Goal: Task Accomplishment & Management: Manage account settings

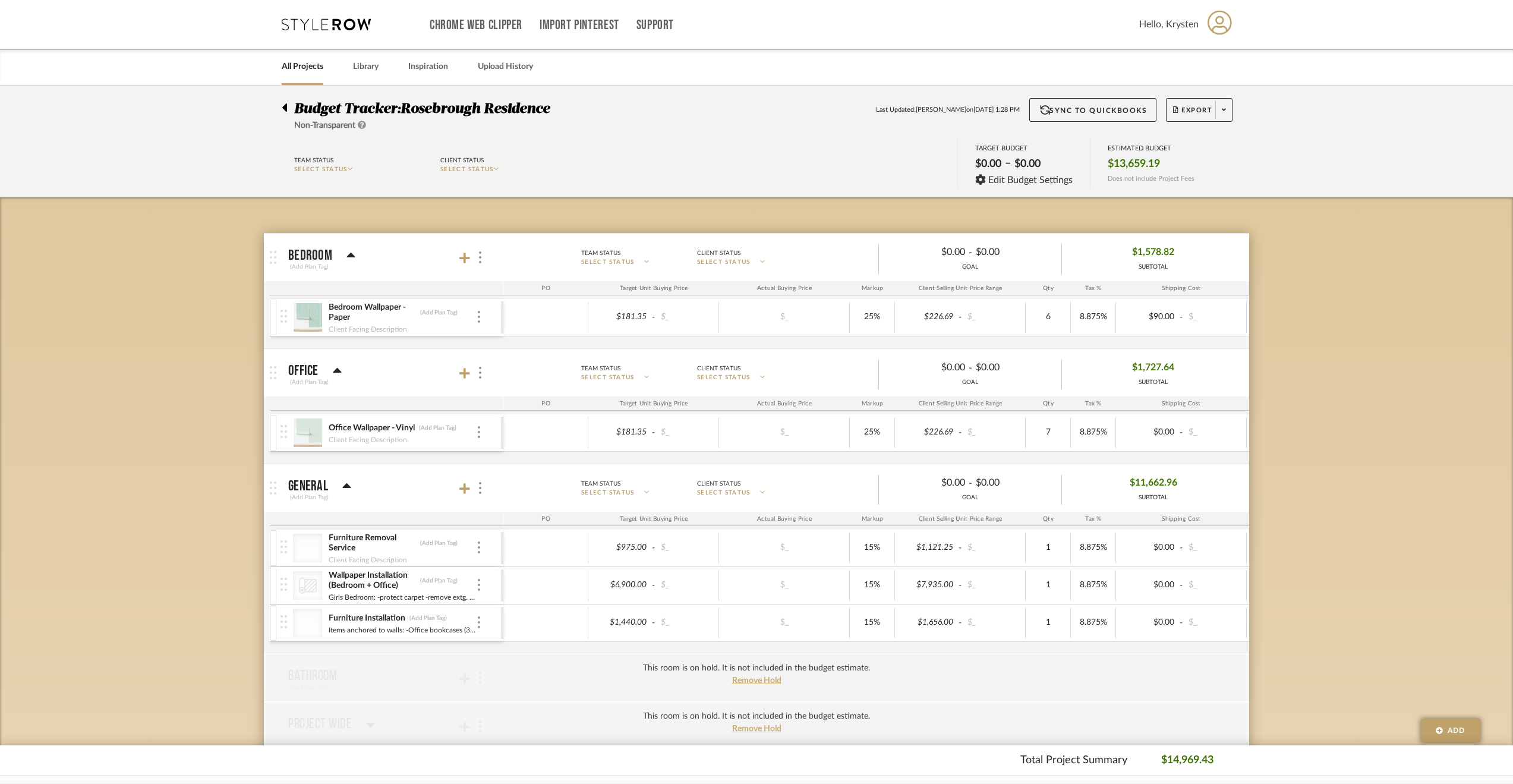
click at [290, 108] on div at bounding box center [287, 105] width 12 height 14
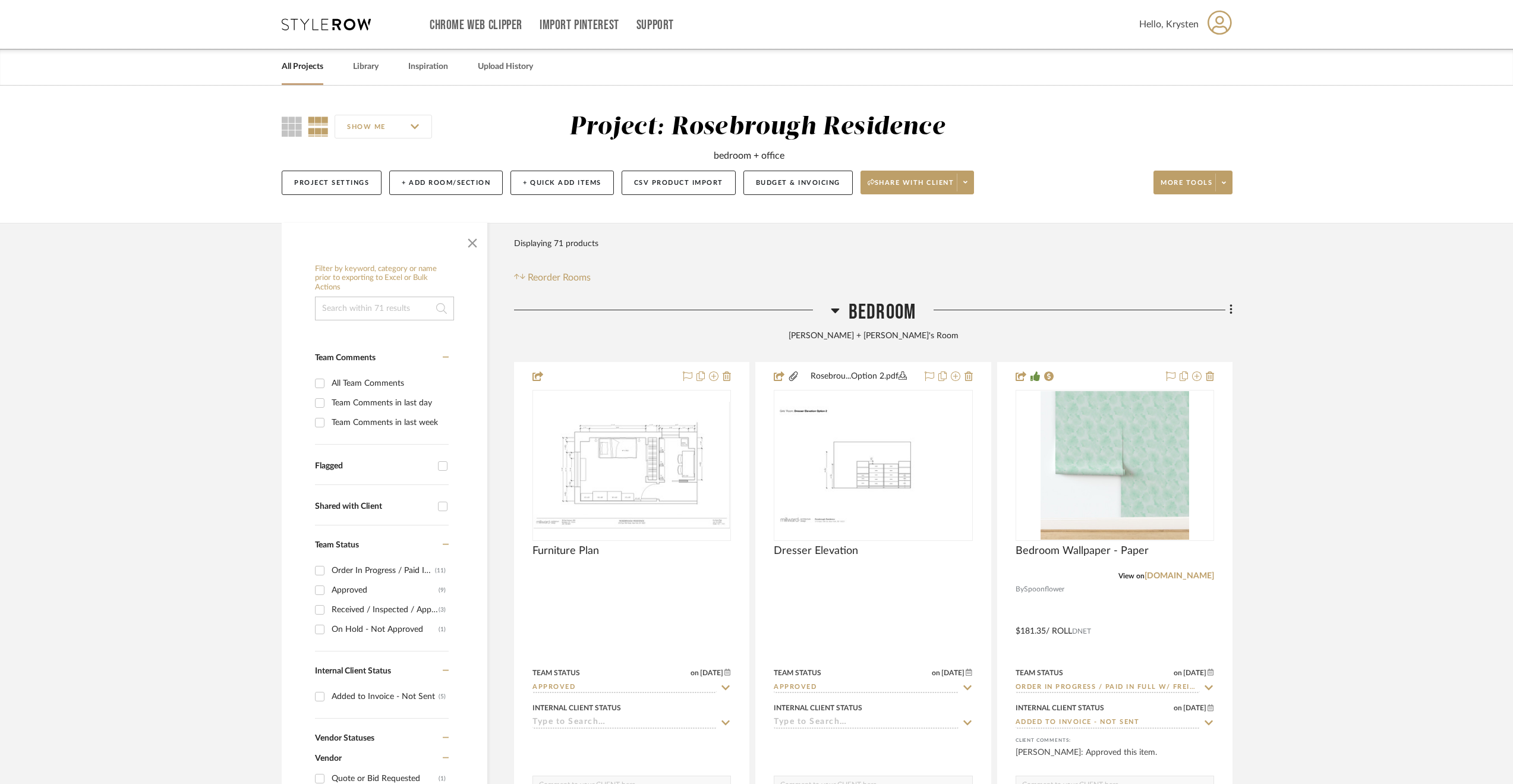
click at [295, 61] on link "All Projects" at bounding box center [302, 67] width 42 height 16
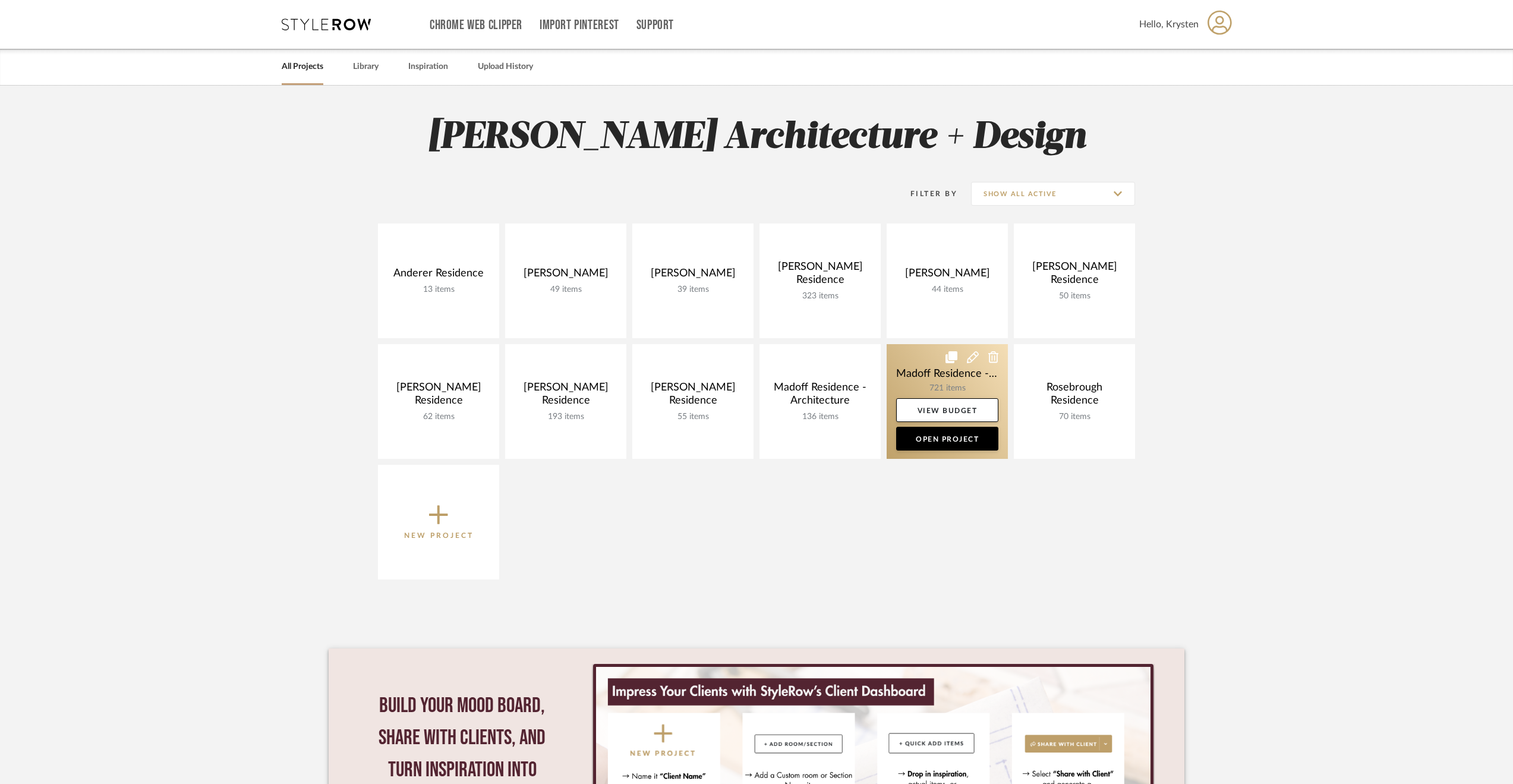
click at [913, 373] on link at bounding box center [947, 401] width 121 height 114
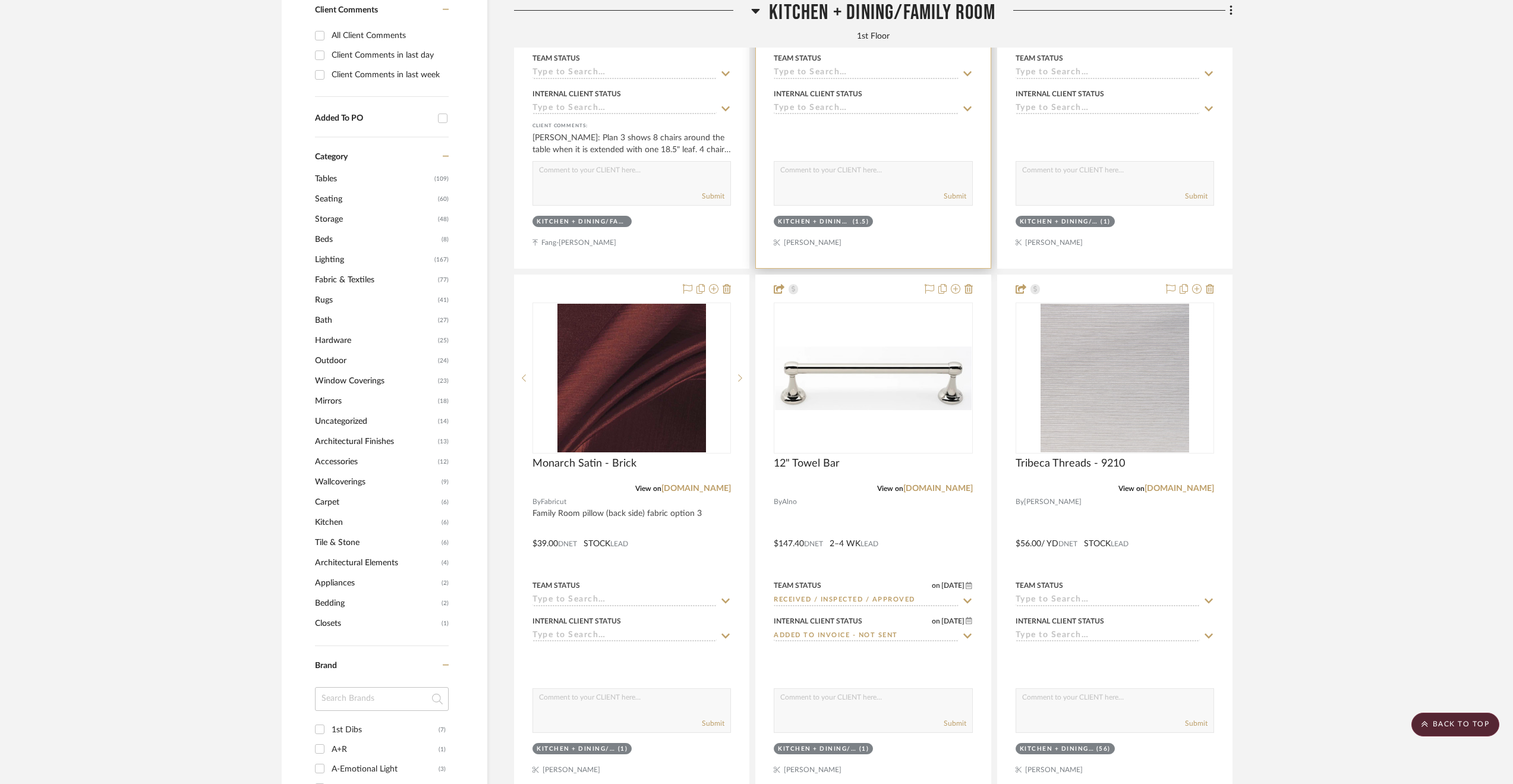
scroll to position [1129, 0]
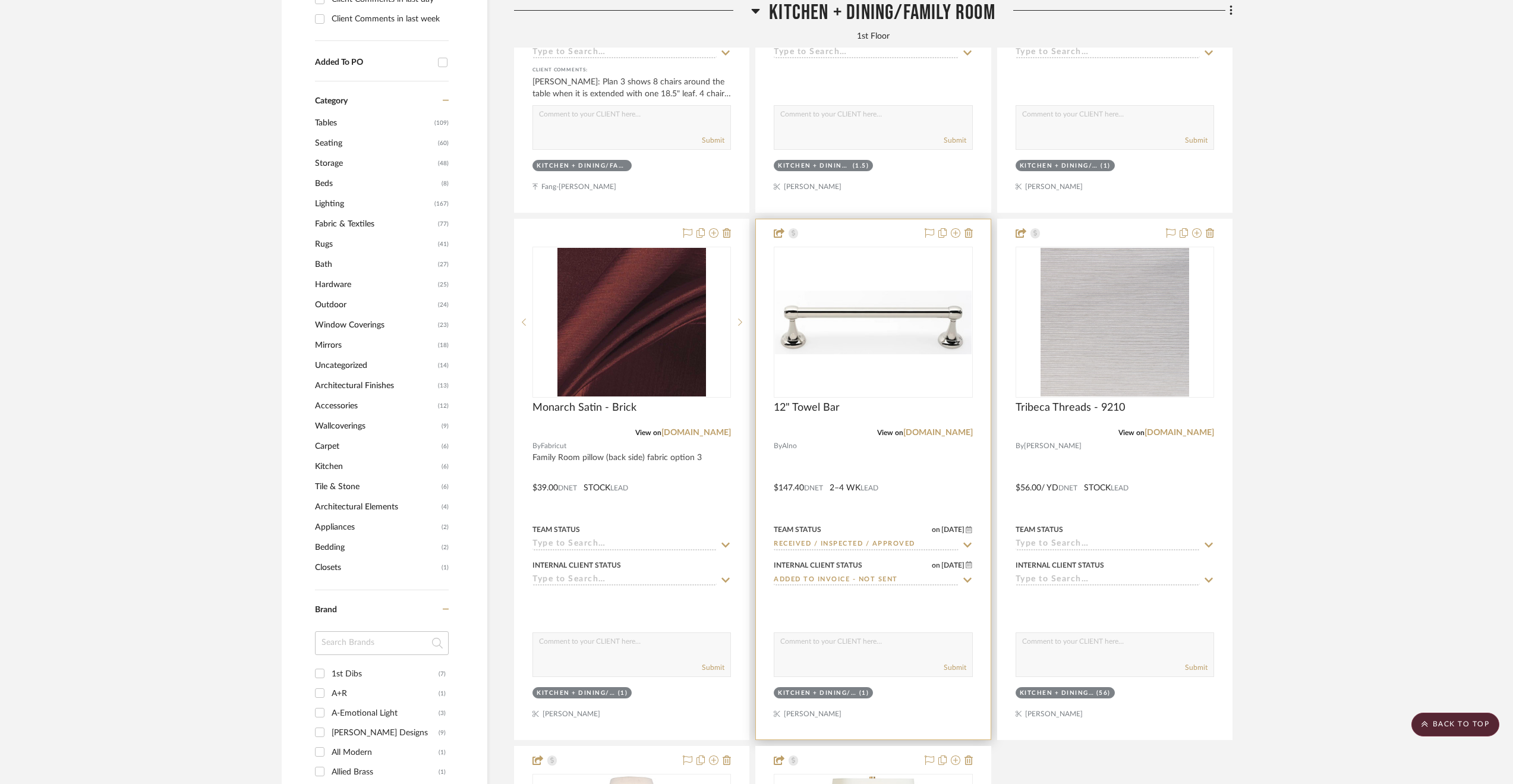
click at [957, 488] on div at bounding box center [873, 479] width 234 height 520
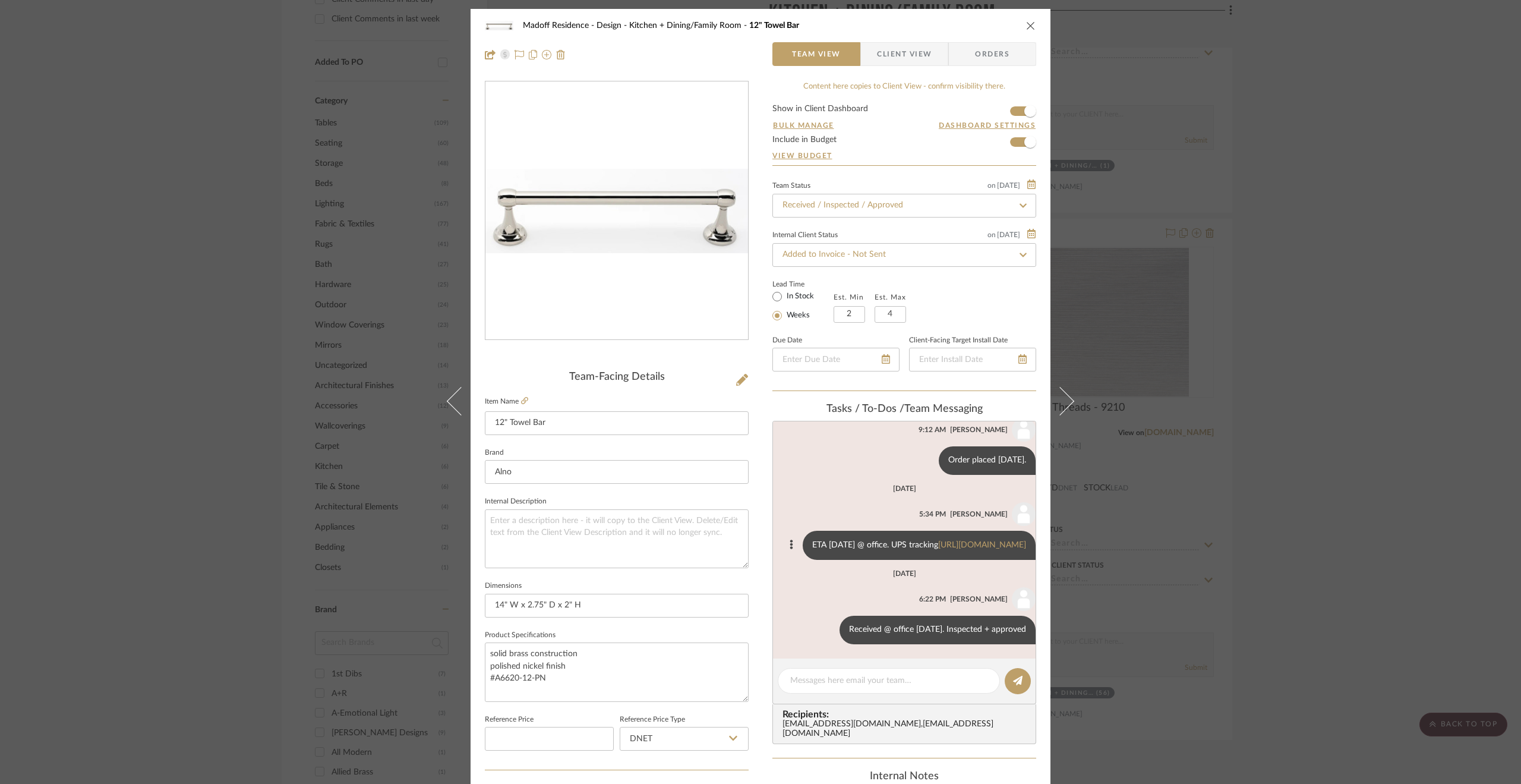
scroll to position [61, 0]
click at [894, 670] on div at bounding box center [889, 681] width 222 height 26
click at [872, 683] on textarea at bounding box center [889, 680] width 197 height 12
drag, startPoint x: 887, startPoint y: 682, endPoint x: 779, endPoint y: 674, distance: 108.3
click at [779, 674] on div "Delivered to site 8.14.25." at bounding box center [889, 681] width 222 height 26
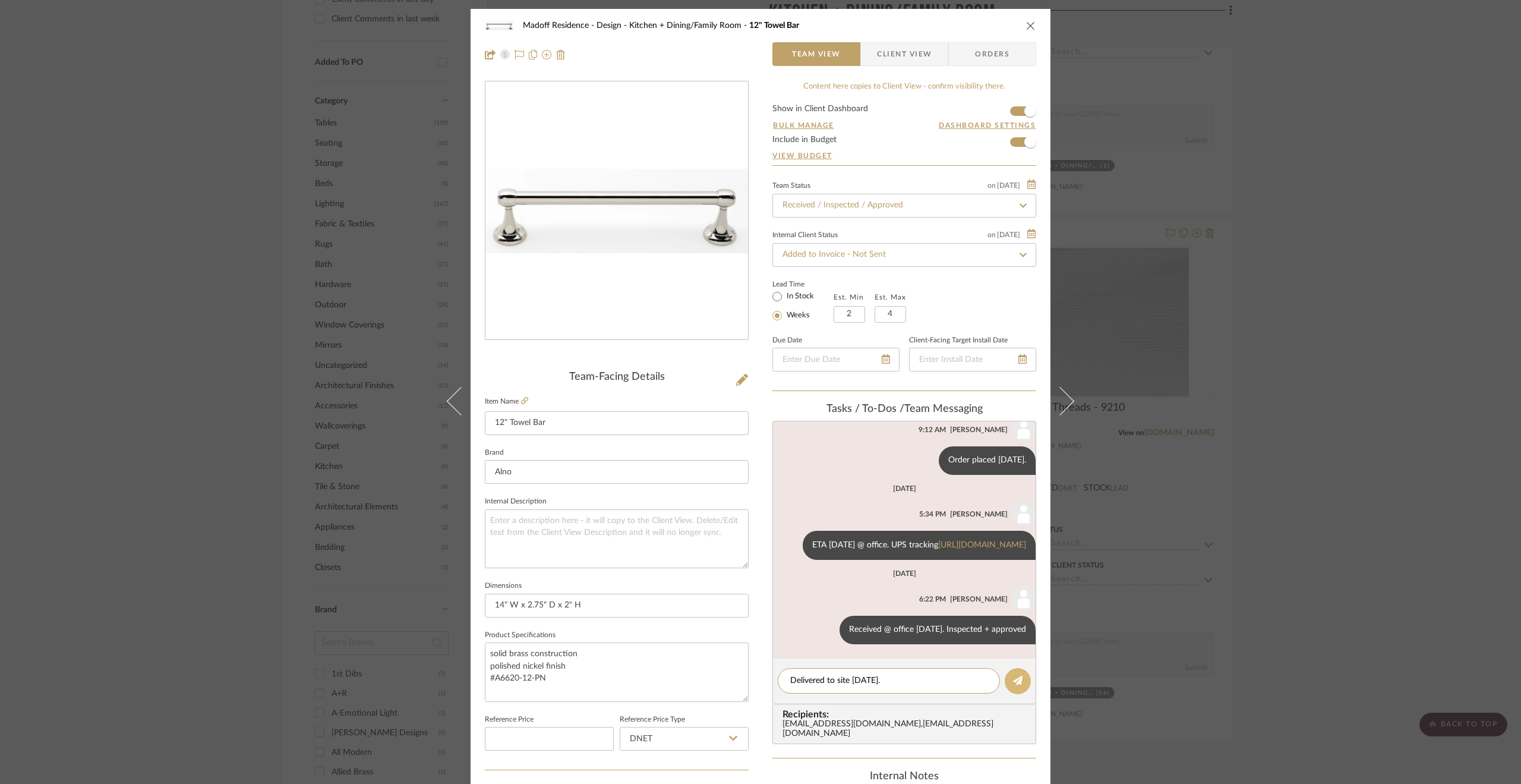
type textarea "Delivered to site 8.14.25."
click at [1013, 679] on icon at bounding box center [1018, 680] width 10 height 10
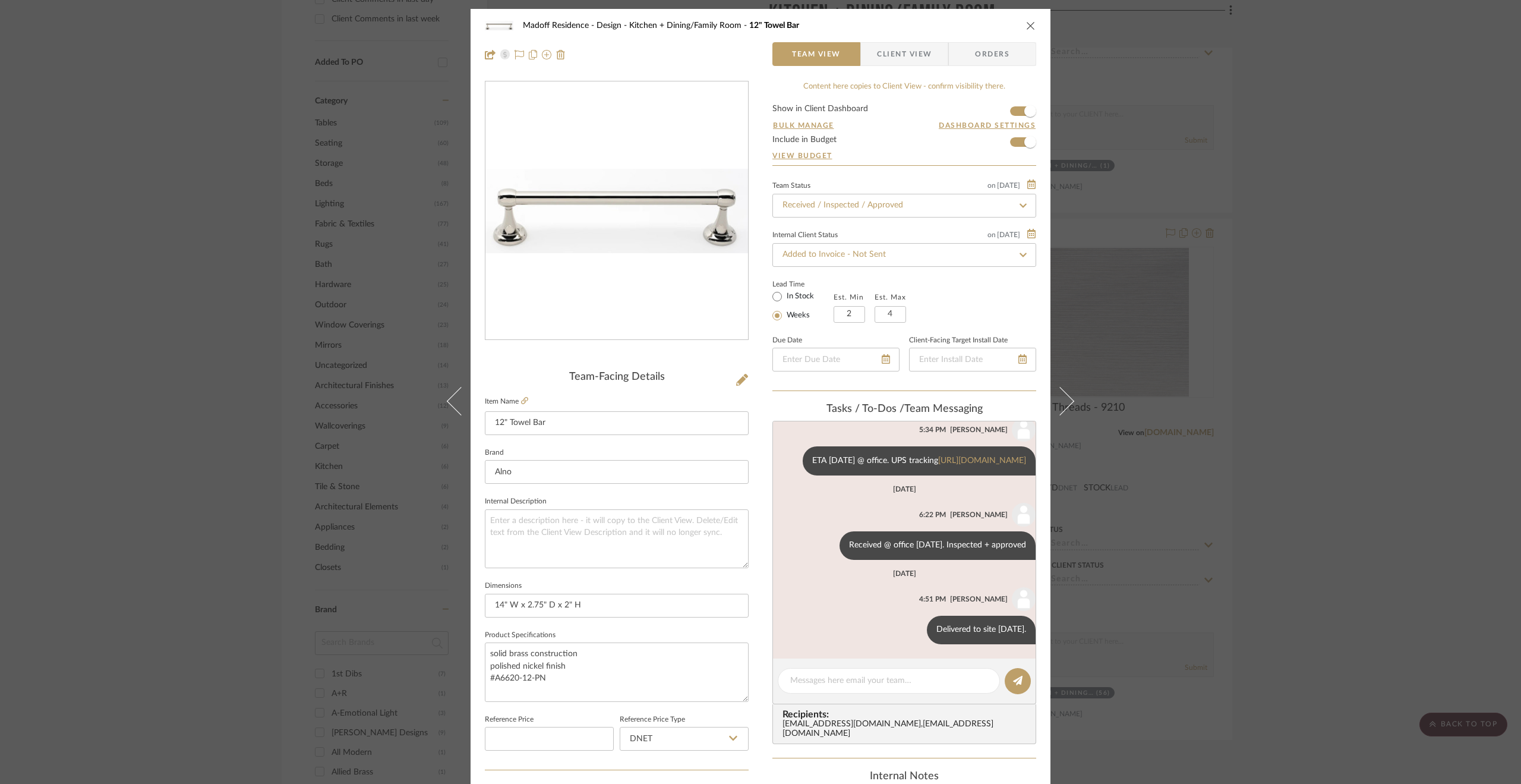
drag, startPoint x: 1458, startPoint y: 378, endPoint x: 1380, endPoint y: 340, distance: 86.8
click at [1458, 378] on div "Madoff Residence - Design Kitchen + Dining/Family Room 12" Towel Bar Team View …" at bounding box center [760, 392] width 1521 height 784
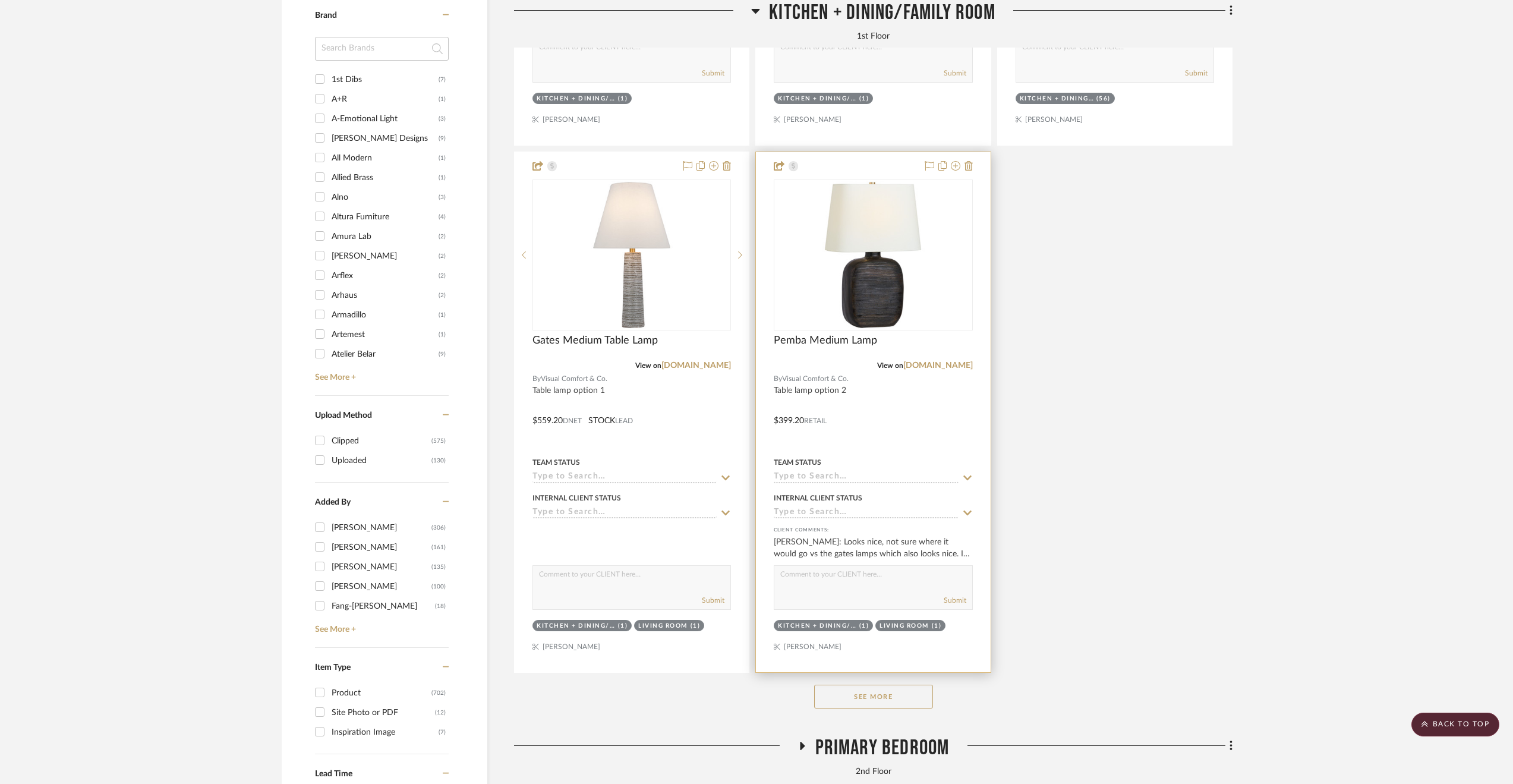
scroll to position [2020, 0]
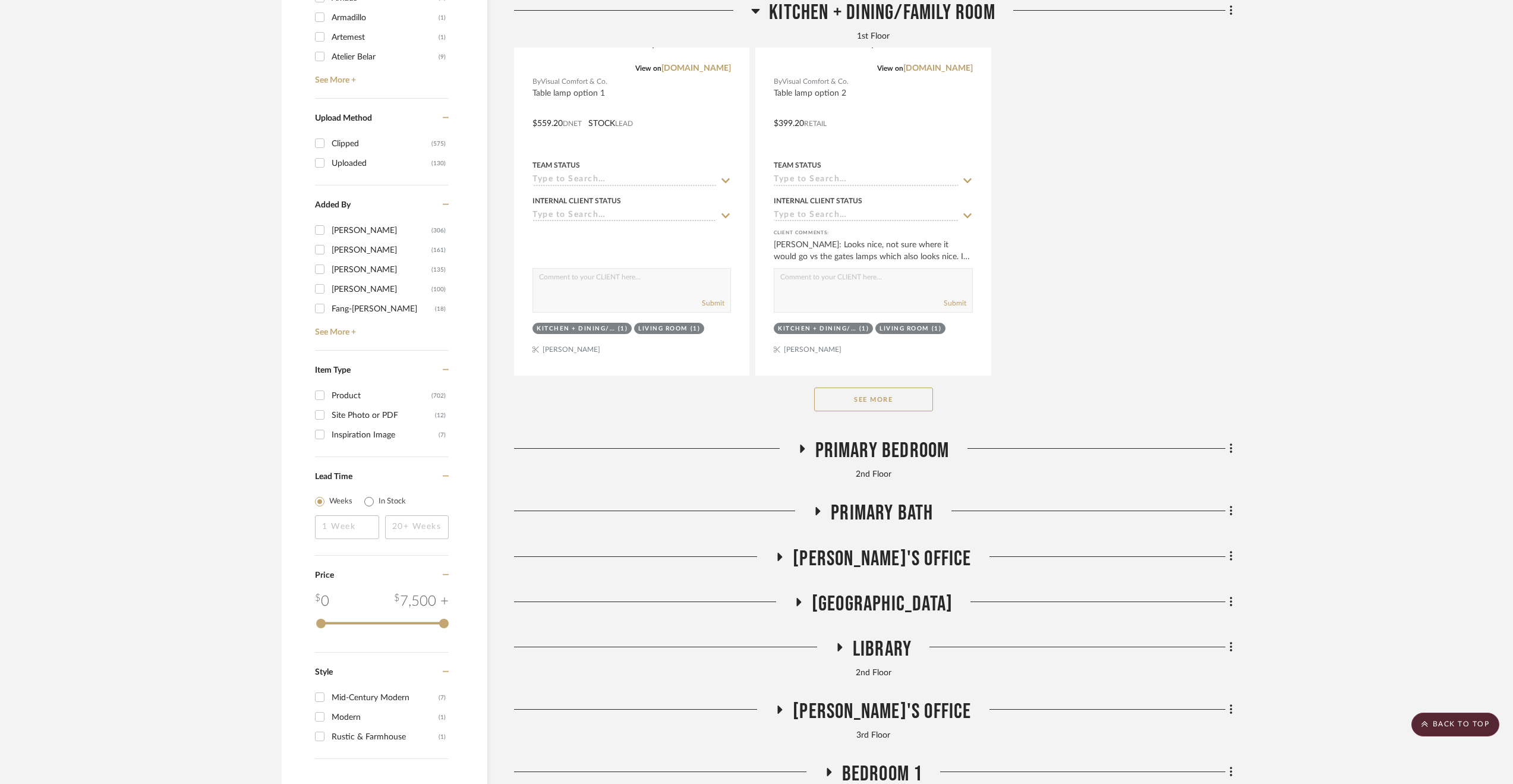
click at [885, 457] on span "Primary Bedroom" at bounding box center [882, 451] width 134 height 26
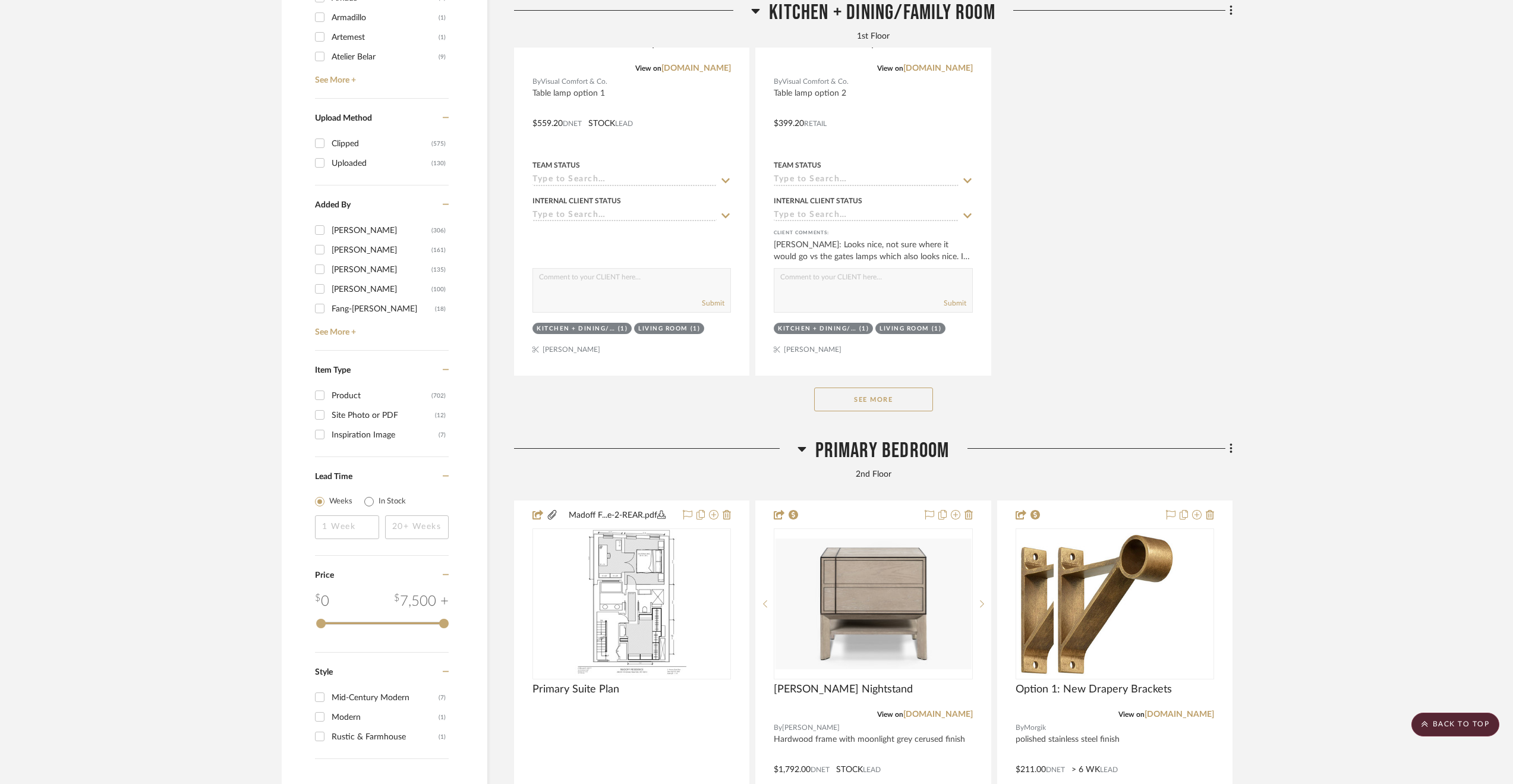
click at [896, 449] on span "Primary Bedroom" at bounding box center [882, 451] width 134 height 26
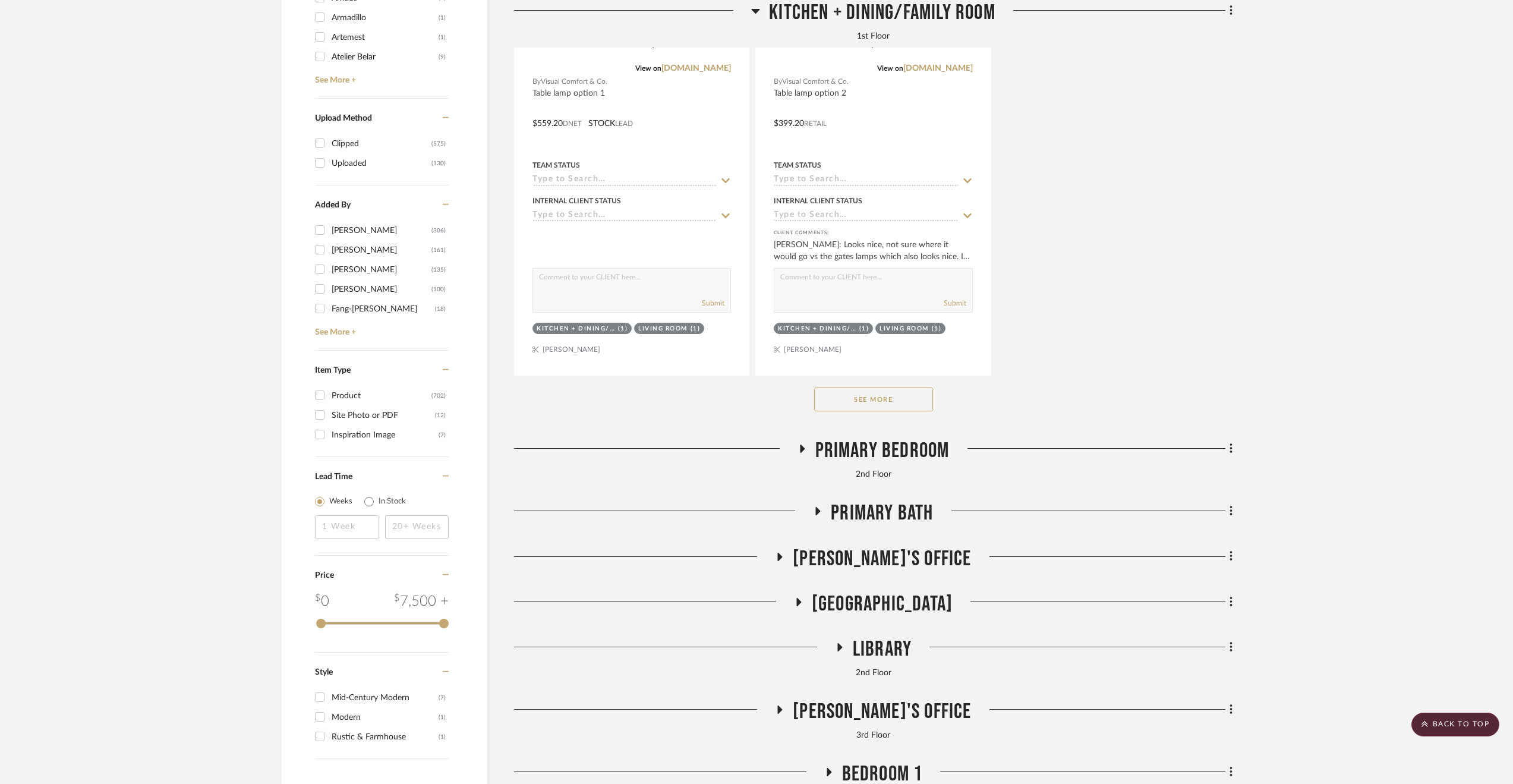
click at [911, 511] on span "Primary Bath" at bounding box center [882, 513] width 102 height 26
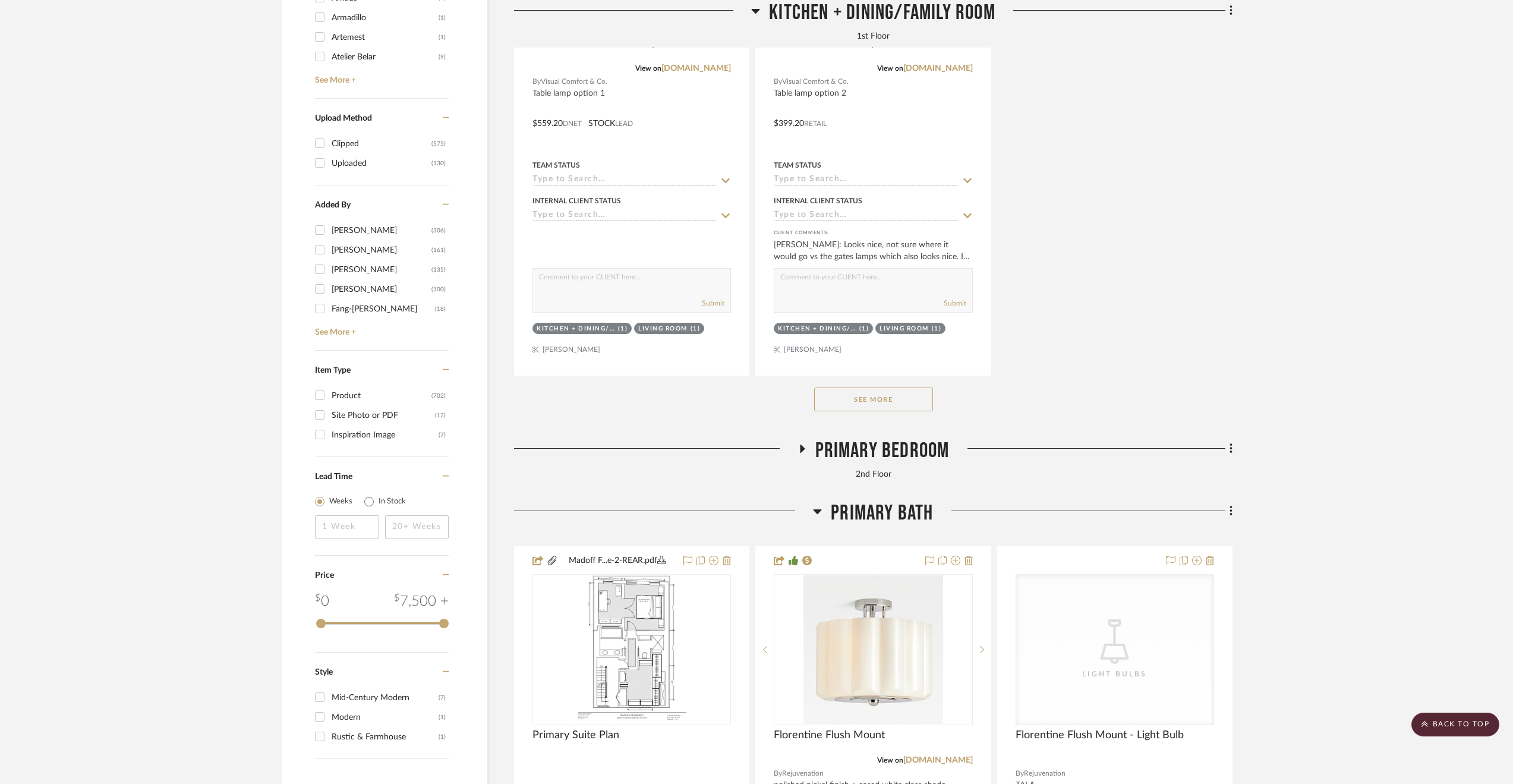
click at [883, 514] on span "Primary Bath" at bounding box center [882, 513] width 102 height 26
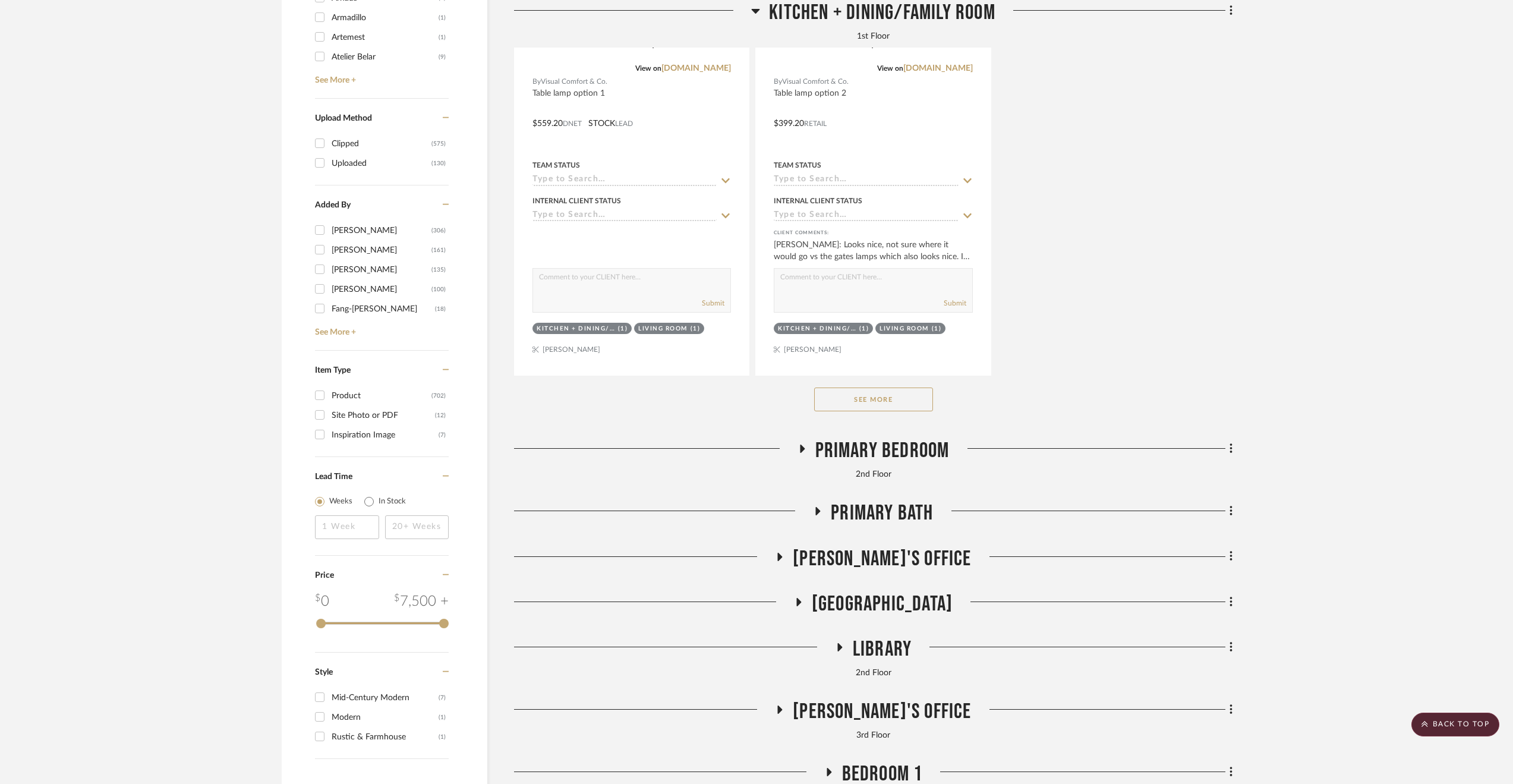
click at [870, 548] on span "Paula's Office" at bounding box center [881, 559] width 178 height 26
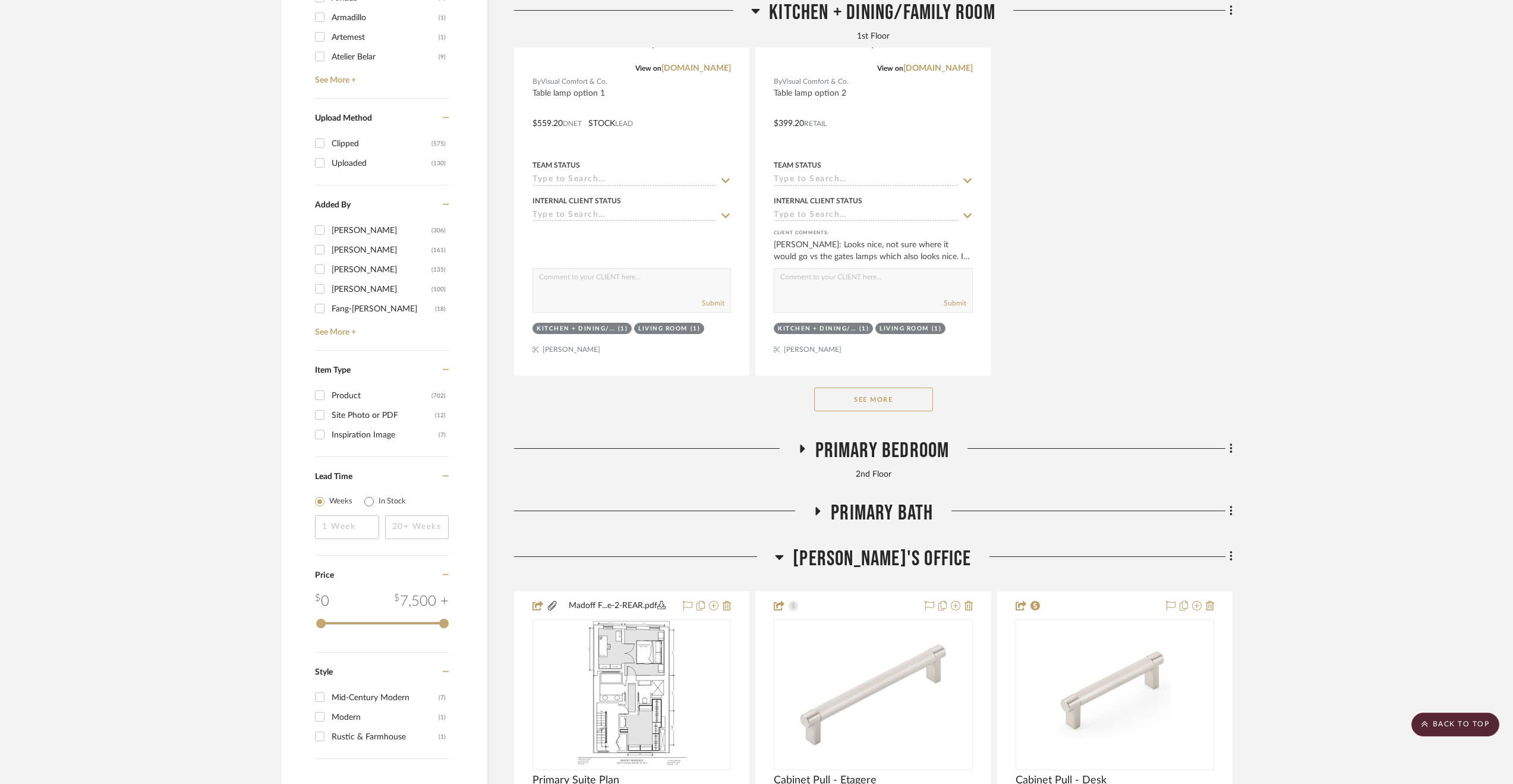
click at [870, 548] on span "Paula's Office" at bounding box center [881, 559] width 178 height 26
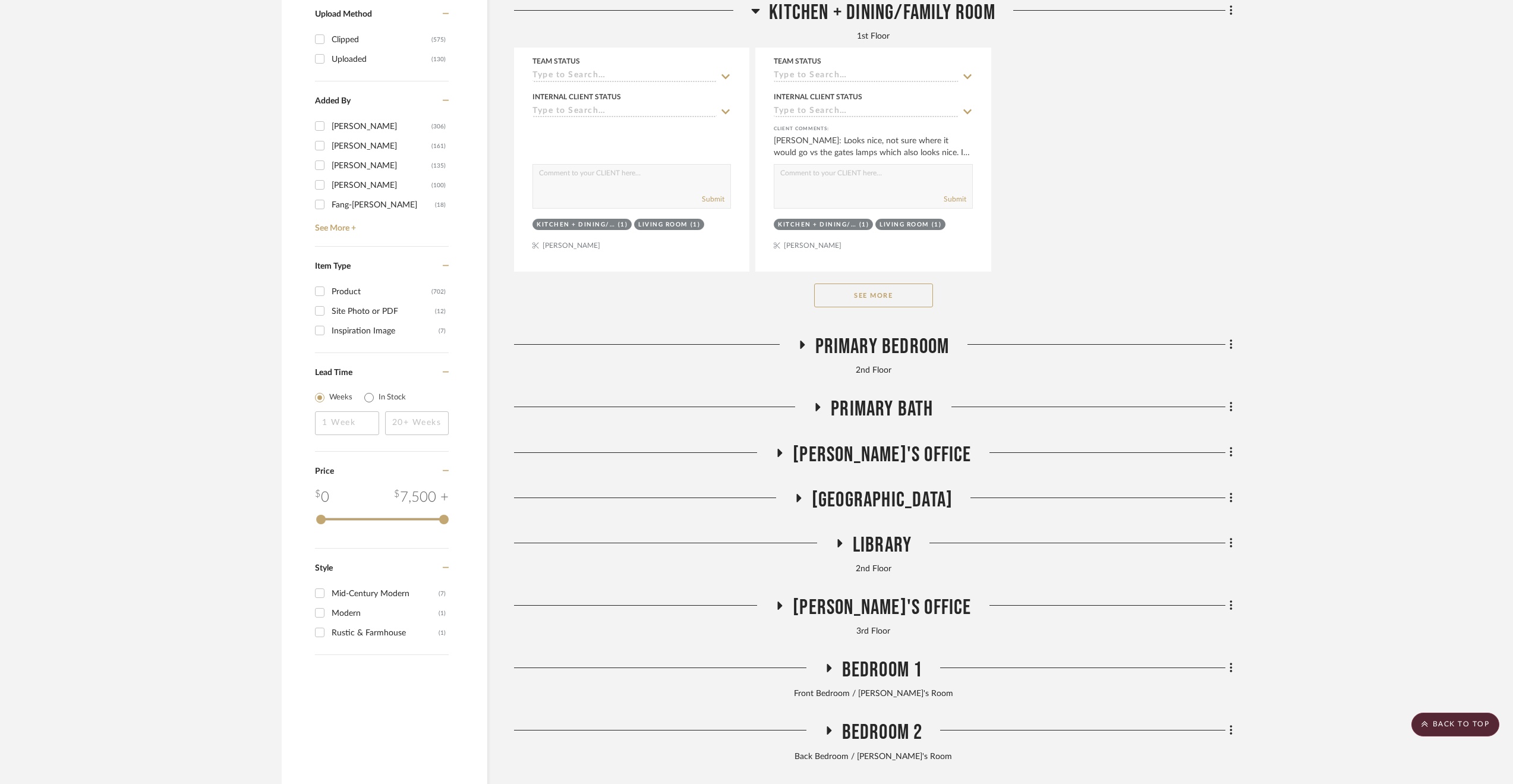
scroll to position [2258, 0]
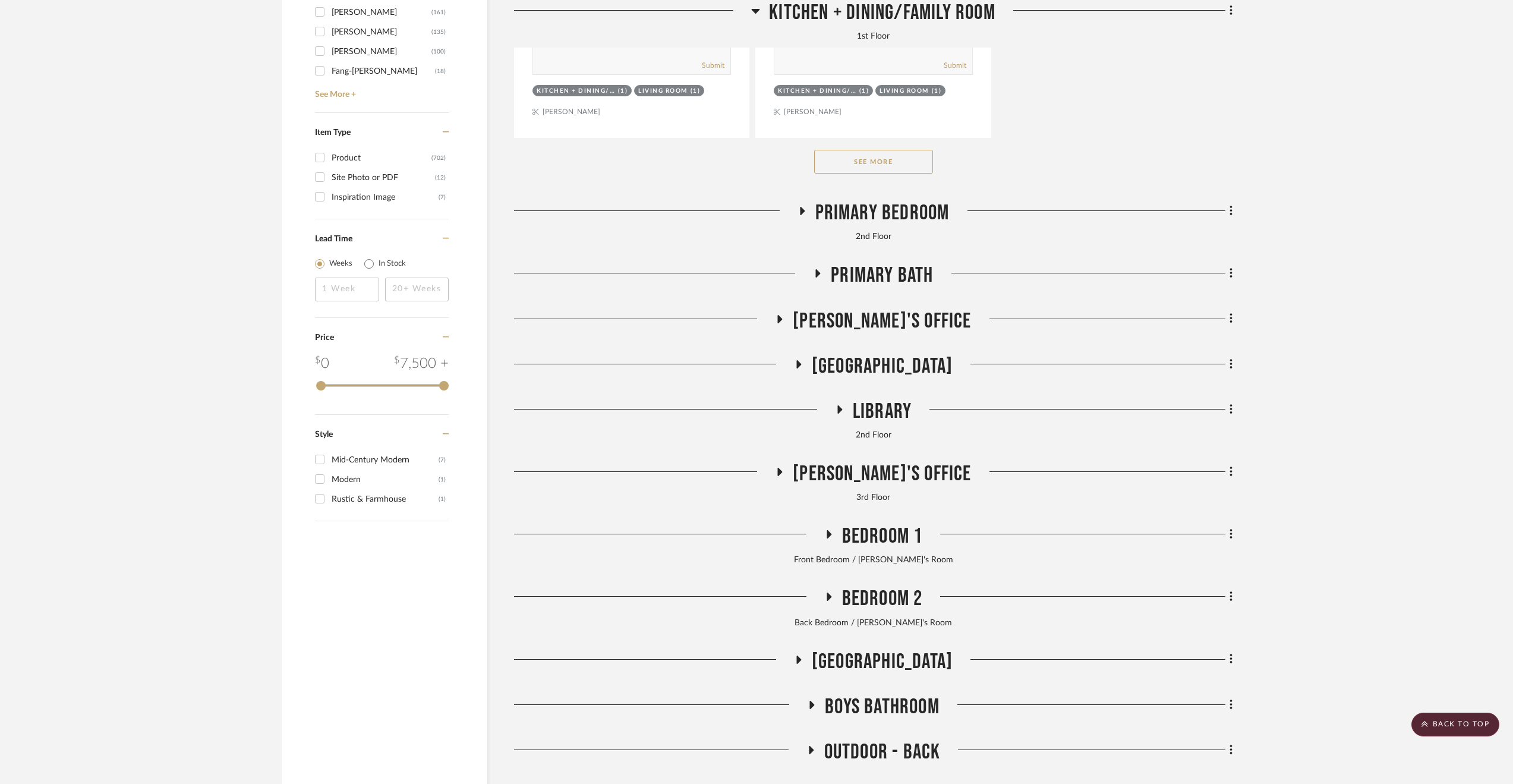
click at [866, 375] on span "2nd Floor Stair Hall" at bounding box center [882, 366] width 141 height 26
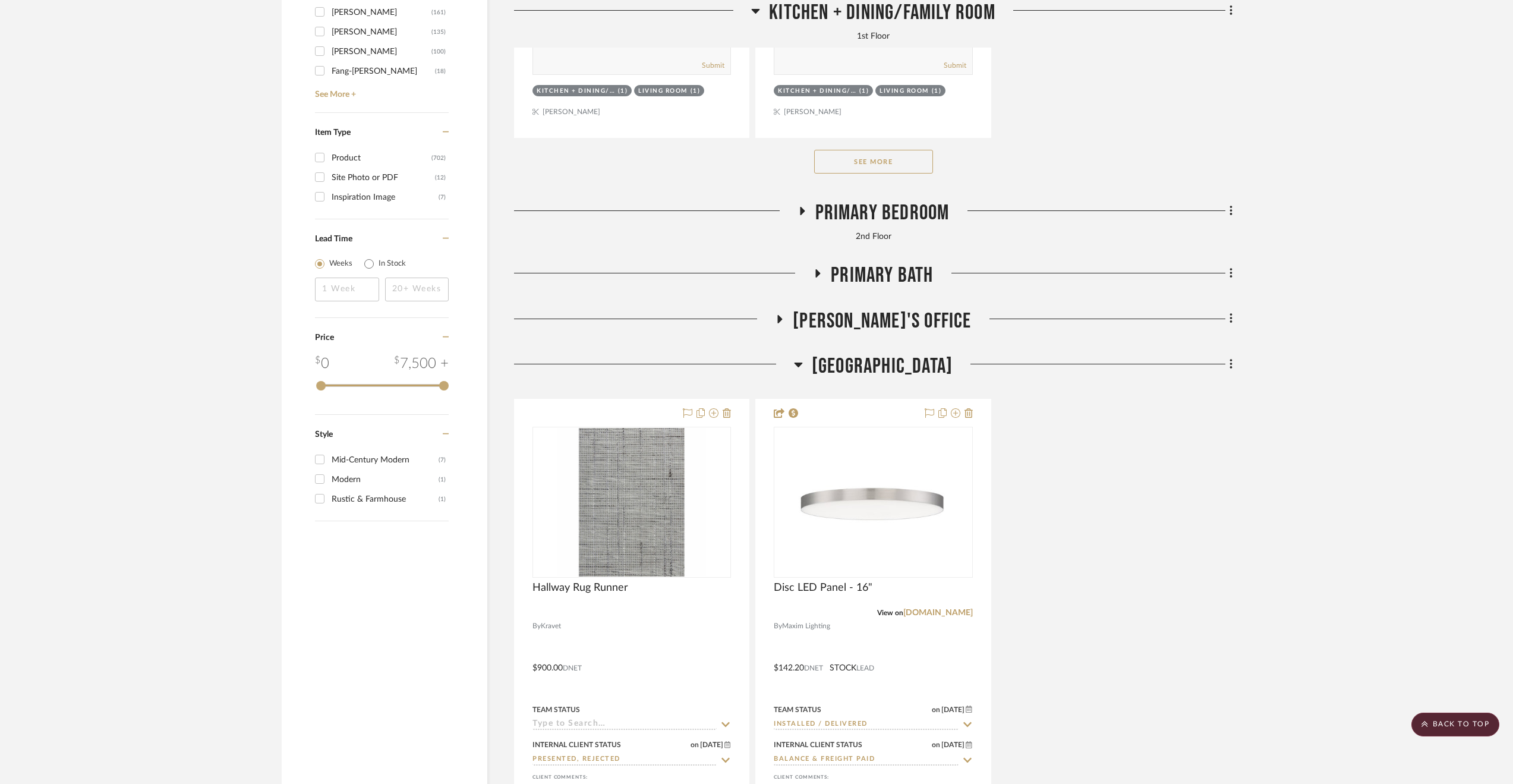
click at [866, 375] on span "2nd Floor Stair Hall" at bounding box center [882, 366] width 141 height 26
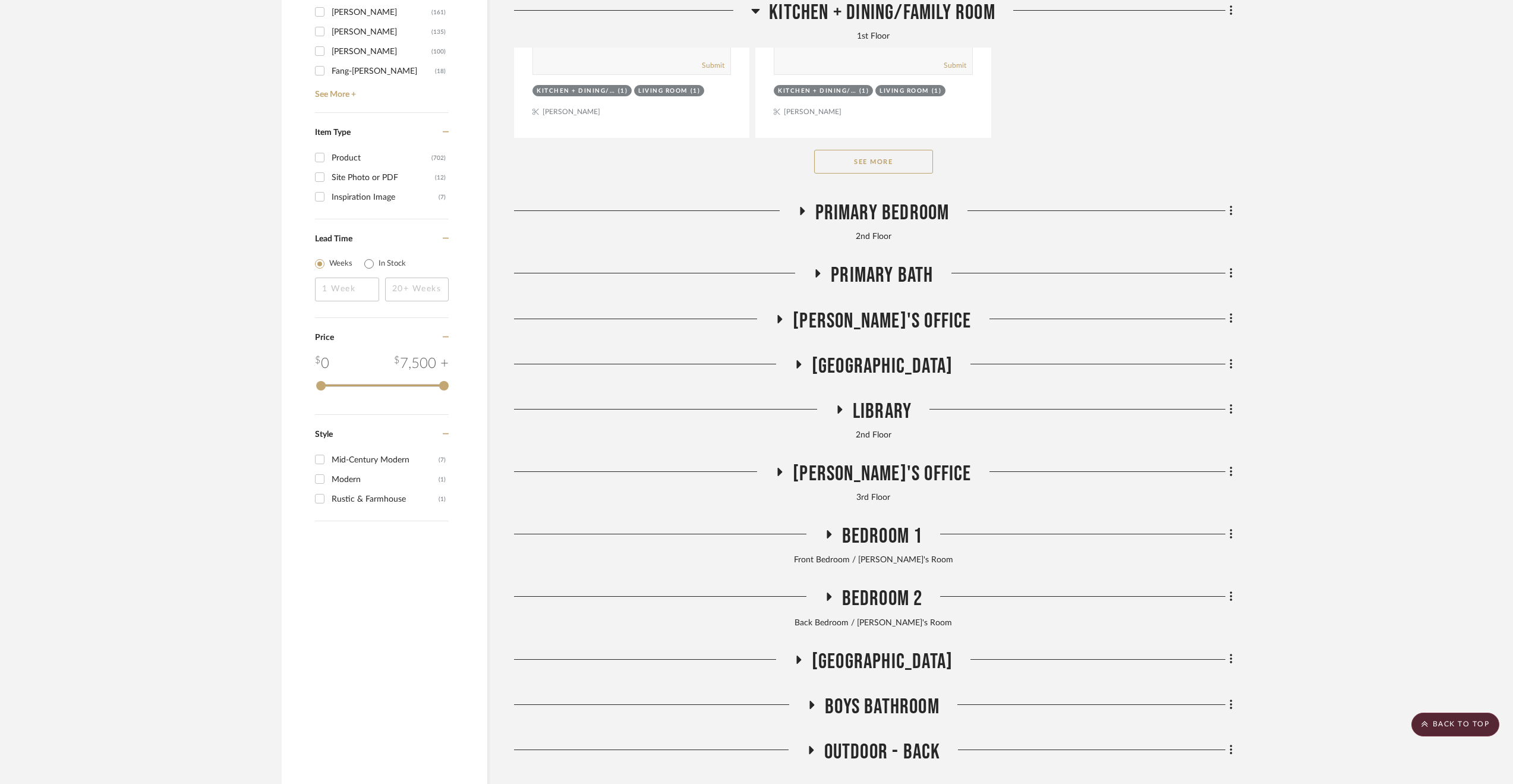
click at [859, 421] on span "Library" at bounding box center [883, 412] width 59 height 26
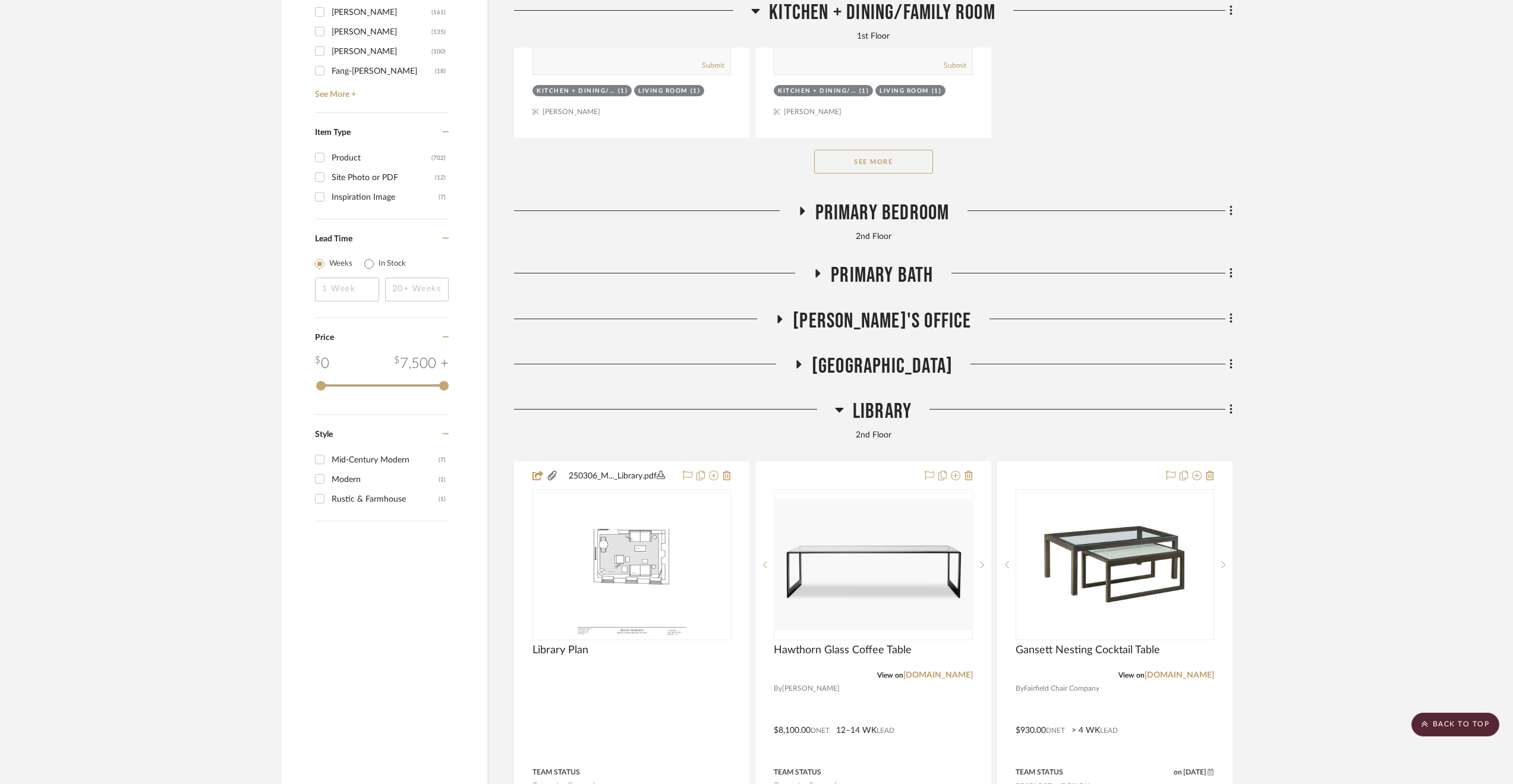
click at [861, 420] on span "Library" at bounding box center [883, 412] width 59 height 26
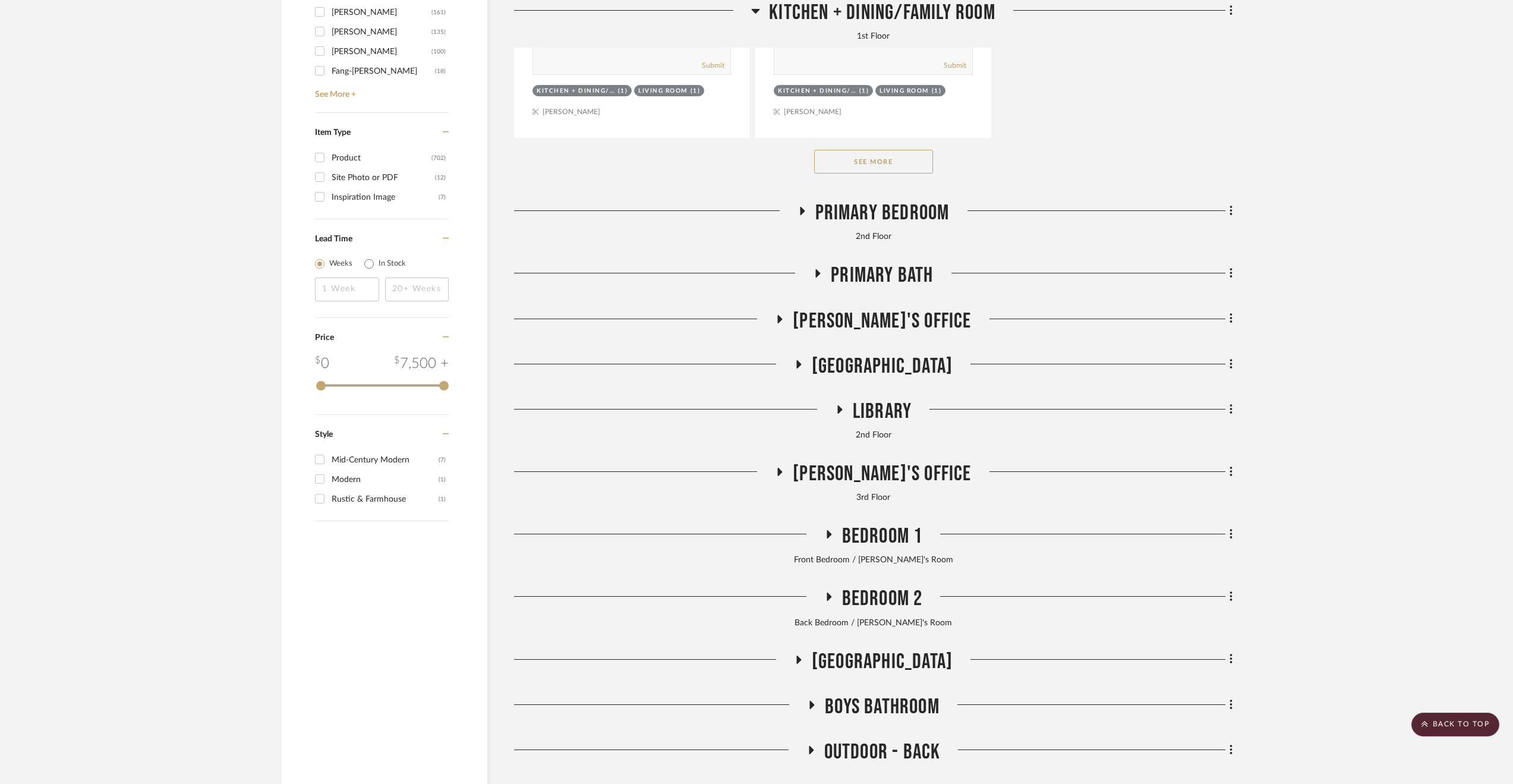
click at [863, 472] on span "Eric's Office" at bounding box center [881, 474] width 178 height 26
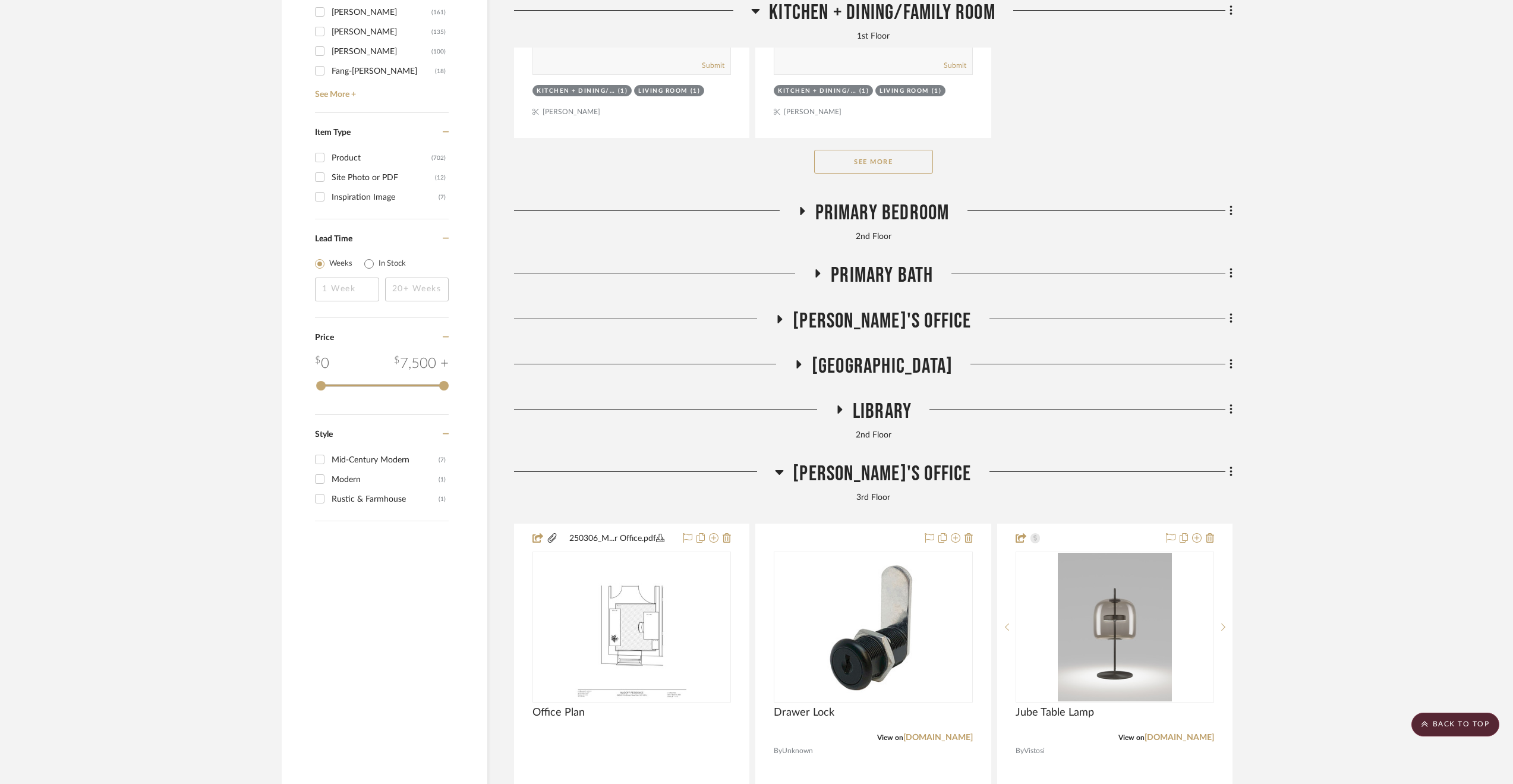
click at [863, 472] on span "Eric's Office" at bounding box center [881, 474] width 178 height 26
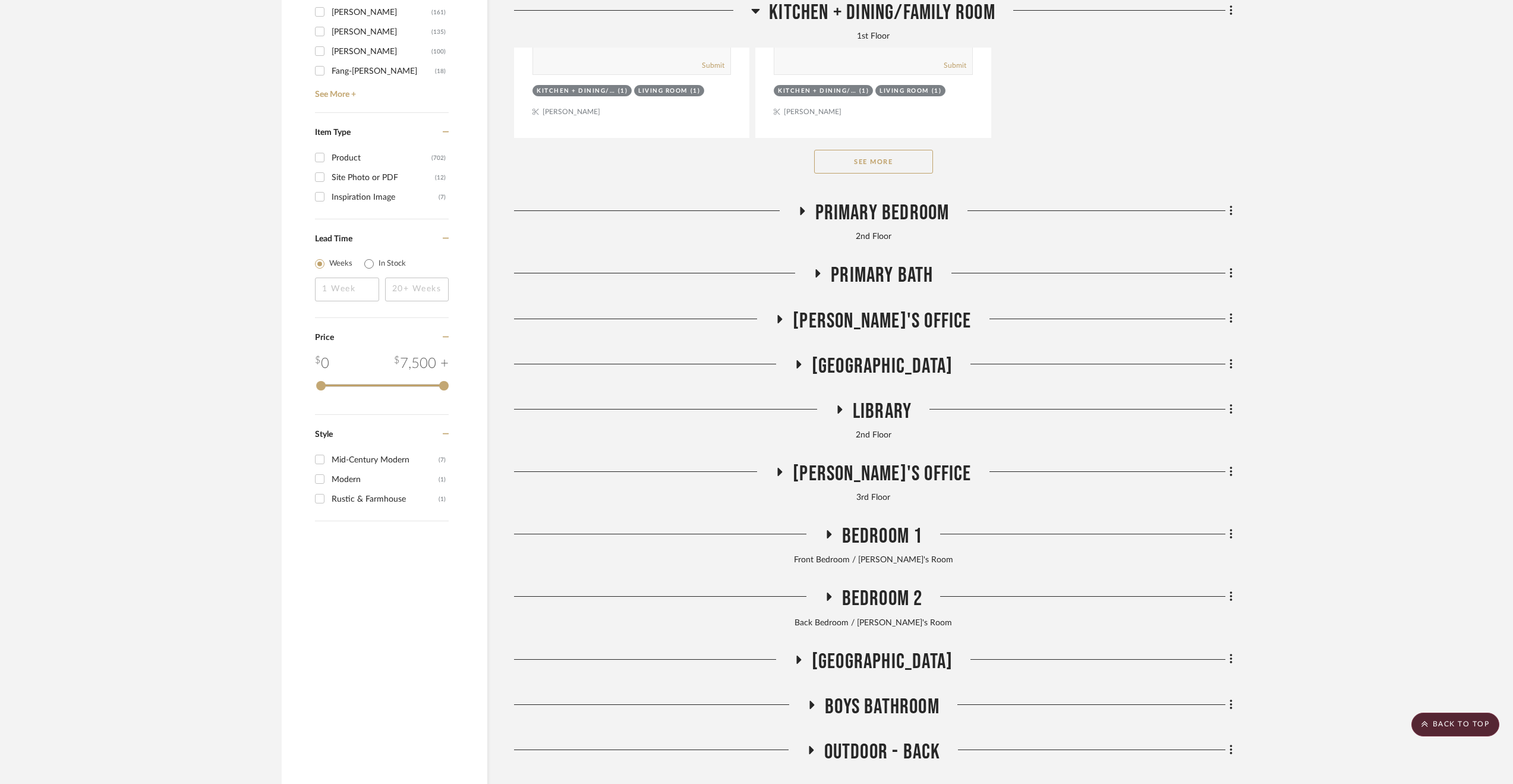
click at [877, 469] on span "Eric's Office" at bounding box center [881, 474] width 178 height 26
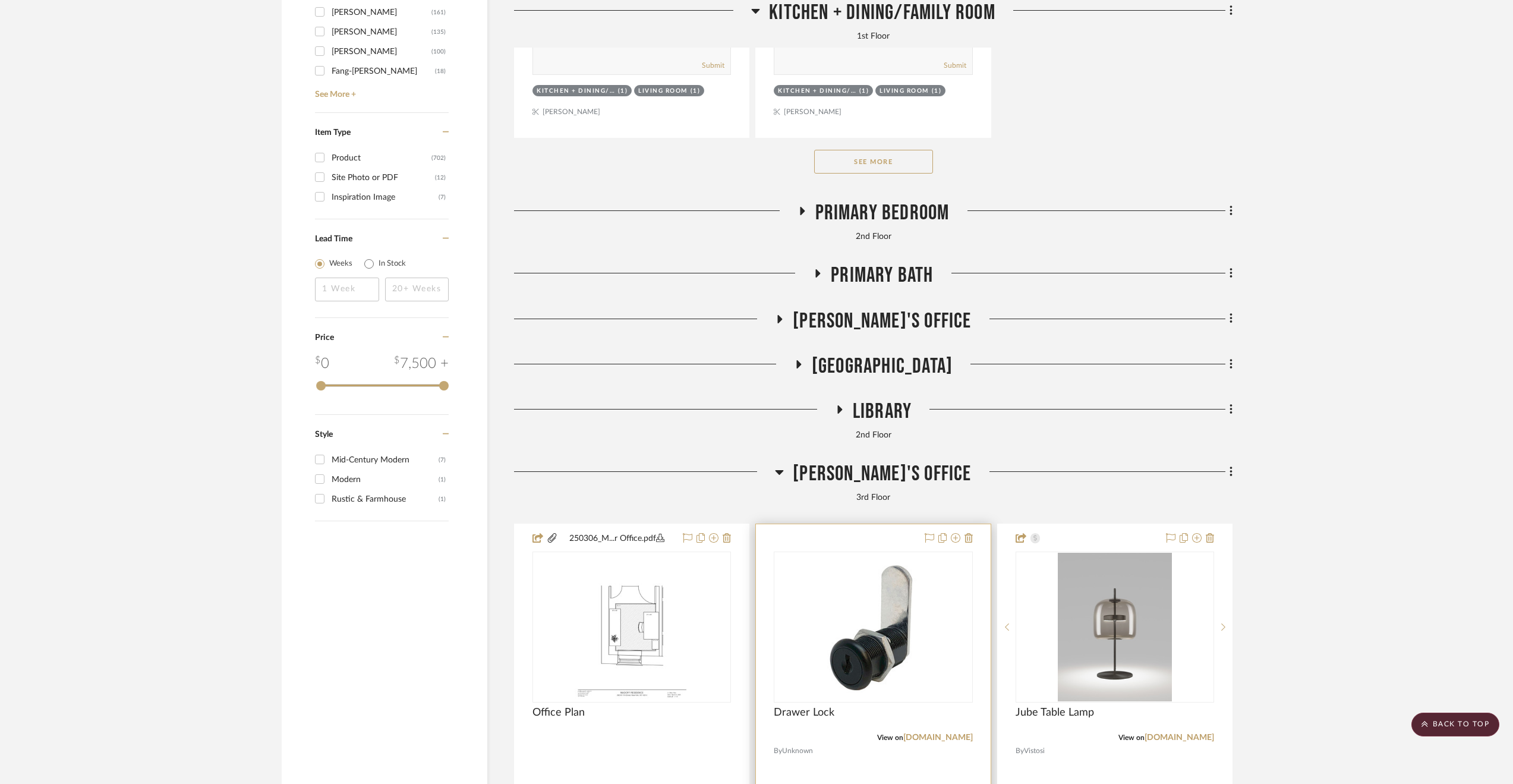
scroll to position [2555, 0]
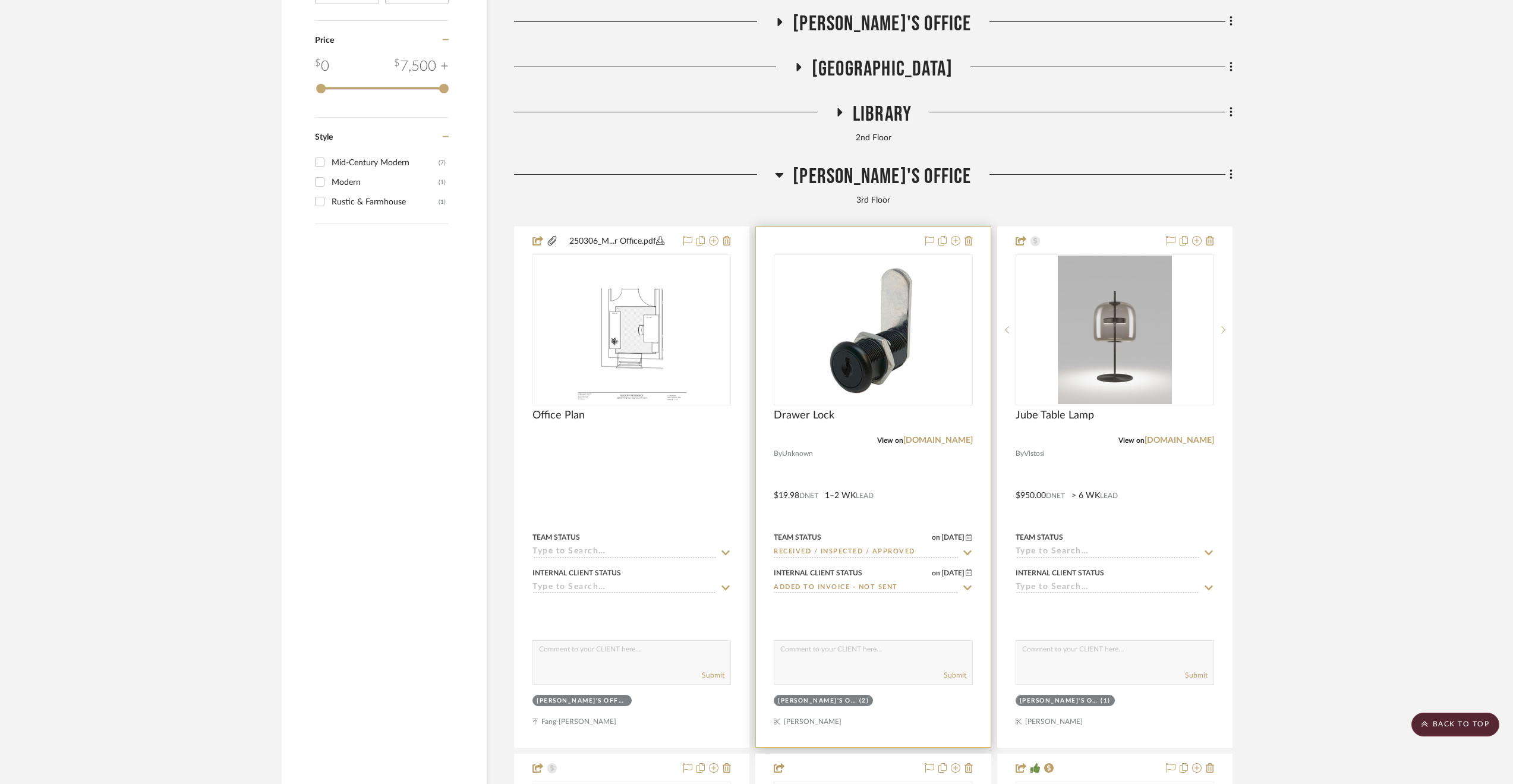
click at [940, 497] on div at bounding box center [873, 487] width 234 height 520
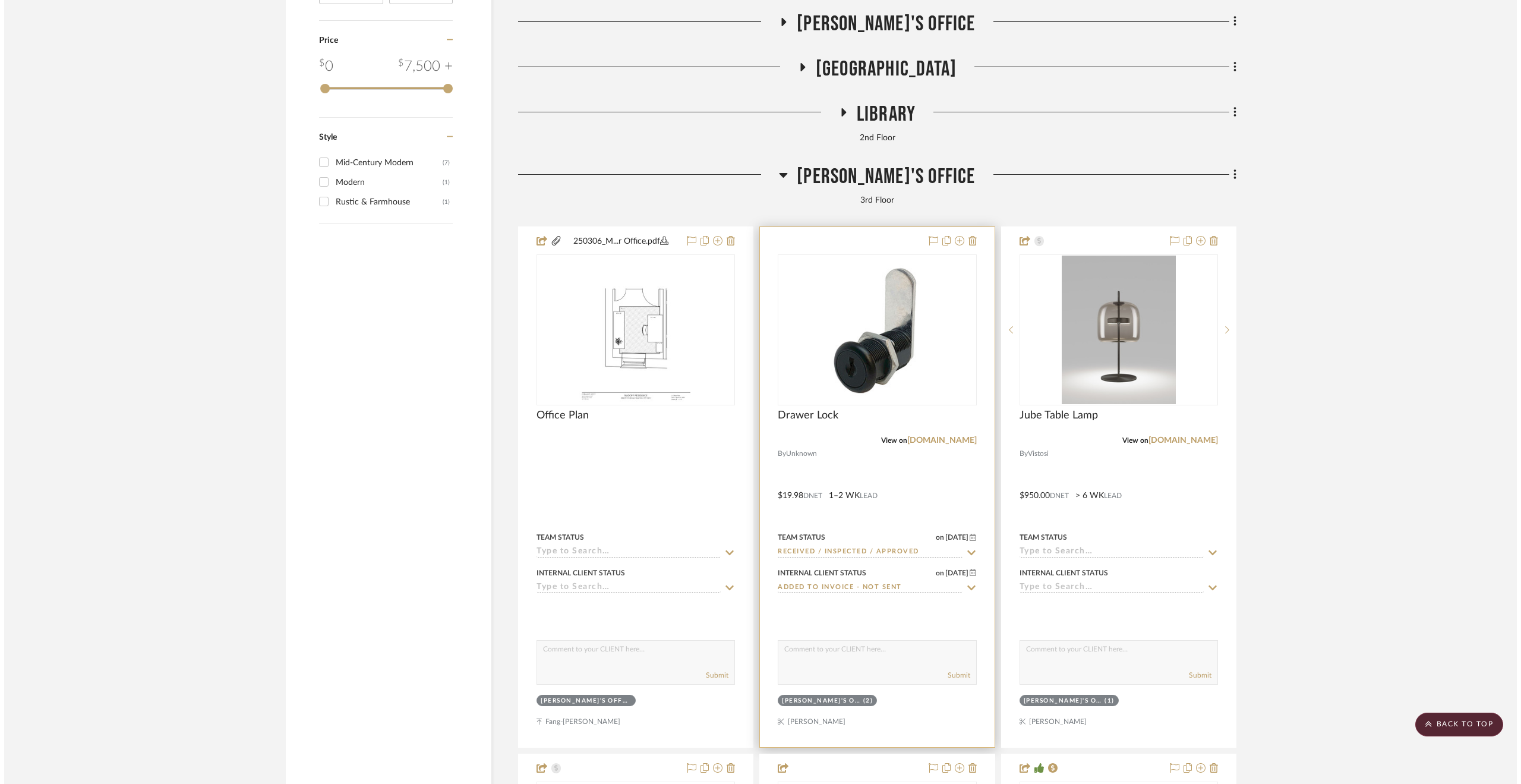
scroll to position [0, 0]
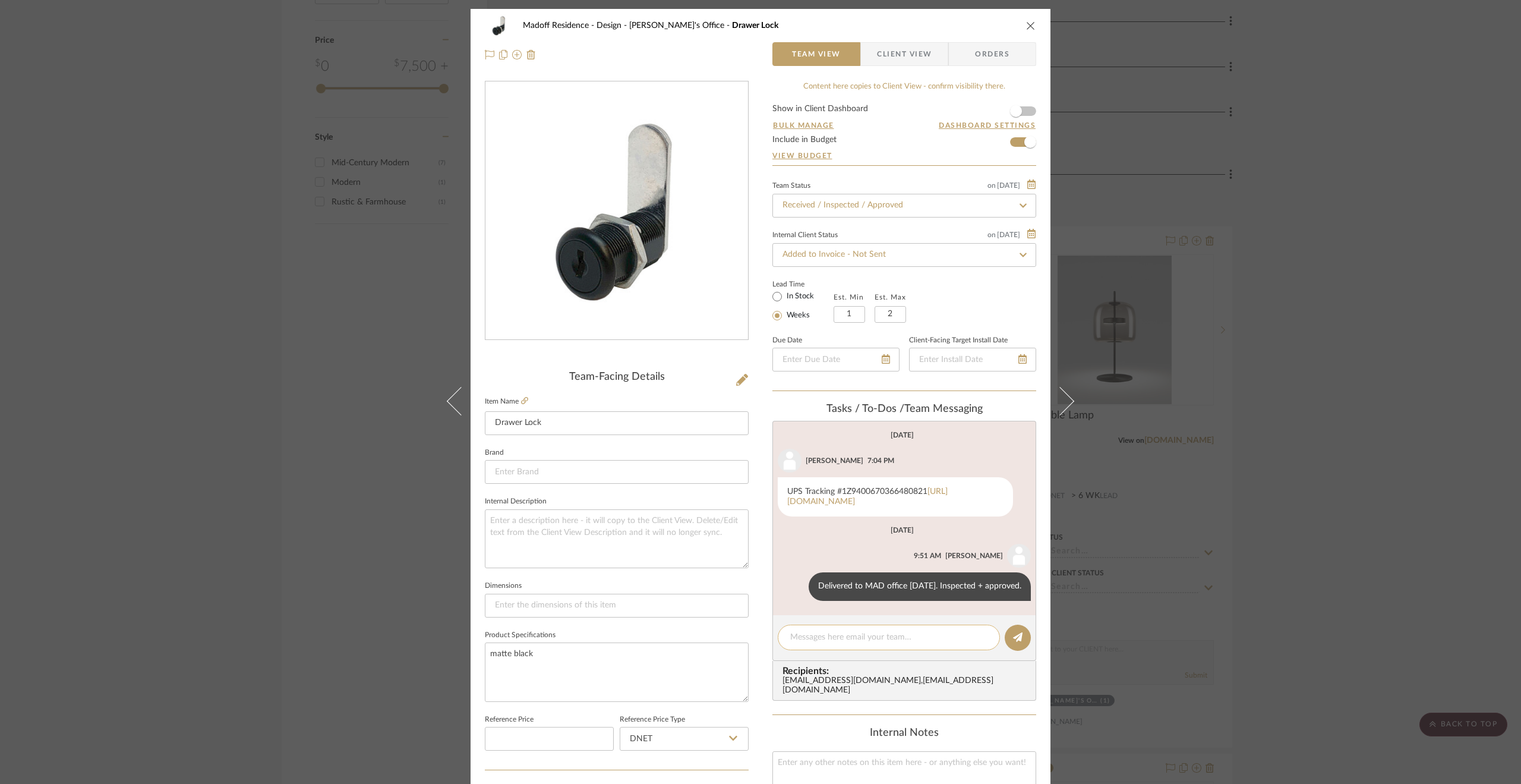
click at [838, 644] on textarea at bounding box center [889, 637] width 197 height 12
paste textarea "Delivered to site 8.14.25."
type textarea "Delivered to site 8.14.25."
click at [1018, 651] on button at bounding box center [1018, 638] width 26 height 26
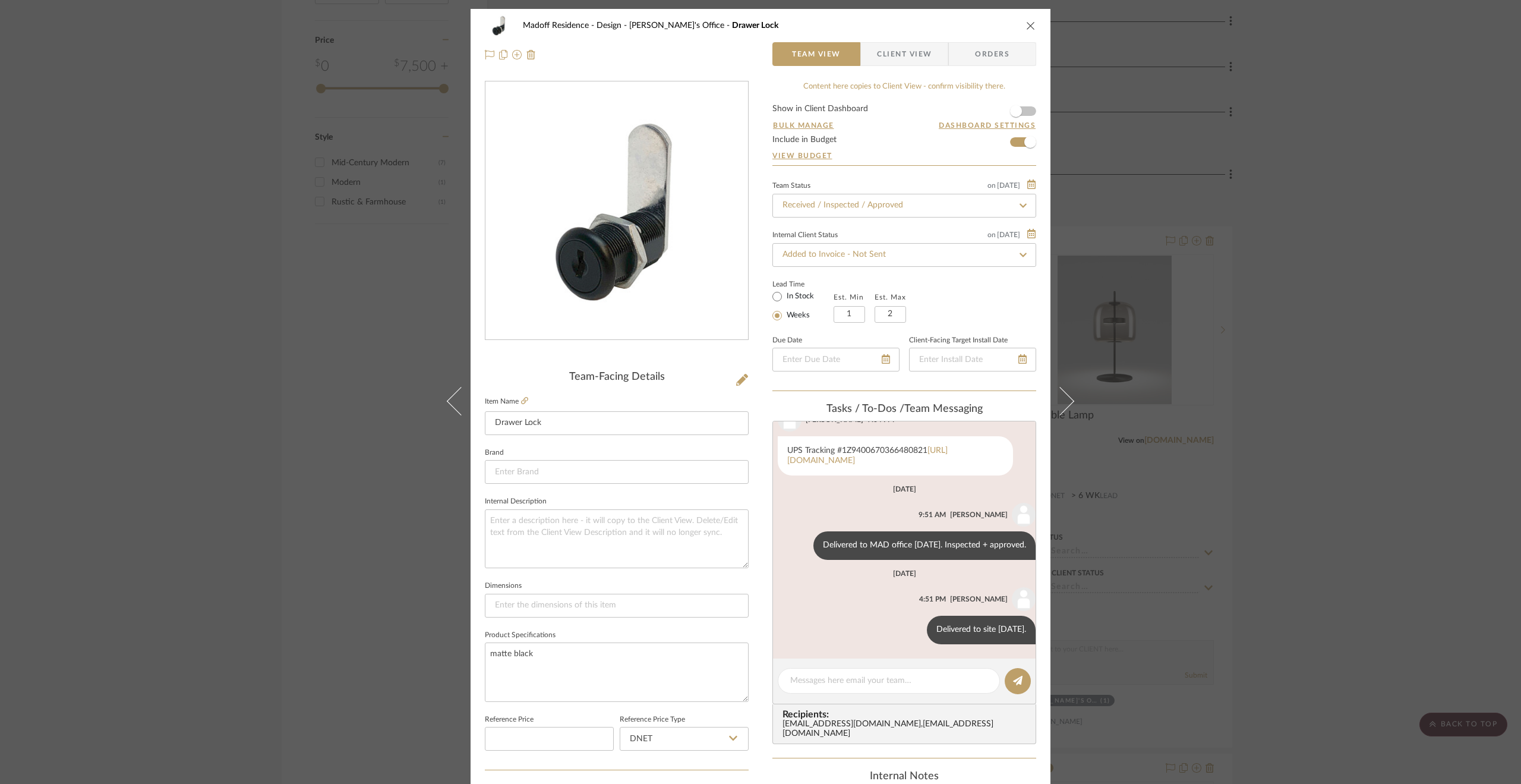
scroll to position [81, 0]
click at [1293, 585] on div "Madoff Residence - Design Eric's Office Drawer Lock Team View Client View Order…" at bounding box center [760, 392] width 1521 height 784
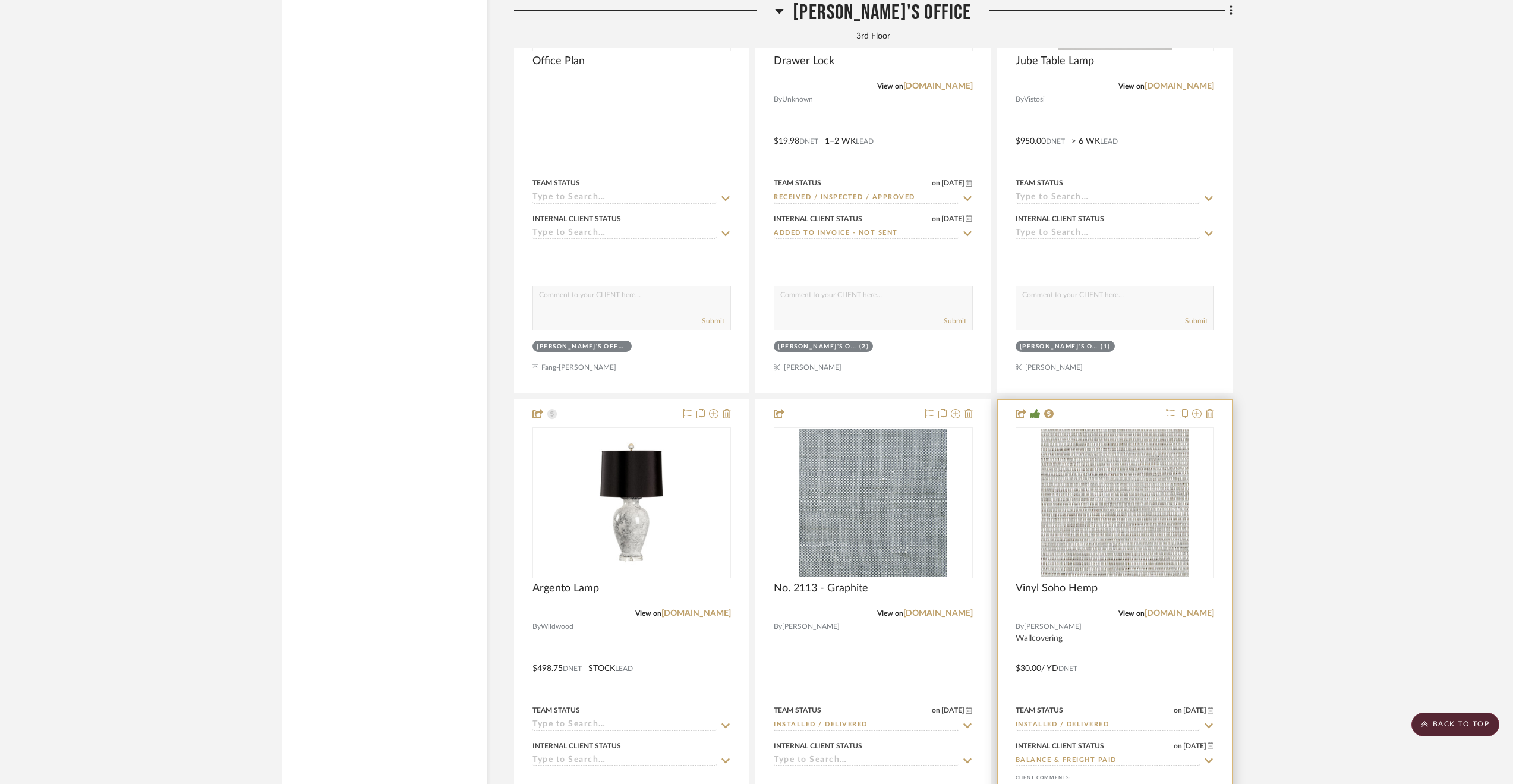
scroll to position [2912, 0]
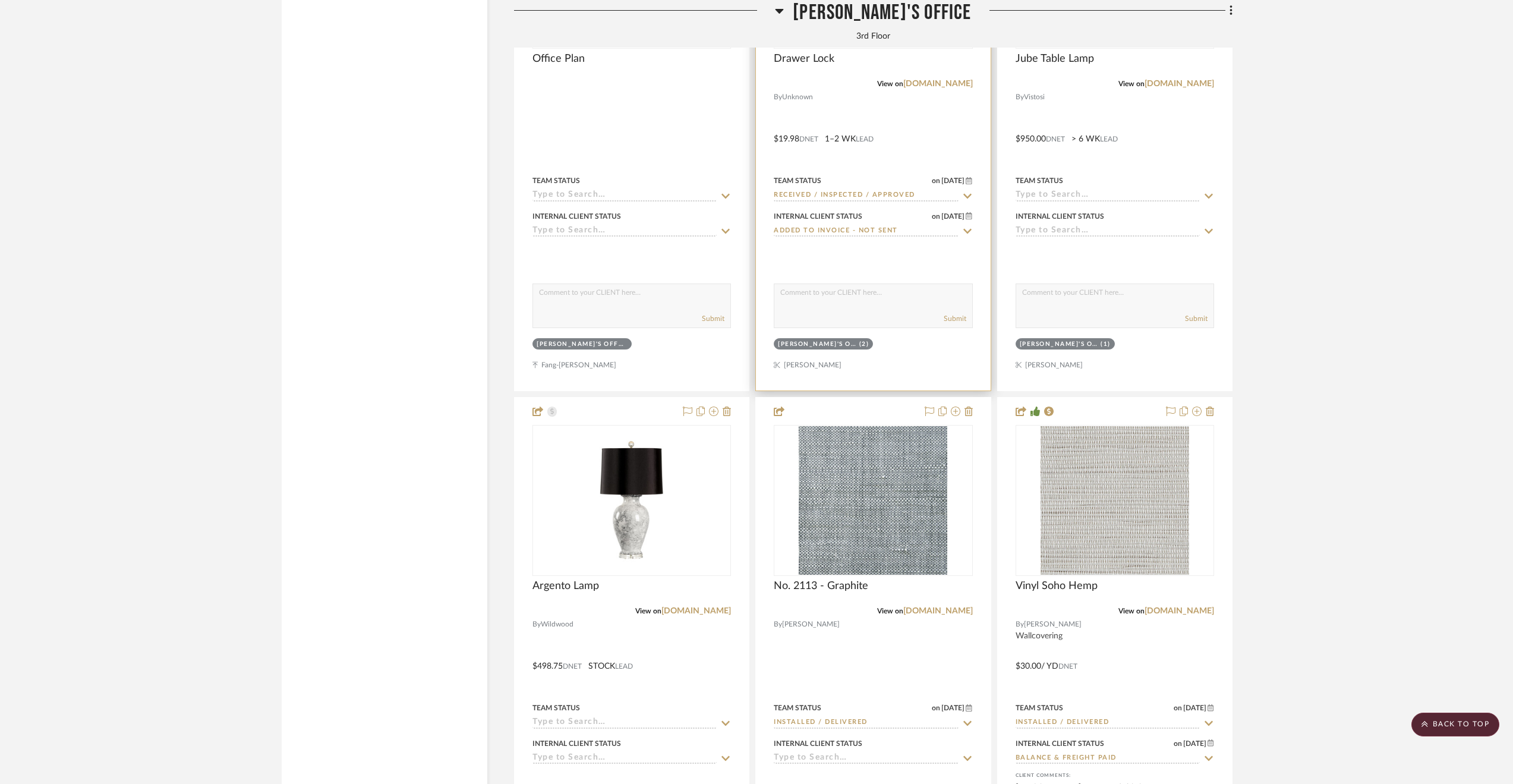
click at [850, 237] on input "Added to Invoice - Not Sent" at bounding box center [865, 231] width 184 height 11
type input "invoice sen"
click at [862, 259] on span "Invoice Sent, Awaiting Payment" at bounding box center [858, 259] width 143 height 8
type input "8/14/2025"
type input "Invoice Sent, Awaiting Payment"
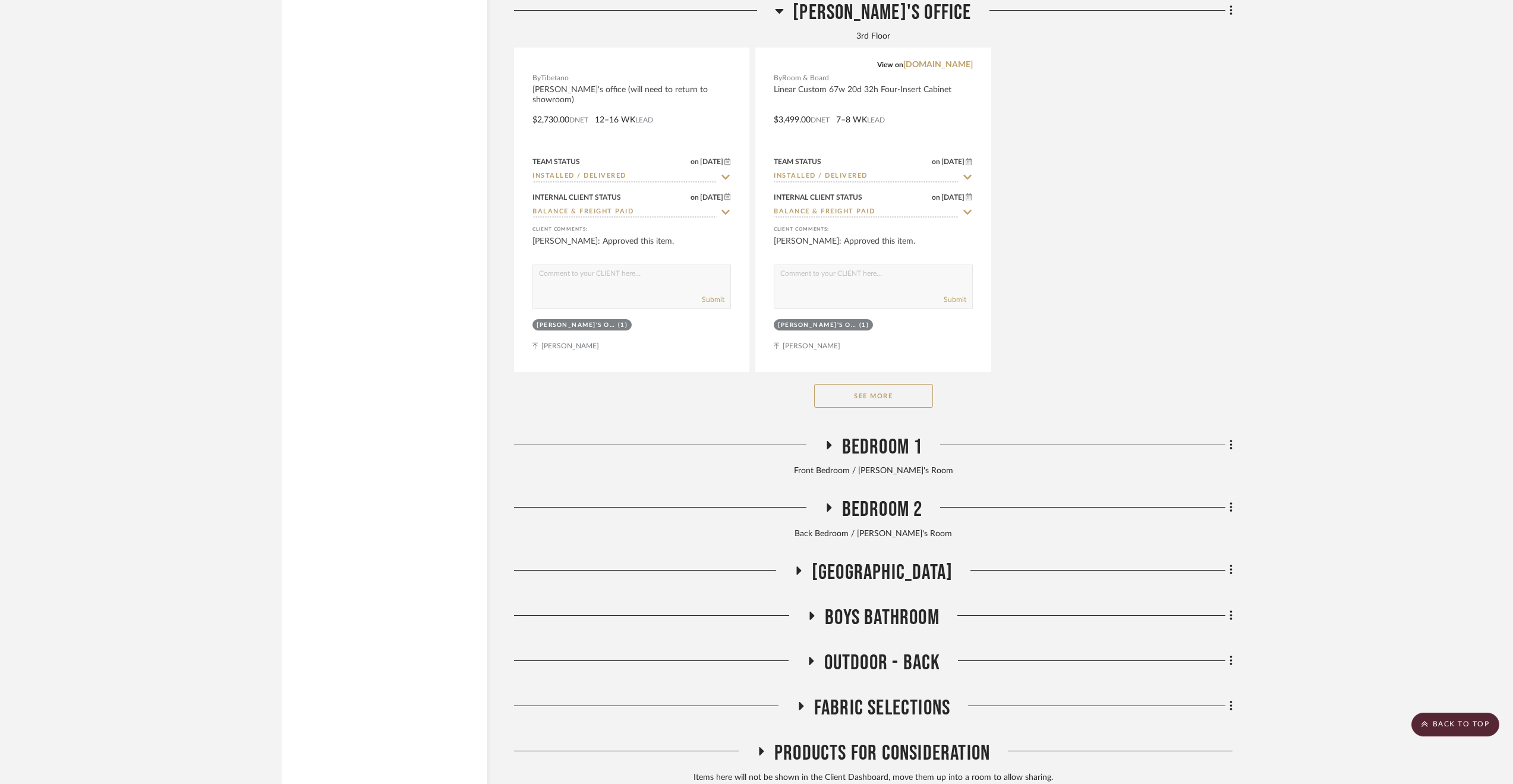
scroll to position [4087, 0]
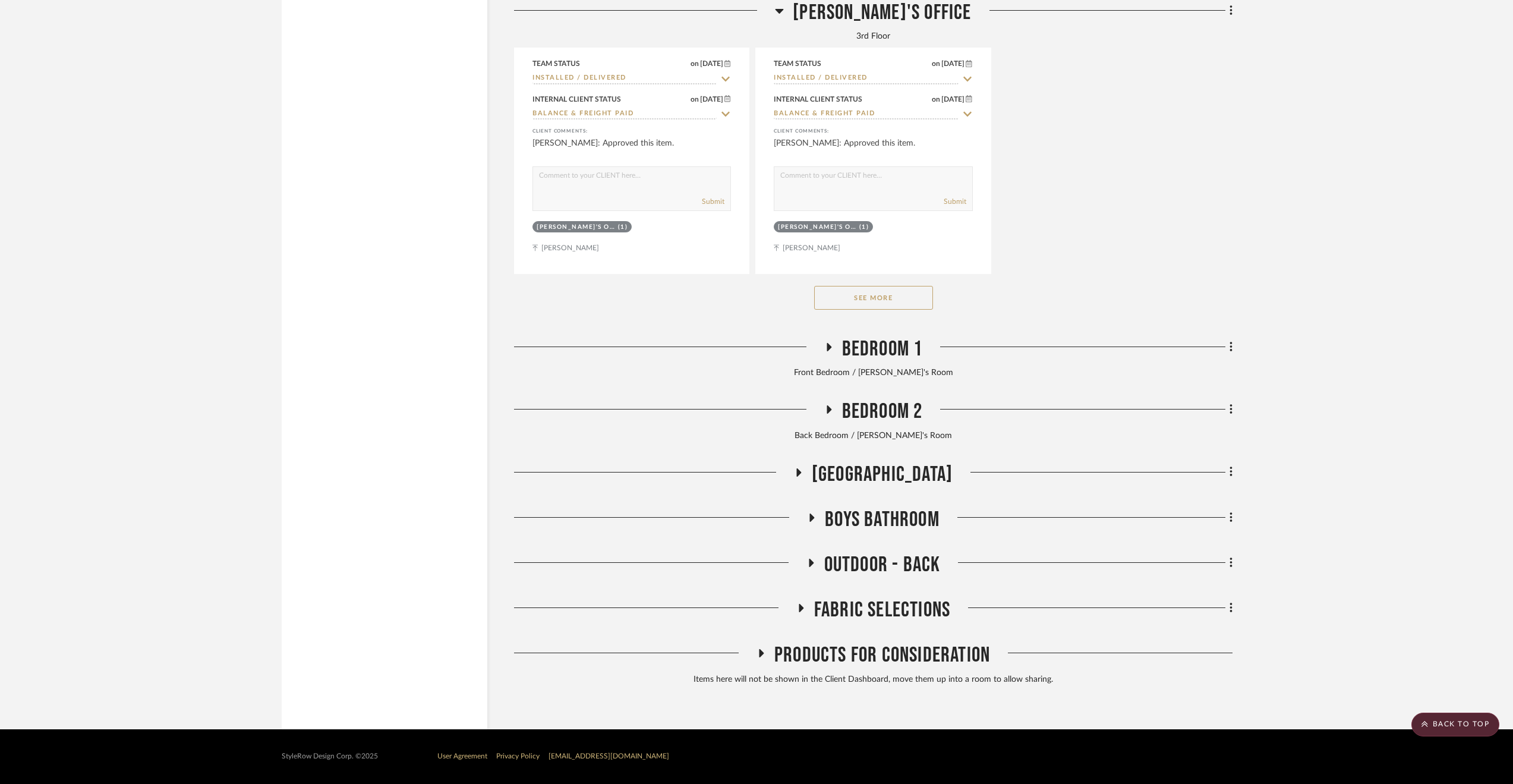
click at [883, 560] on span "Outdoor - Back" at bounding box center [883, 565] width 117 height 26
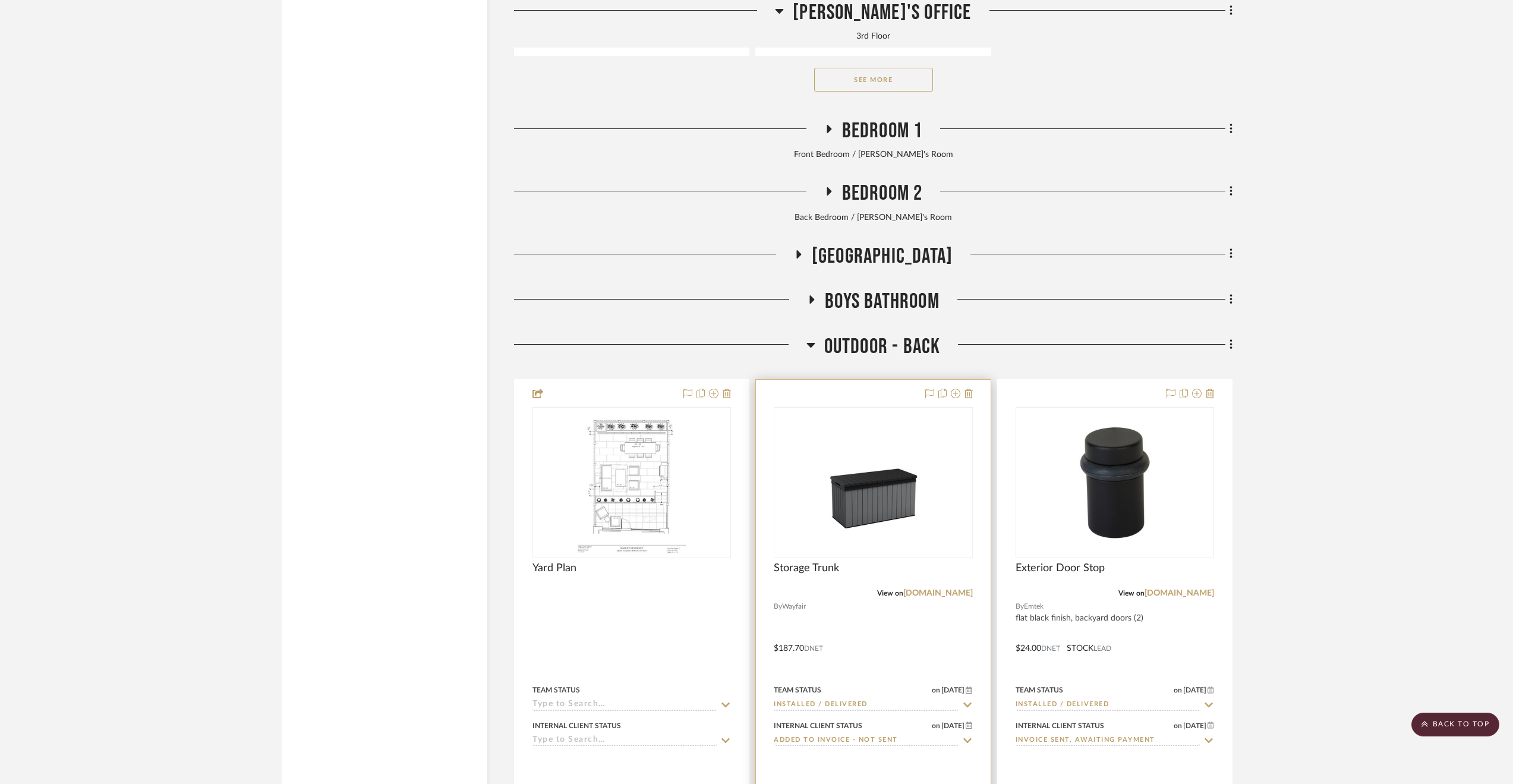
scroll to position [4443, 0]
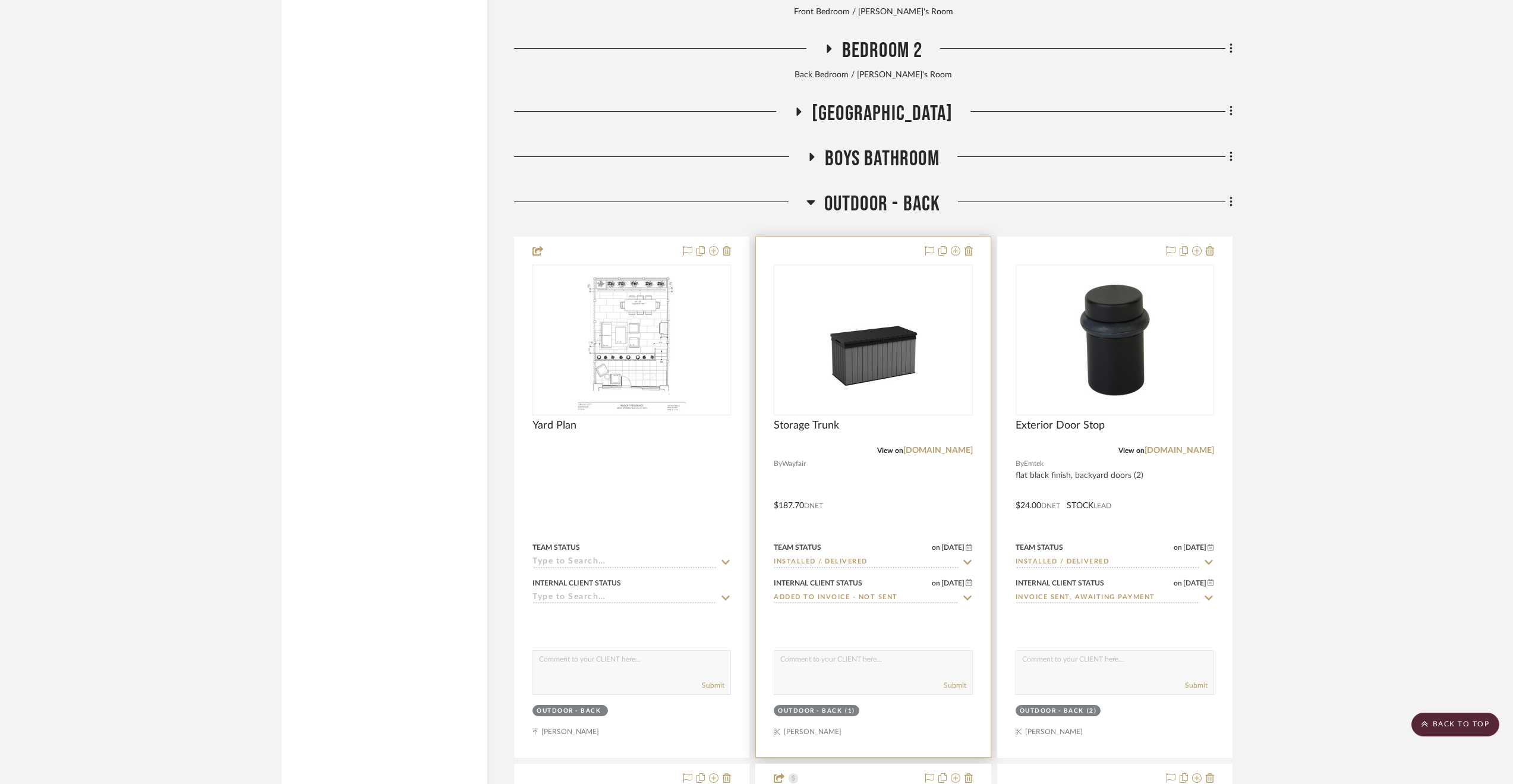
click at [839, 602] on input "Added to Invoice - Not Sent" at bounding box center [865, 597] width 184 height 11
type input "invoice sen"
click at [848, 620] on div "Invoice Sent, Awaiting Payment" at bounding box center [873, 628] width 198 height 30
type input "8/14/2025"
type input "Invoice Sent, Awaiting Payment"
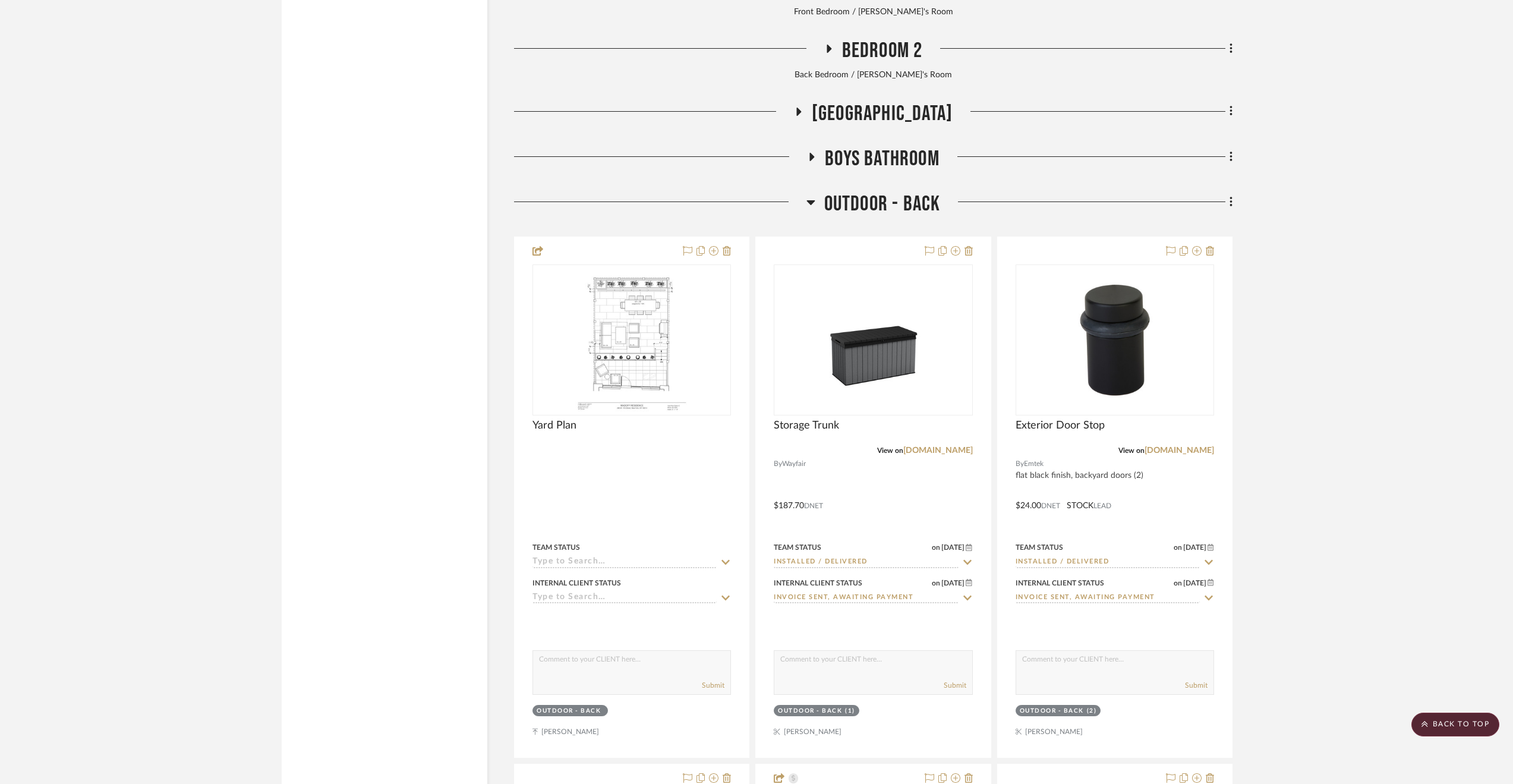
click at [887, 159] on span "Boys Bathroom" at bounding box center [882, 159] width 115 height 26
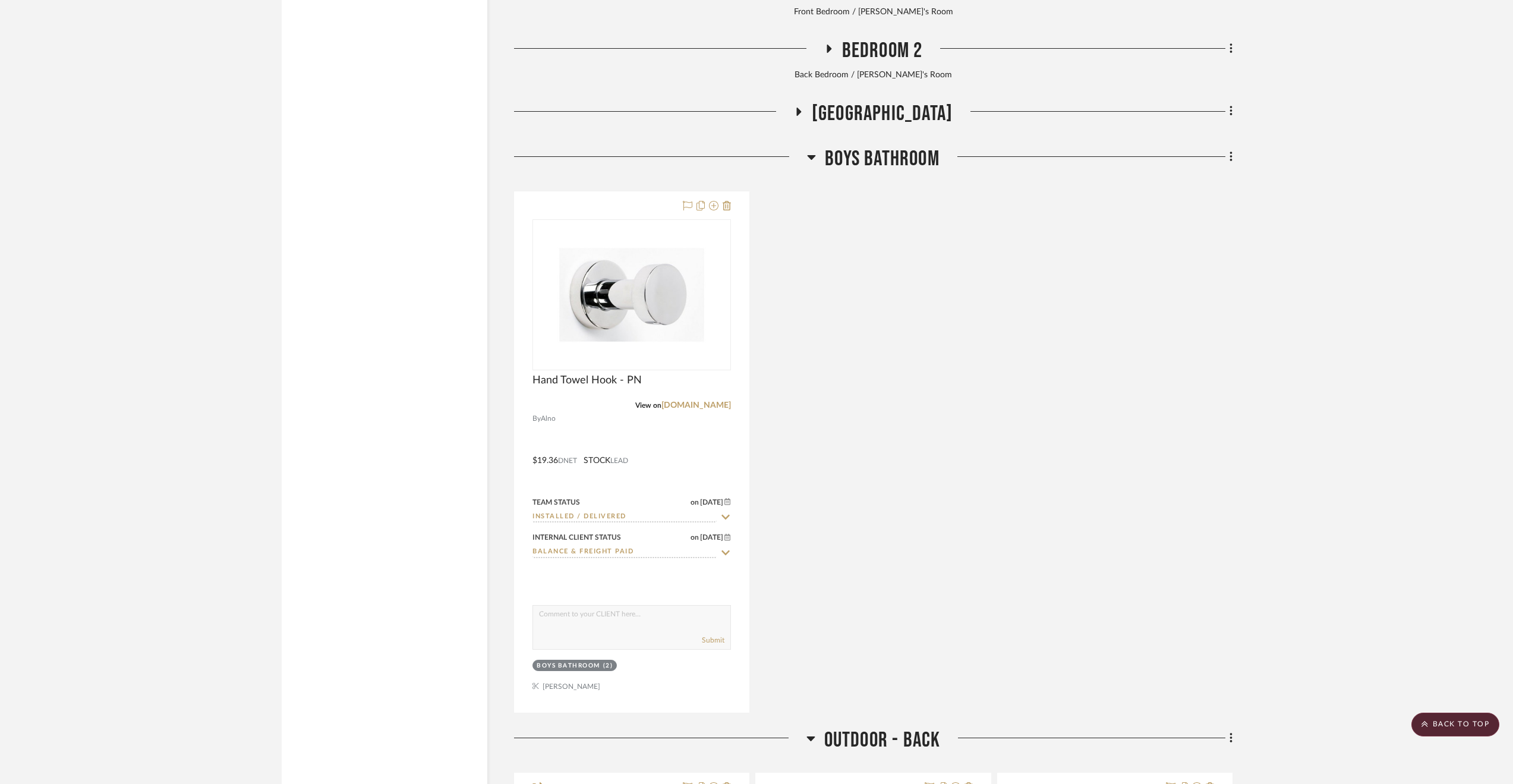
click at [899, 114] on span "3rd Floor Stair Hall" at bounding box center [882, 114] width 141 height 26
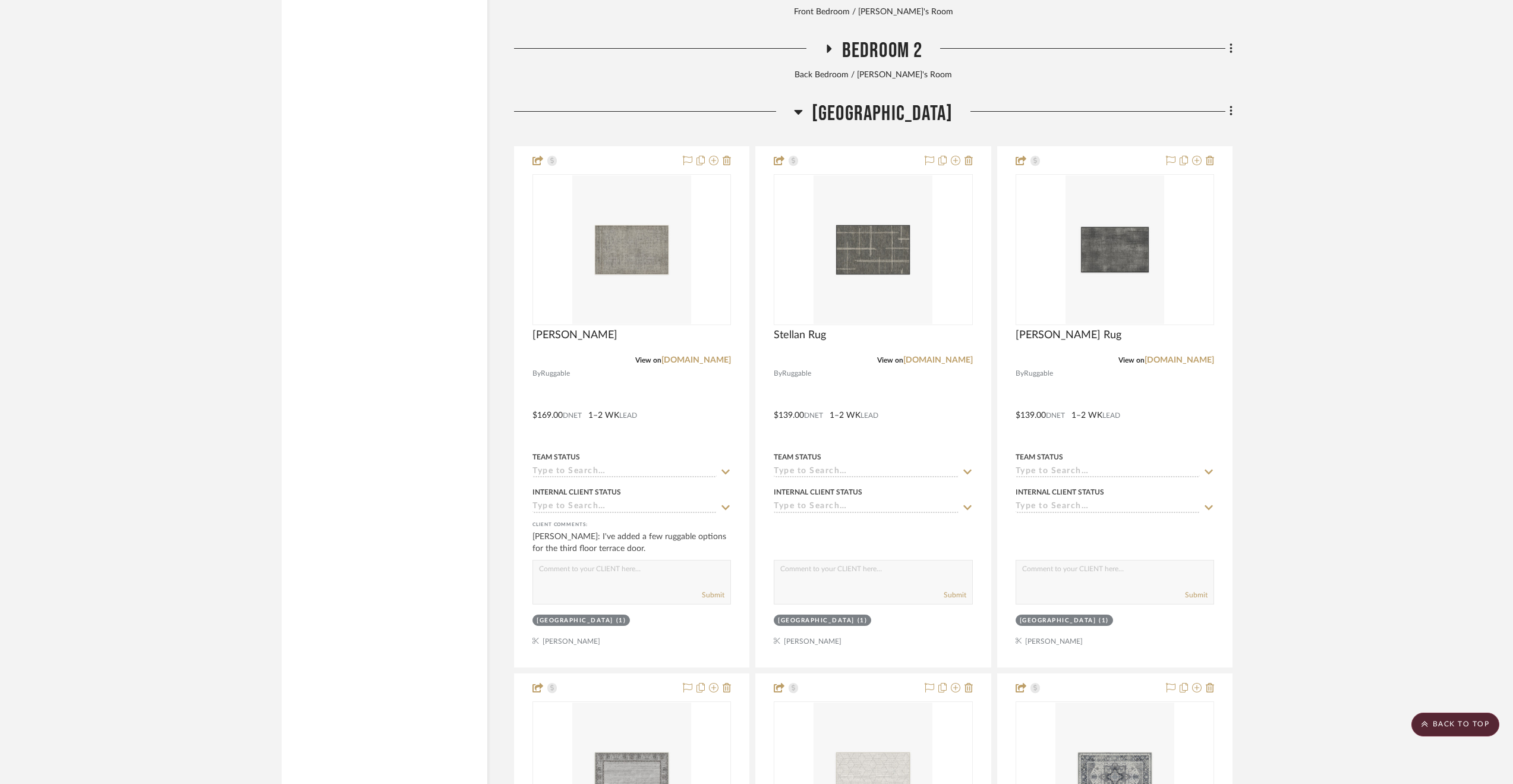
click at [857, 53] on span "Bedroom 2" at bounding box center [882, 51] width 81 height 26
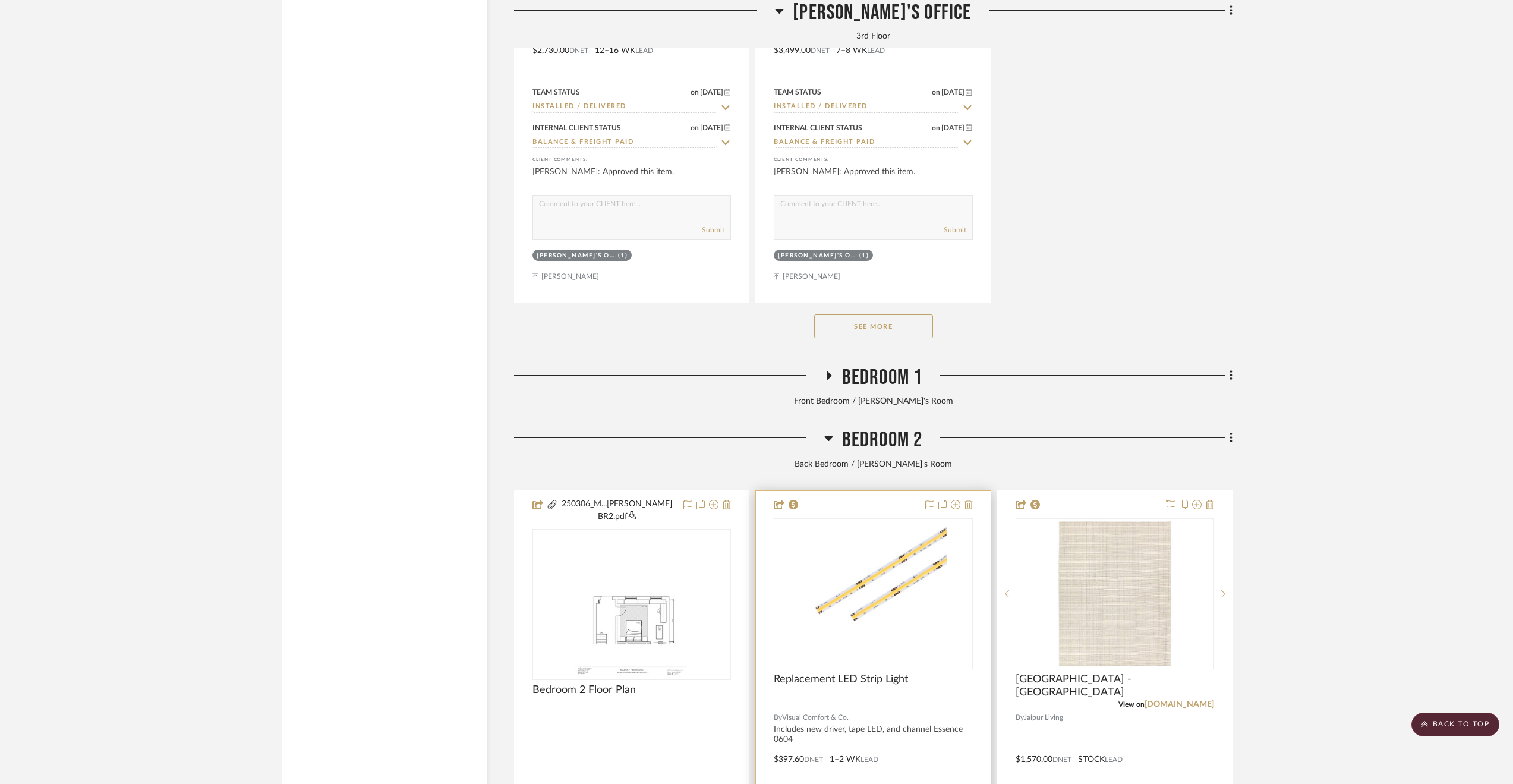
scroll to position [4027, 0]
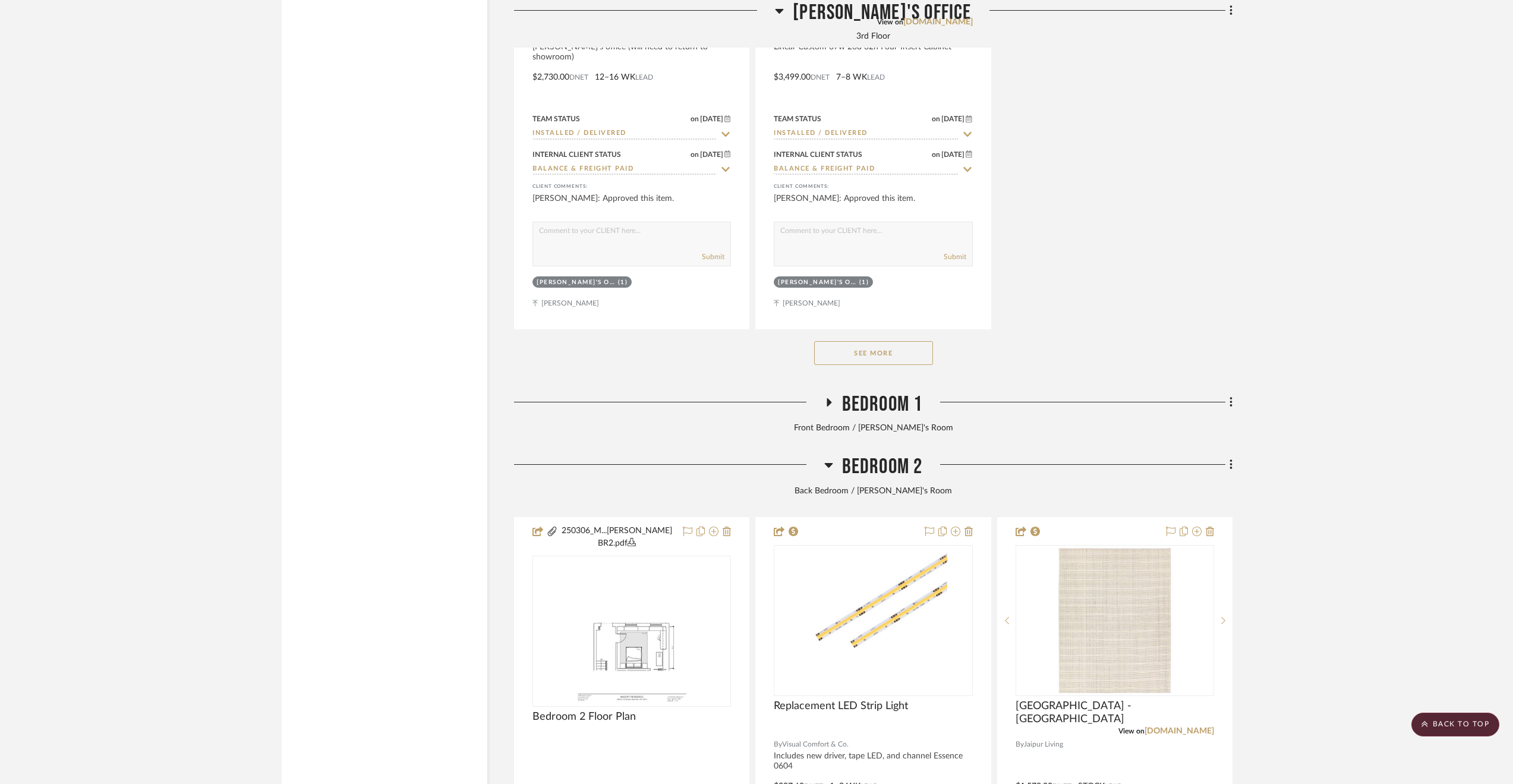
click at [871, 403] on span "Bedroom 1" at bounding box center [882, 404] width 81 height 26
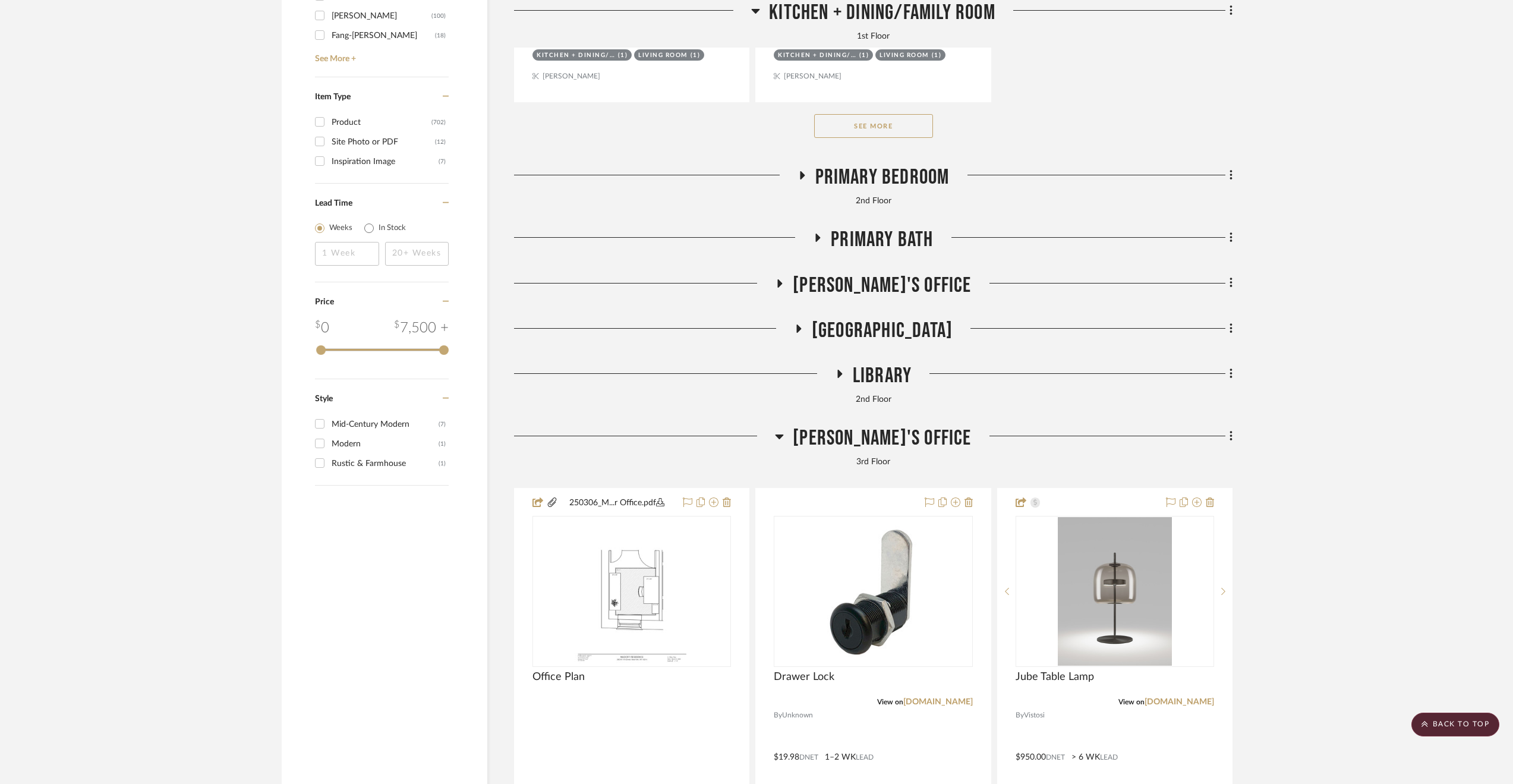
scroll to position [2126, 0]
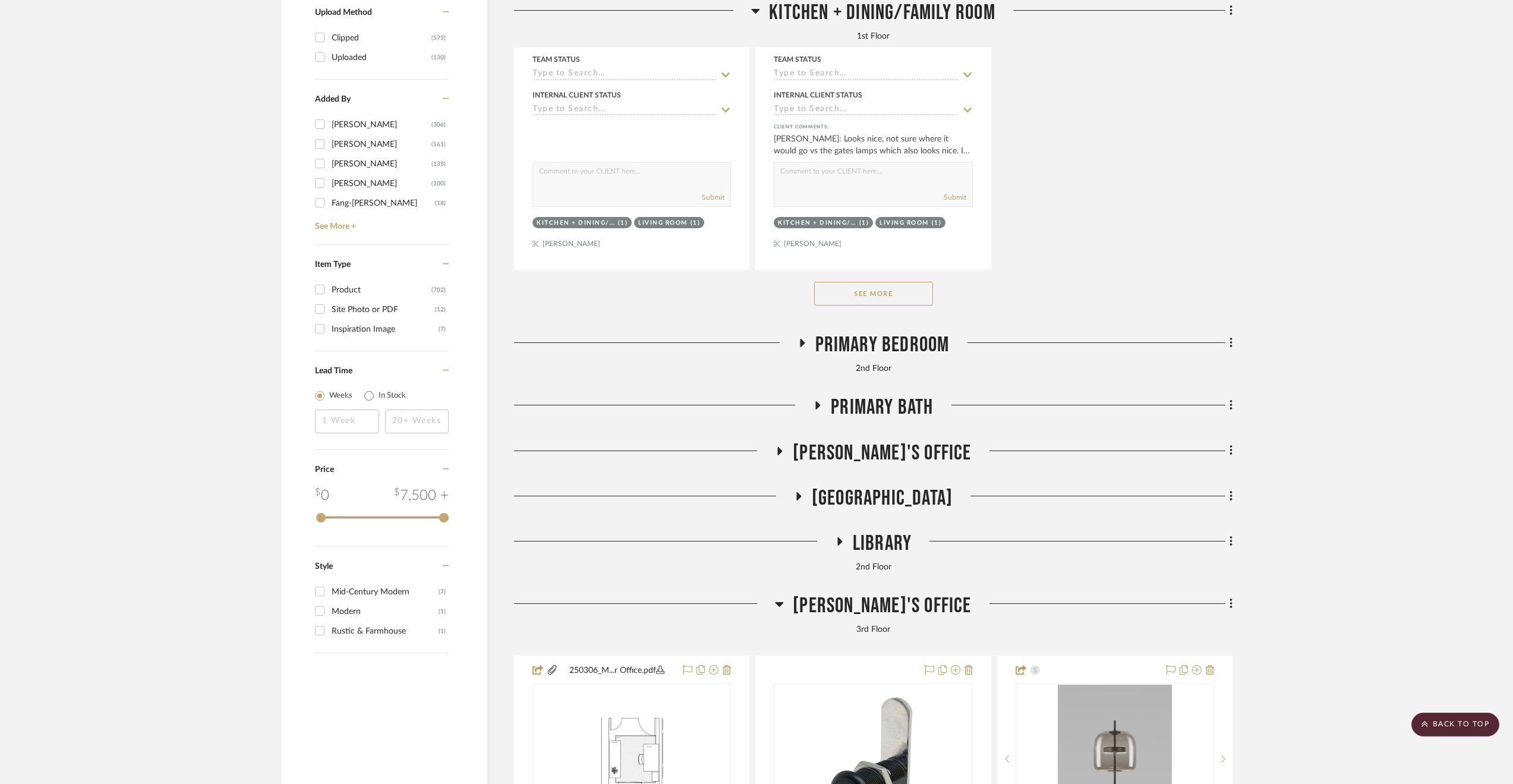
click at [868, 550] on span "Library" at bounding box center [883, 544] width 59 height 26
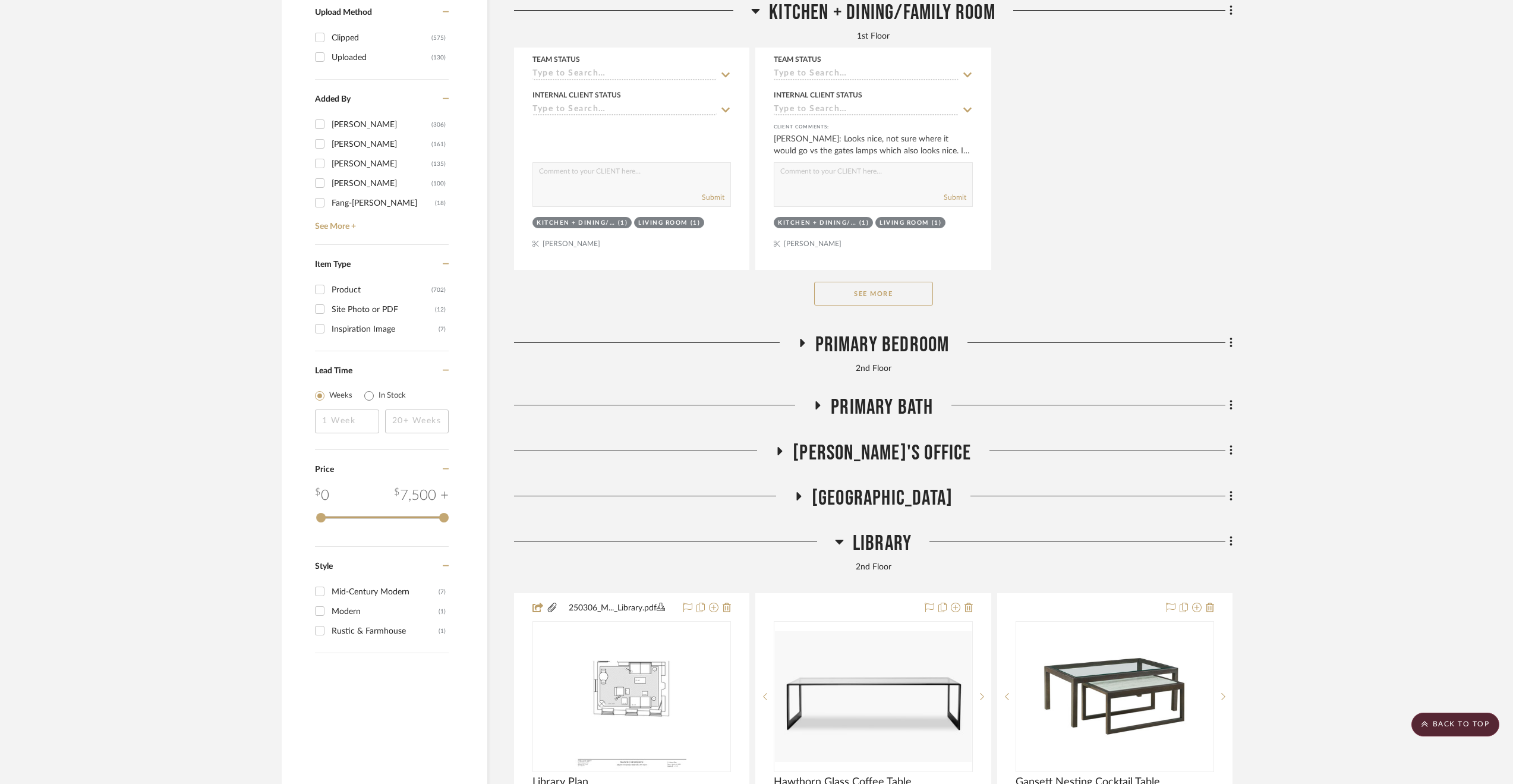
click at [868, 550] on span "Library" at bounding box center [883, 544] width 59 height 26
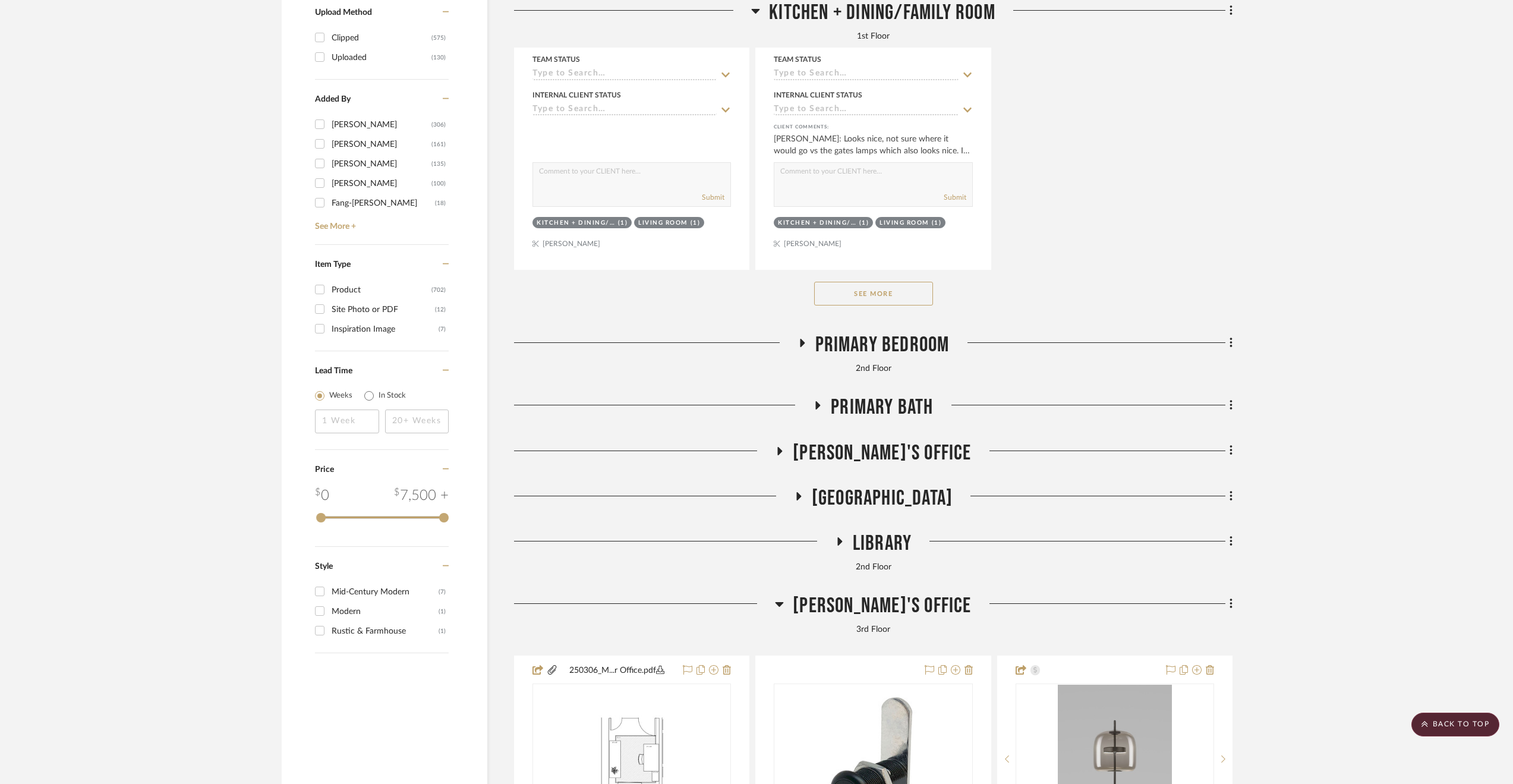
click at [868, 550] on span "Library" at bounding box center [883, 544] width 59 height 26
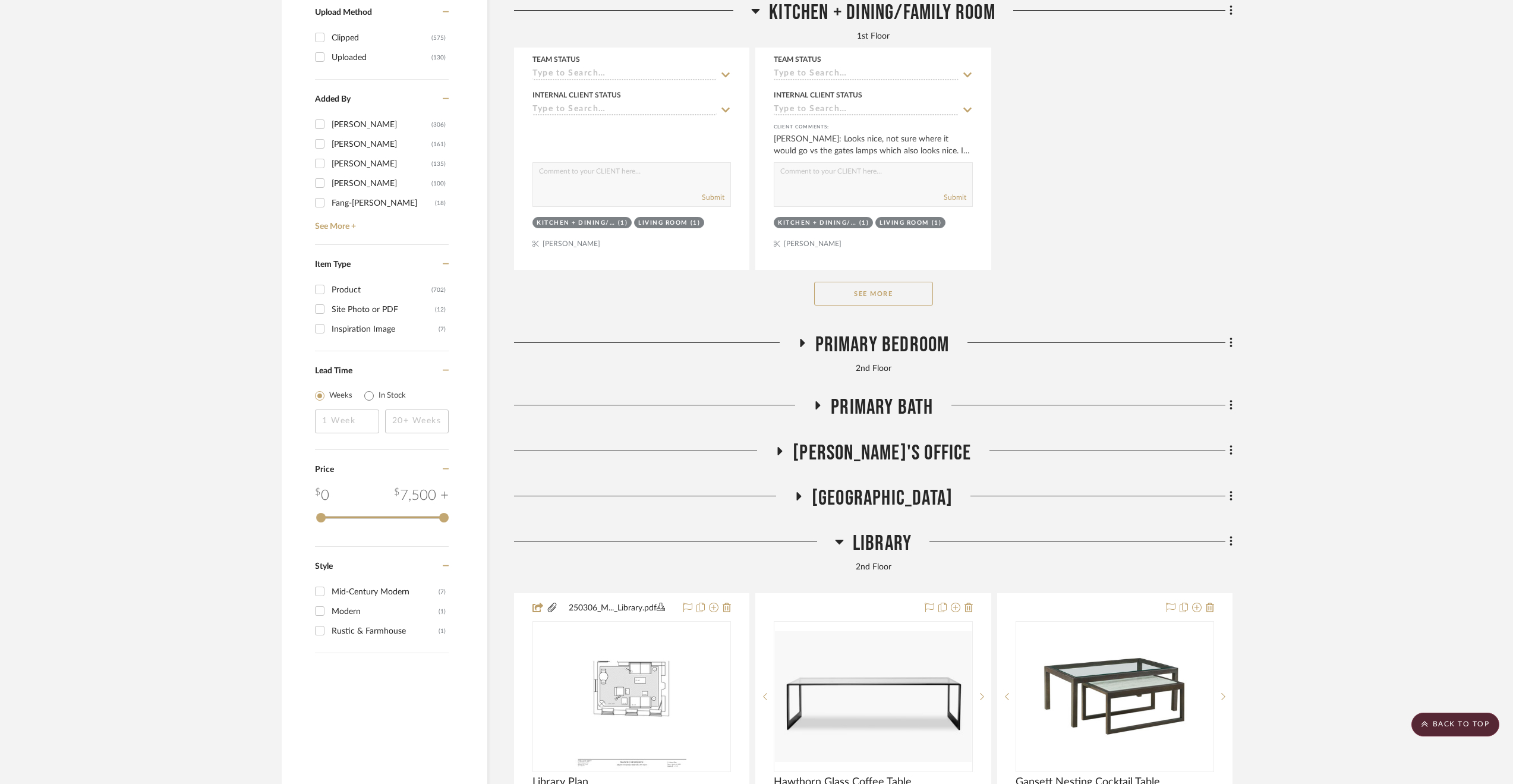
click at [868, 550] on span "Library" at bounding box center [883, 544] width 59 height 26
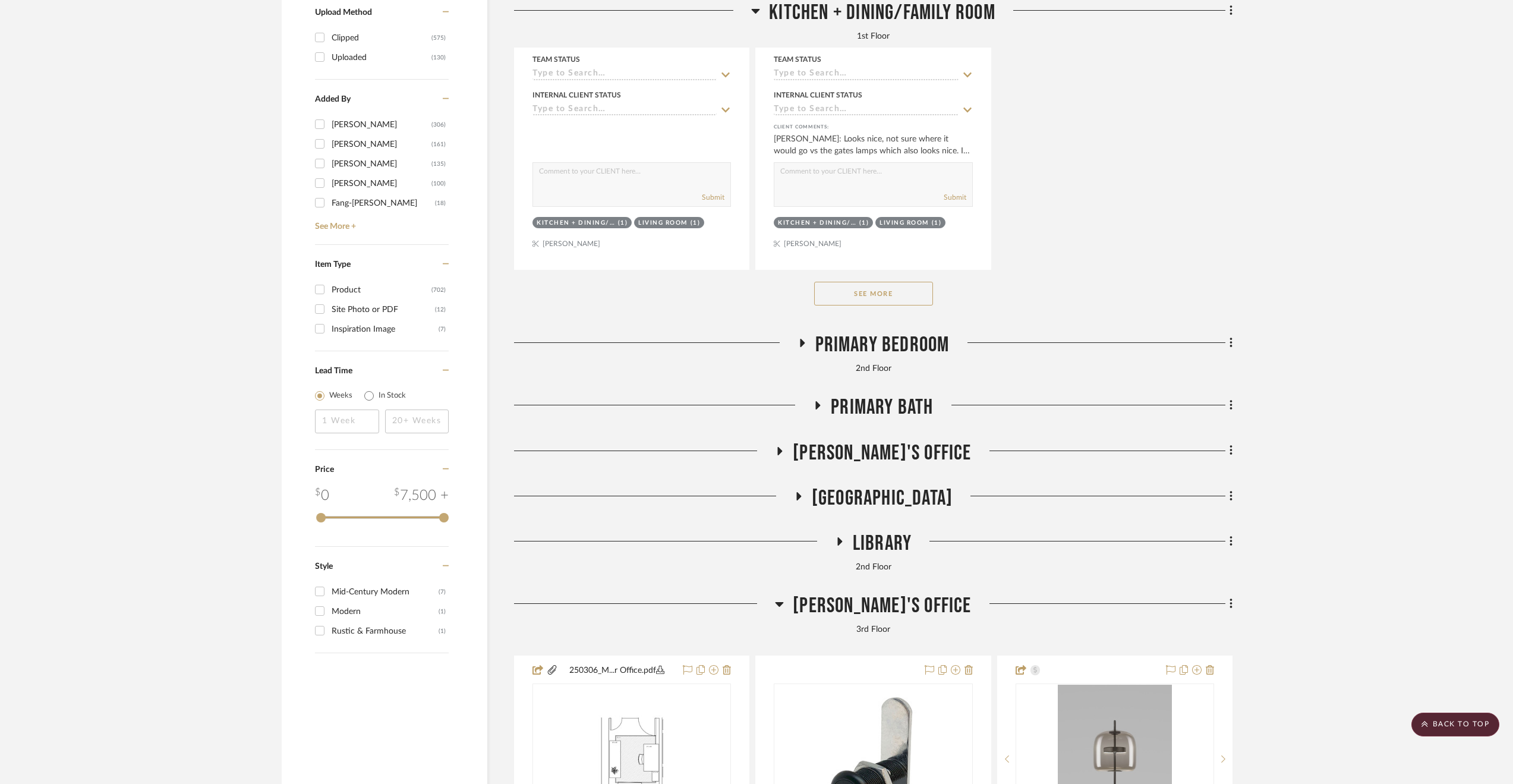
click at [887, 494] on span "2nd Floor Stair Hall" at bounding box center [882, 498] width 141 height 26
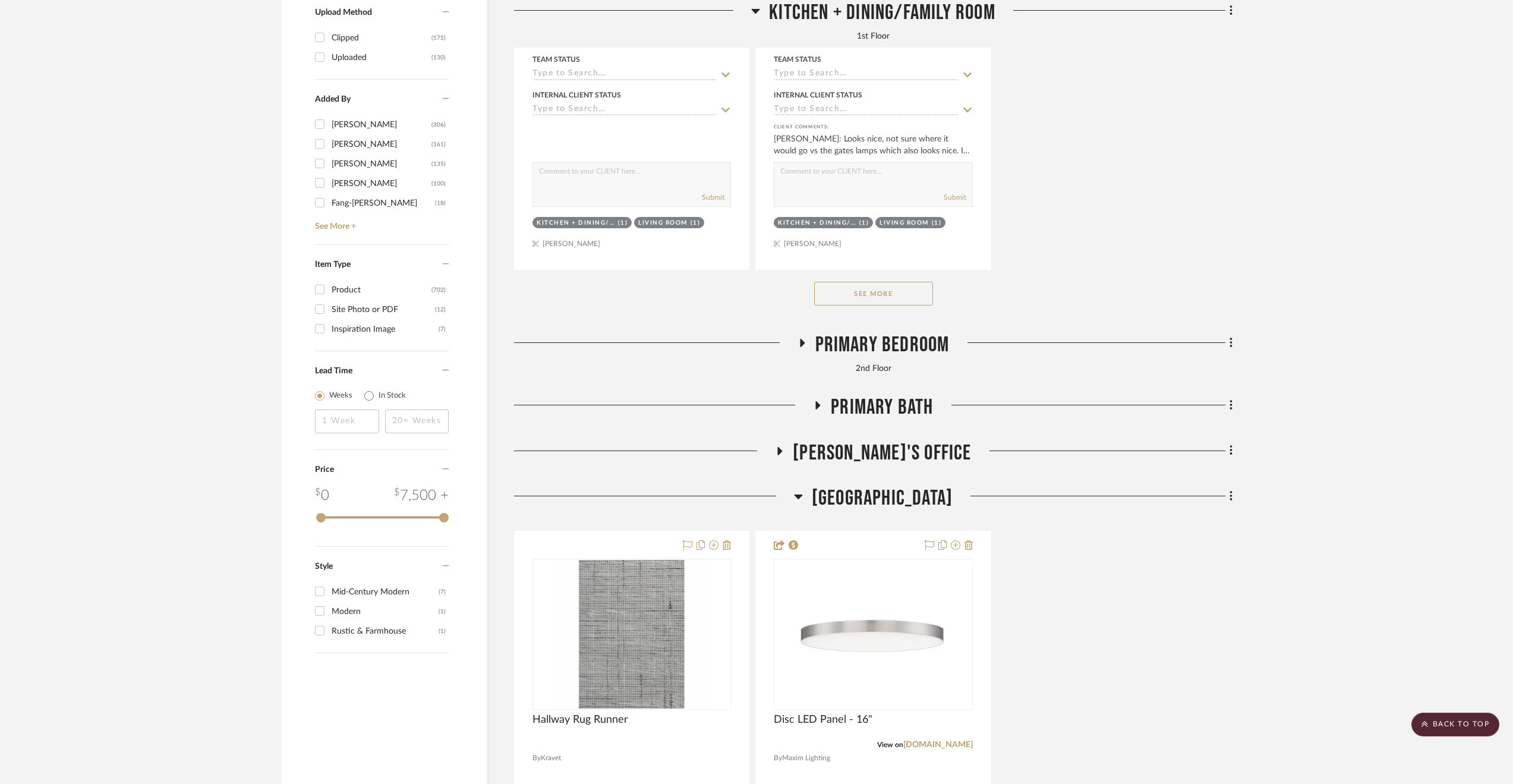
click at [887, 494] on span "2nd Floor Stair Hall" at bounding box center [882, 498] width 141 height 26
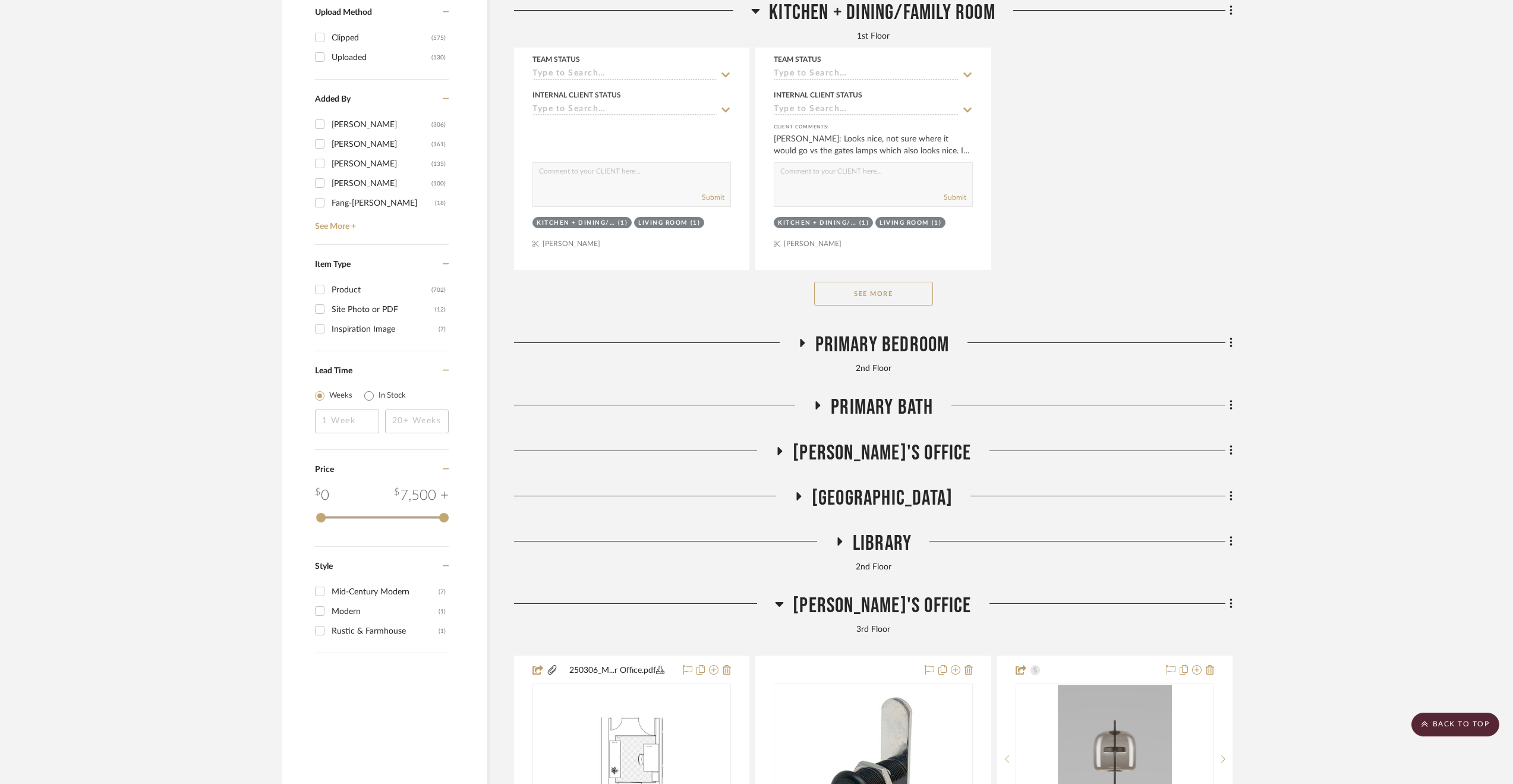
click at [889, 454] on span "Paula's Office" at bounding box center [881, 453] width 178 height 26
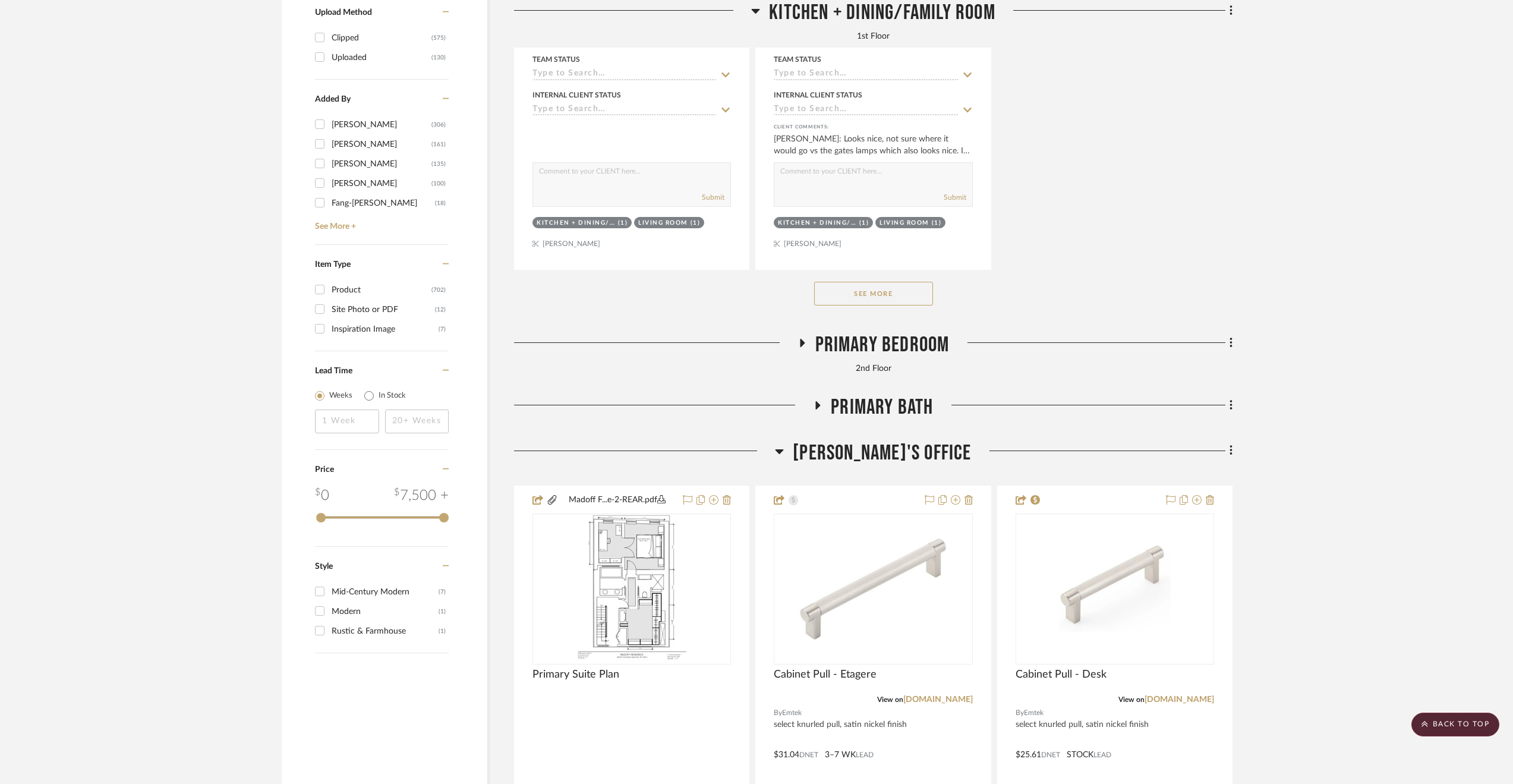
click at [889, 454] on span "Paula's Office" at bounding box center [881, 453] width 178 height 26
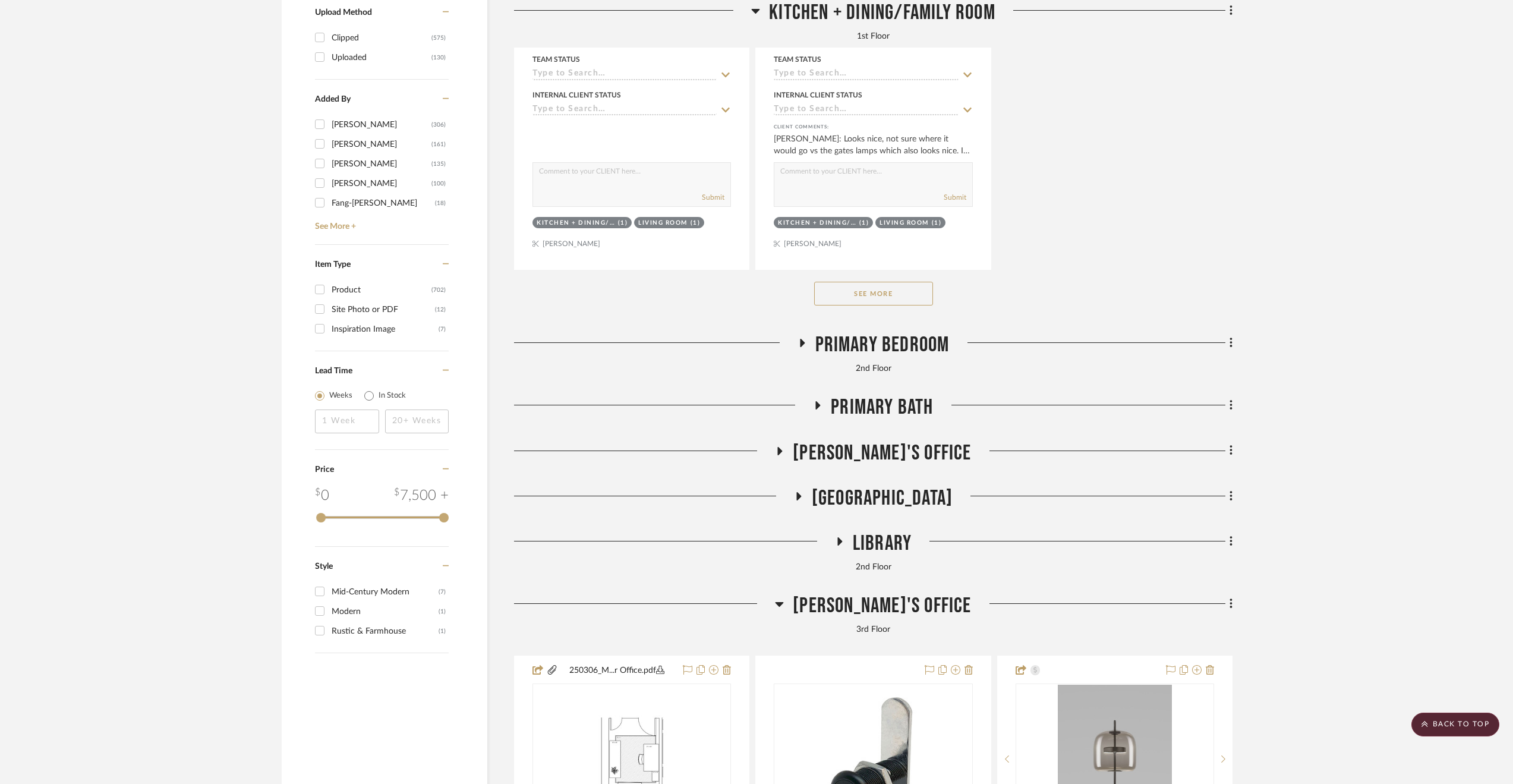
click at [886, 405] on span "Primary Bath" at bounding box center [882, 407] width 102 height 26
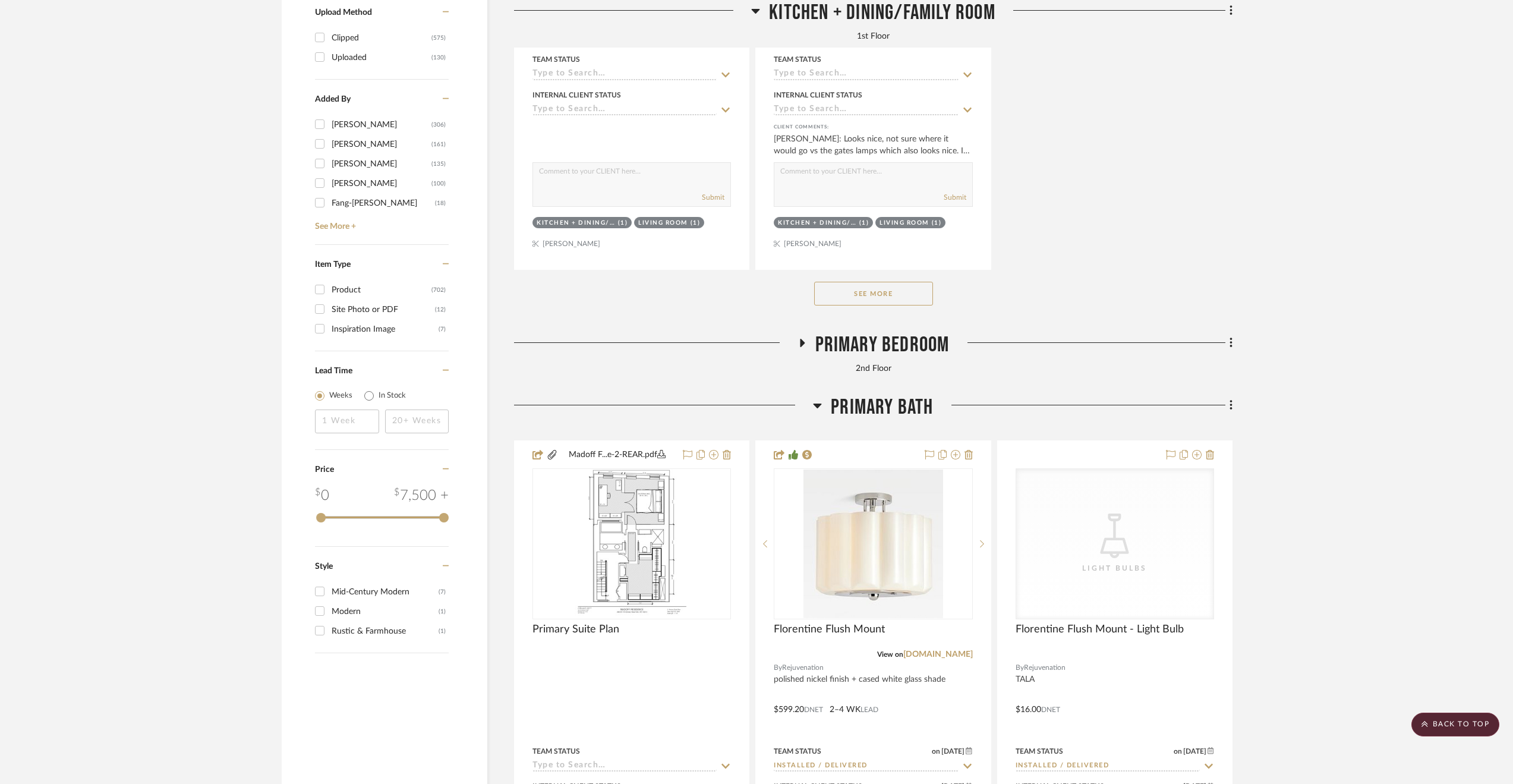
click at [886, 405] on span "Primary Bath" at bounding box center [882, 407] width 102 height 26
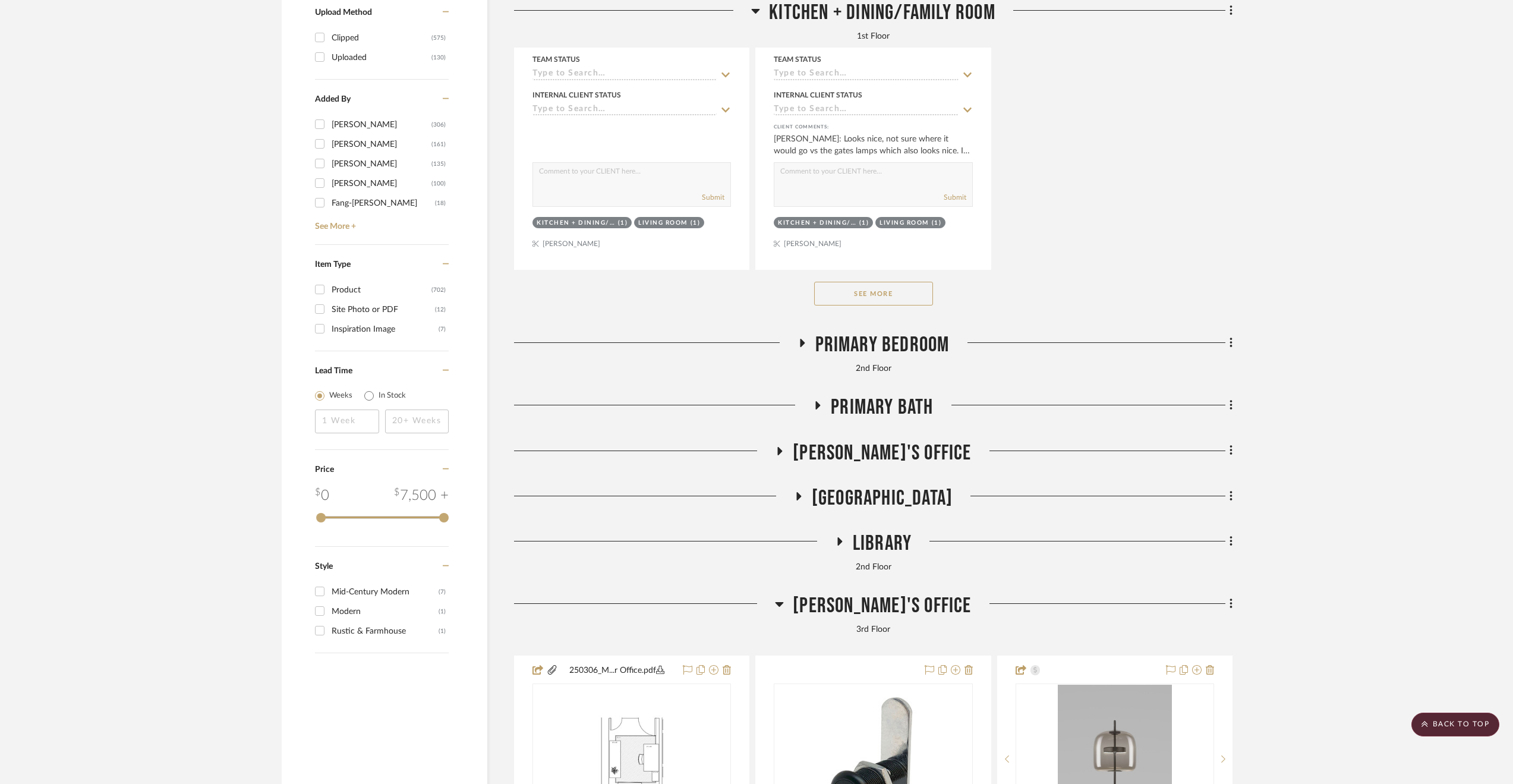
click at [885, 347] on span "Primary Bedroom" at bounding box center [882, 345] width 134 height 26
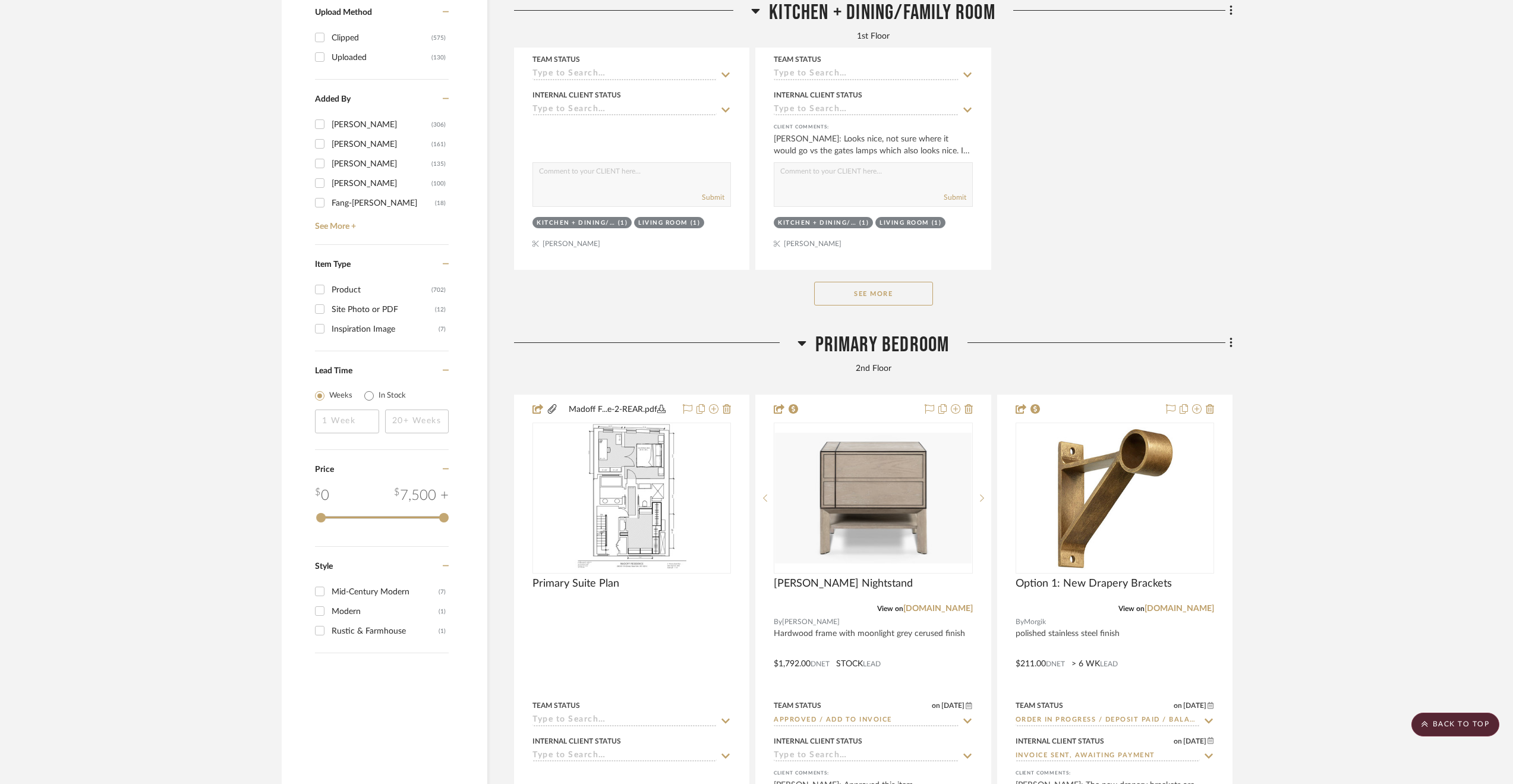
click at [887, 345] on span "Primary Bedroom" at bounding box center [882, 345] width 134 height 26
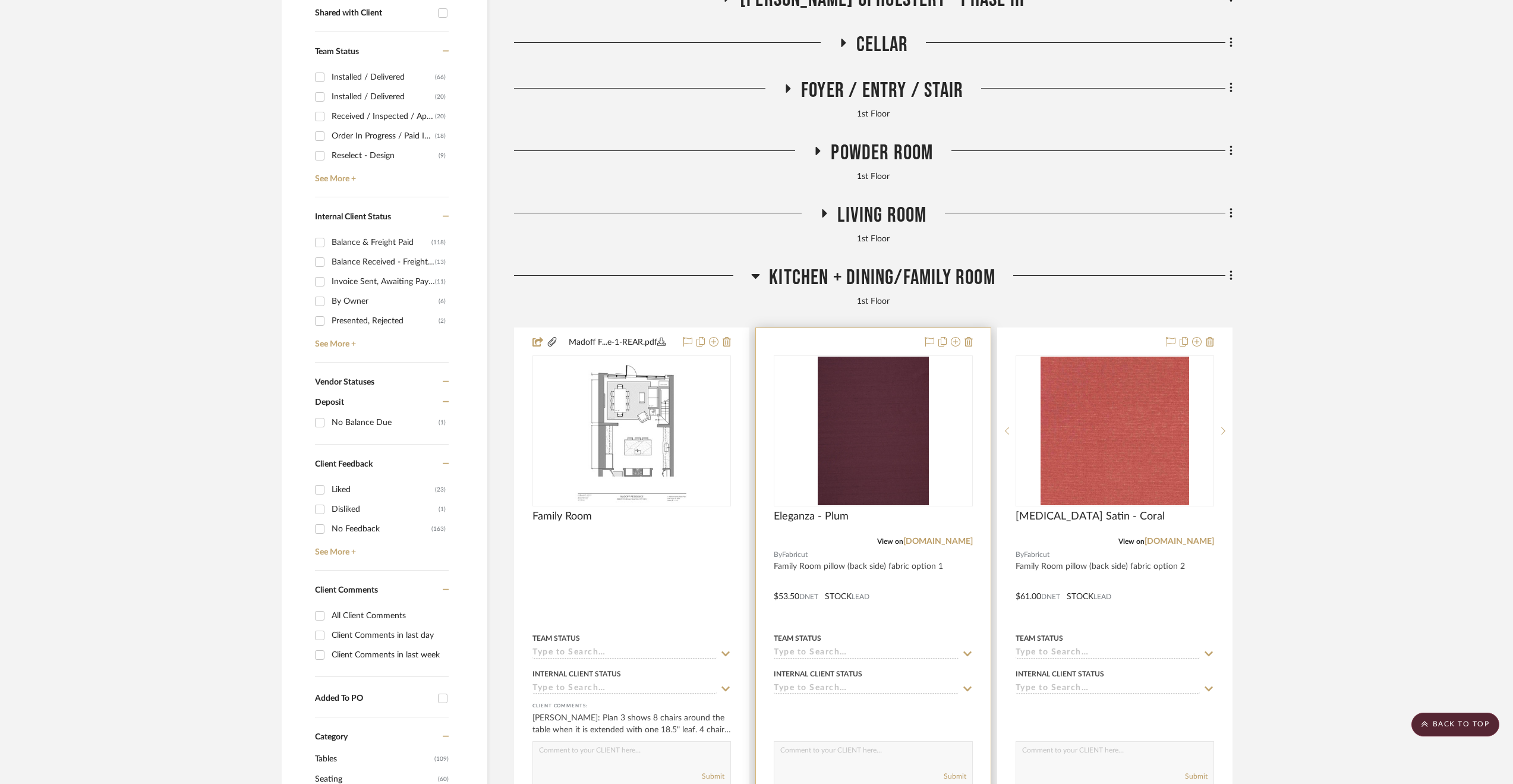
scroll to position [343, 0]
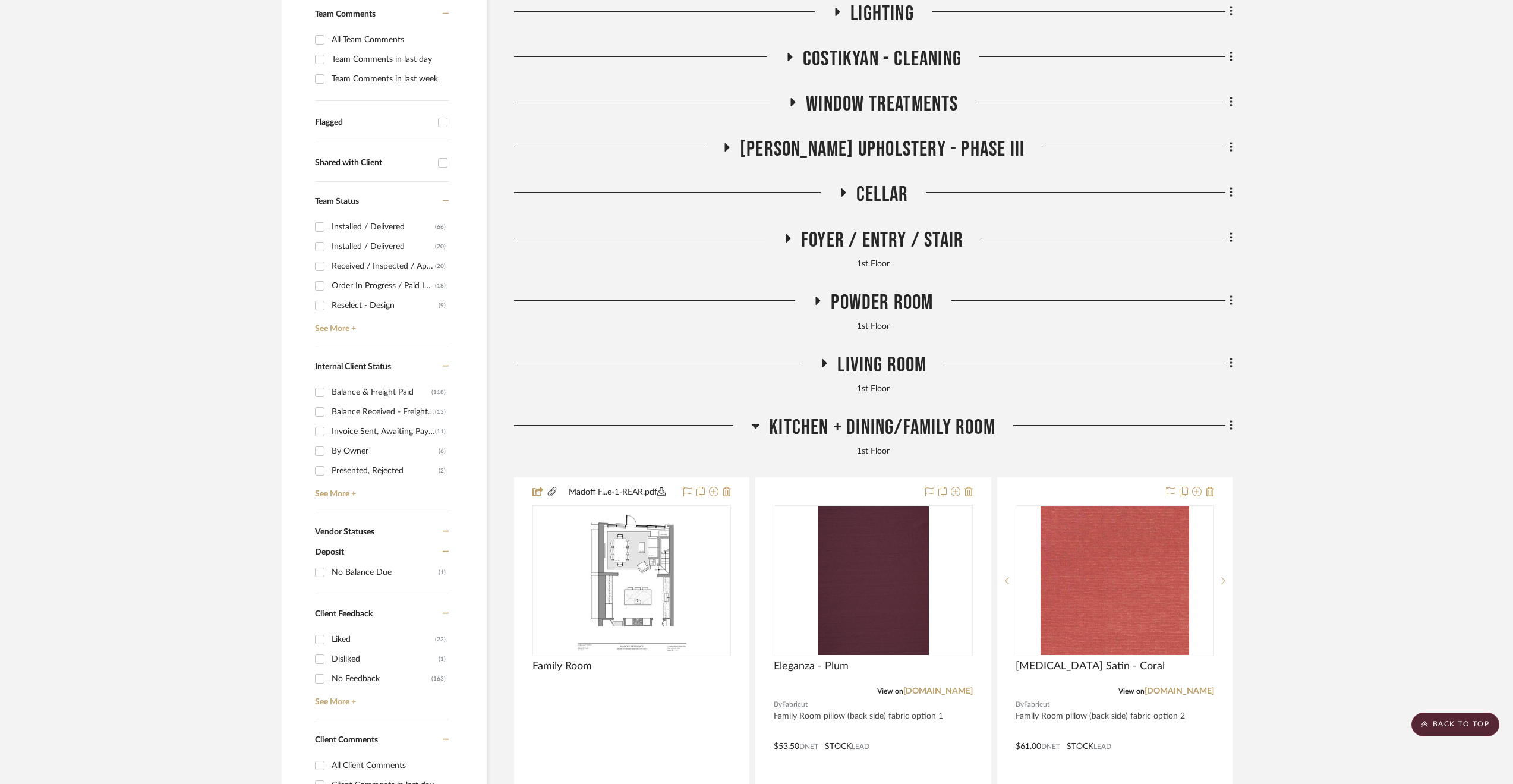
click at [885, 370] on span "Living Room" at bounding box center [882, 365] width 89 height 26
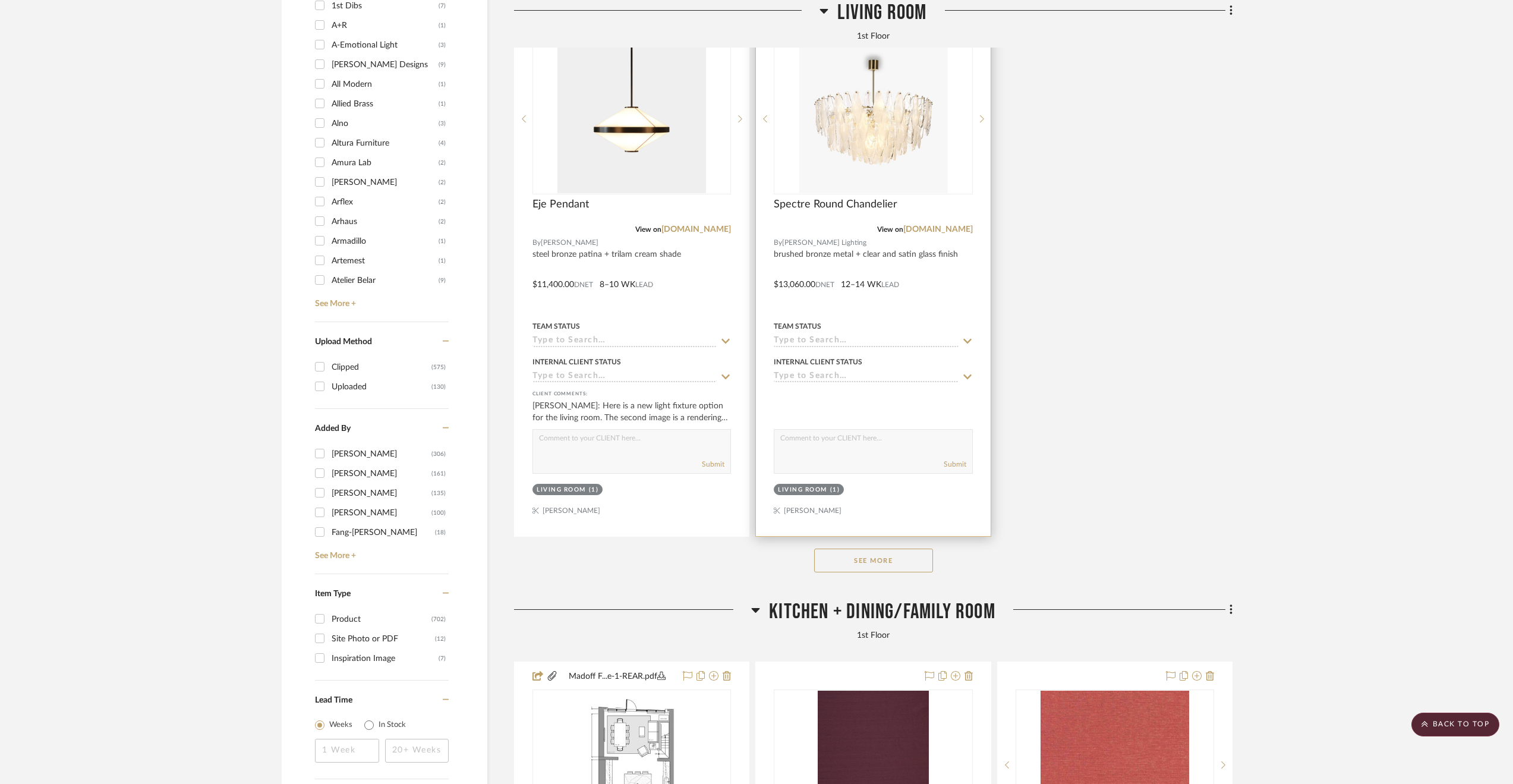
scroll to position [1888, 0]
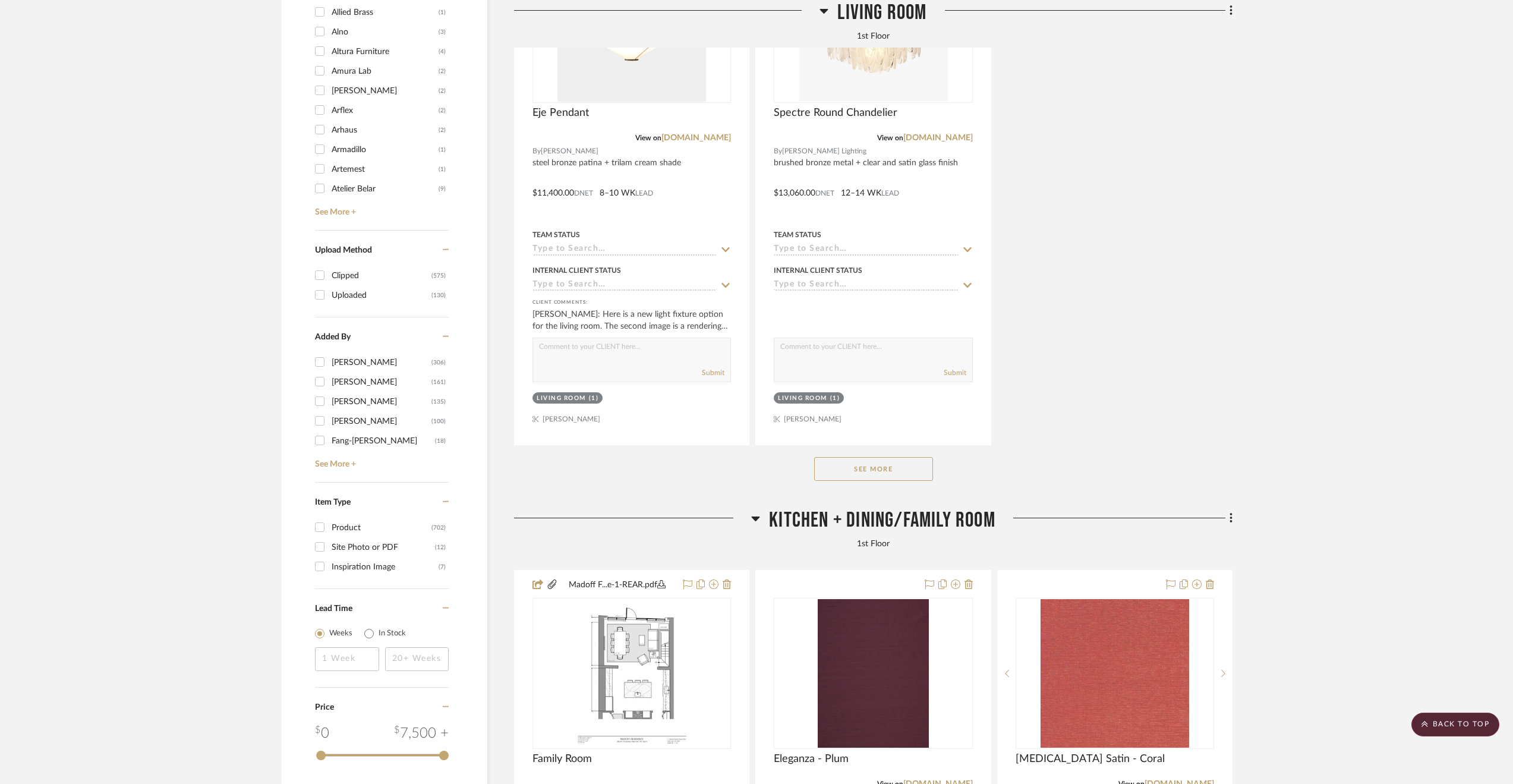
click at [859, 469] on button "See More" at bounding box center [874, 469] width 119 height 24
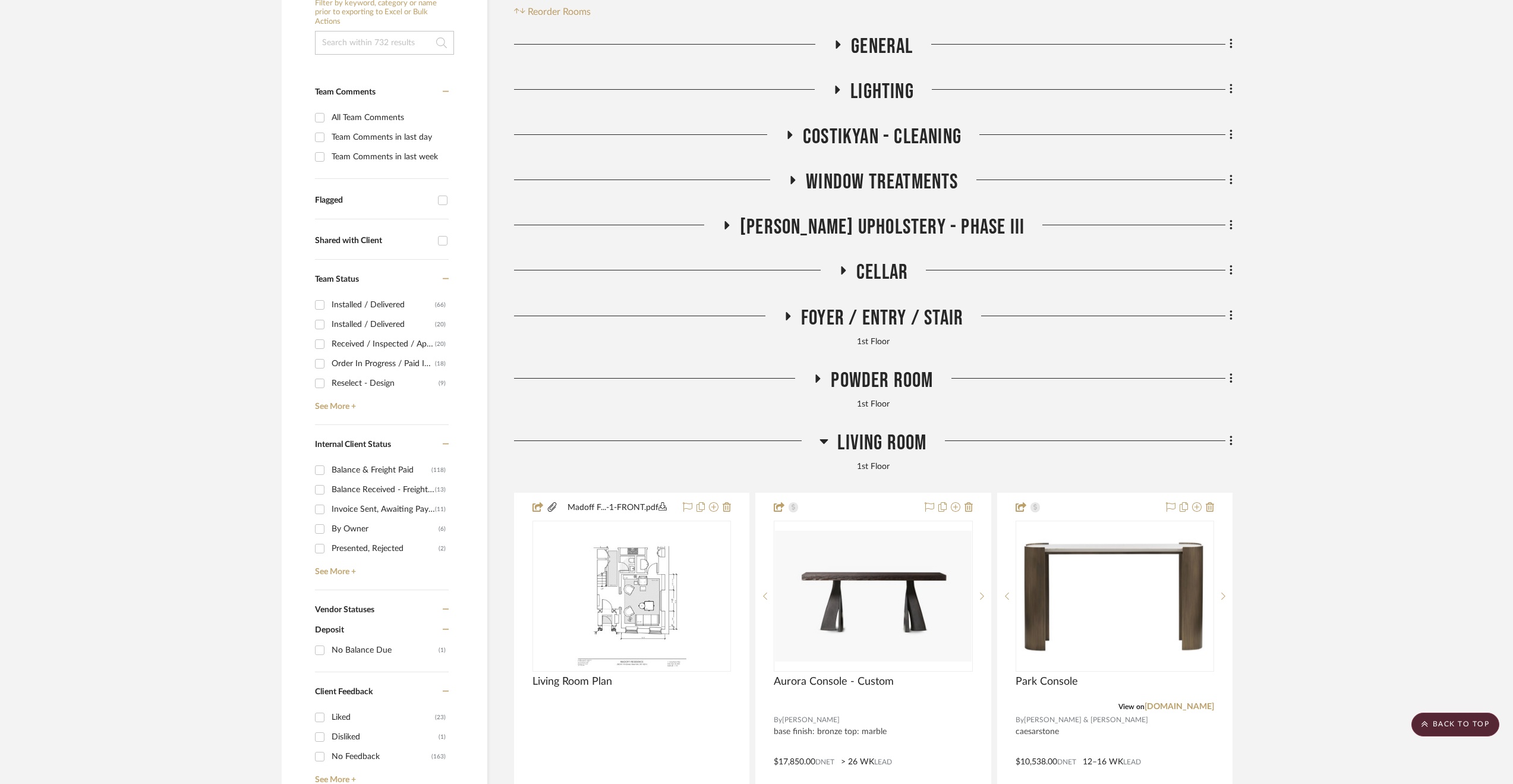
scroll to position [165, 0]
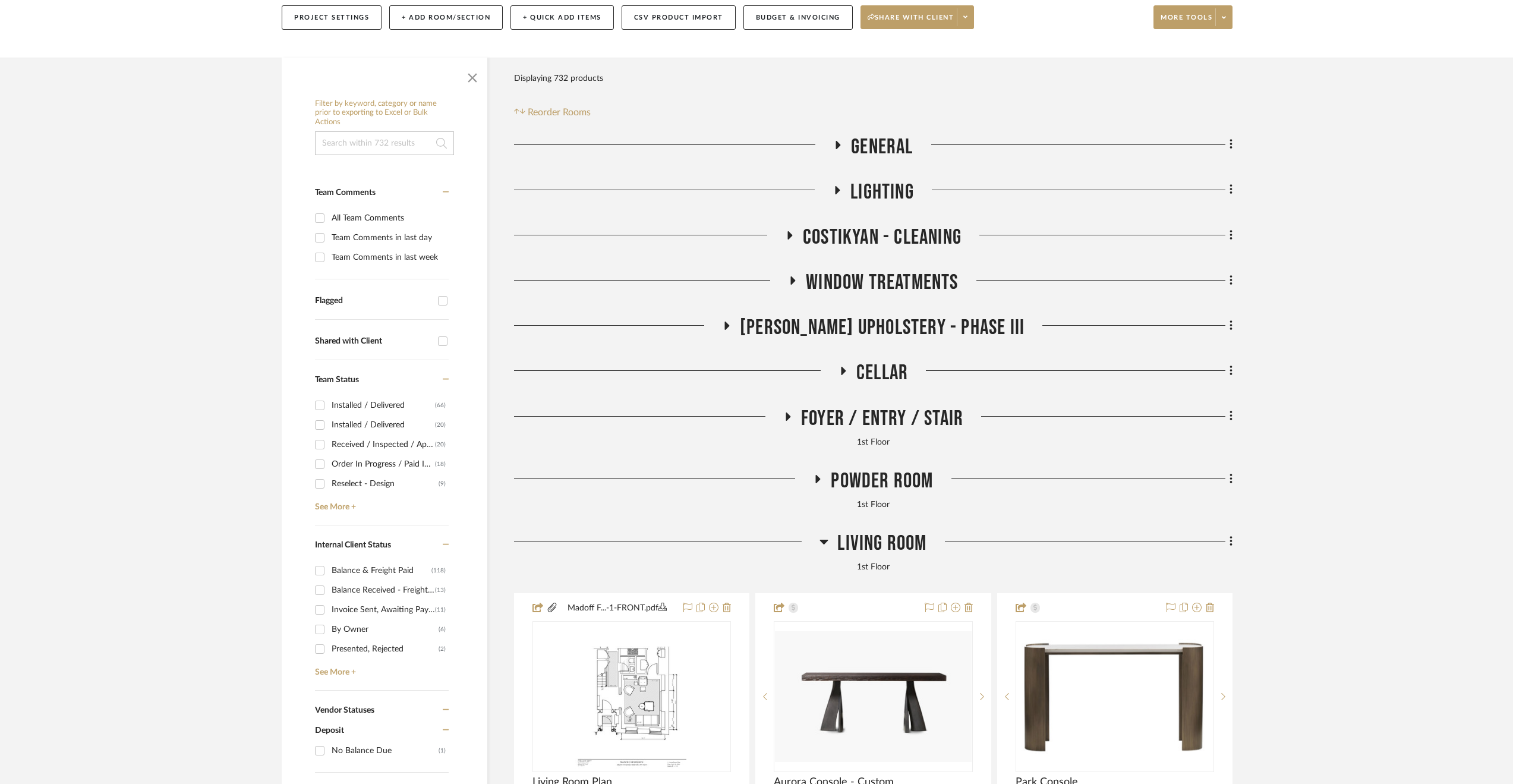
click at [847, 481] on span "Powder Room" at bounding box center [882, 481] width 102 height 26
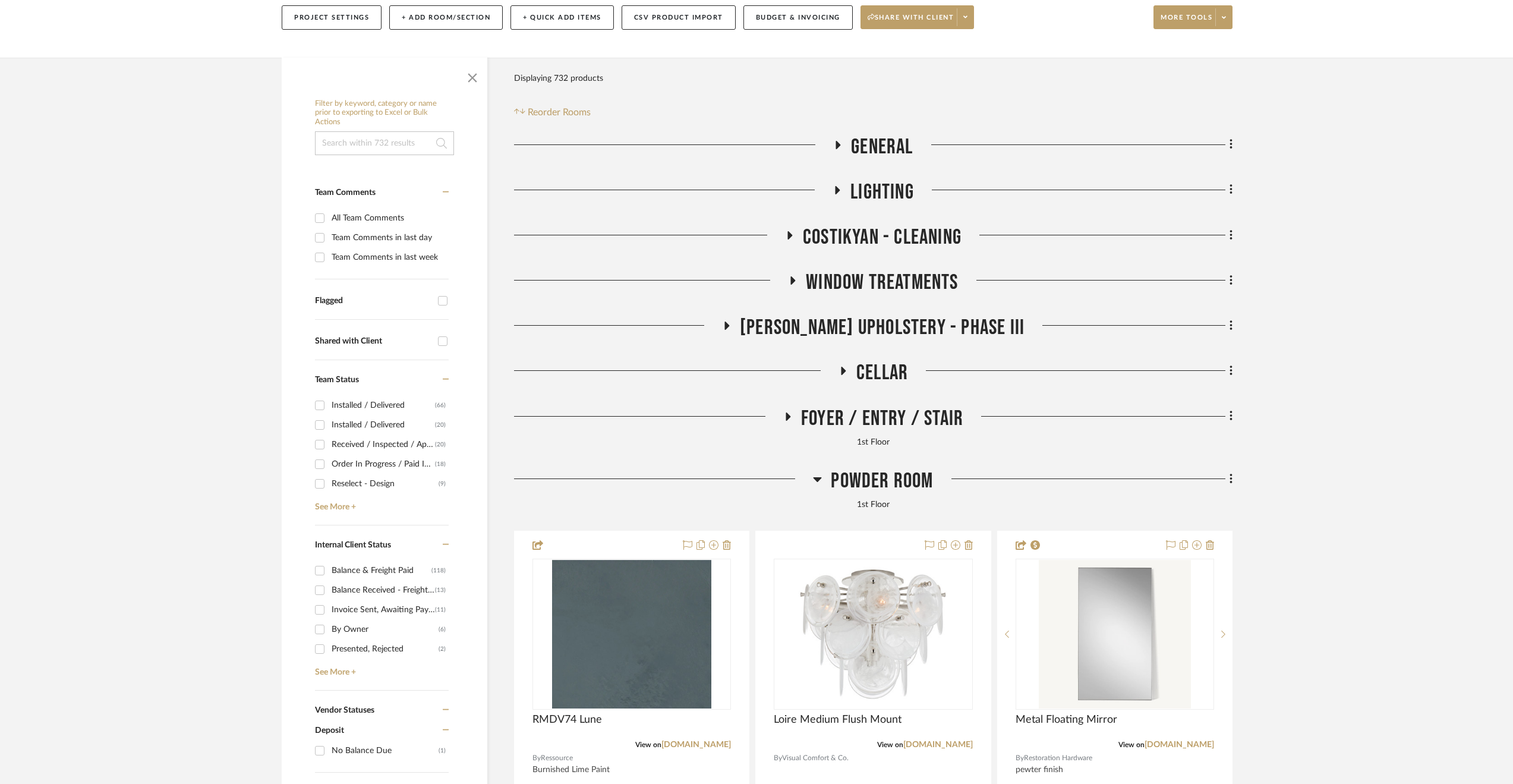
click at [846, 422] on span "Foyer / Entry / Stair" at bounding box center [882, 419] width 162 height 26
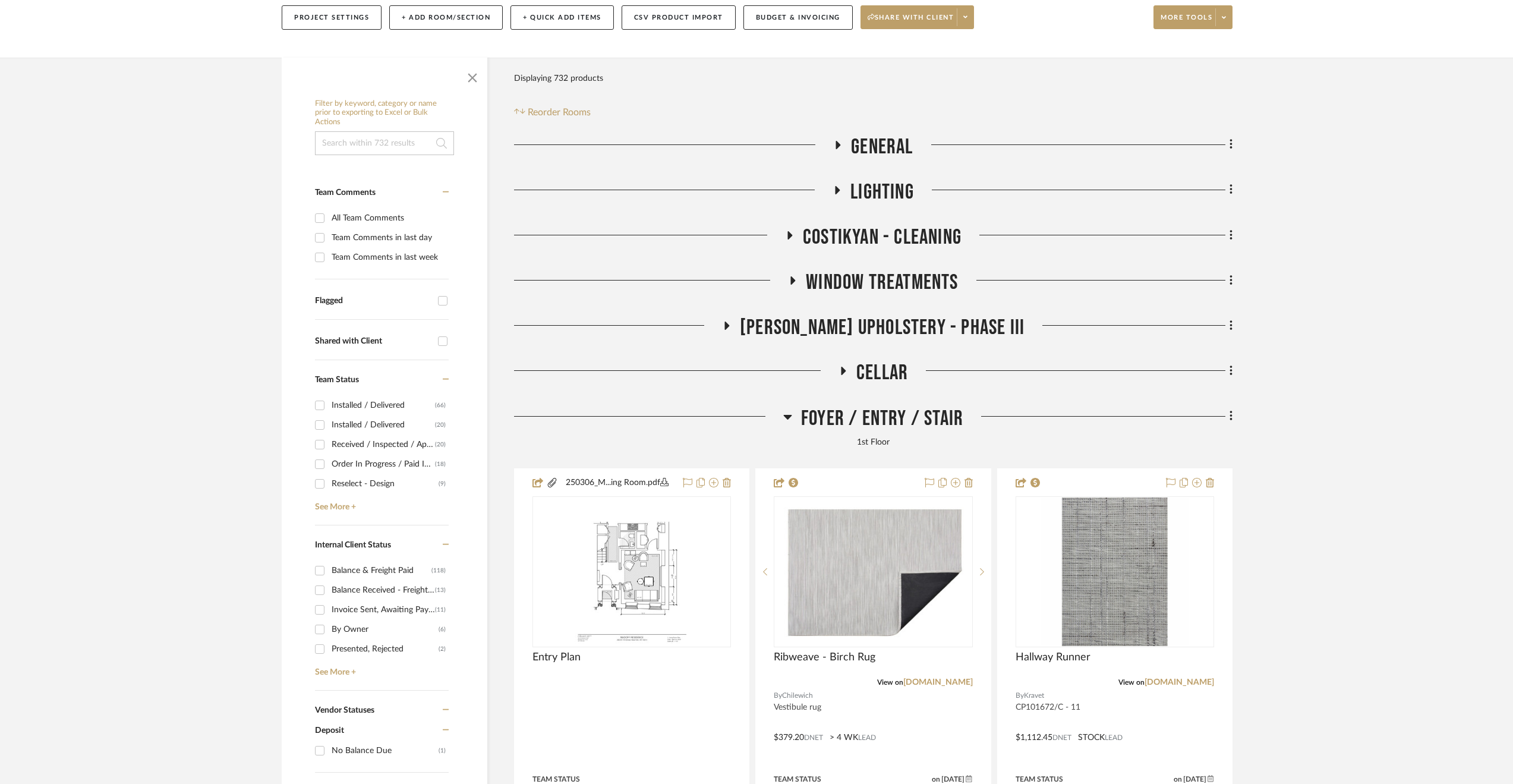
click at [902, 372] on span "Cellar" at bounding box center [882, 373] width 52 height 26
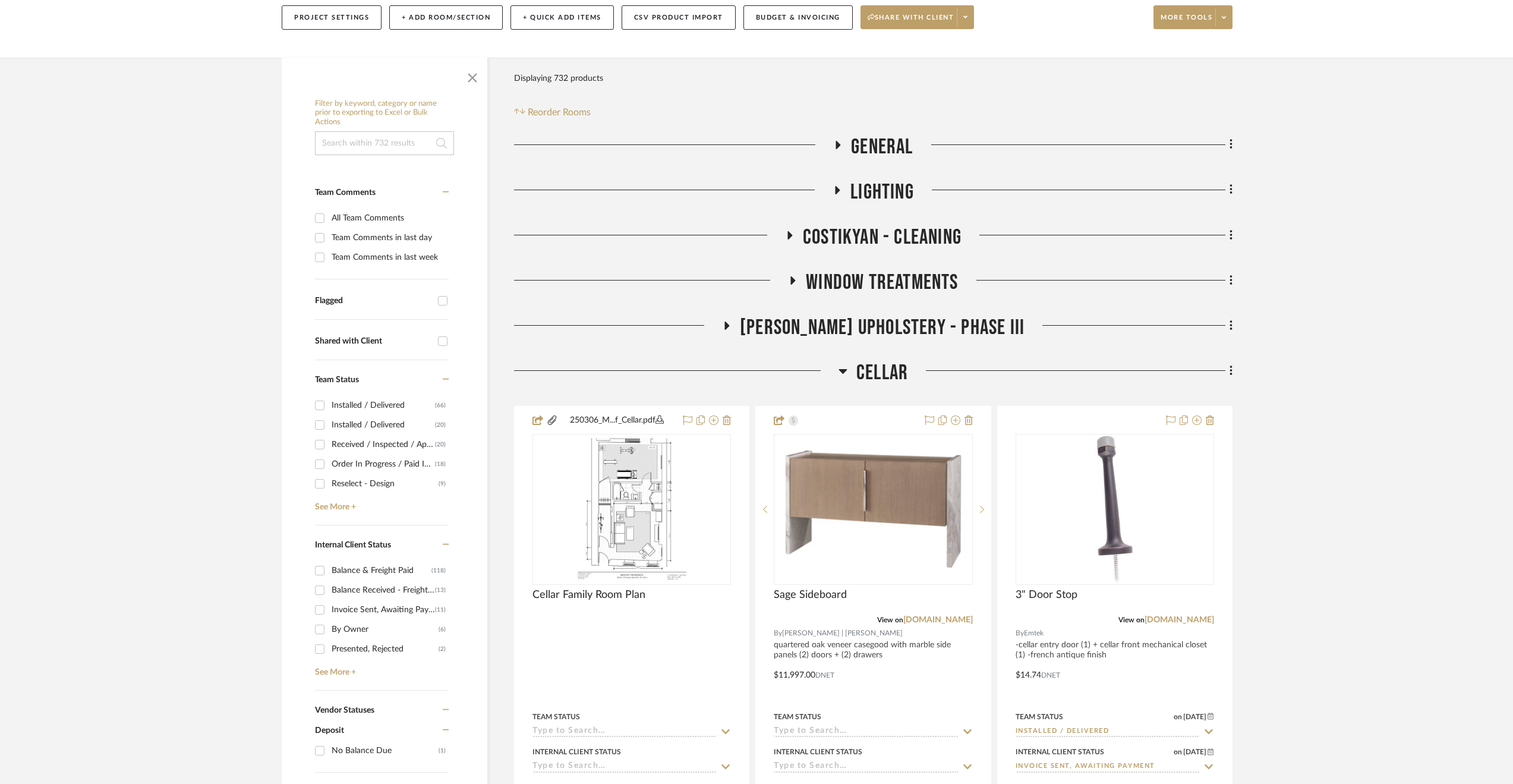
click at [868, 372] on span "Cellar" at bounding box center [882, 373] width 52 height 26
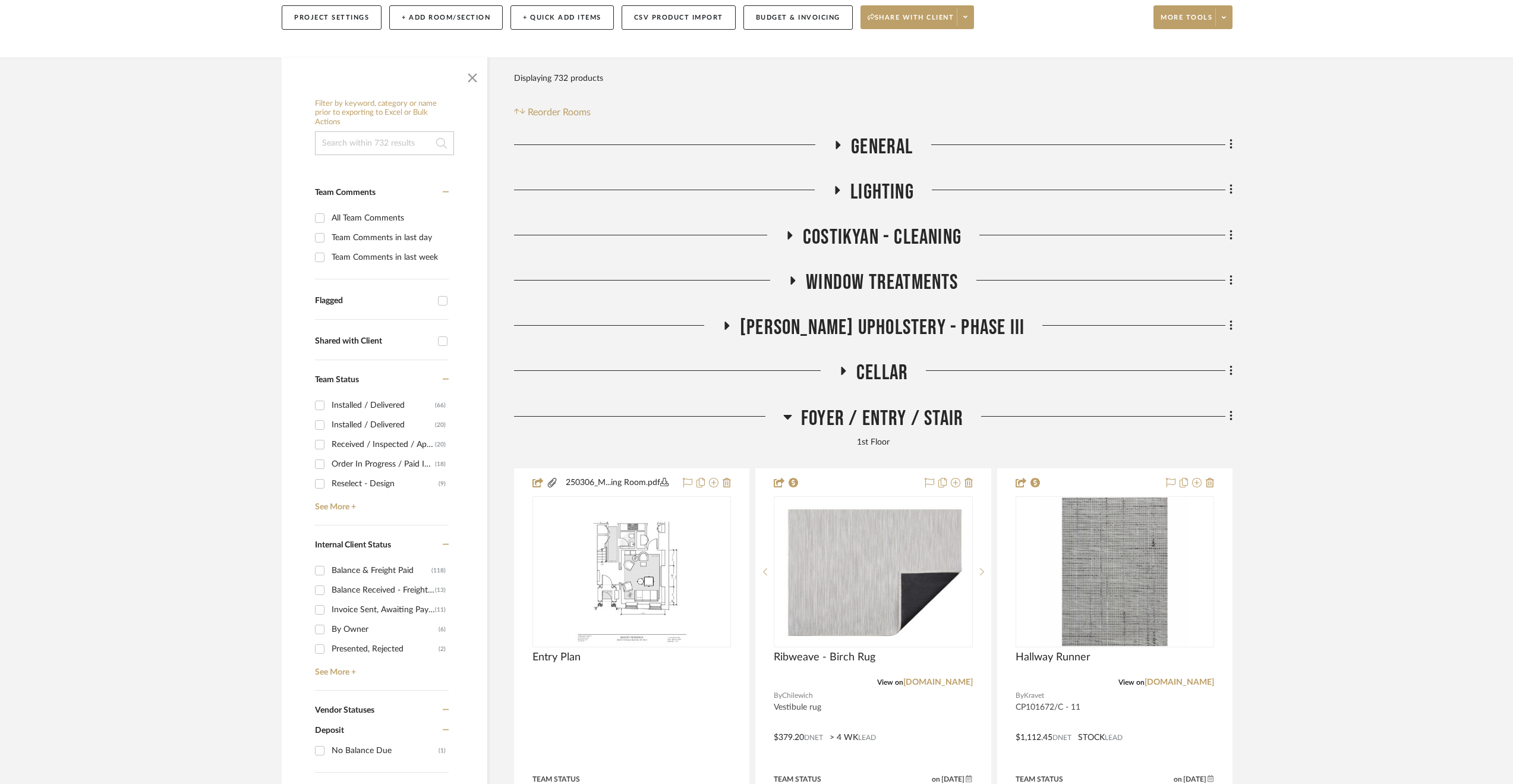
click at [835, 331] on span "Walter's Upholstery - Phase III" at bounding box center [882, 328] width 284 height 26
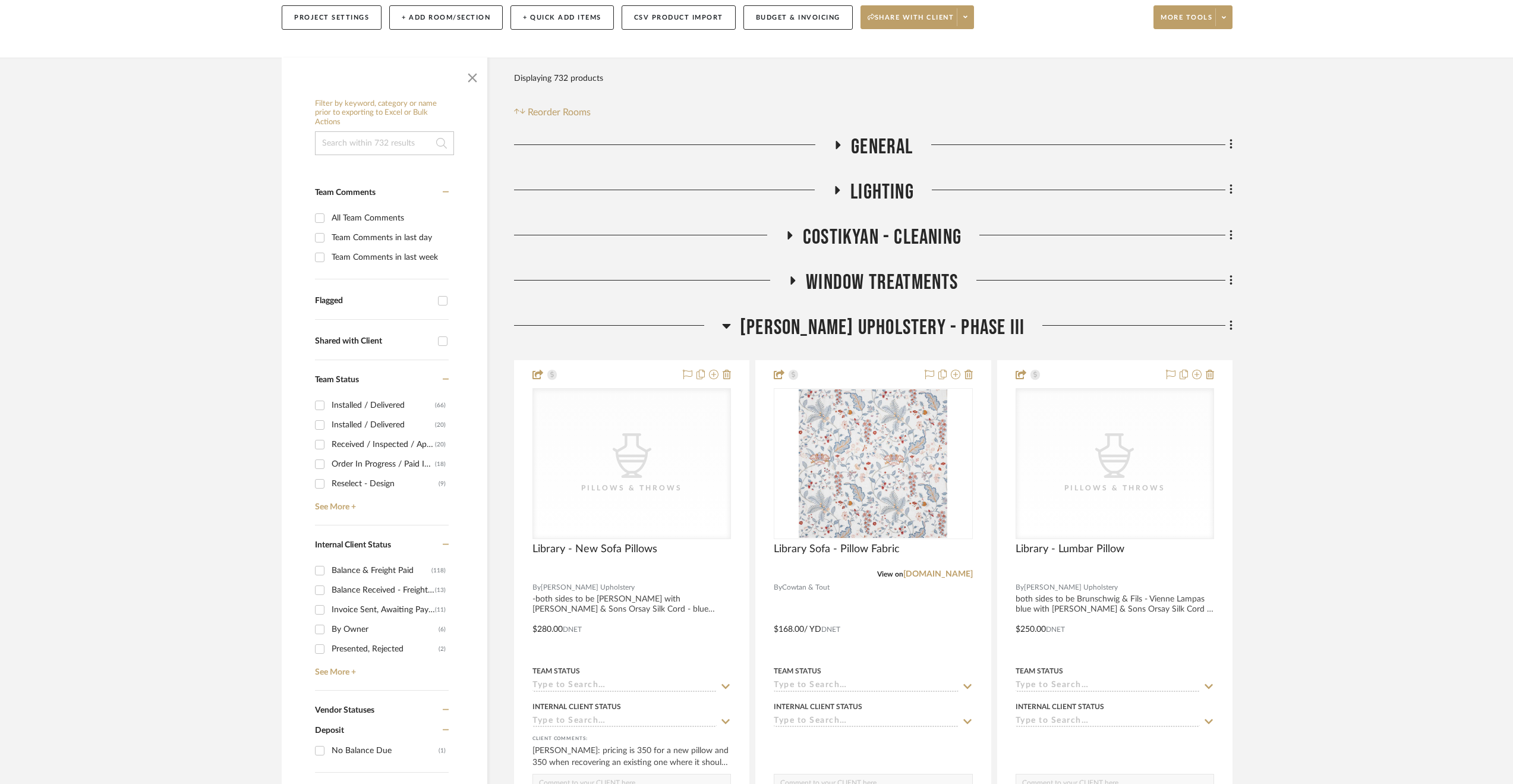
click at [833, 331] on span "Walter's Upholstery - Phase III" at bounding box center [882, 328] width 284 height 26
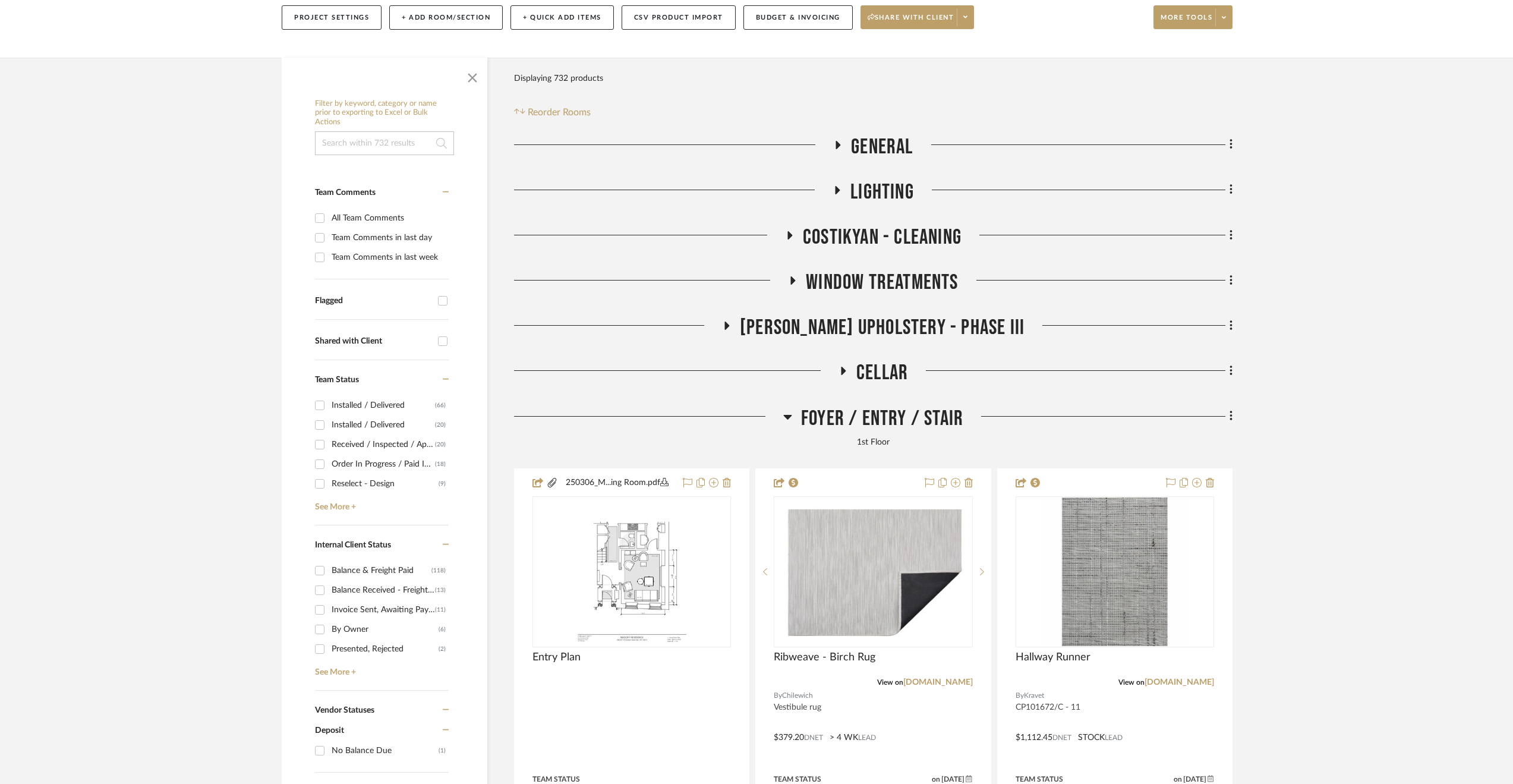
click at [815, 284] on span "Window Treatments" at bounding box center [882, 283] width 152 height 26
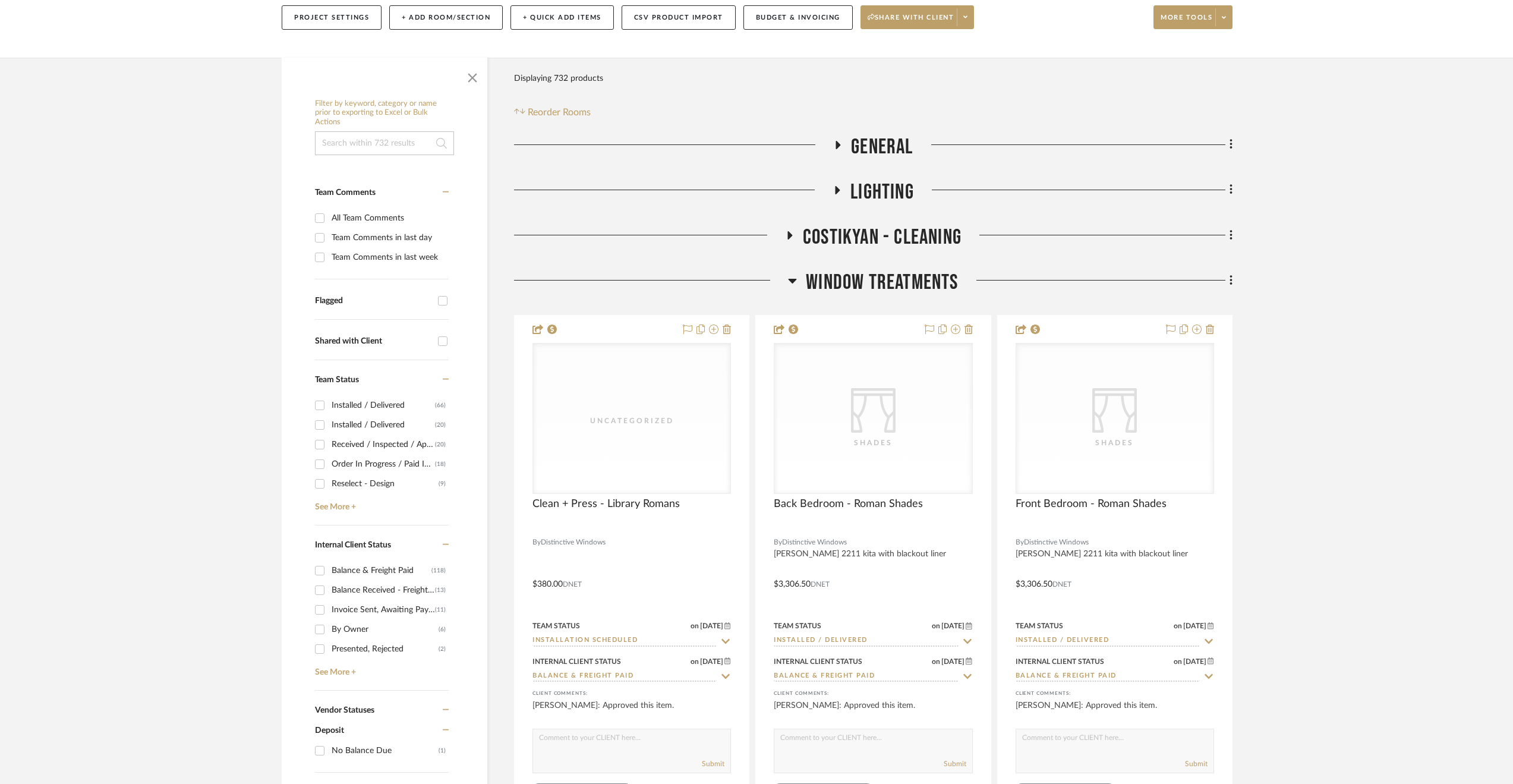
click at [816, 284] on span "Window Treatments" at bounding box center [882, 283] width 152 height 26
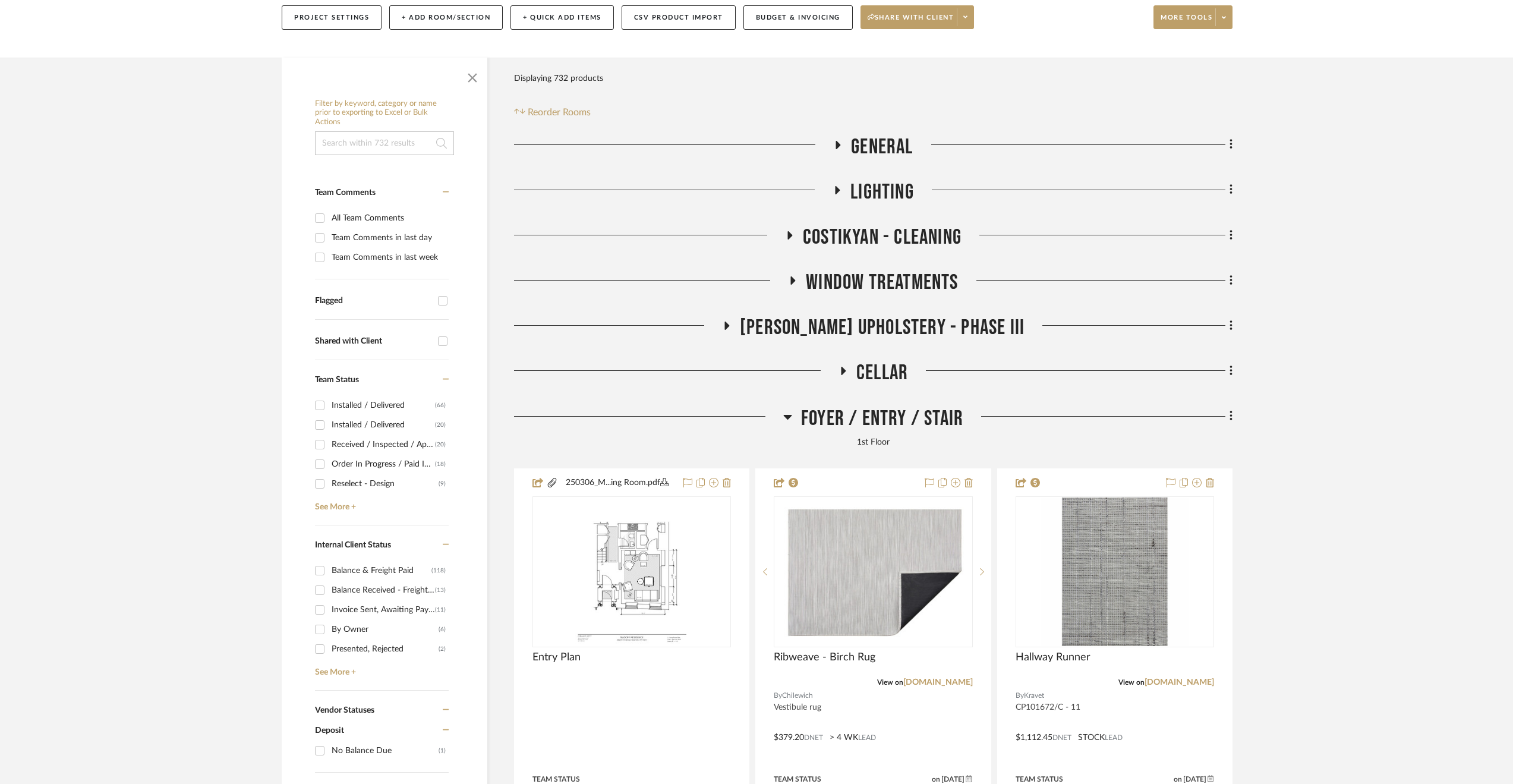
click at [875, 243] on span "Costikyan - Cleaning" at bounding box center [882, 237] width 159 height 26
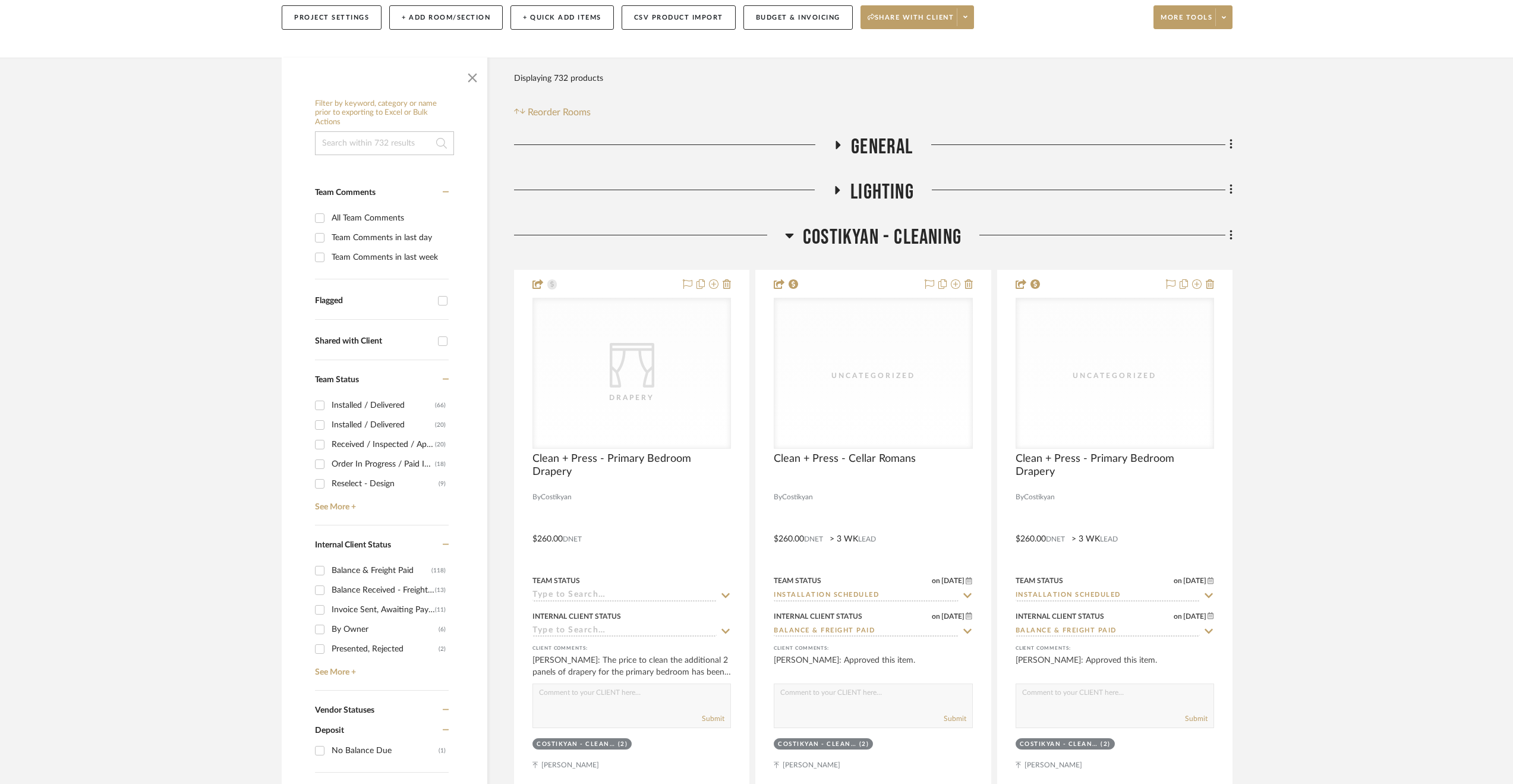
click at [839, 242] on span "Costikyan - Cleaning" at bounding box center [882, 237] width 159 height 26
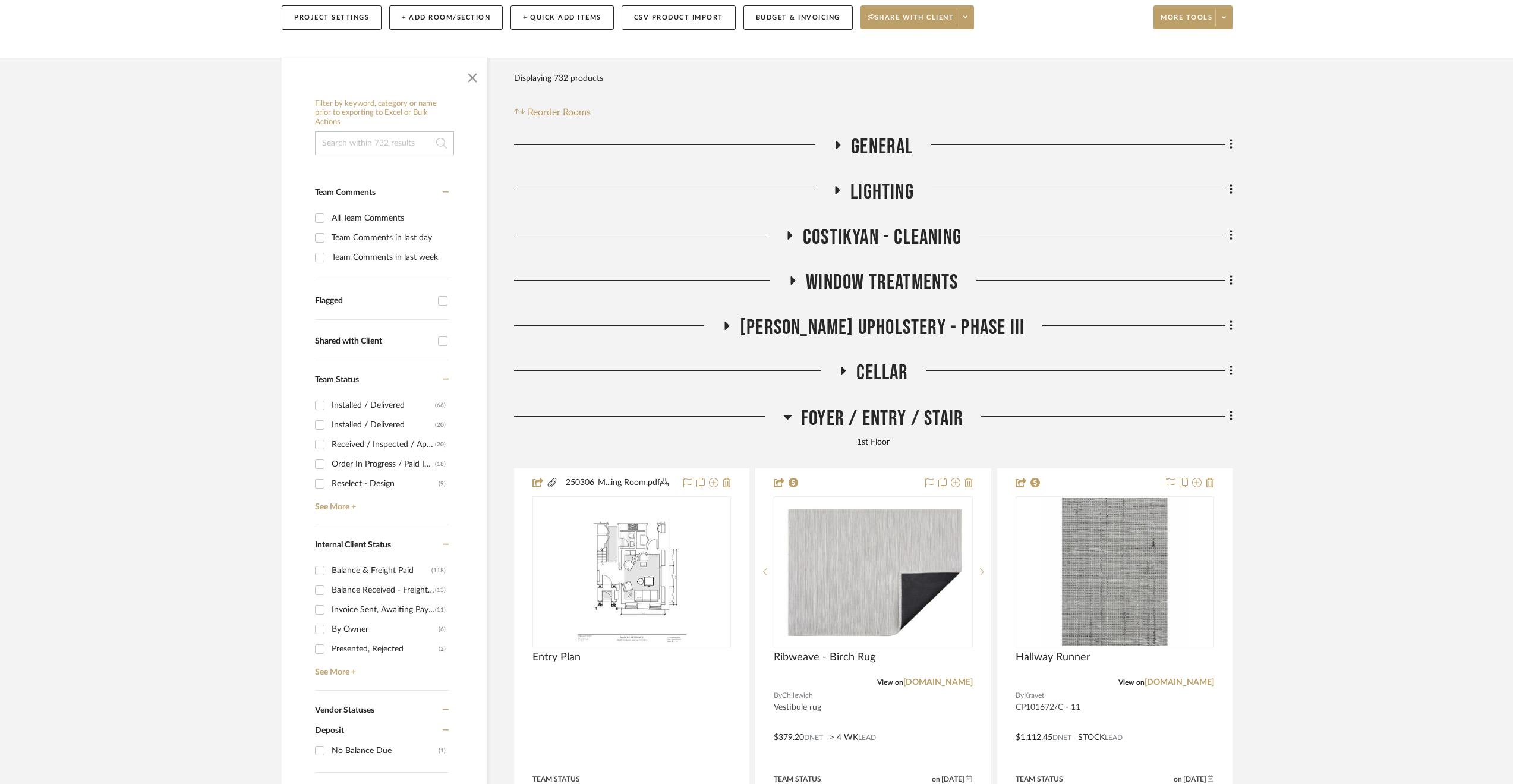
click at [849, 192] on h3 "Lighting" at bounding box center [873, 193] width 81 height 26
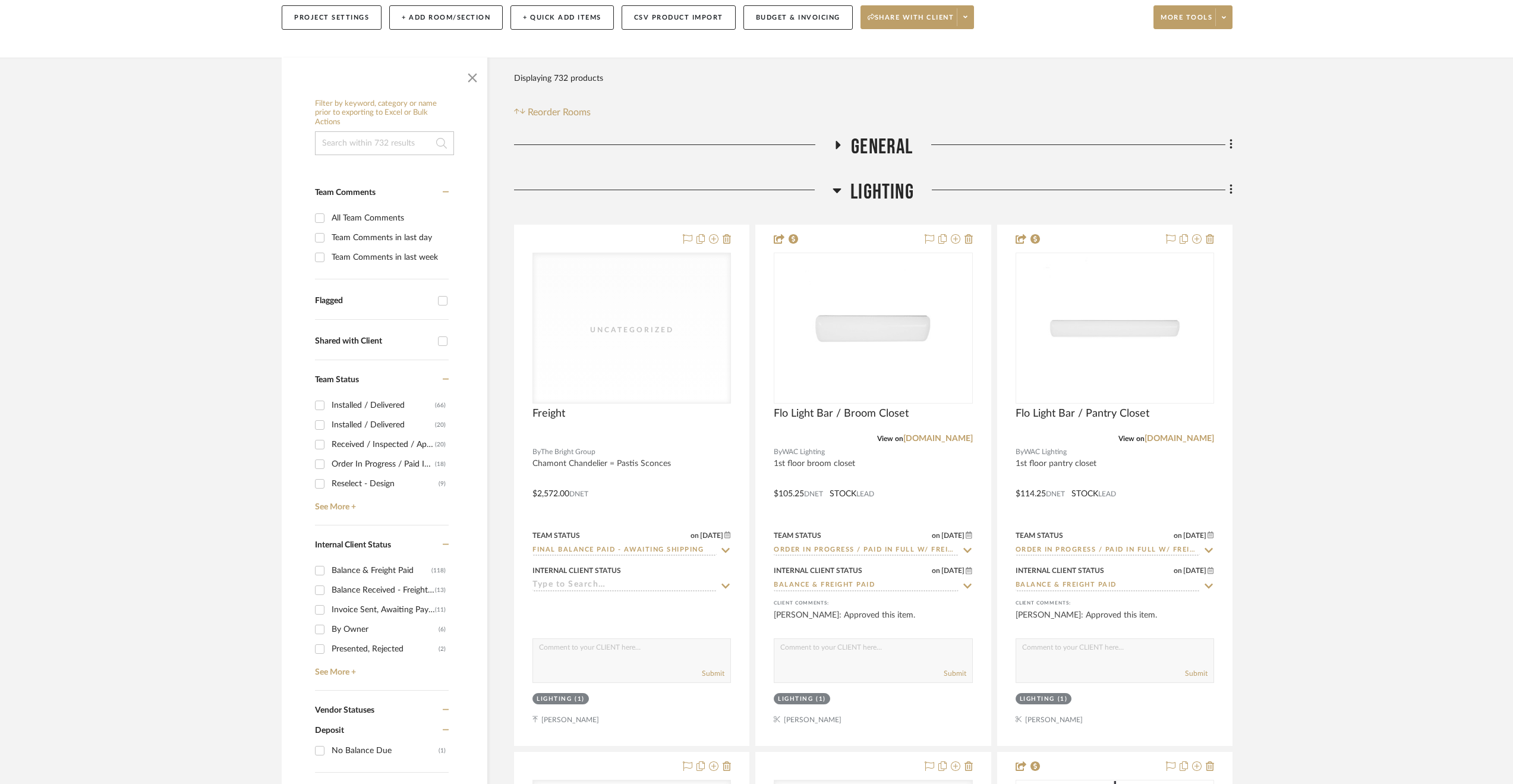
click at [849, 192] on h3 "Lighting" at bounding box center [873, 193] width 81 height 26
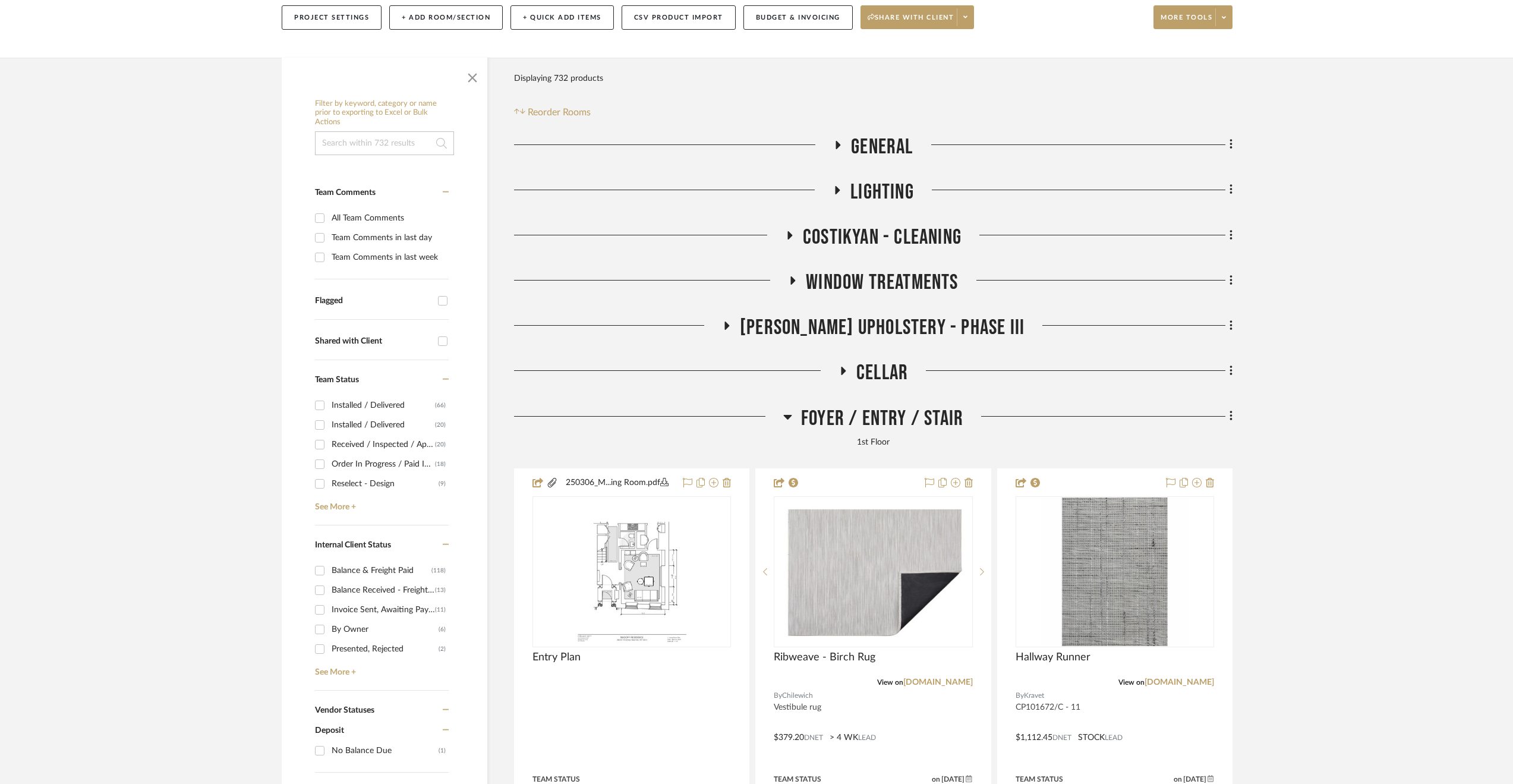
click at [862, 139] on span "General" at bounding box center [881, 147] width 61 height 26
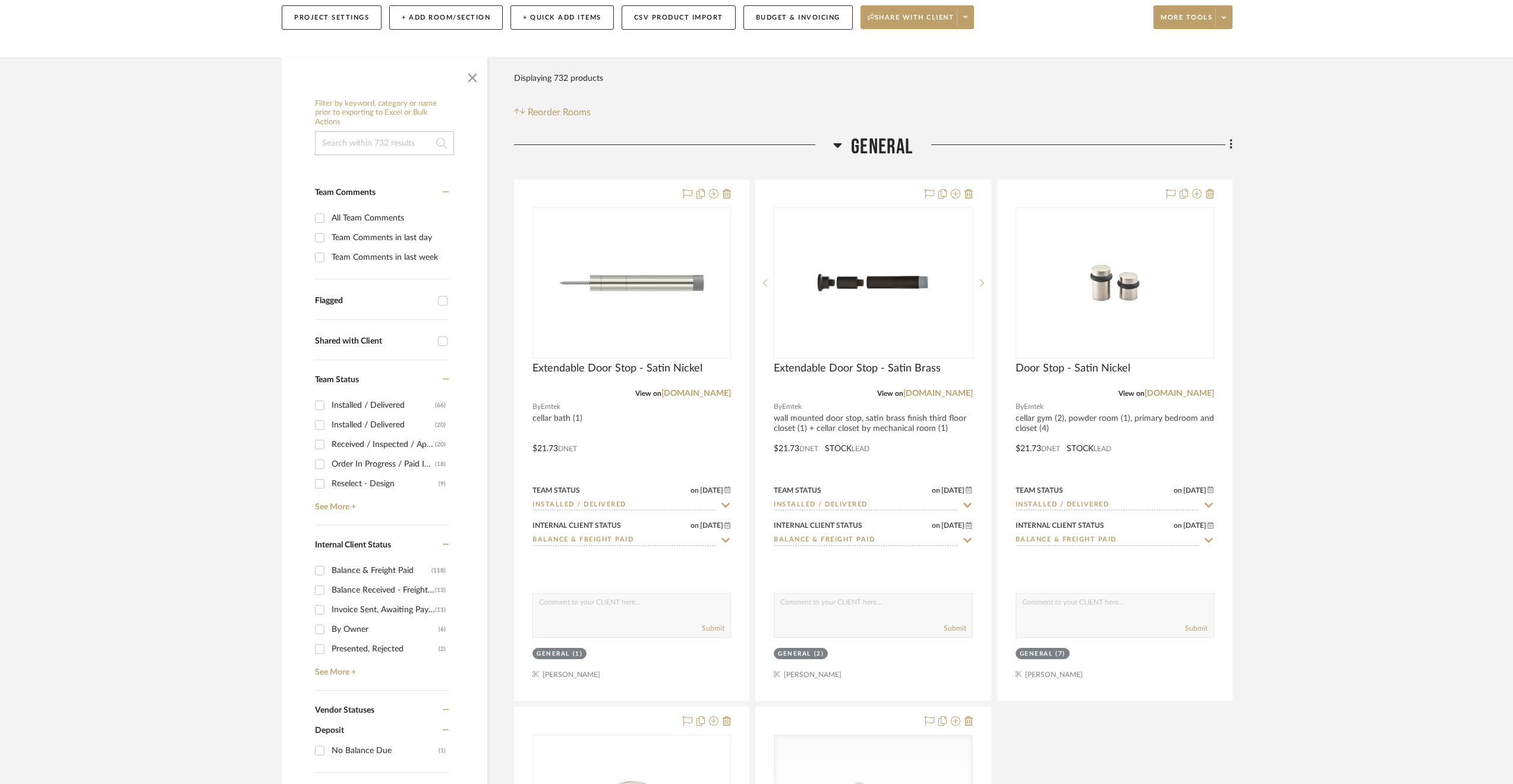
click at [889, 148] on span "General" at bounding box center [881, 147] width 61 height 26
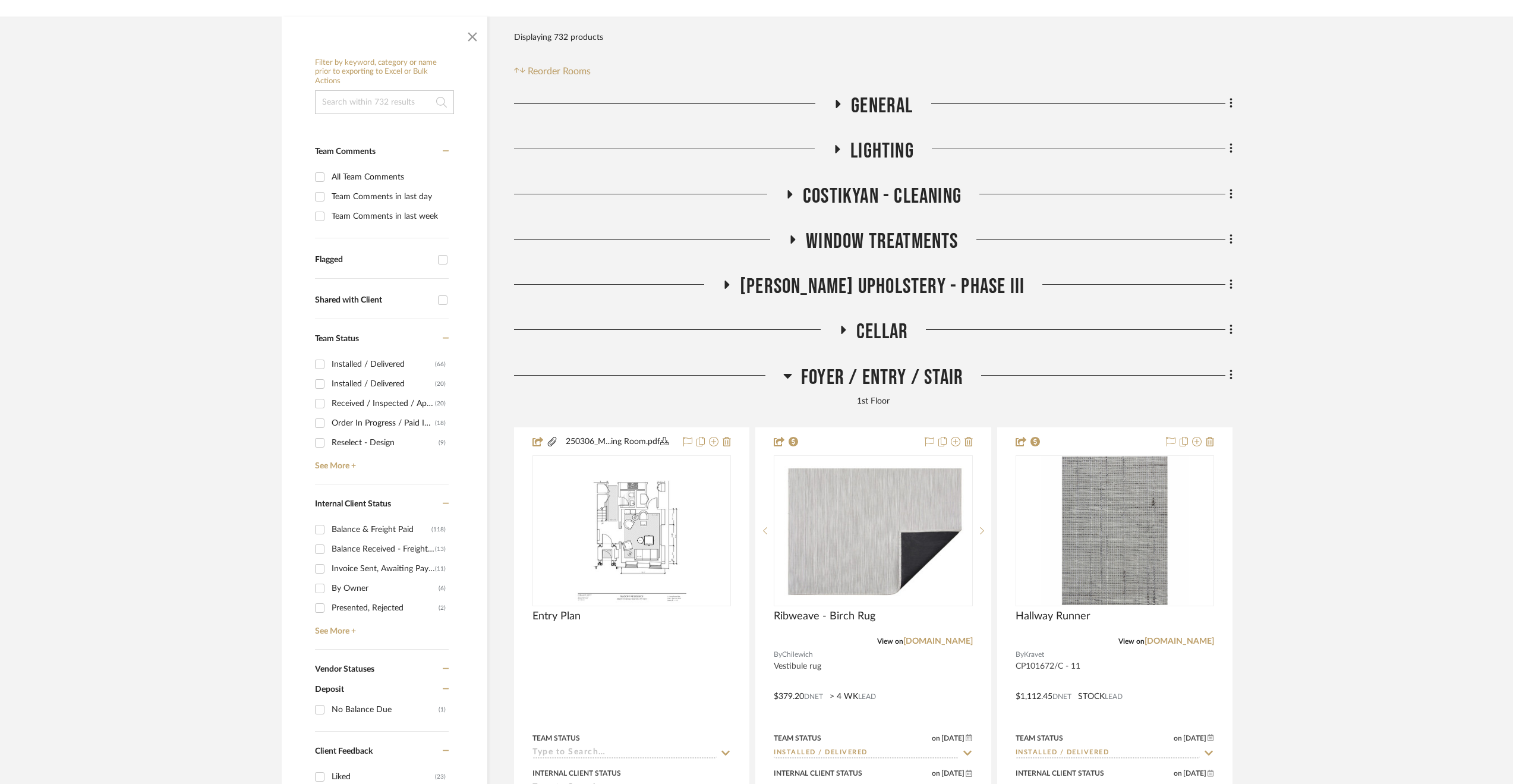
scroll to position [224, 0]
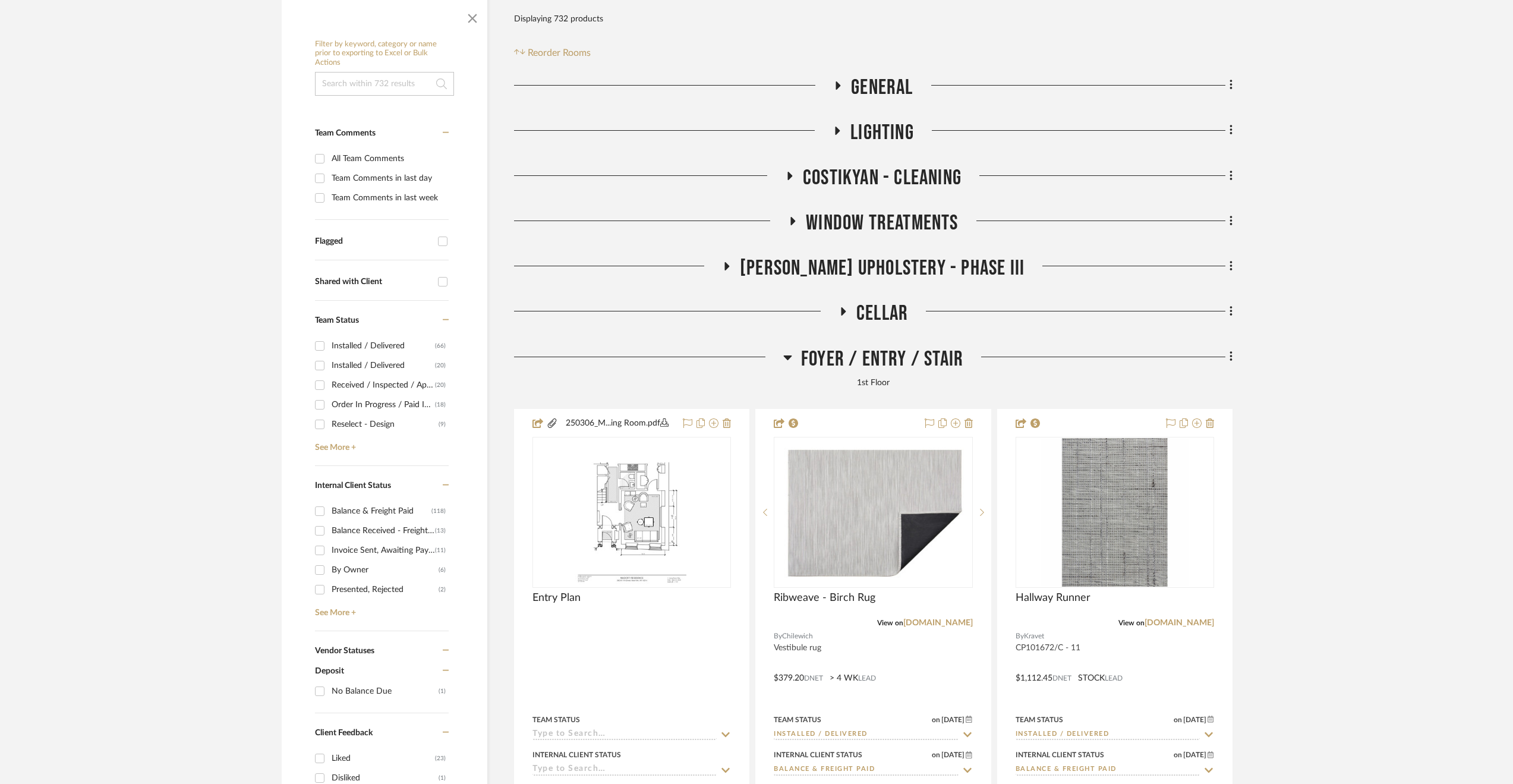
click at [353, 552] on div "Invoice Sent, Awaiting Payment" at bounding box center [383, 550] width 103 height 19
click at [329, 552] on input "Invoice Sent, Awaiting Payment (11)" at bounding box center [319, 550] width 19 height 19
checkbox input "true"
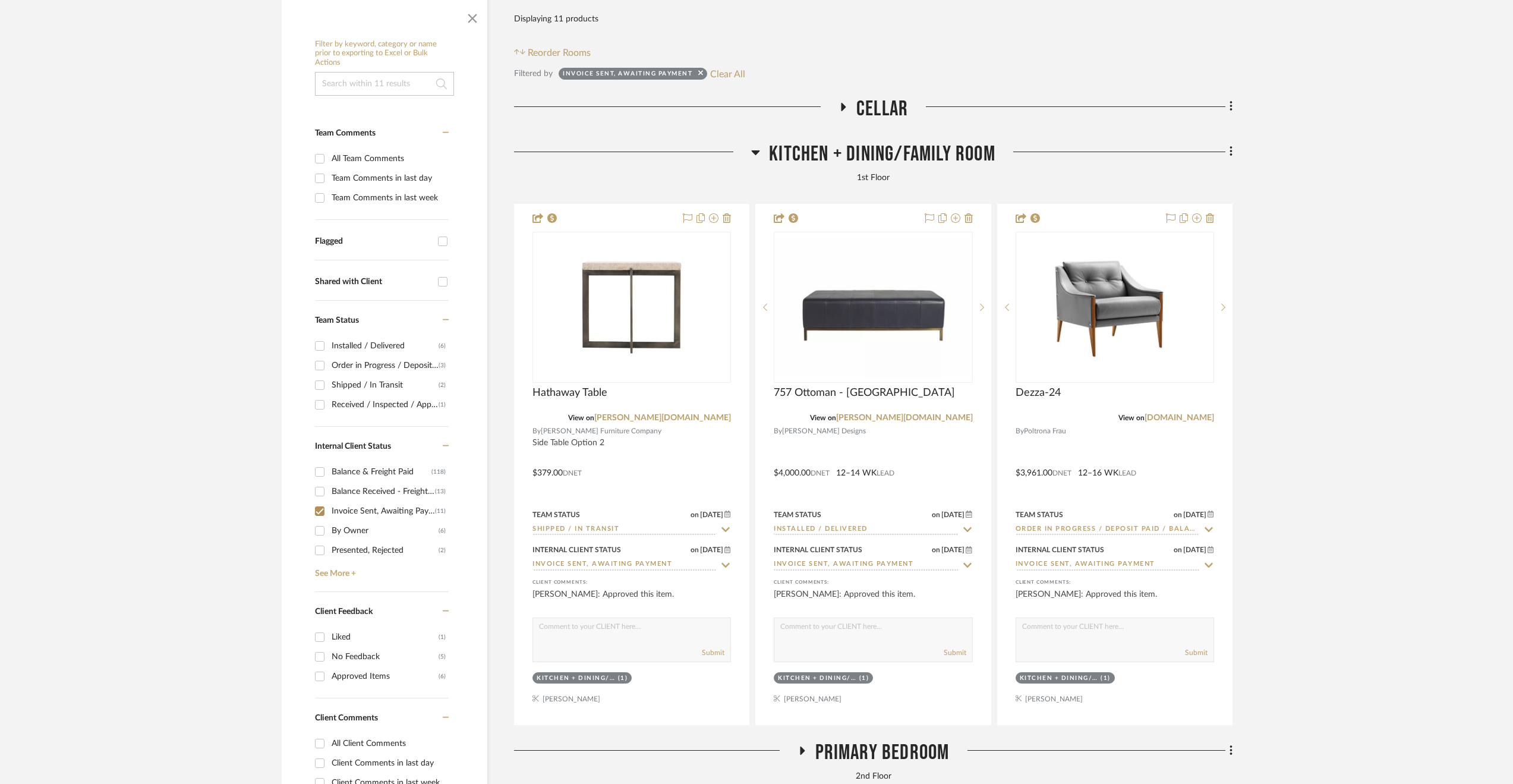
click at [860, 109] on span "Cellar" at bounding box center [882, 109] width 52 height 26
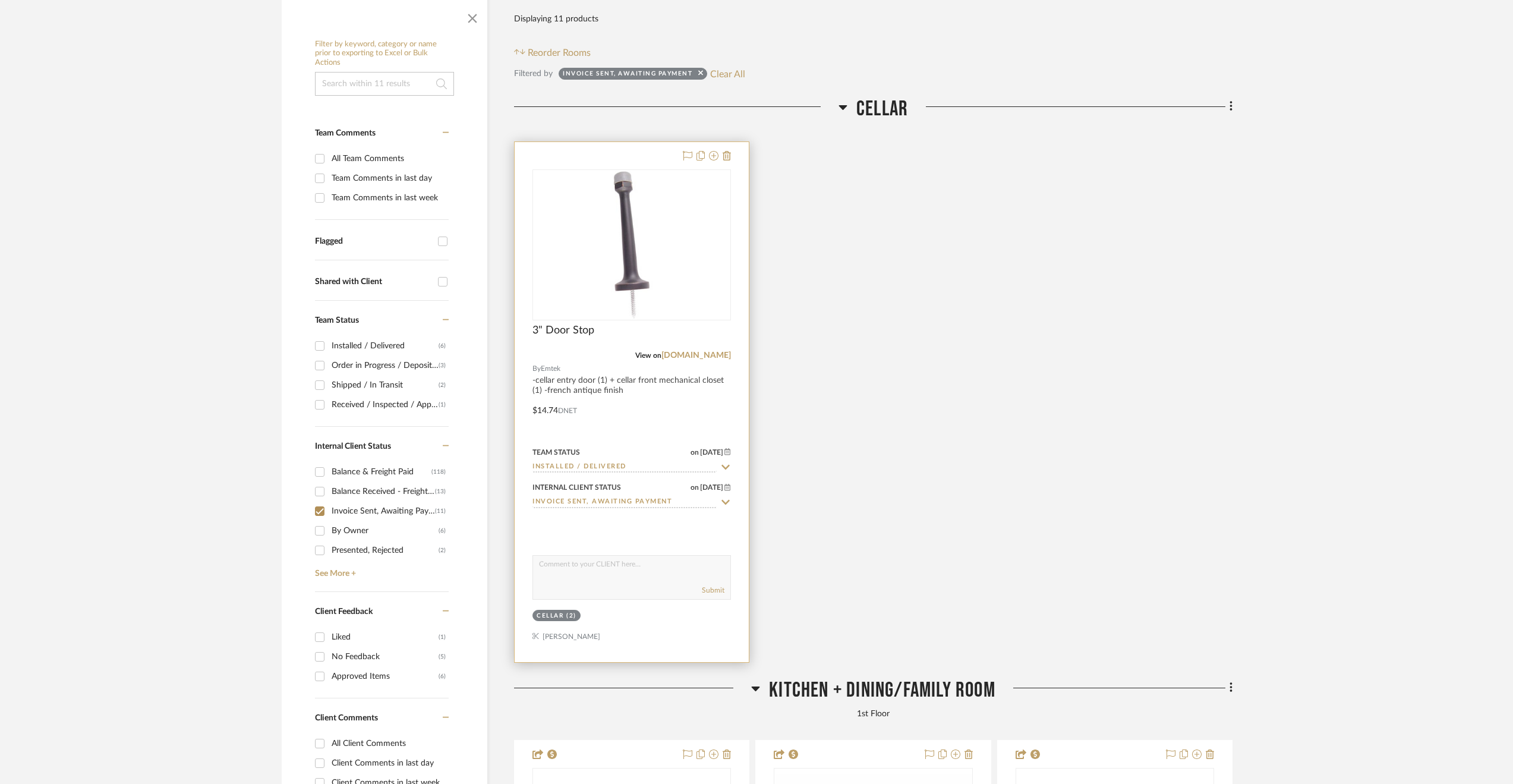
click at [630, 506] on input "Invoice Sent, Awaiting Payment" at bounding box center [624, 502] width 184 height 11
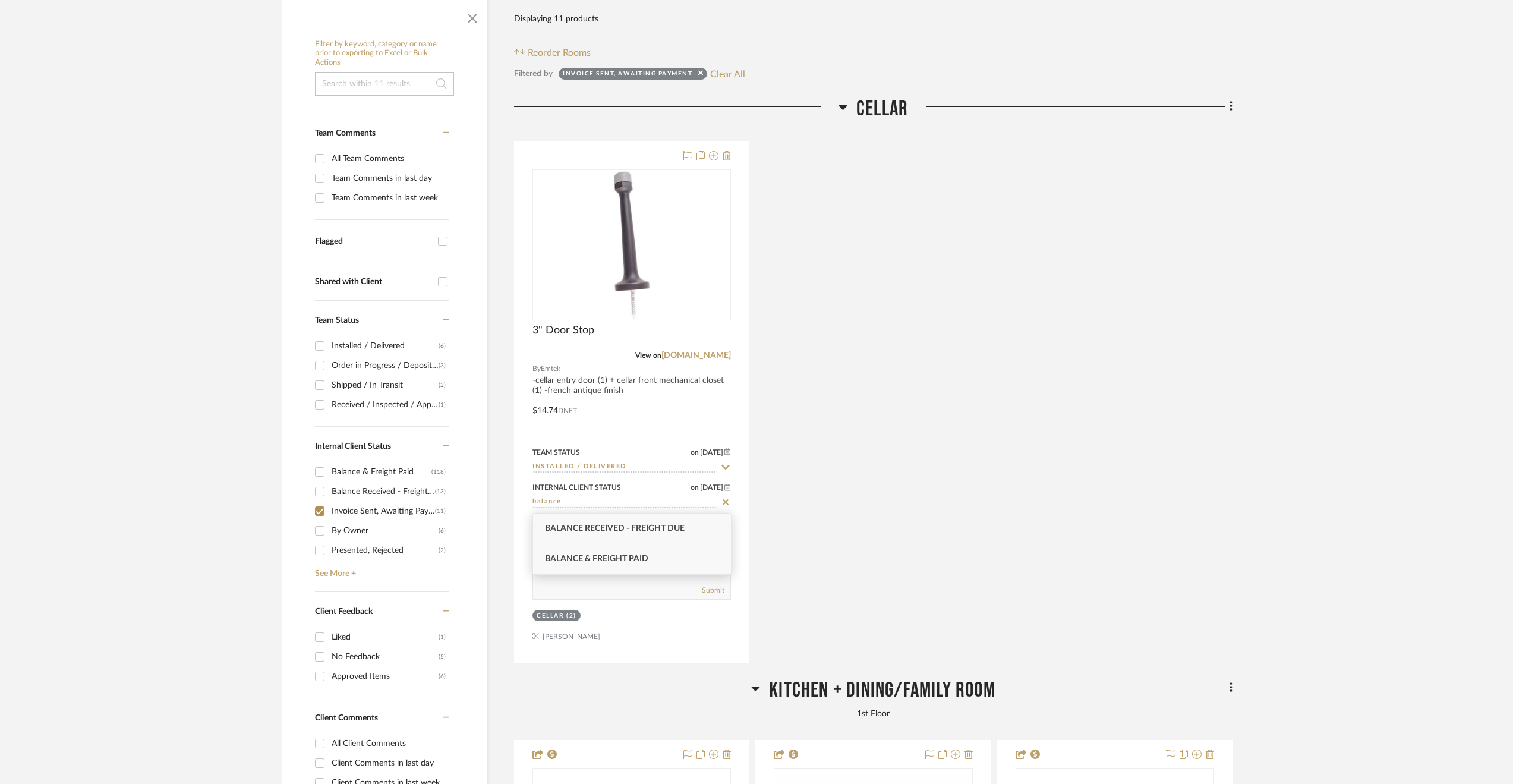
type input "balance"
click at [617, 559] on span "Balance & Freight Paid" at bounding box center [597, 558] width 103 height 8
type input "8/14/2025"
type input "Balance & Freight Paid"
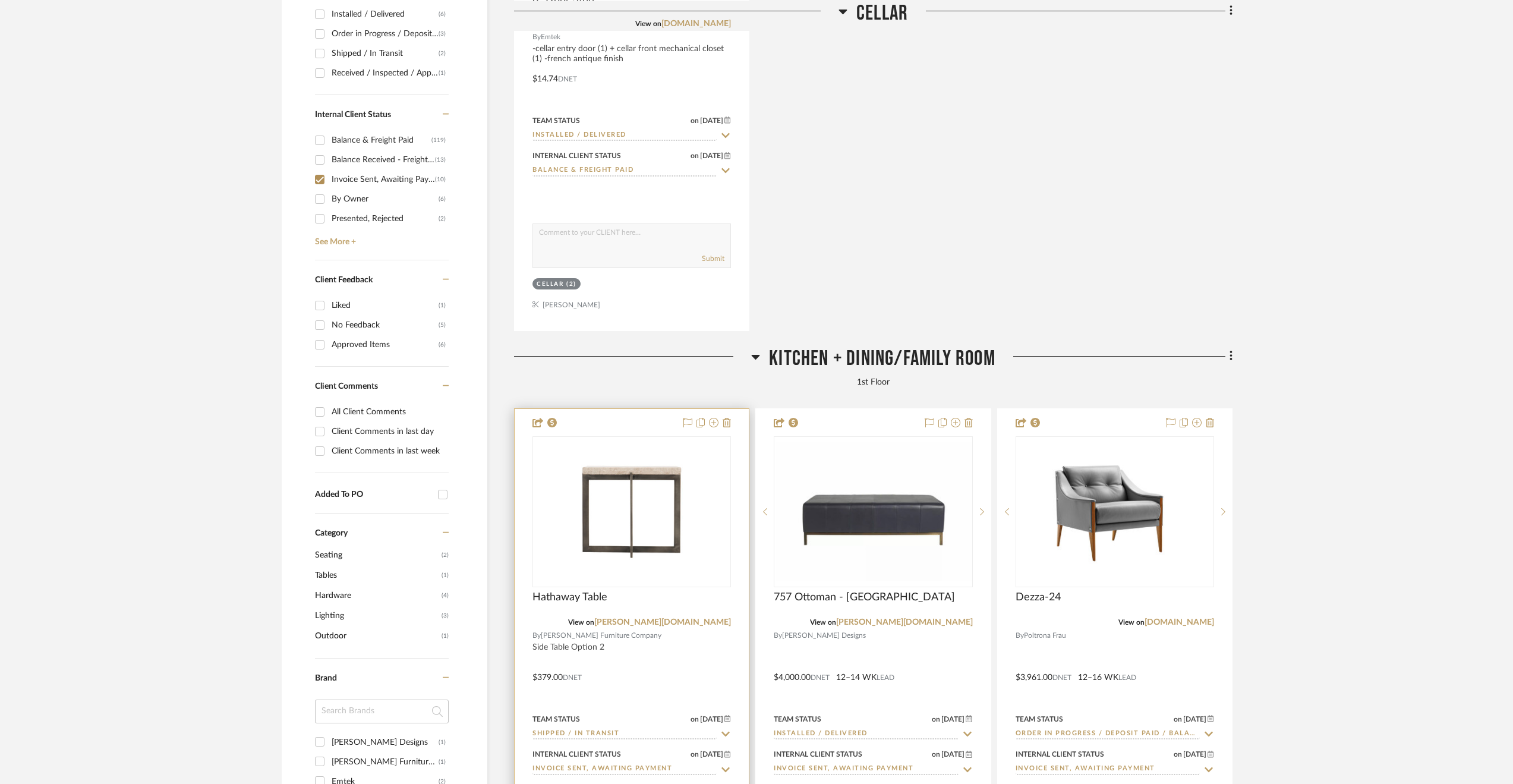
scroll to position [641, 0]
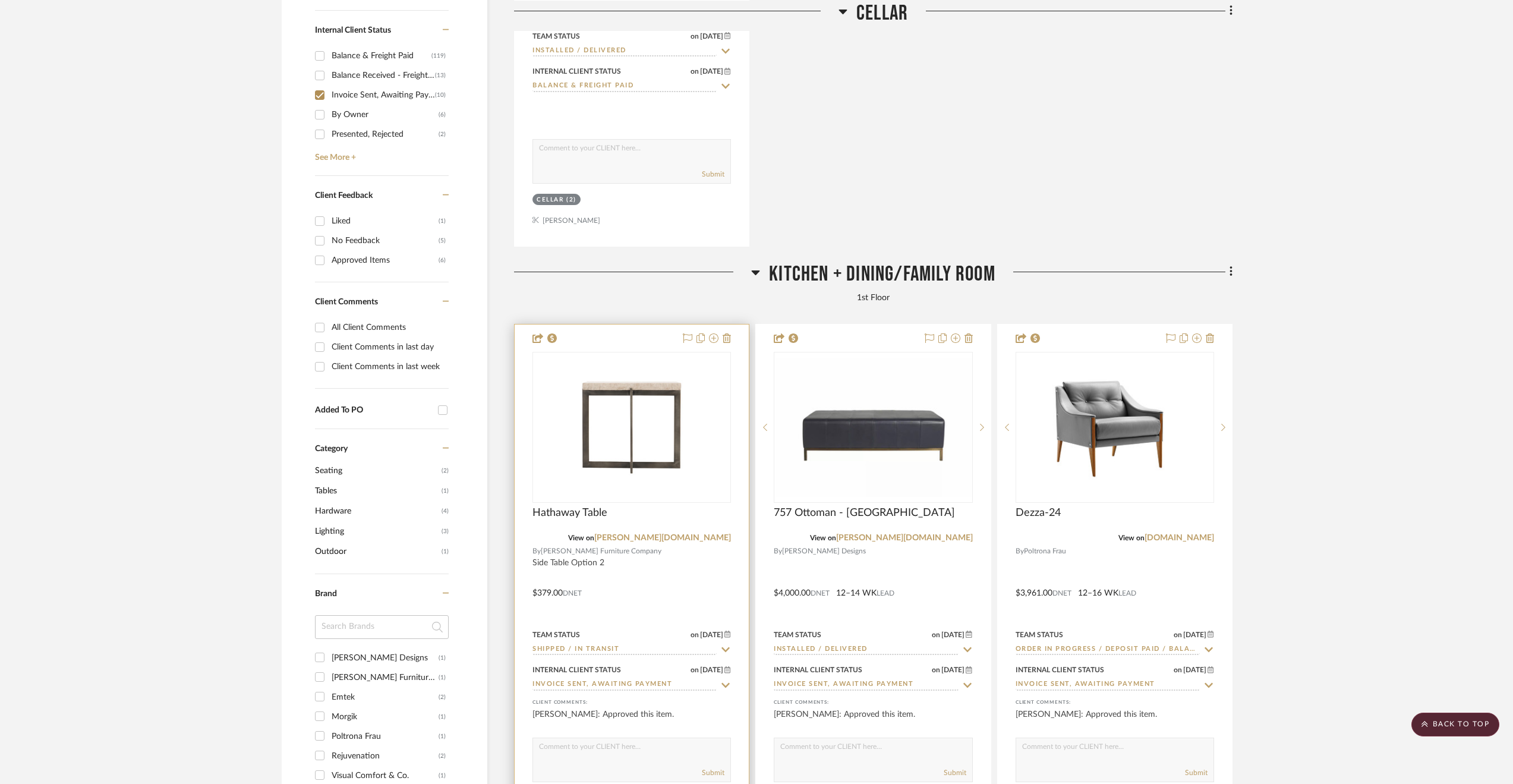
click at [592, 679] on div "Internal Client Status on 7/16/2025 7/16/2025 Invoice Sent, Awaiting Payment" at bounding box center [632, 676] width 199 height 29
click at [590, 682] on input "Invoice Sent, Awaiting Payment" at bounding box center [624, 685] width 184 height 11
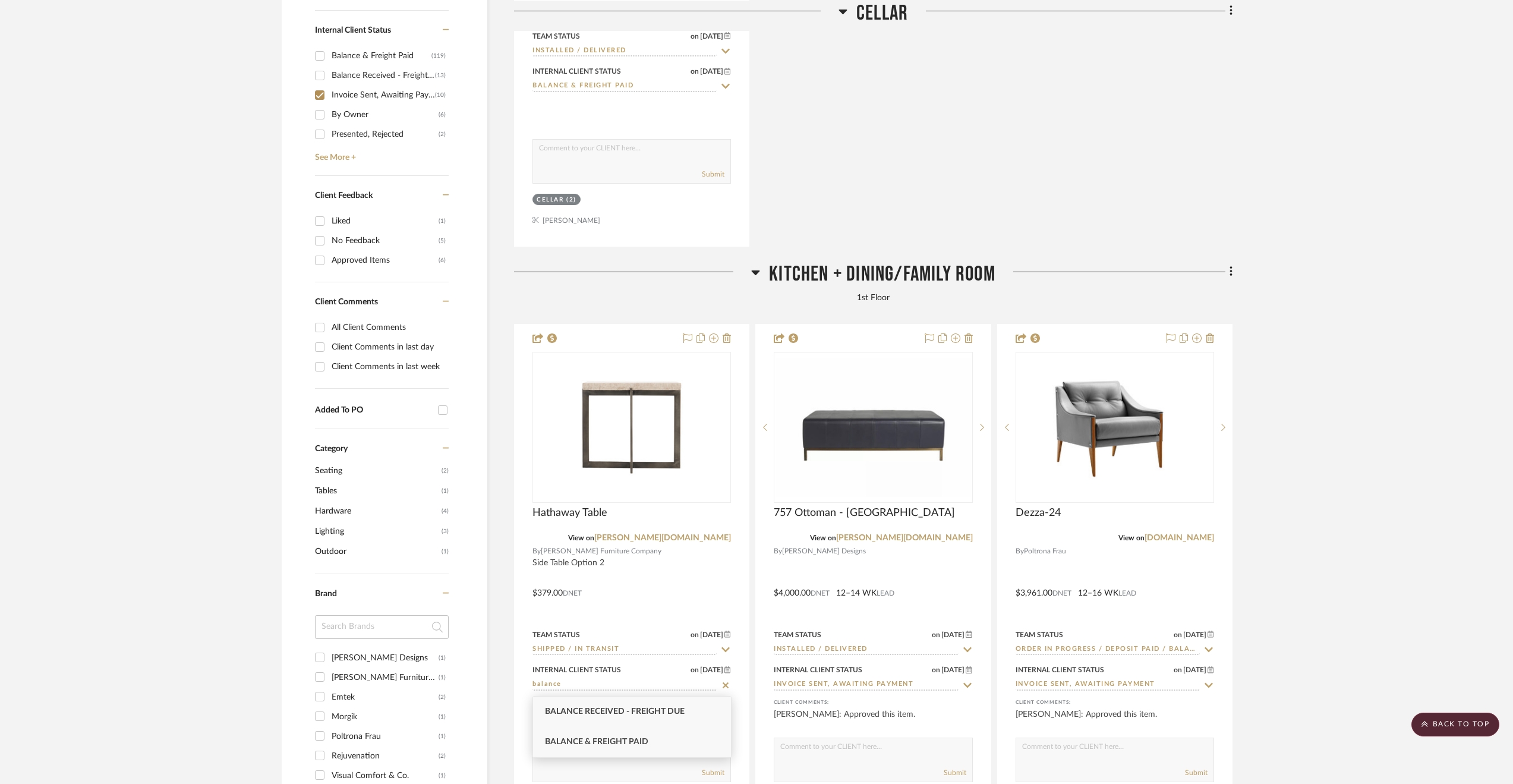
type input "balance"
click at [601, 739] on span "Balance & Freight Paid" at bounding box center [597, 741] width 103 height 8
type input "8/14/2025"
type input "Balance & Freight Paid"
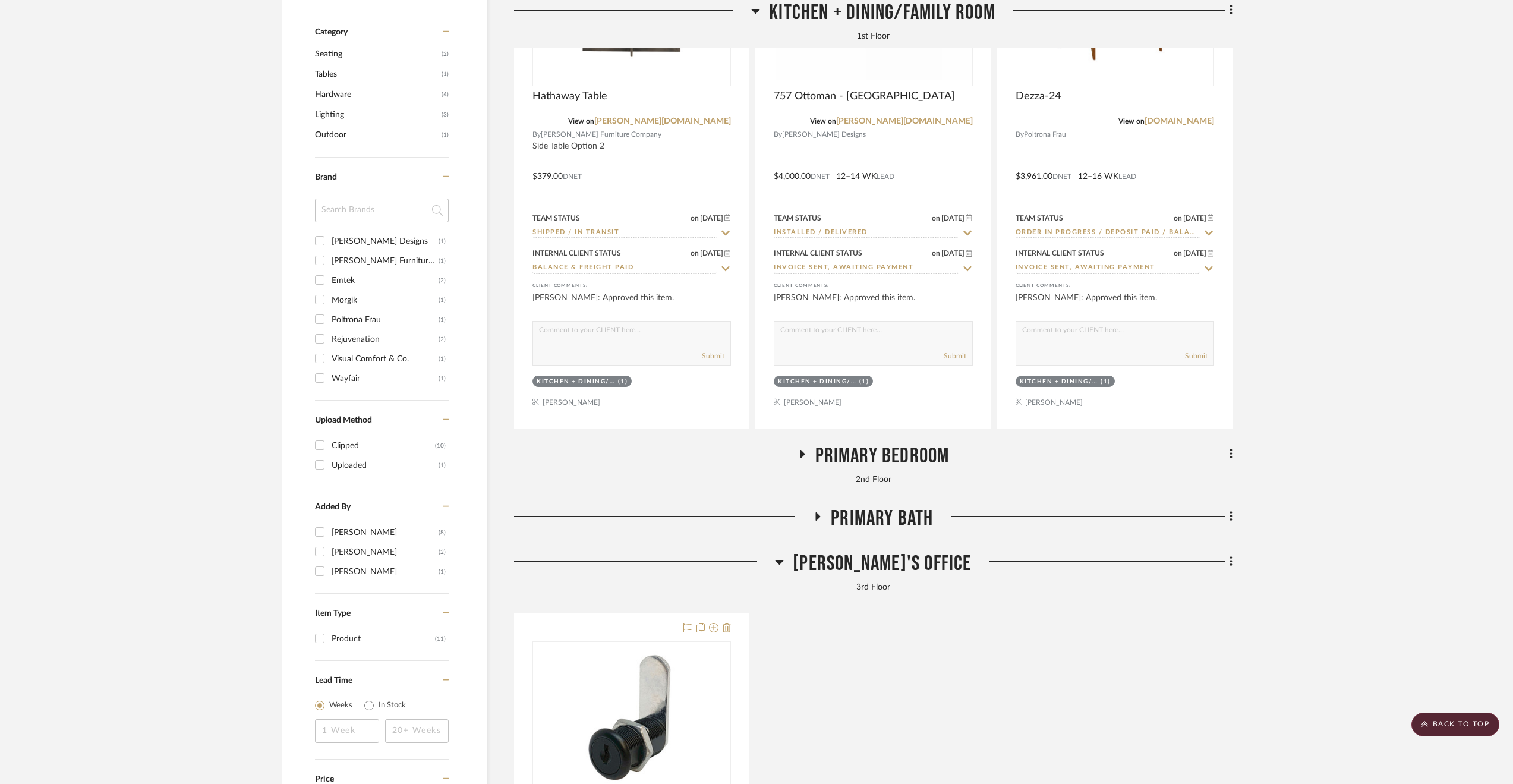
scroll to position [1116, 0]
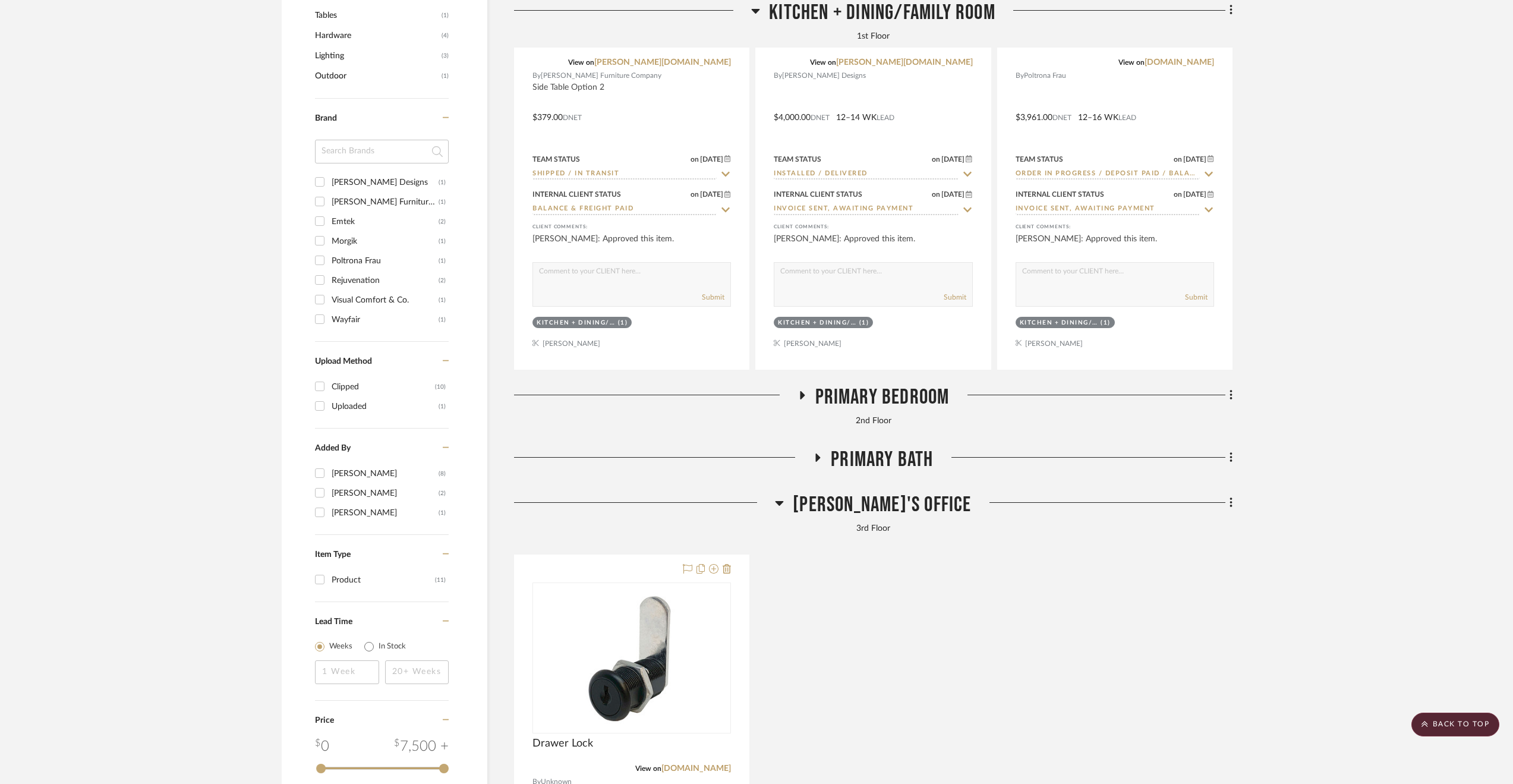
click at [883, 394] on span "Primary Bedroom" at bounding box center [882, 397] width 134 height 26
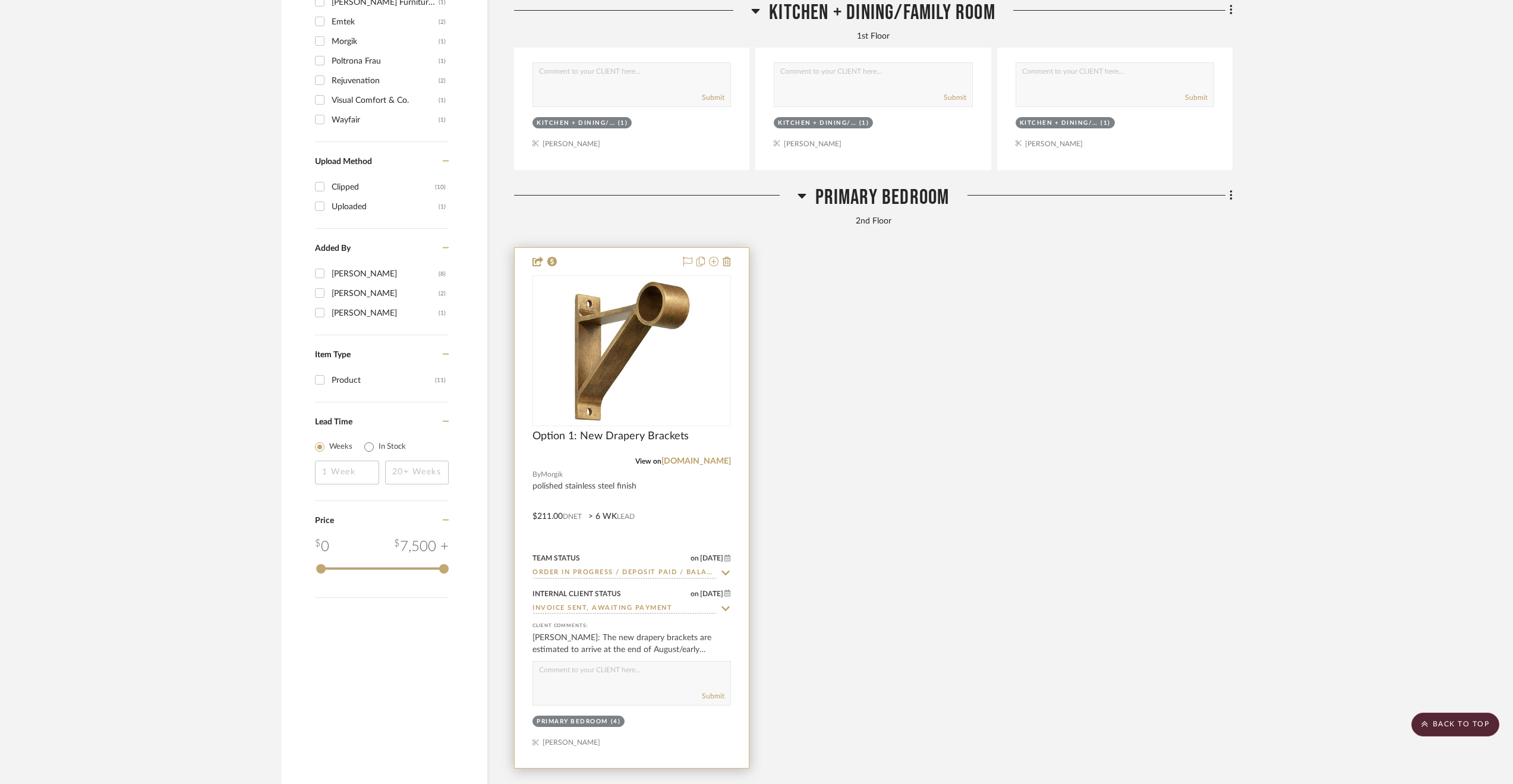
scroll to position [1413, 0]
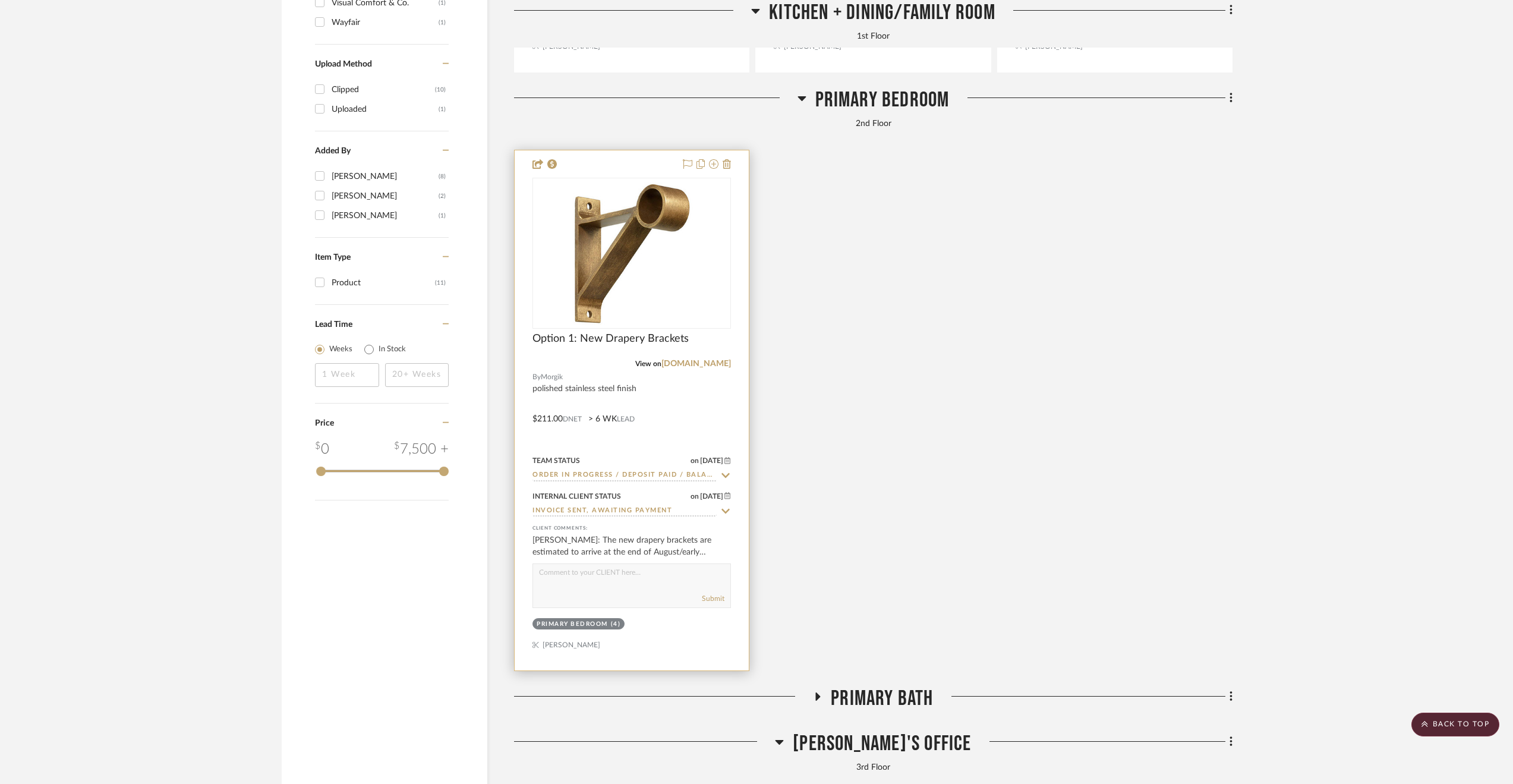
click at [561, 514] on input "Invoice Sent, Awaiting Payment" at bounding box center [624, 511] width 184 height 11
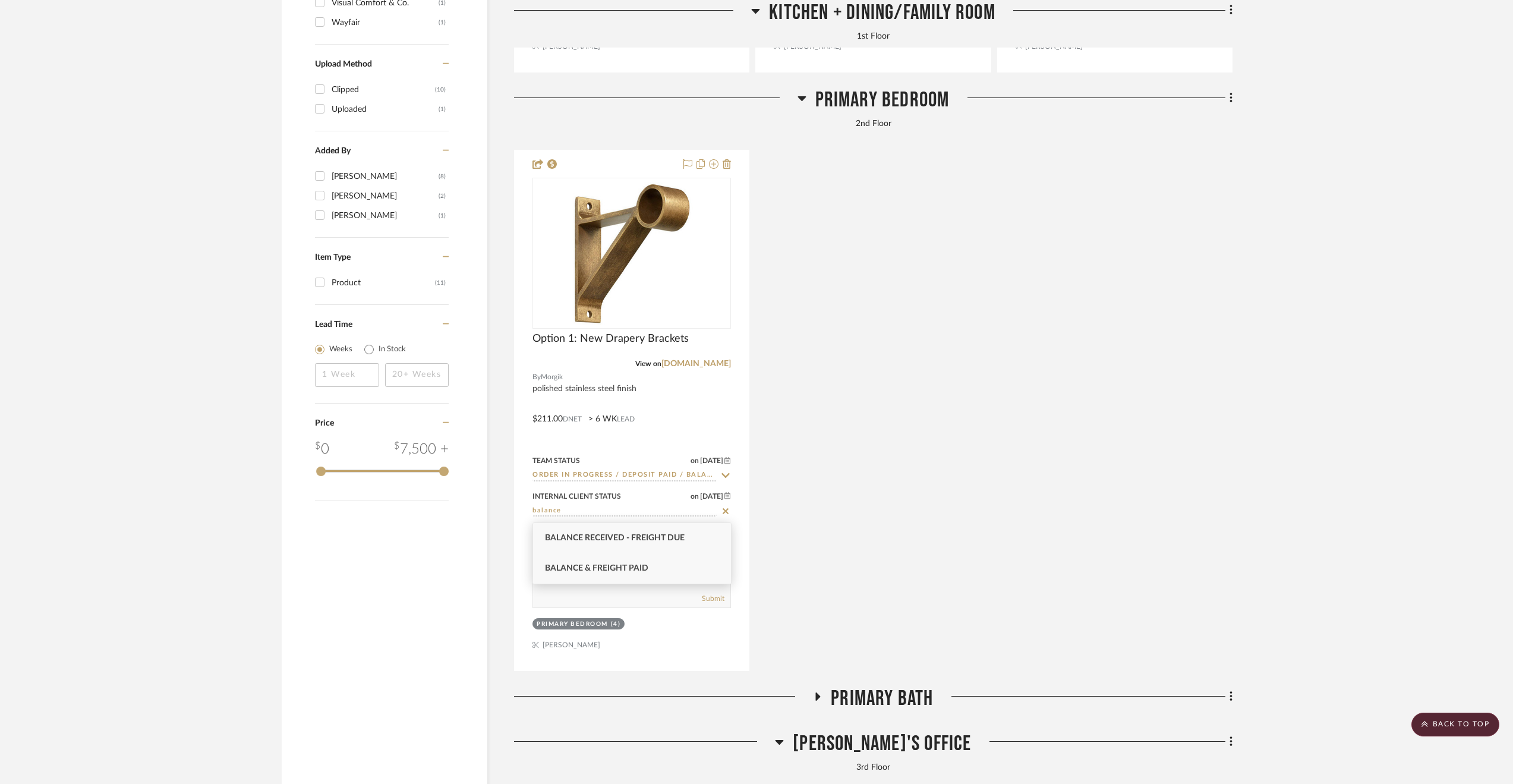
type input "balance"
click at [601, 560] on div "Balance & Freight Paid" at bounding box center [632, 569] width 198 height 30
type input "8/14/2025"
type input "Balance & Freight Paid"
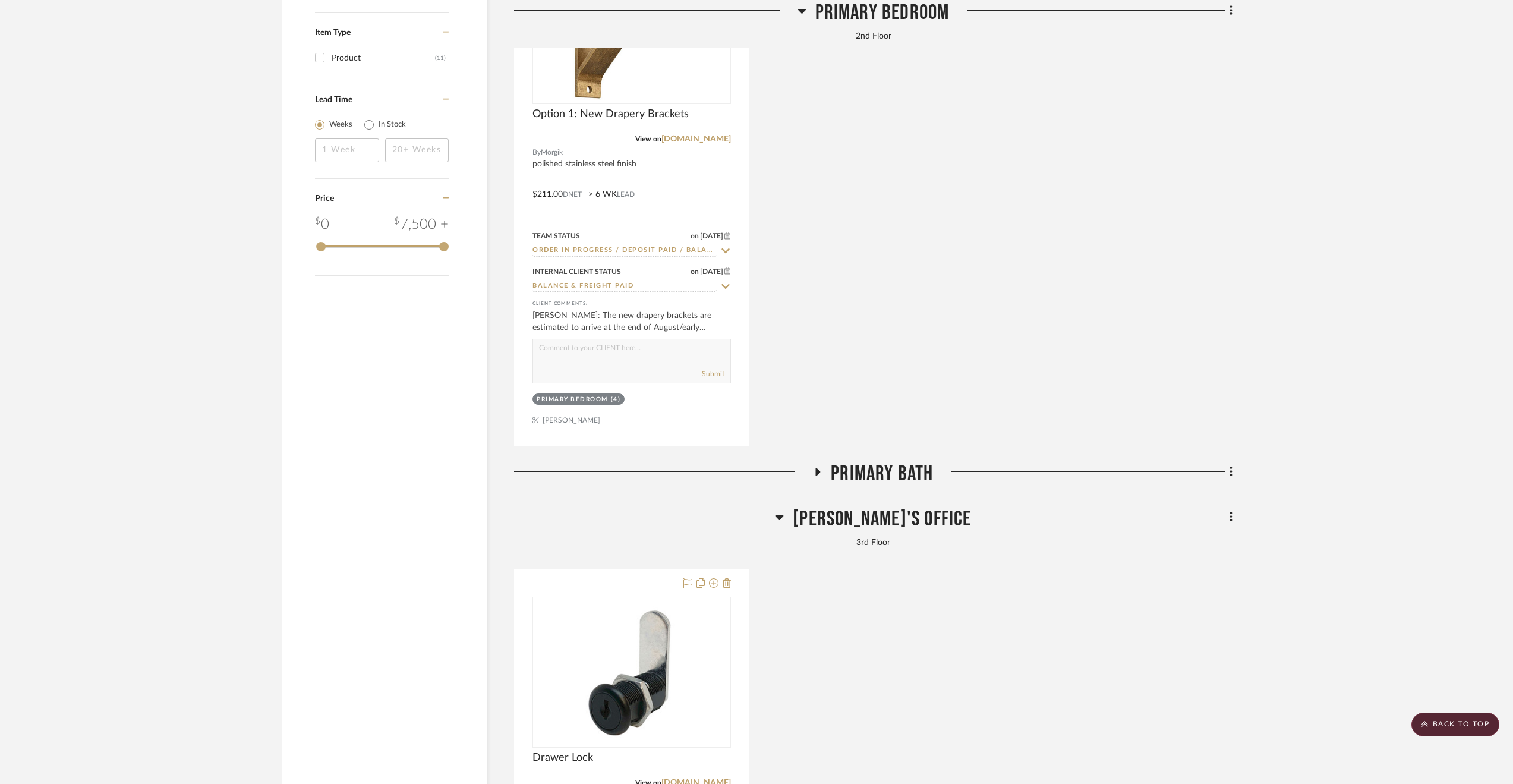
scroll to position [1651, 0]
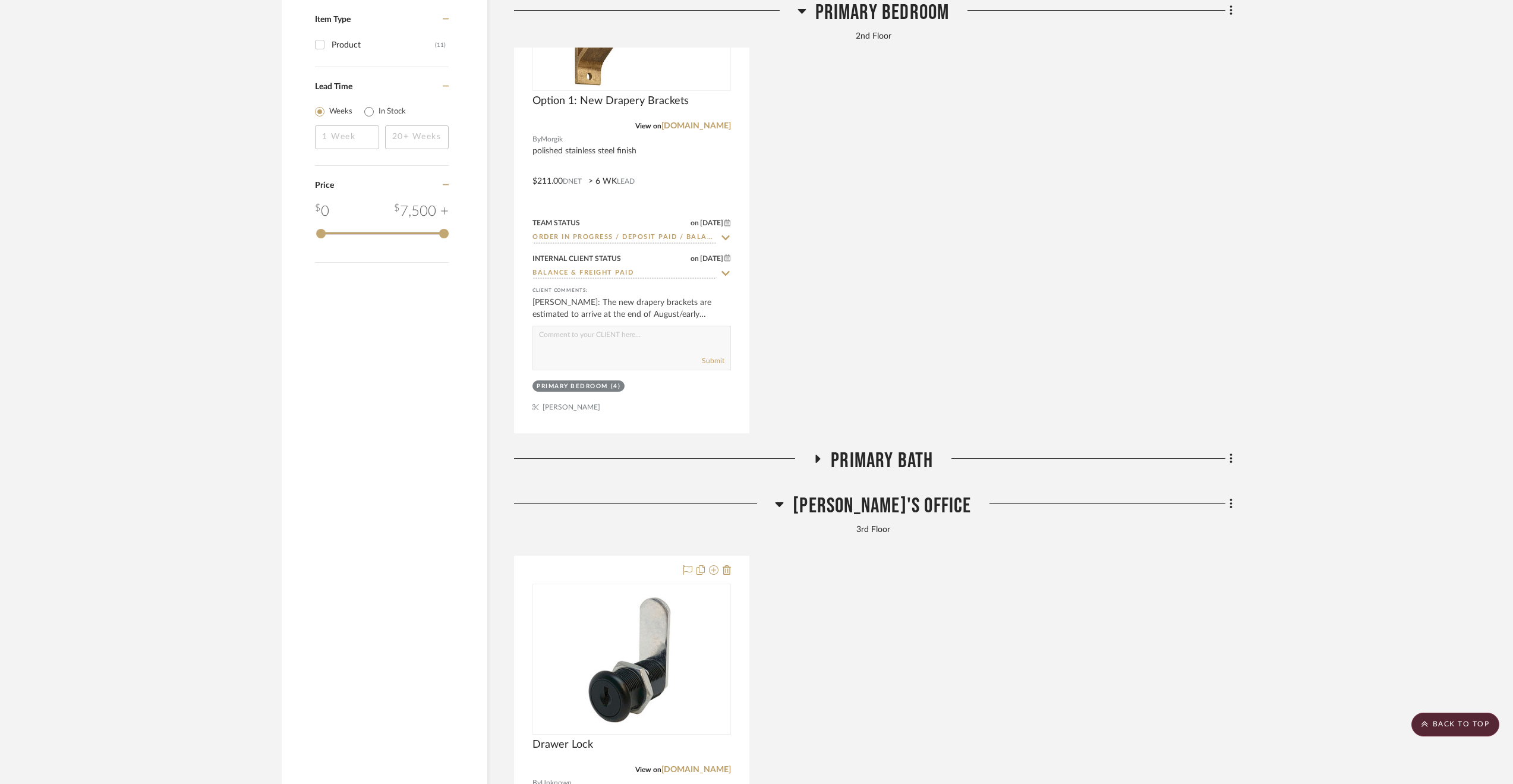
click at [826, 456] on h3 "Primary Bath" at bounding box center [873, 461] width 120 height 26
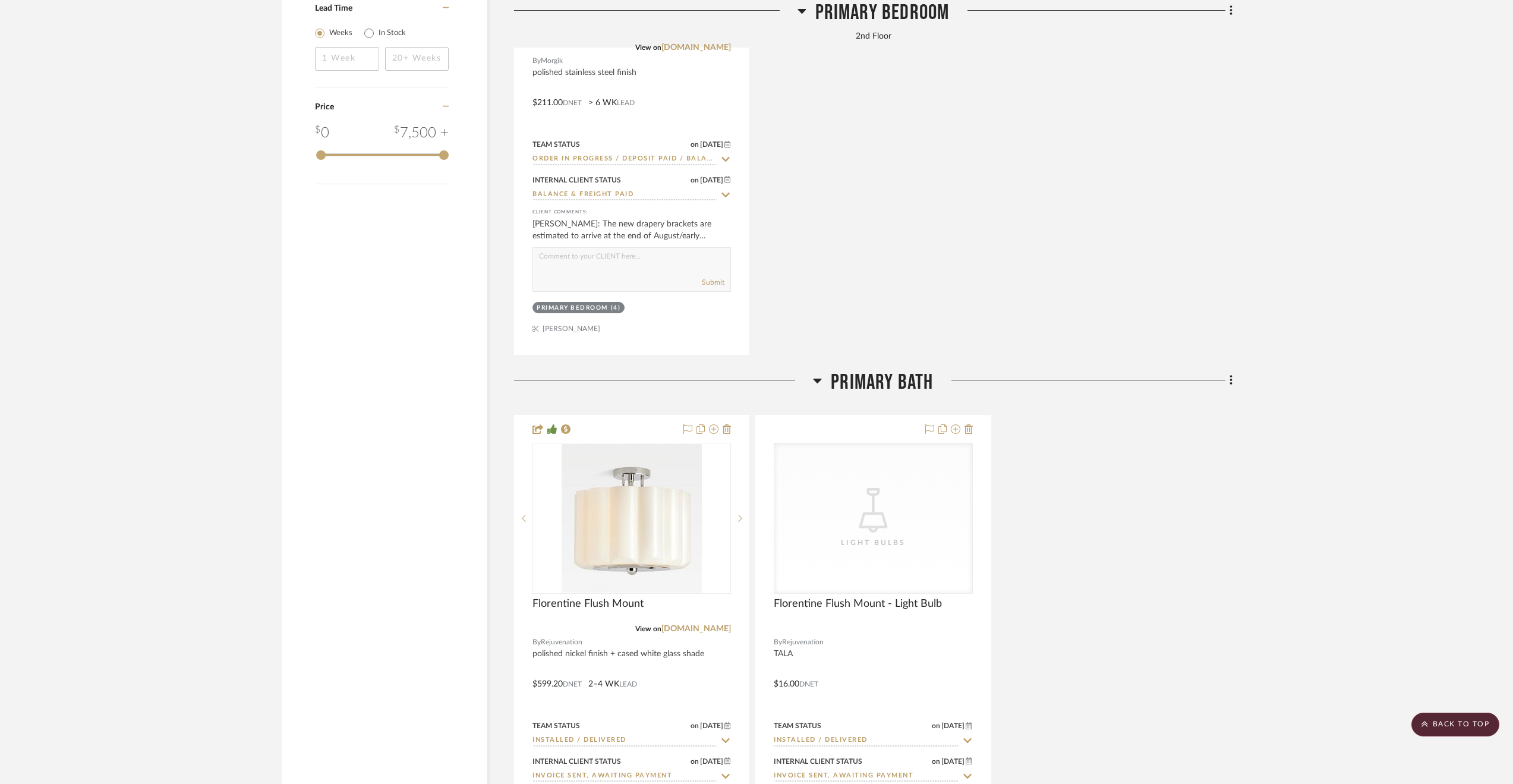
scroll to position [1948, 0]
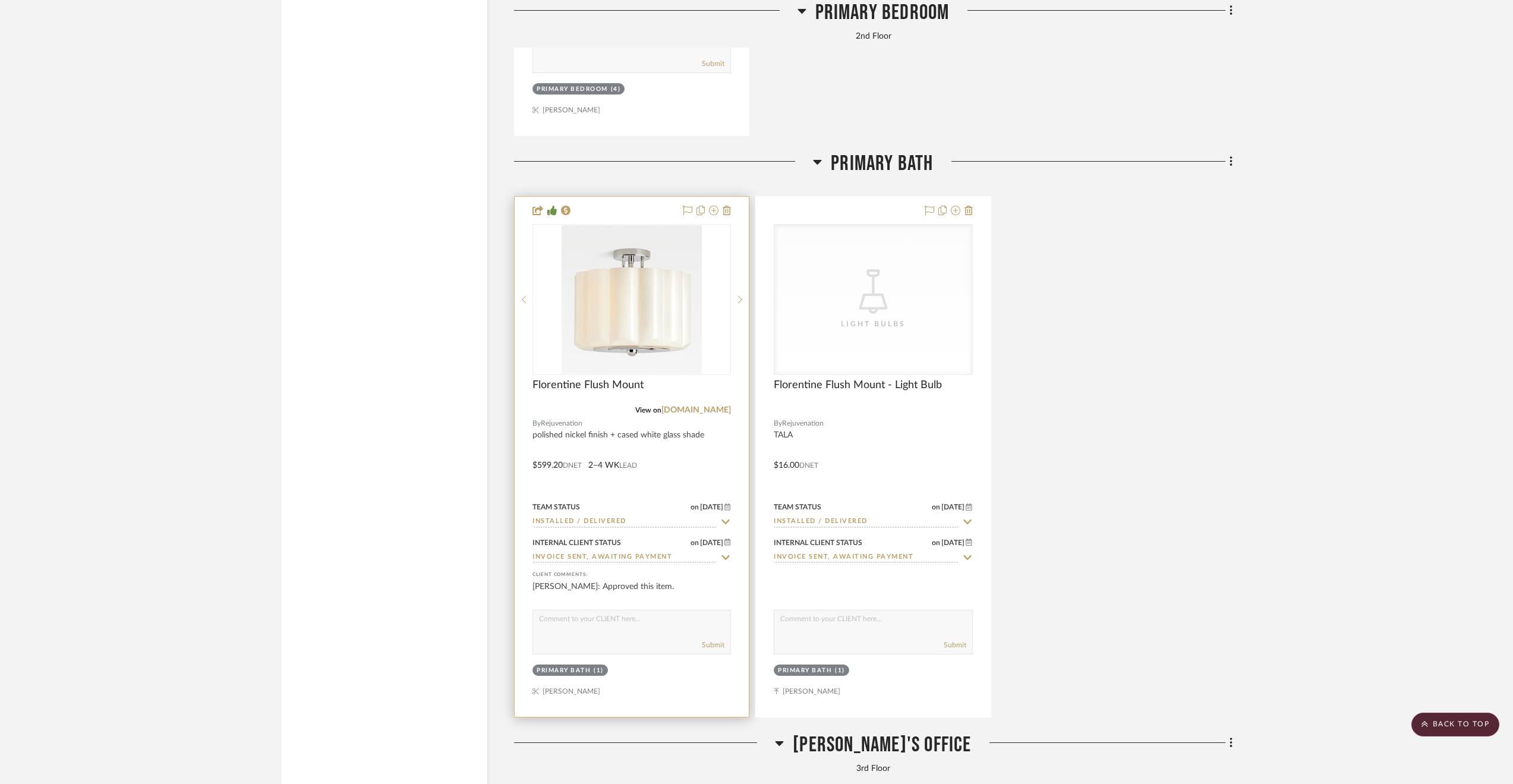
click at [576, 558] on input "Invoice Sent, Awaiting Payment" at bounding box center [624, 557] width 184 height 11
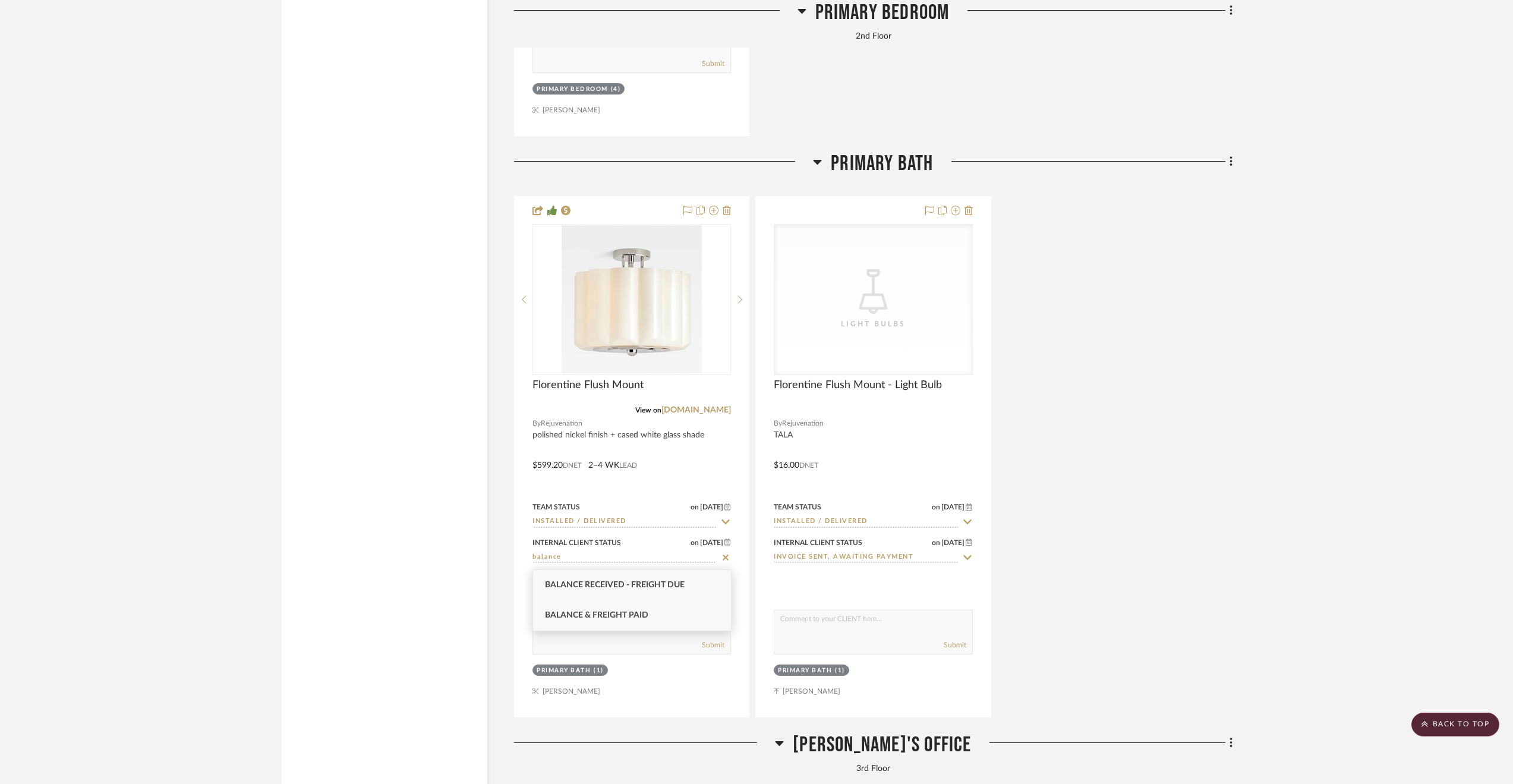
type input "balance"
click at [617, 613] on span "Balance & Freight Paid" at bounding box center [597, 615] width 103 height 8
type input "8/14/2025"
type input "Balance & Freight Paid"
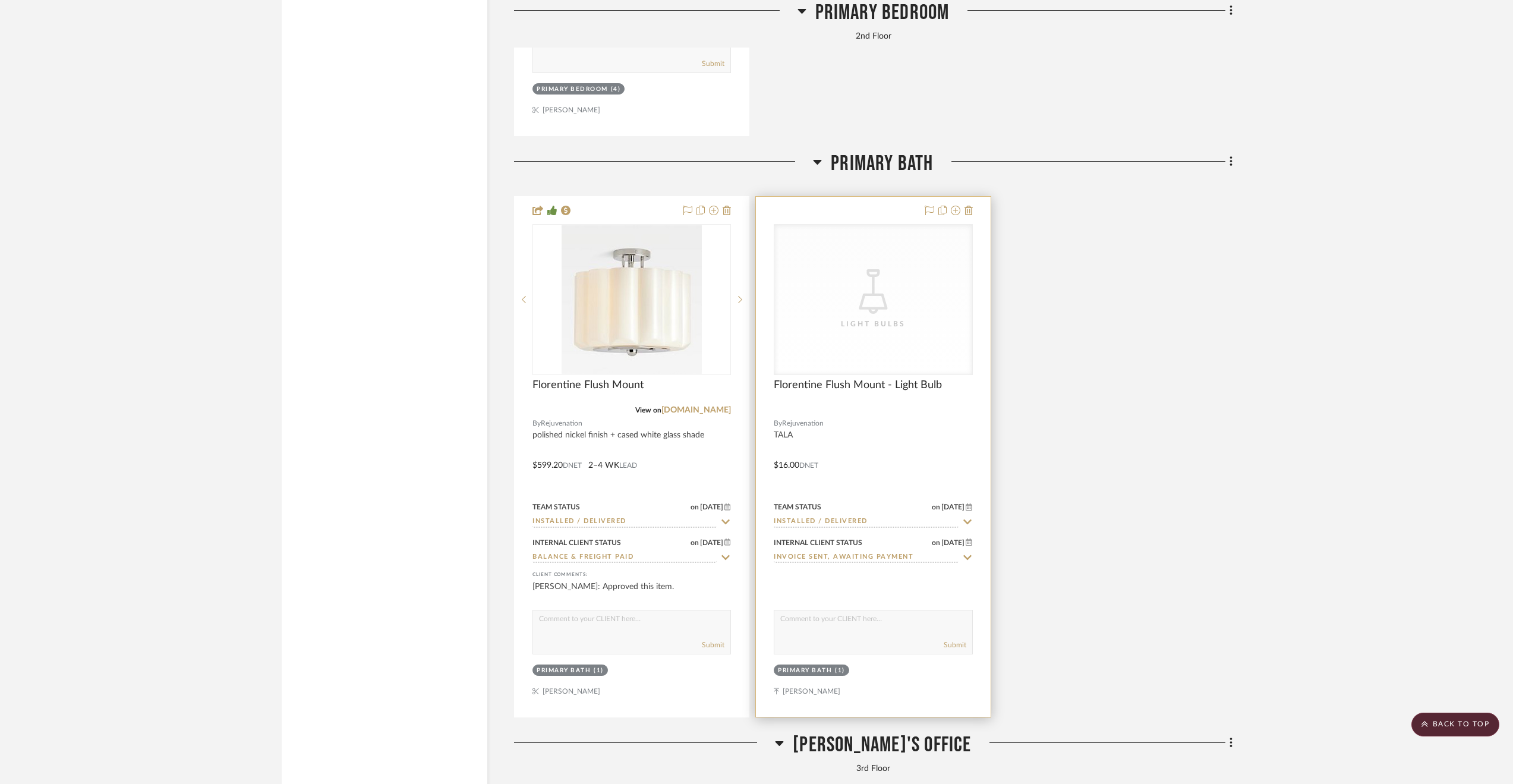
click at [857, 556] on input "Invoice Sent, Awaiting Payment" at bounding box center [865, 557] width 184 height 11
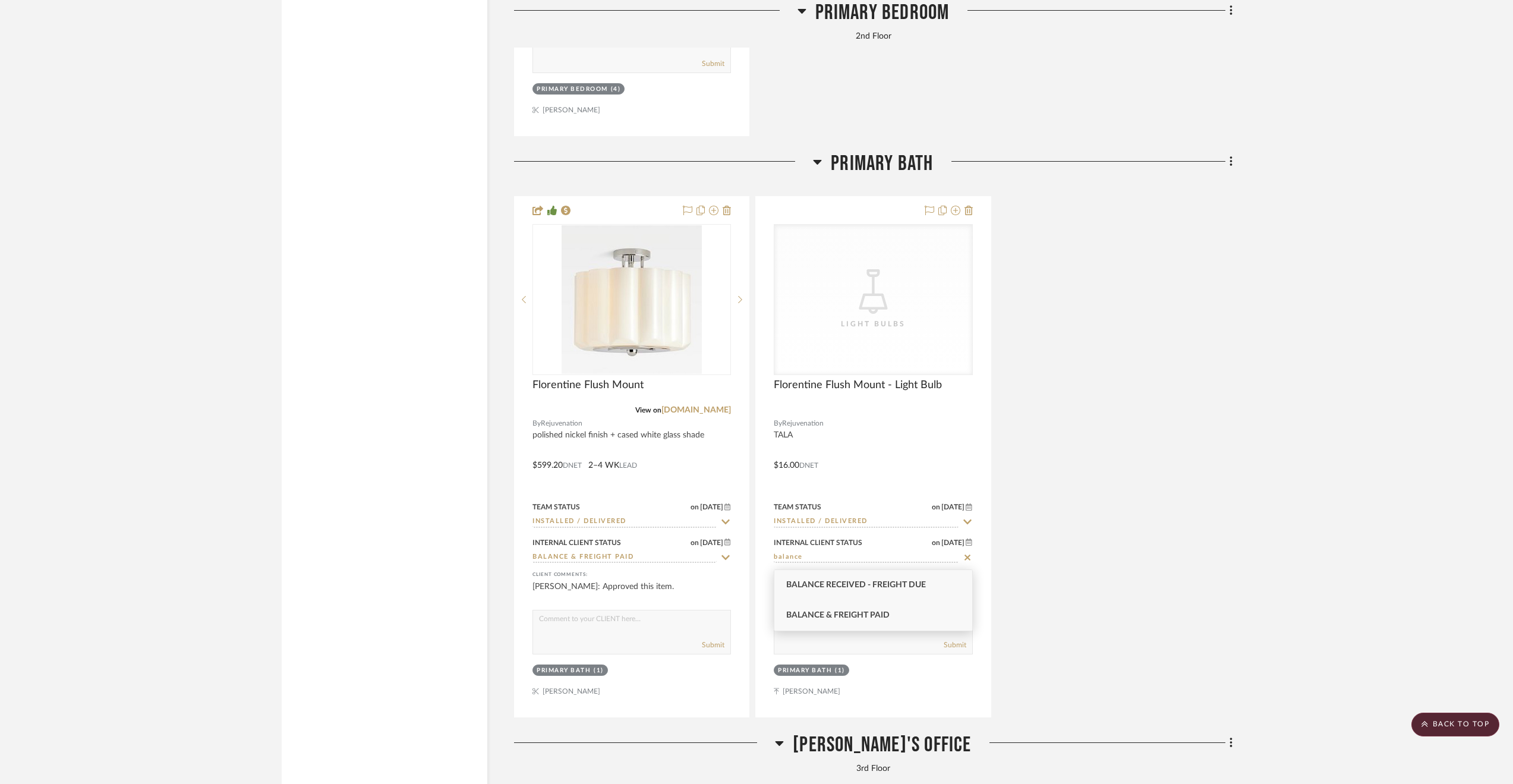
type input "balance"
click at [858, 621] on div "Balance & Freight Paid" at bounding box center [873, 615] width 198 height 30
type input "8/14/2025"
type input "Balance & Freight Paid"
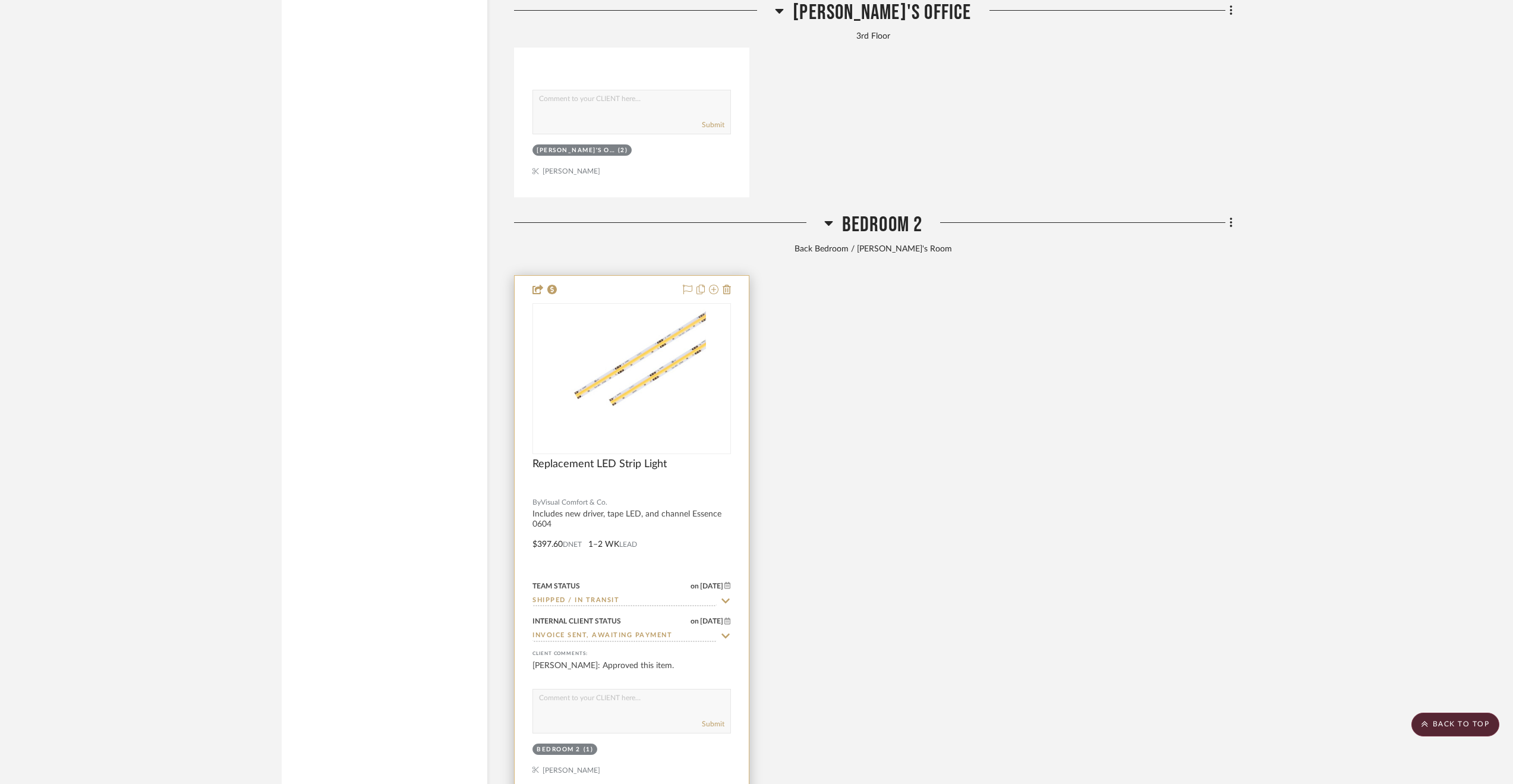
scroll to position [3136, 0]
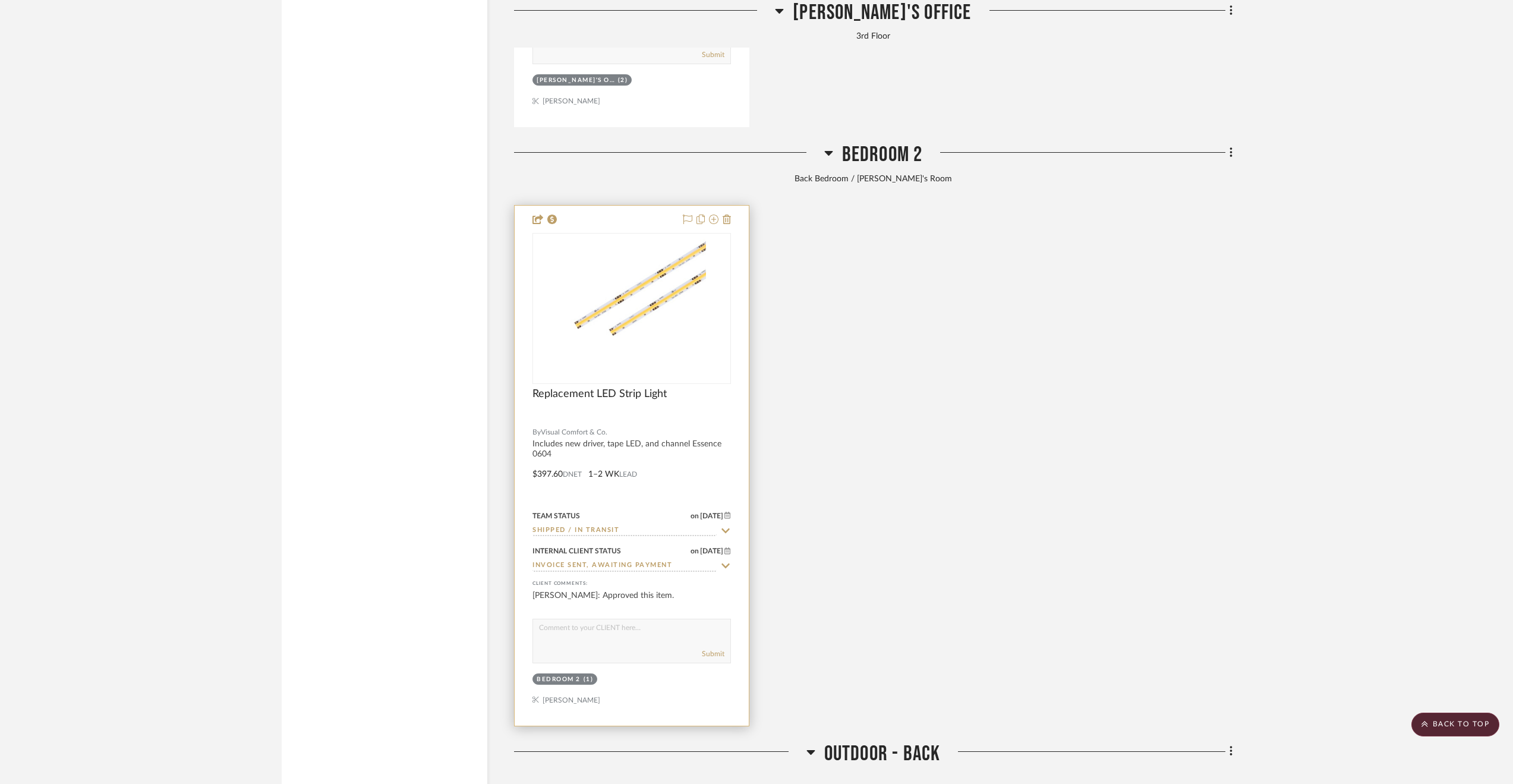
click at [583, 567] on input "Invoice Sent, Awaiting Payment" at bounding box center [624, 566] width 184 height 11
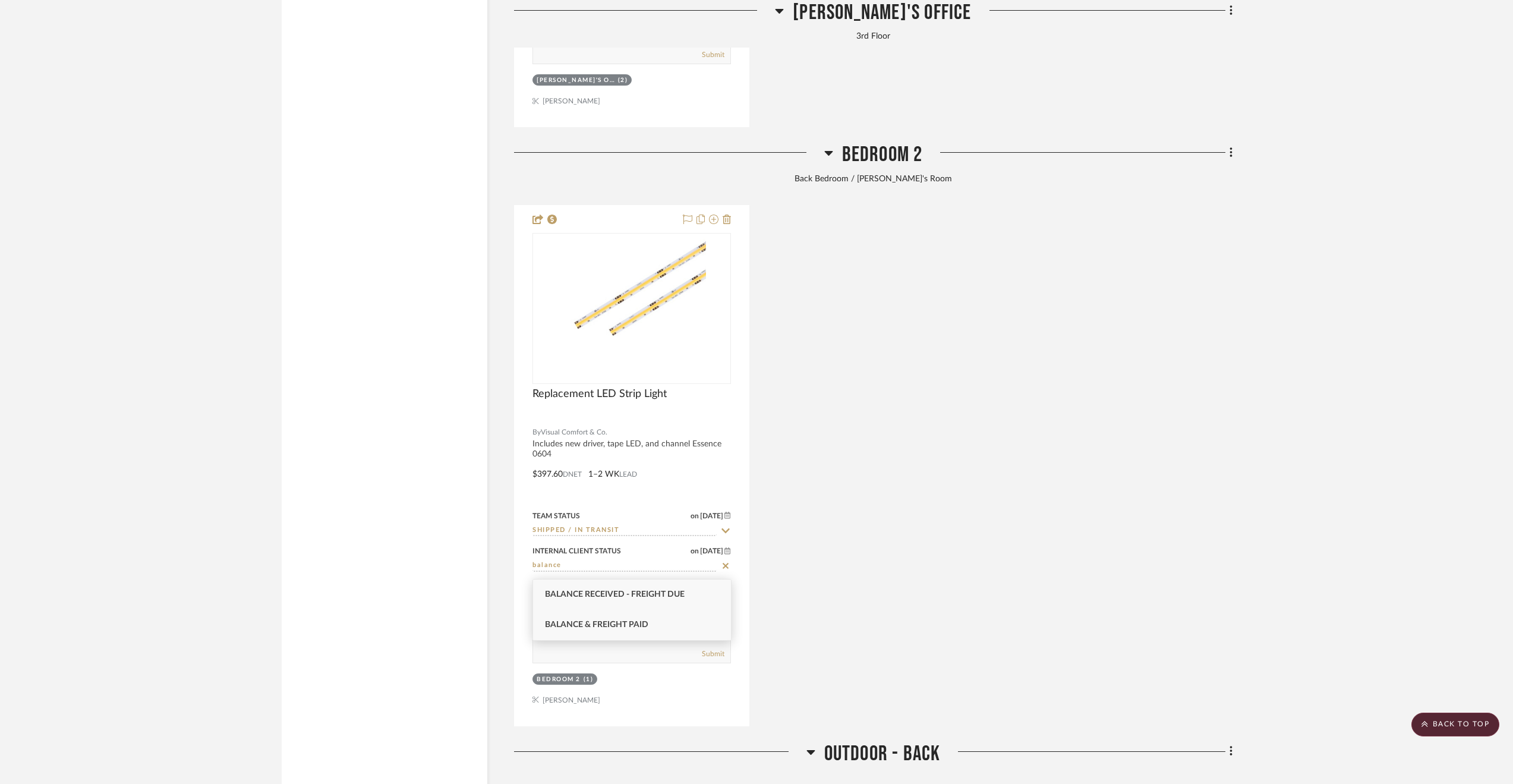
type input "balance"
click at [614, 628] on span "Balance & Freight Paid" at bounding box center [597, 624] width 103 height 8
type input "8/14/2025"
type input "Balance & Freight Paid"
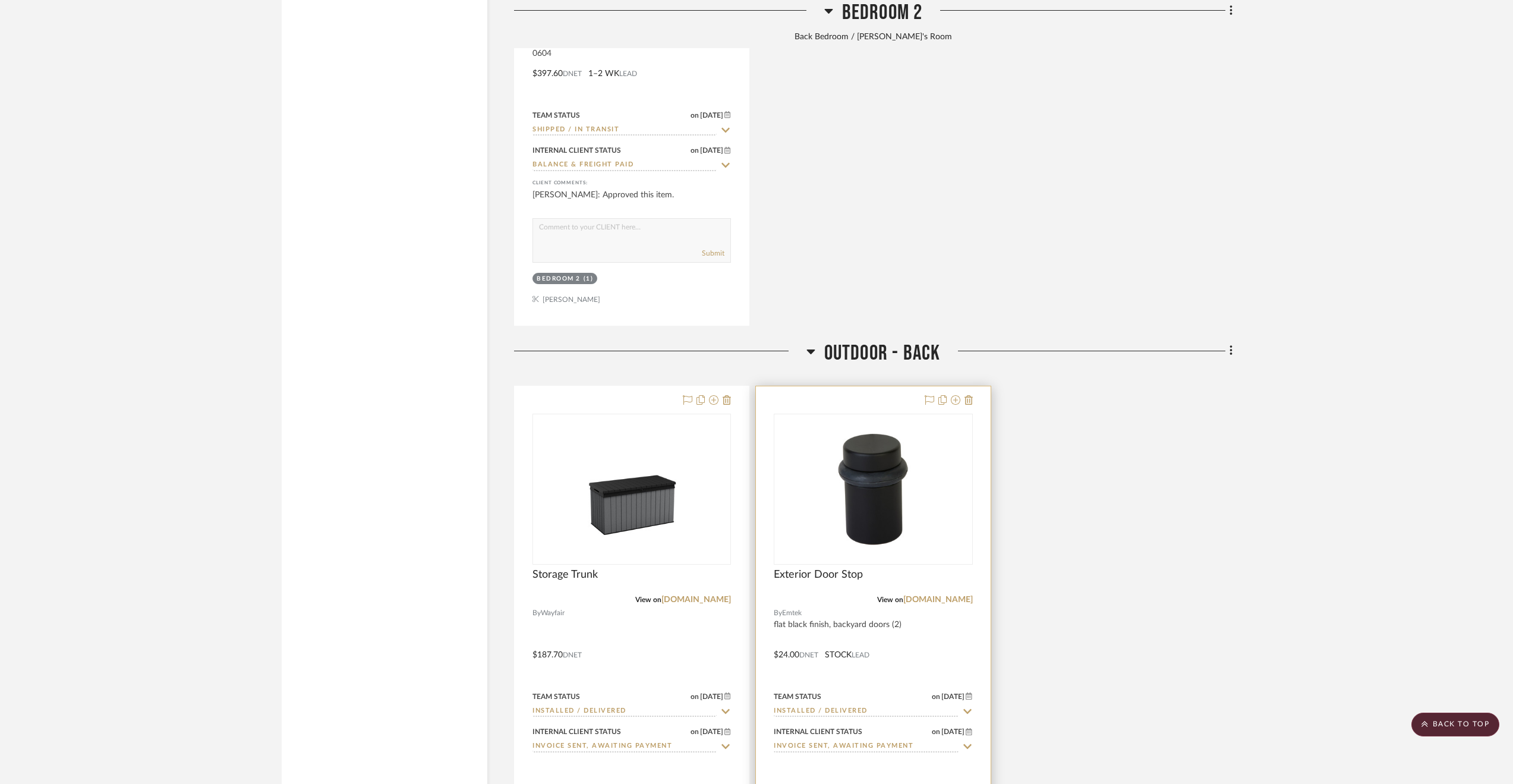
scroll to position [3671, 0]
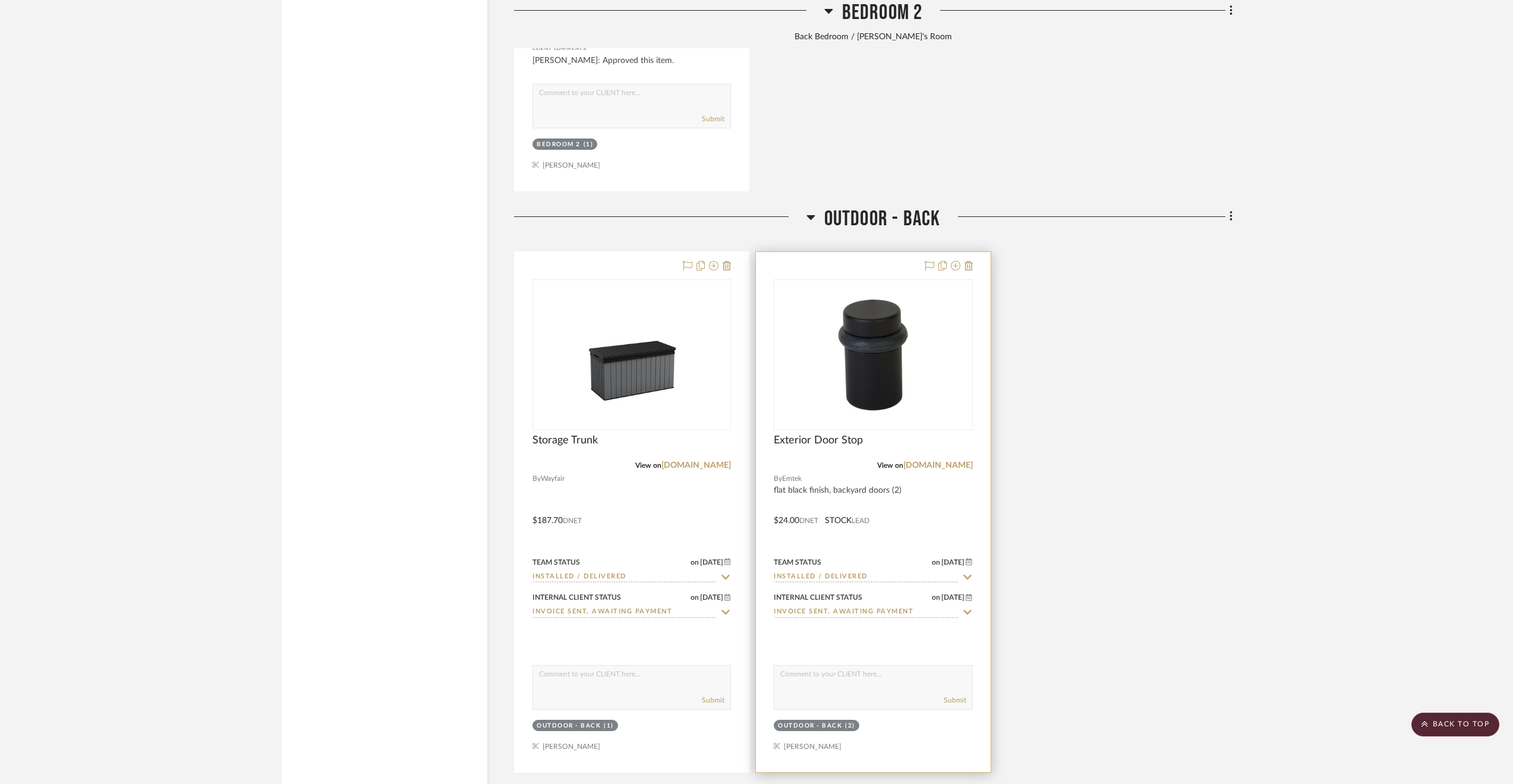
click at [862, 618] on input "Invoice Sent, Awaiting Payment" at bounding box center [865, 612] width 184 height 11
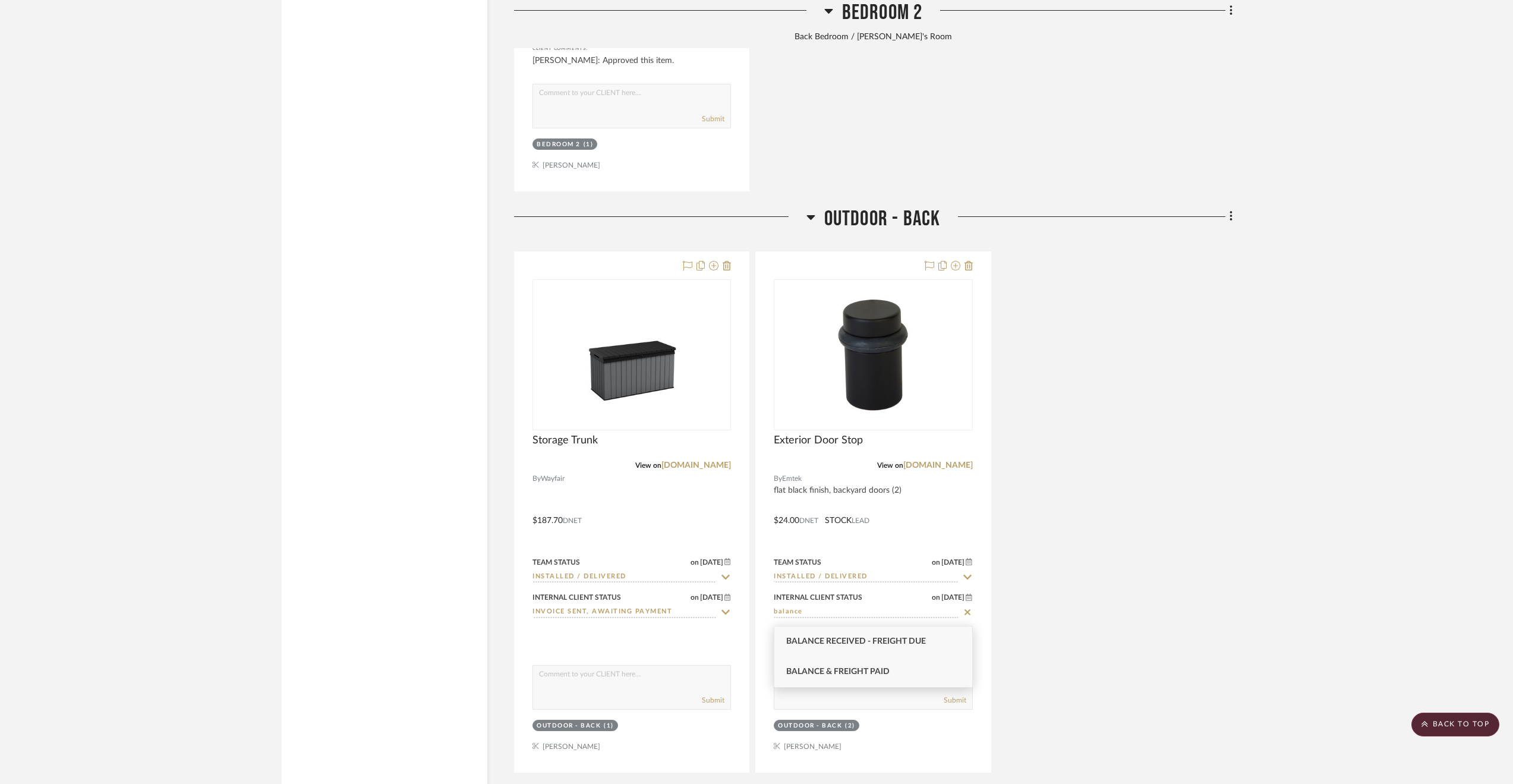
type input "balance"
click at [865, 660] on div "Balance & Freight Paid" at bounding box center [873, 672] width 198 height 30
type input "8/14/2025"
type input "Balance & Freight Paid"
click at [1414, 717] on scroll-to-top-button "BACK TO TOP" at bounding box center [1455, 724] width 88 height 24
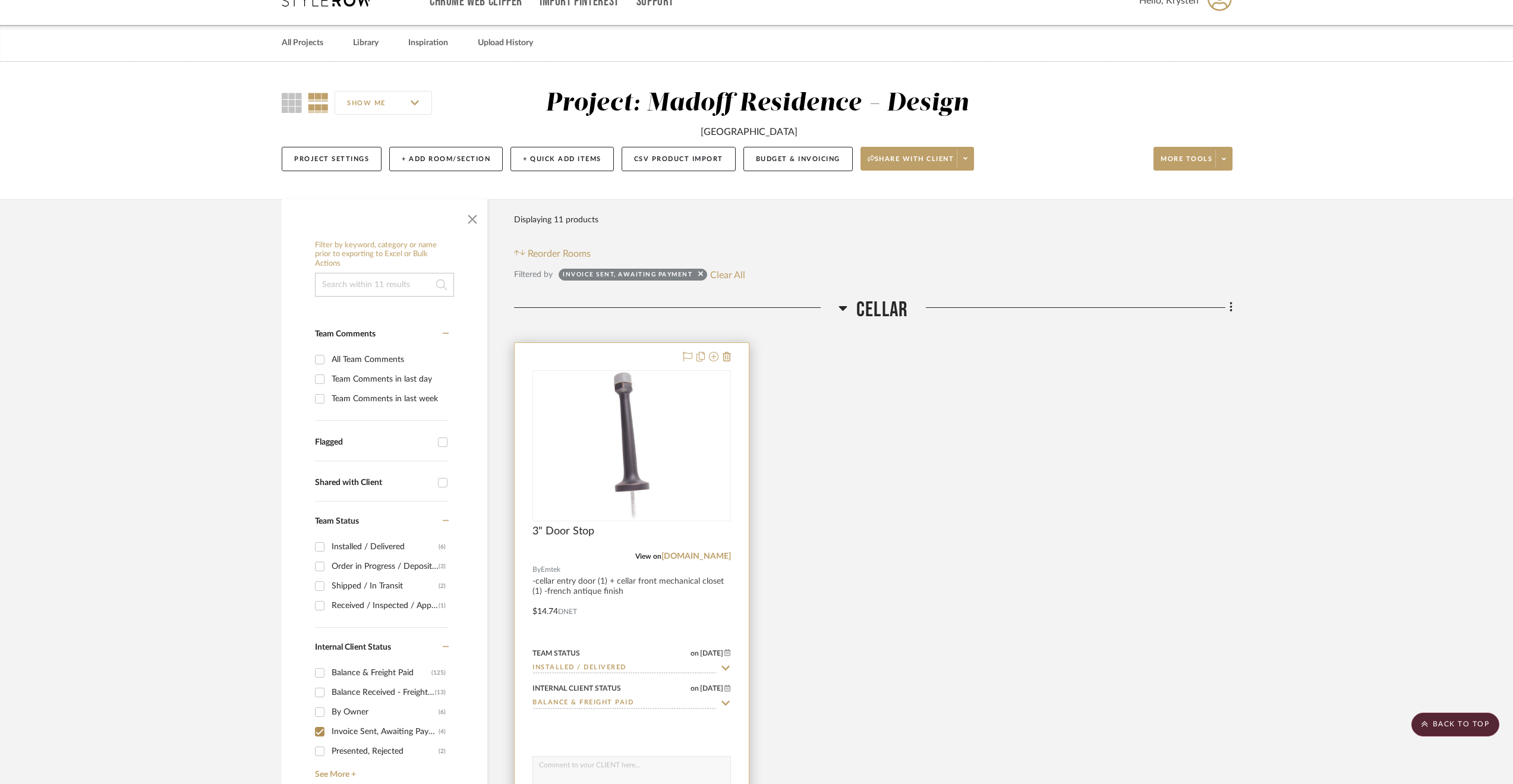
scroll to position [0, 0]
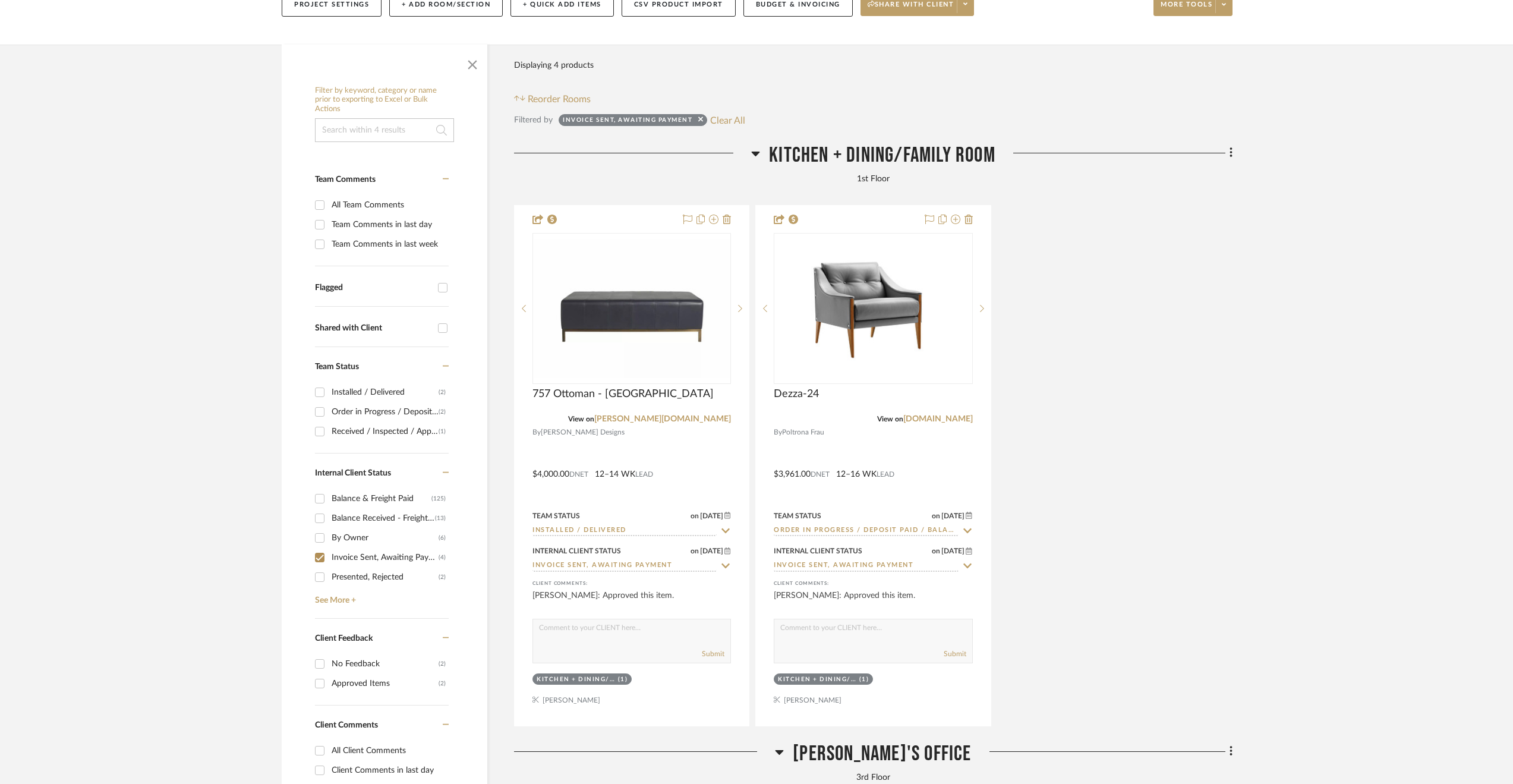
scroll to position [237, 0]
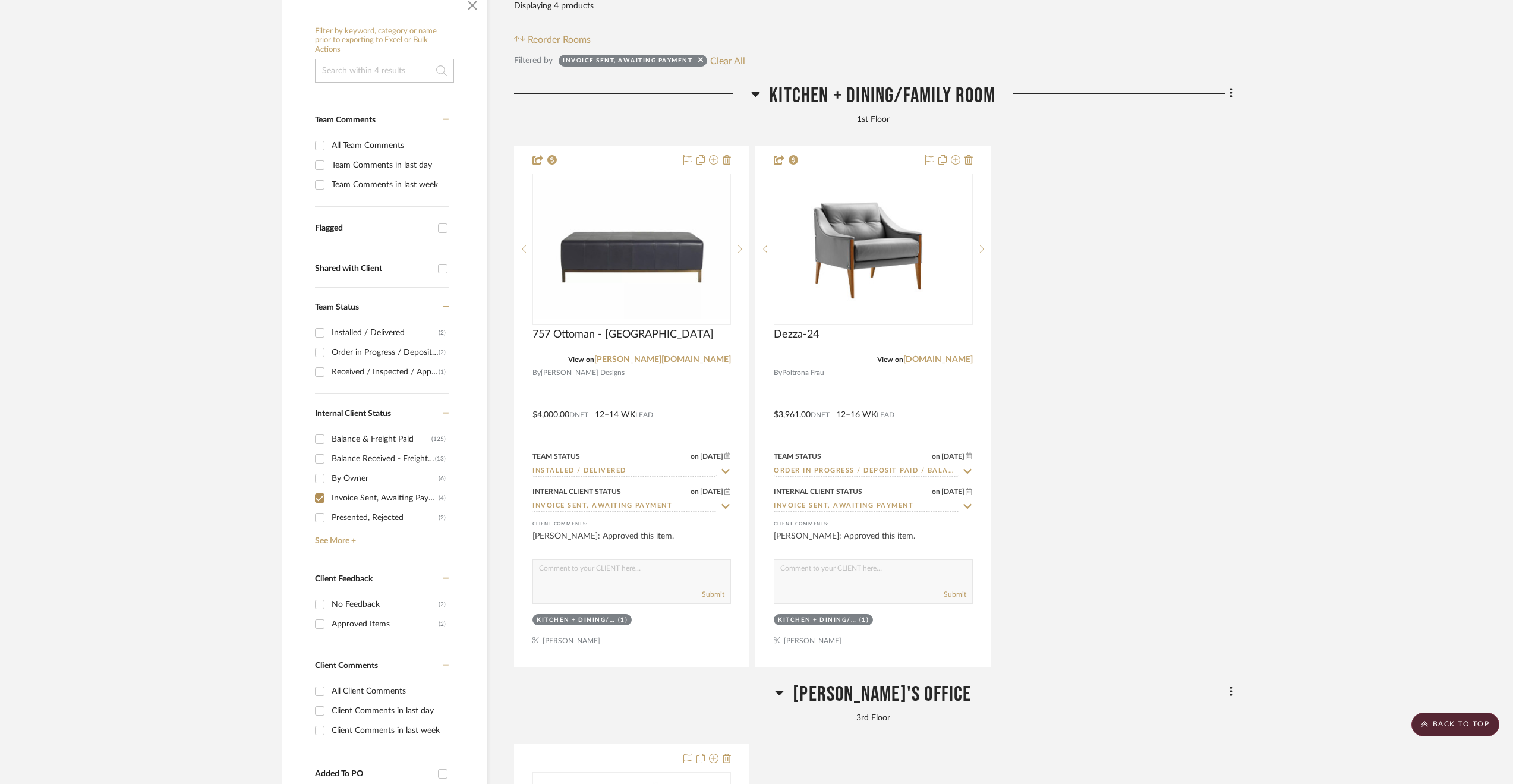
click at [374, 498] on div "Invoice Sent, Awaiting Payment" at bounding box center [385, 497] width 107 height 19
click at [329, 498] on input "Invoice Sent, Awaiting Payment (4)" at bounding box center [319, 497] width 19 height 19
checkbox input "false"
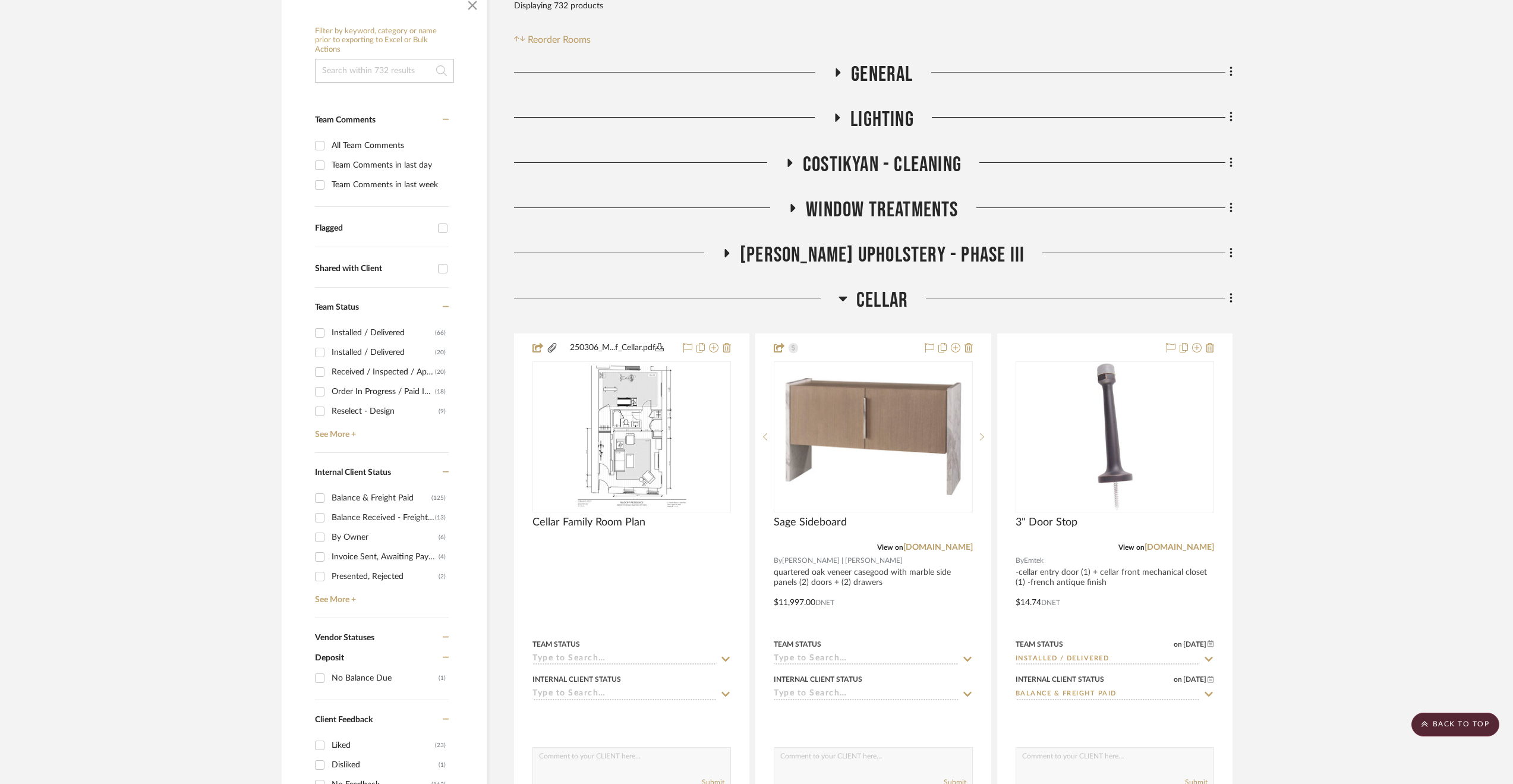
click at [871, 295] on span "Cellar" at bounding box center [882, 300] width 52 height 26
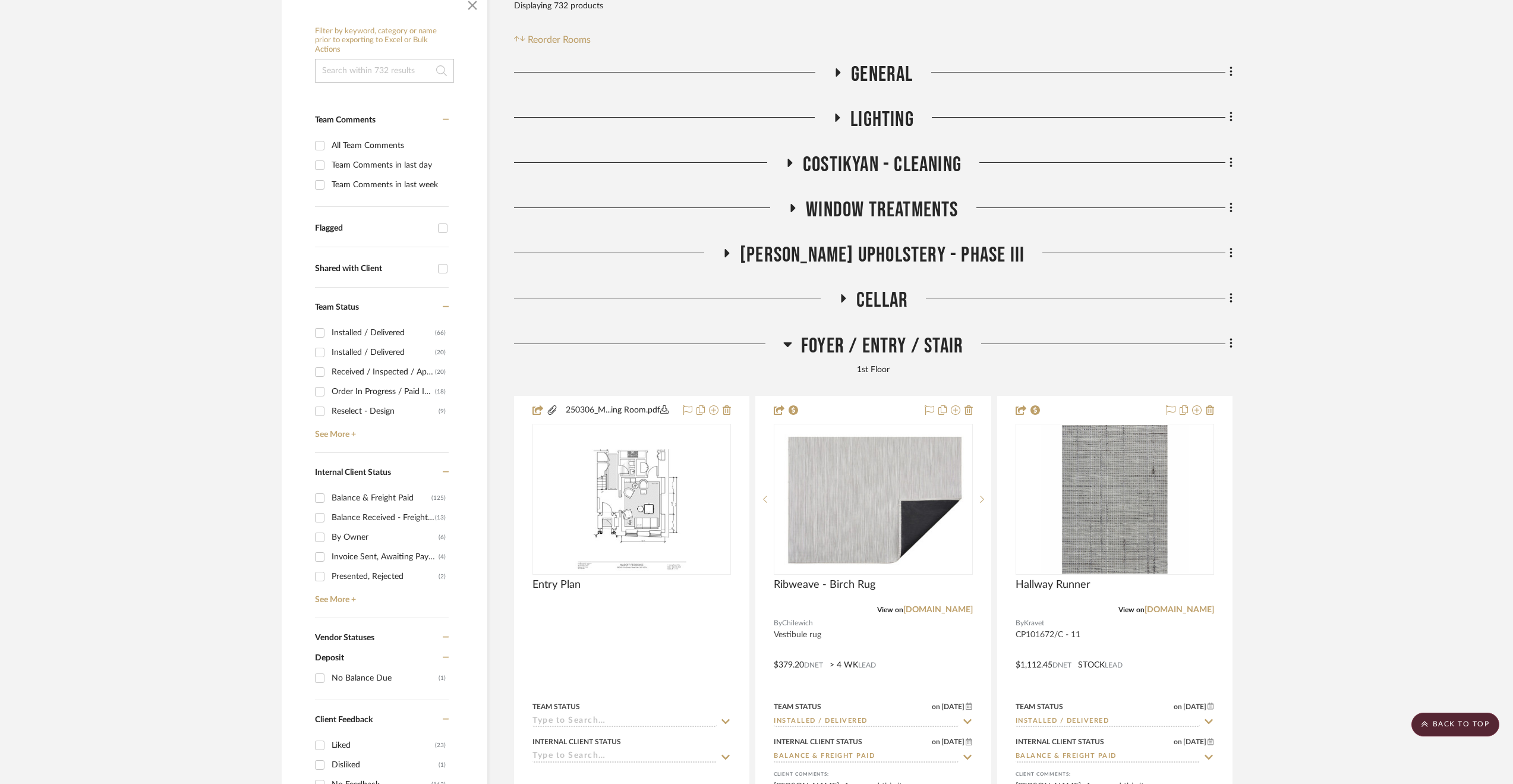
click at [859, 345] on span "Foyer / Entry / Stair" at bounding box center [882, 347] width 162 height 26
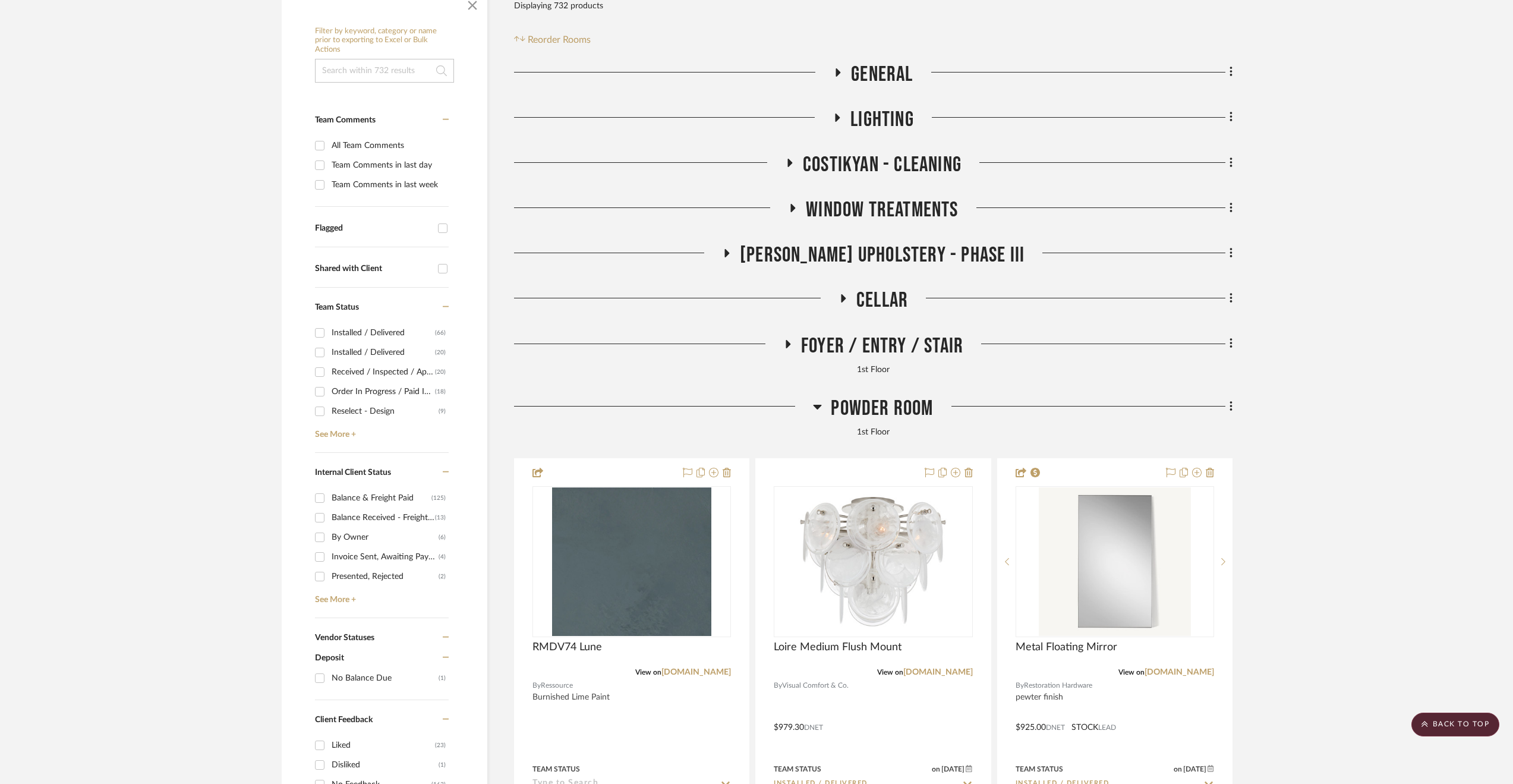
click at [876, 408] on span "Powder Room" at bounding box center [882, 409] width 102 height 26
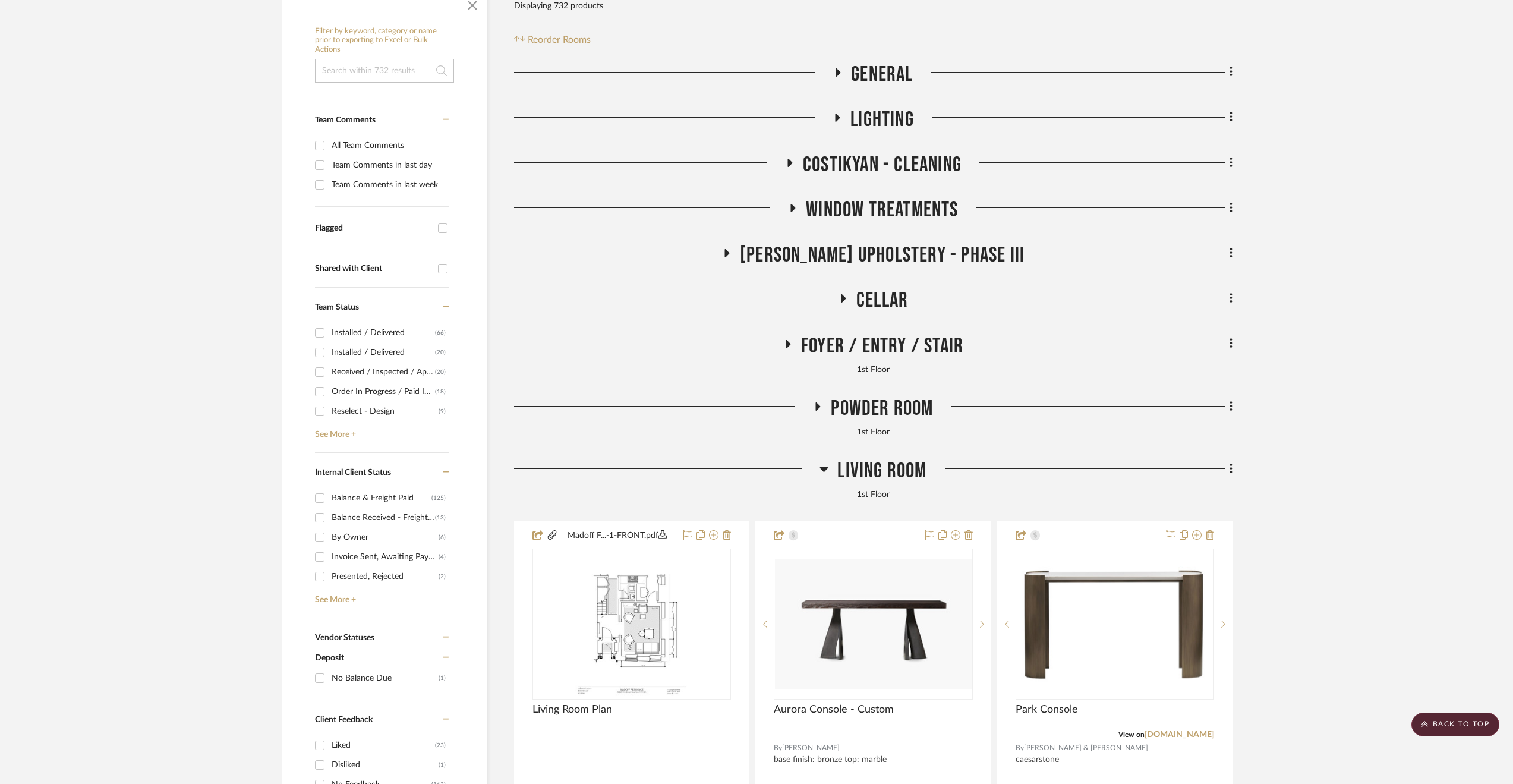
click at [859, 469] on span "Living Room" at bounding box center [882, 471] width 89 height 26
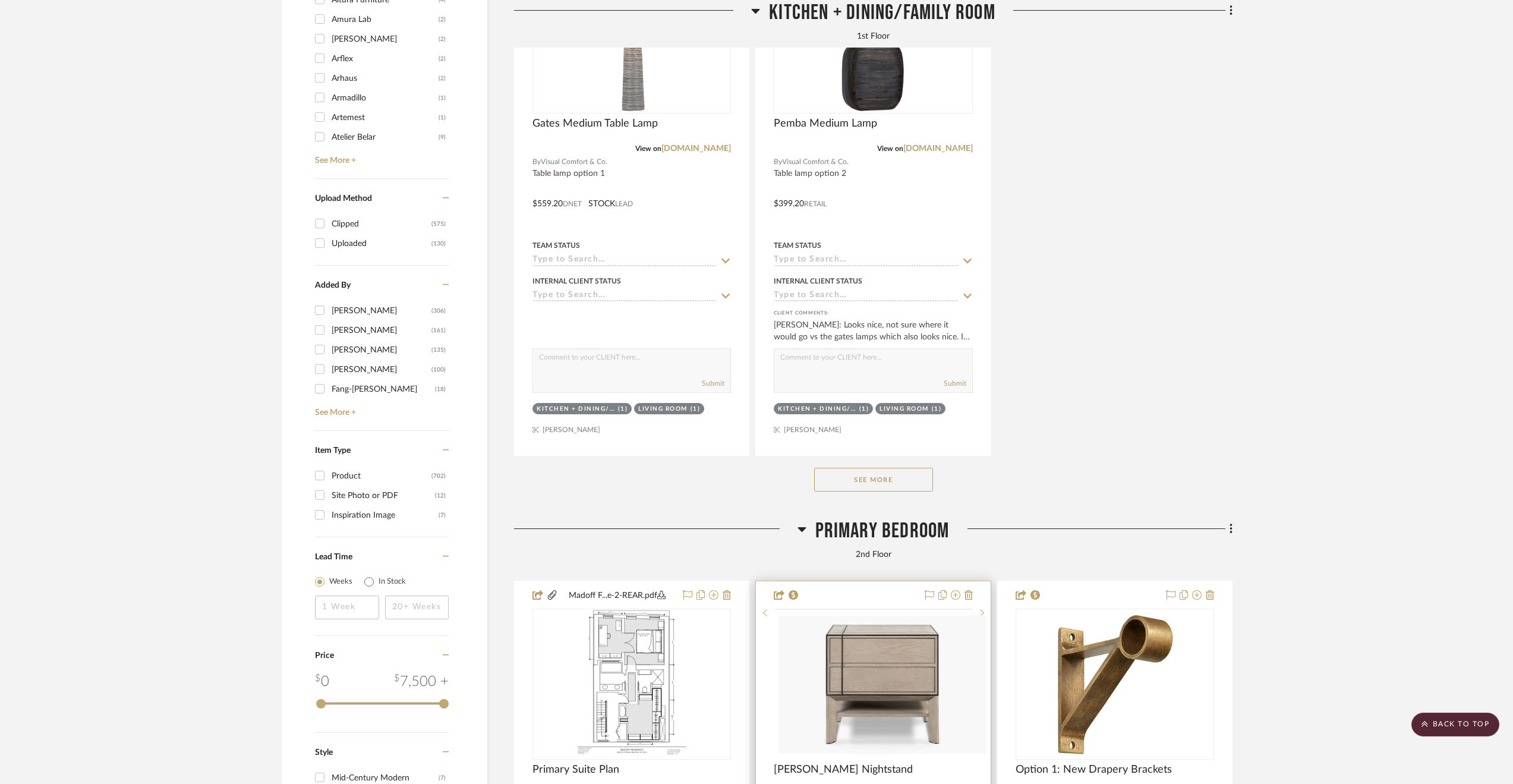
scroll to position [2080, 0]
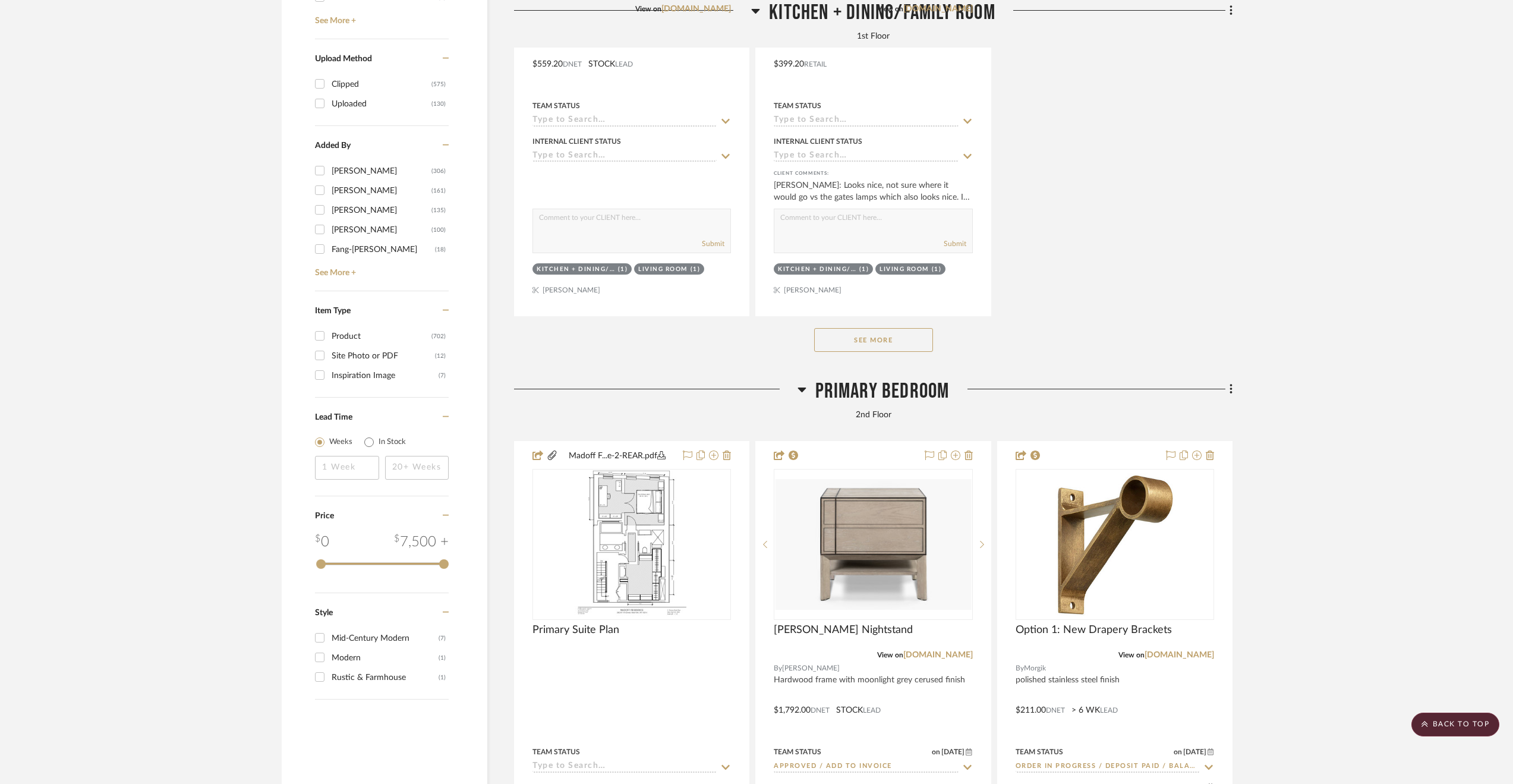
click at [850, 339] on button "See More" at bounding box center [874, 340] width 119 height 24
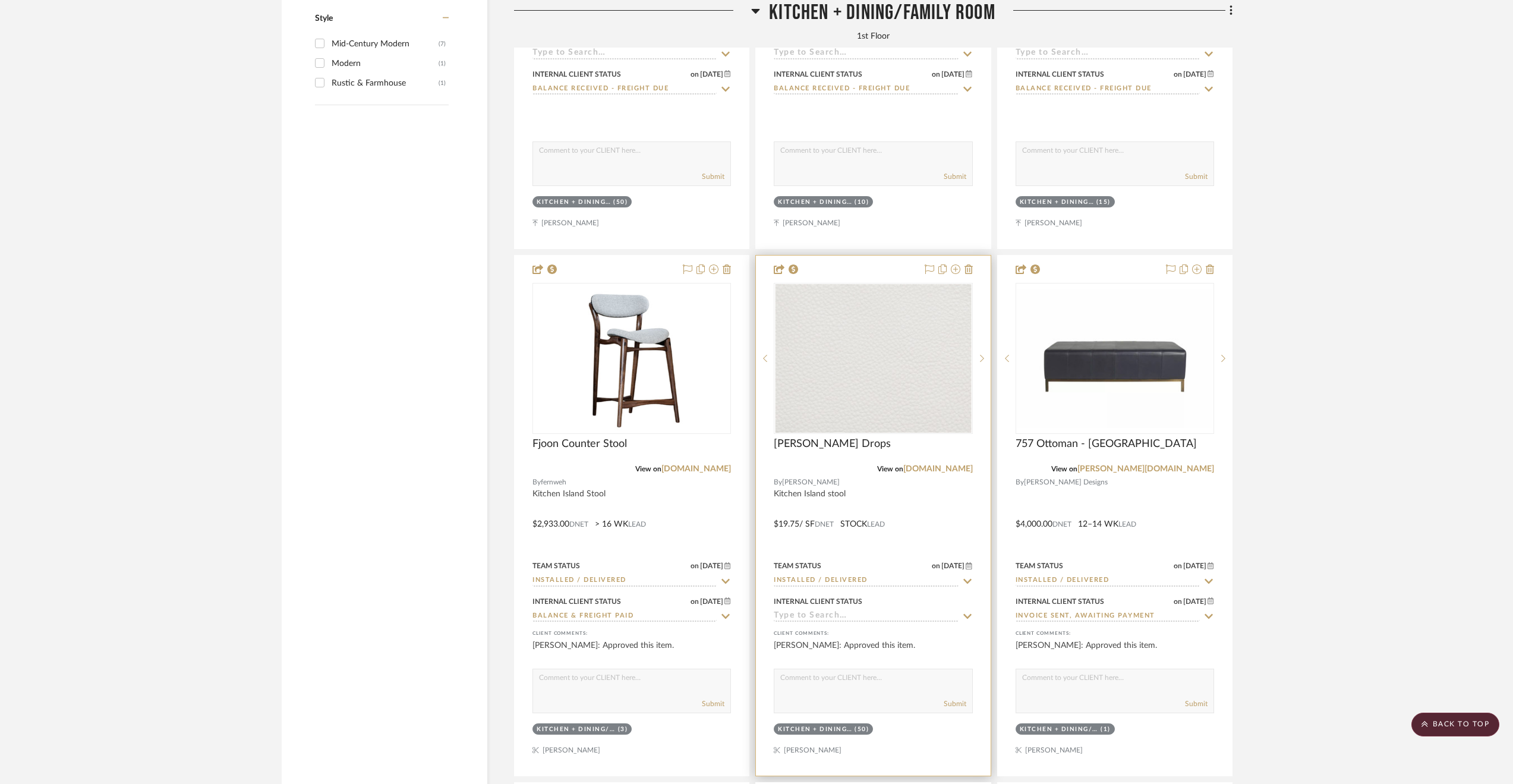
scroll to position [2971, 0]
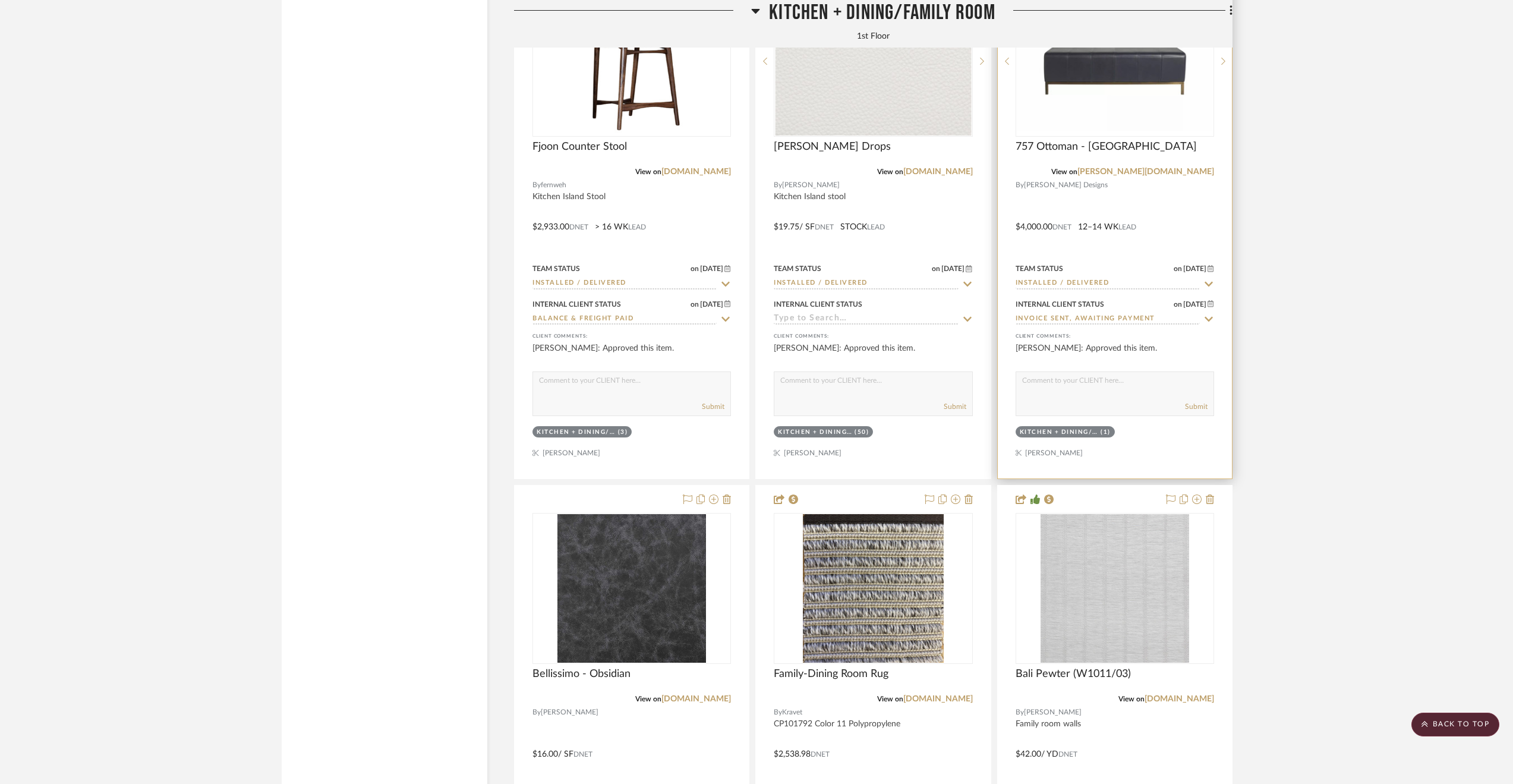
click at [1172, 211] on div at bounding box center [1115, 218] width 234 height 520
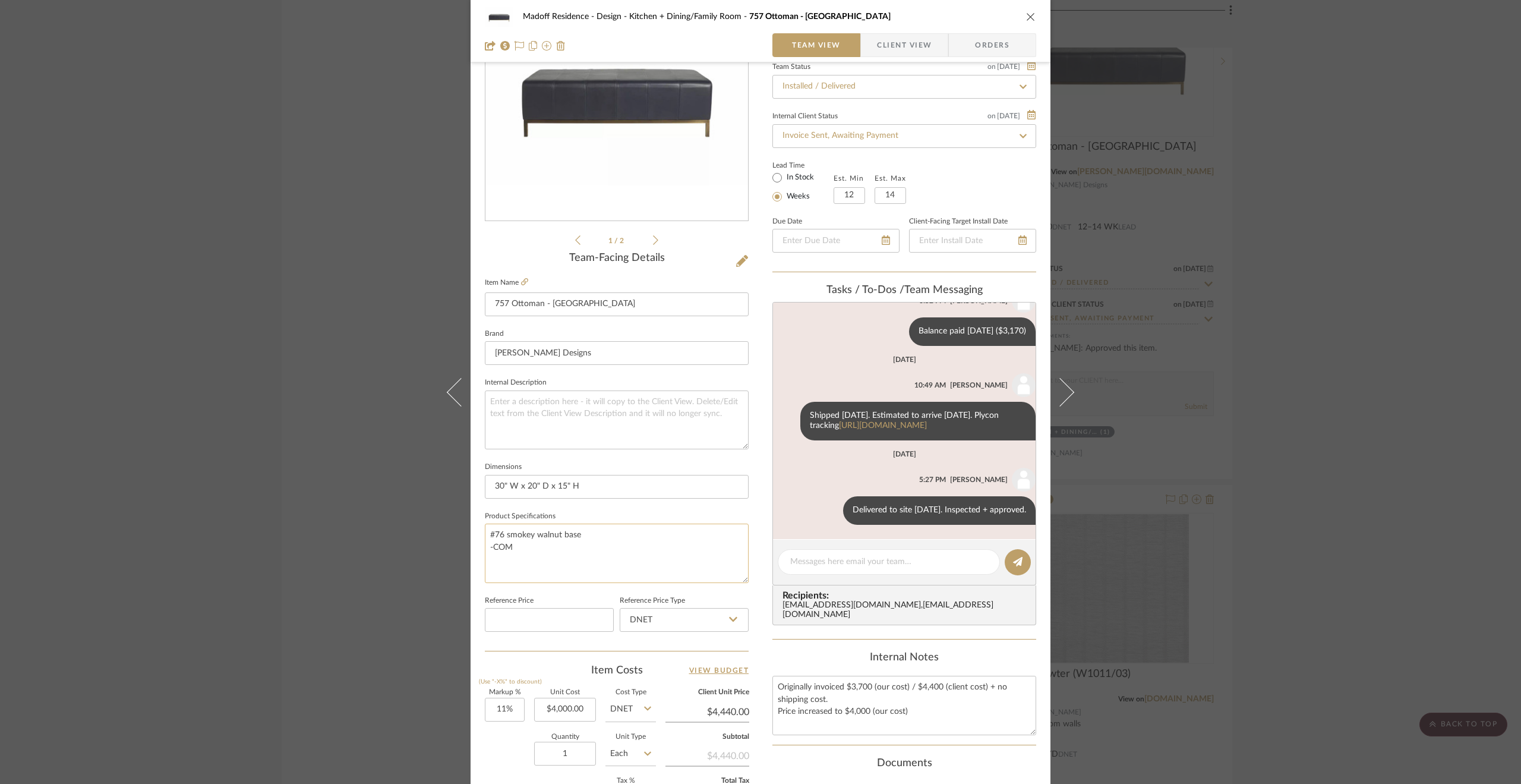
scroll to position [320, 0]
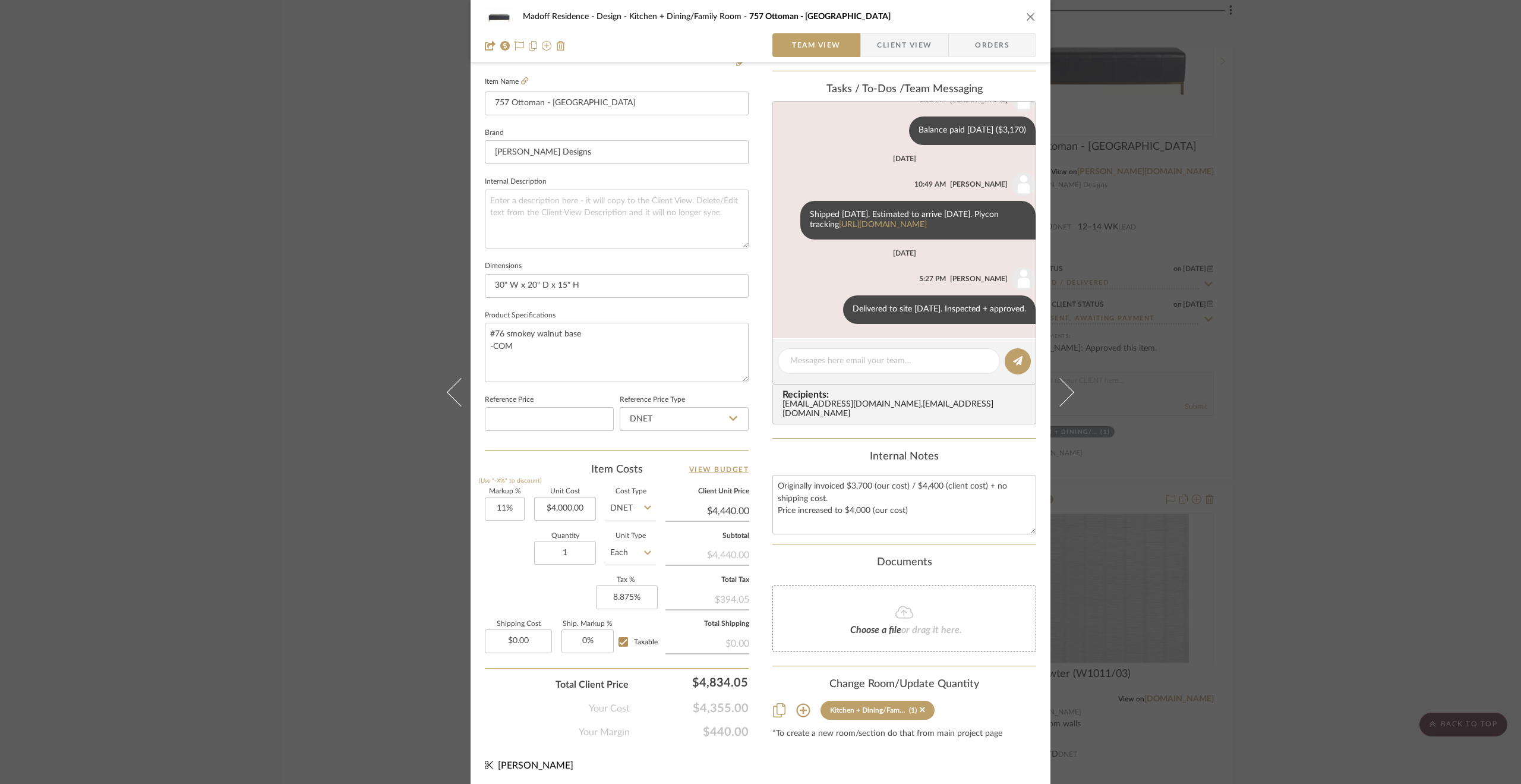
click at [1248, 490] on div "Madoff Residence - Design Kitchen + Dining/Family Room 757 Ottoman - Wood Base …" at bounding box center [760, 392] width 1521 height 784
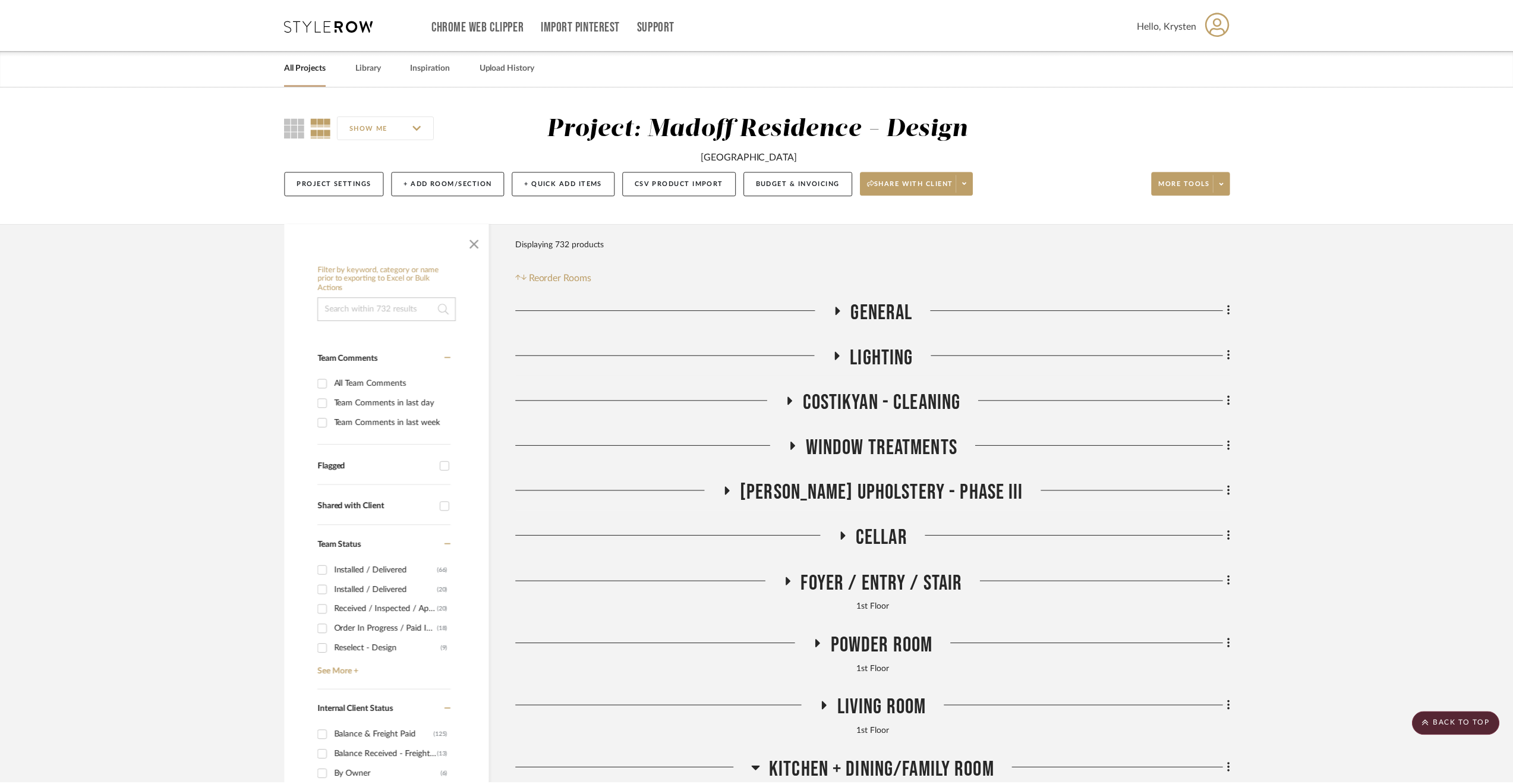
scroll to position [2971, 0]
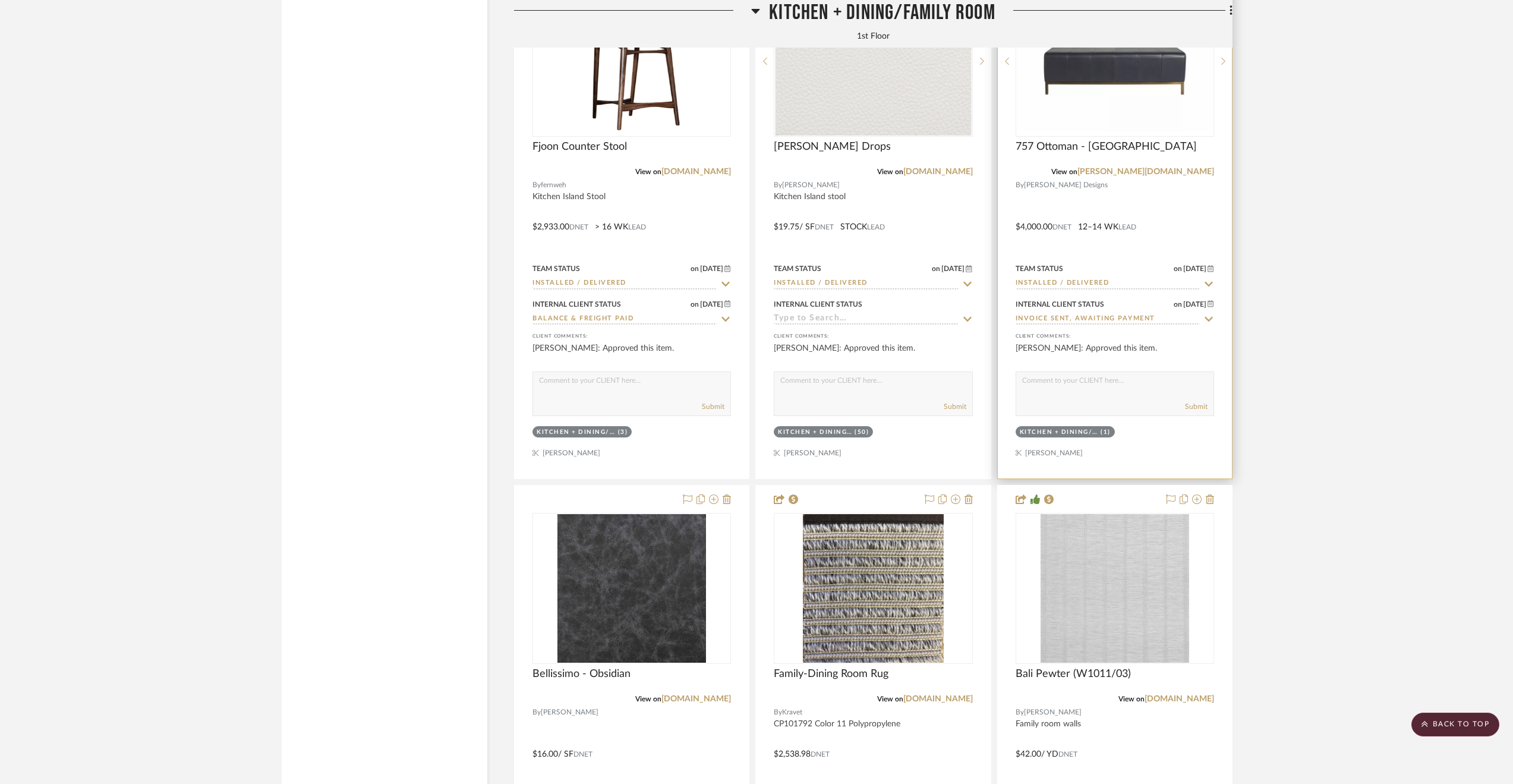
click at [1079, 318] on input "Invoice Sent, Awaiting Payment" at bounding box center [1107, 319] width 184 height 11
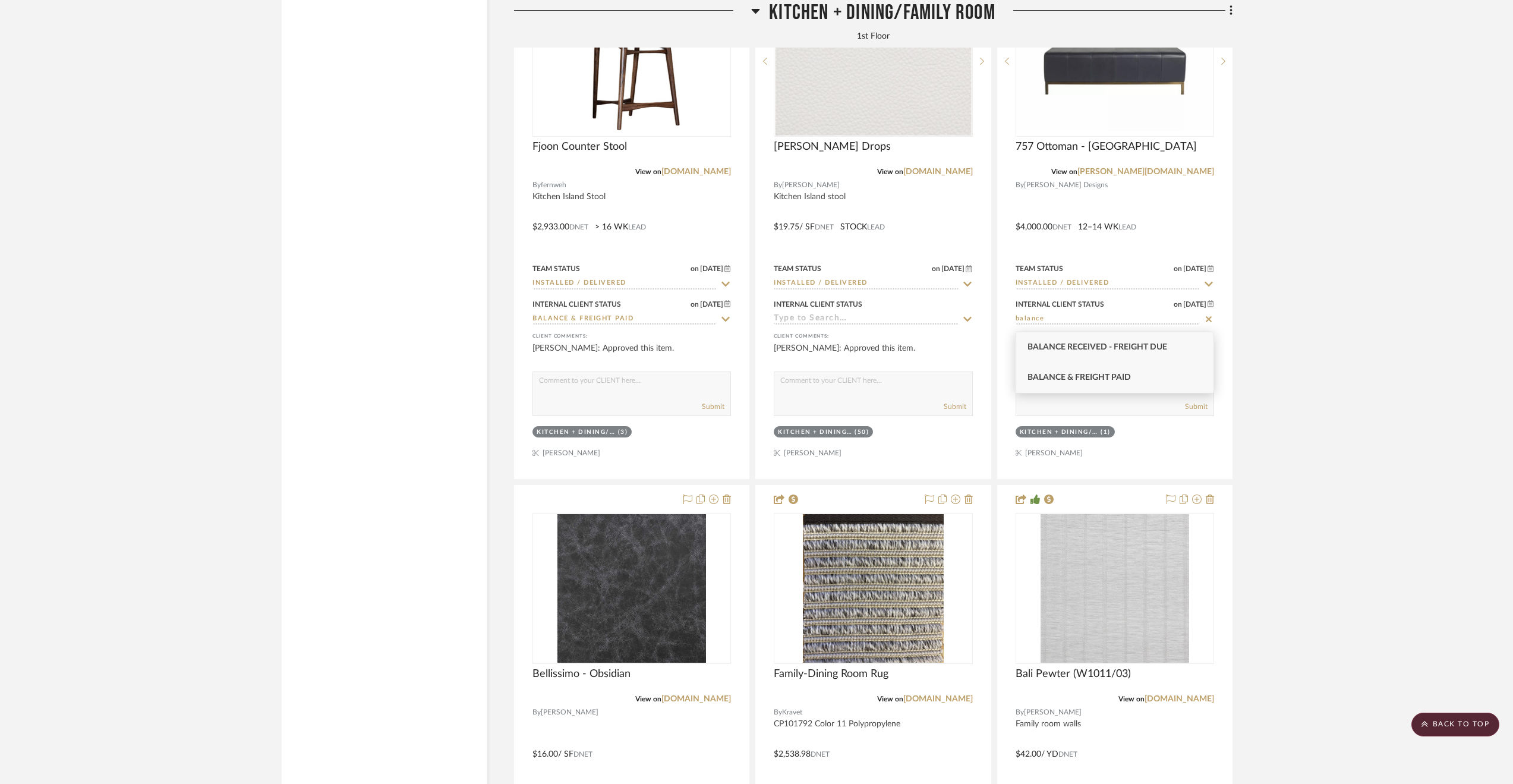
type input "balance"
click at [1078, 364] on div "Balance & Freight Paid" at bounding box center [1114, 378] width 198 height 30
type input "8/14/2025"
type input "Balance & Freight Paid"
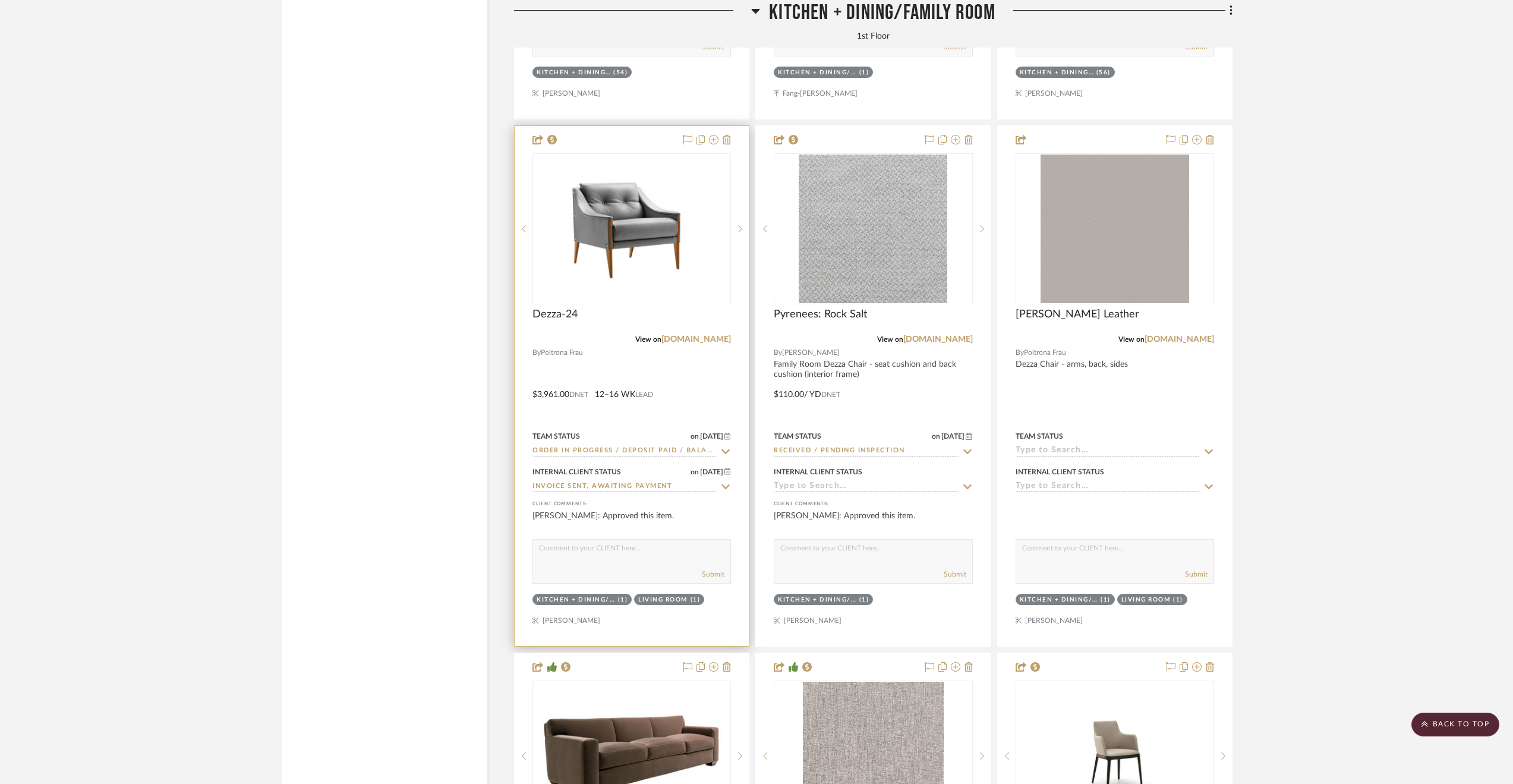
scroll to position [3862, 0]
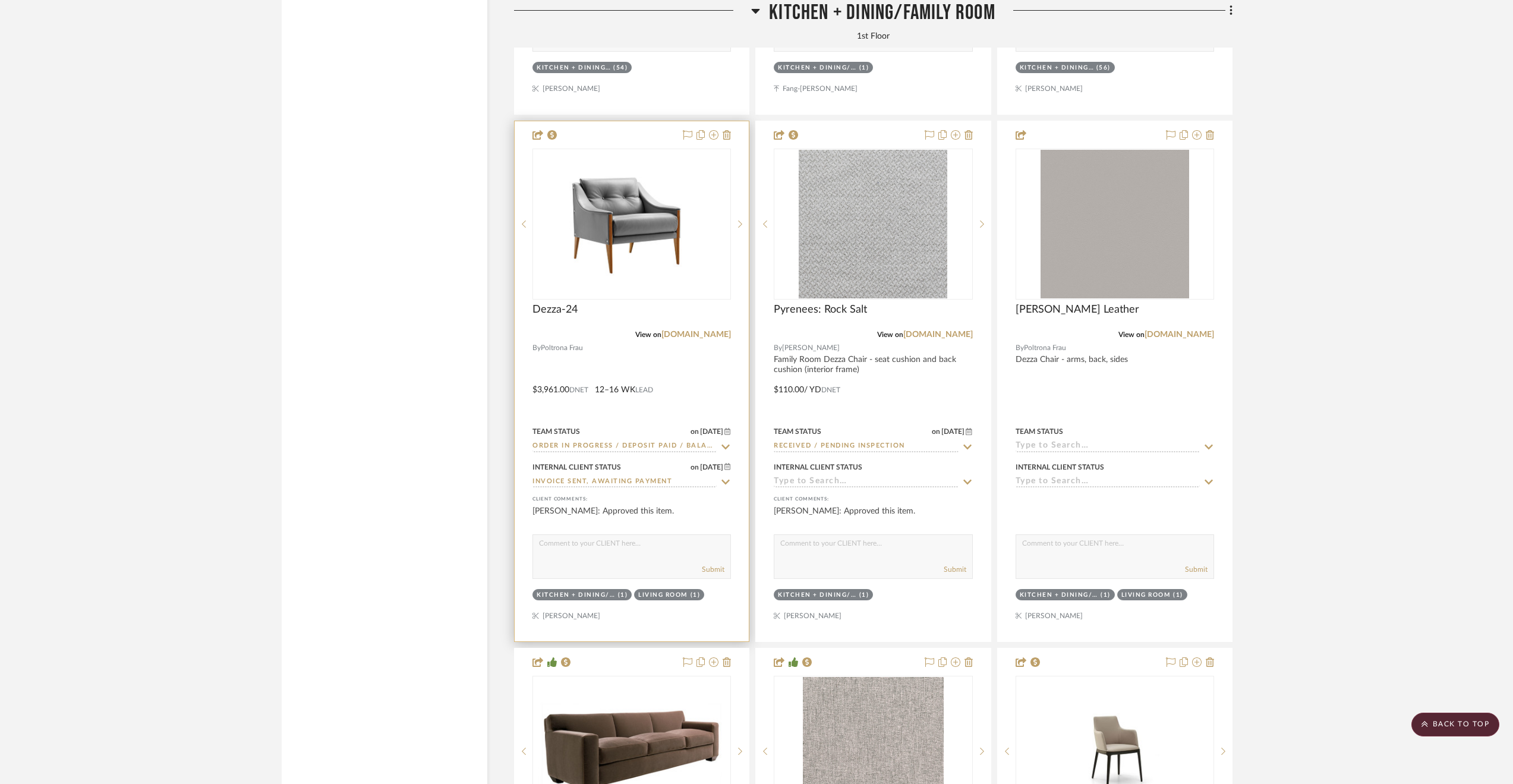
click at [705, 362] on div at bounding box center [632, 381] width 234 height 520
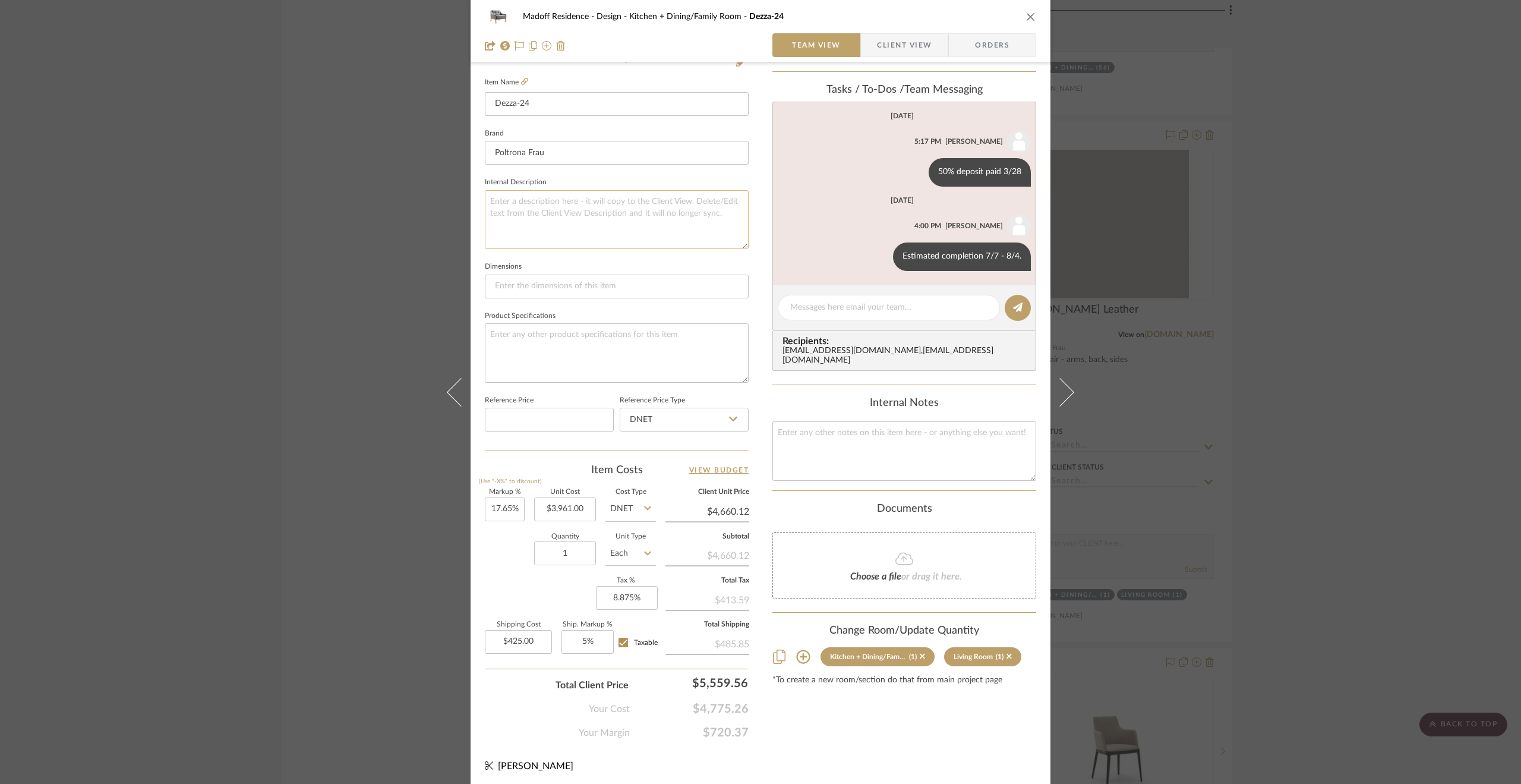
scroll to position [320, 0]
click at [1331, 501] on div "Madoff Residence - Design Kitchen + Dining/Family Room Dezza-24 Team View Clien…" at bounding box center [760, 392] width 1521 height 784
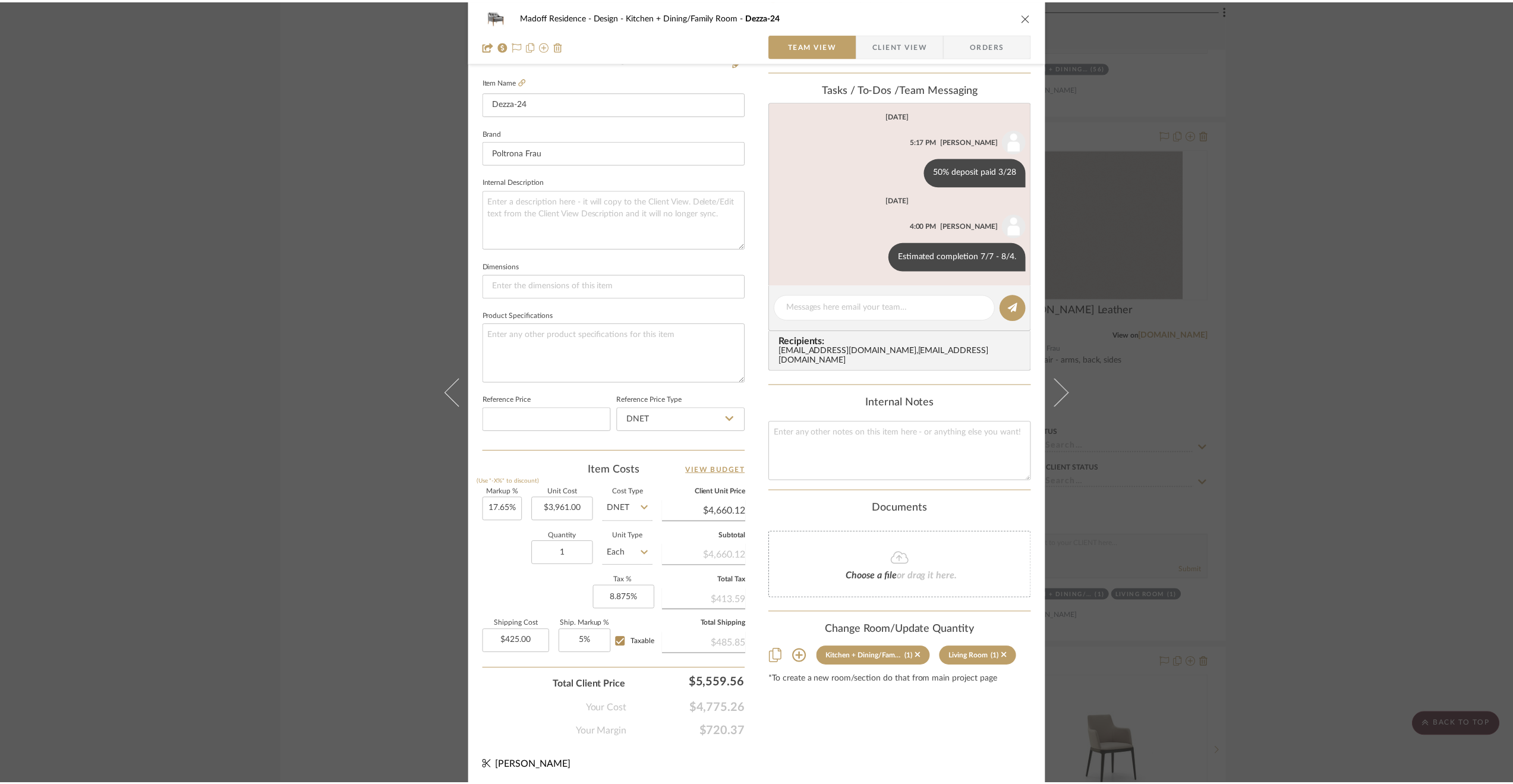
scroll to position [3862, 0]
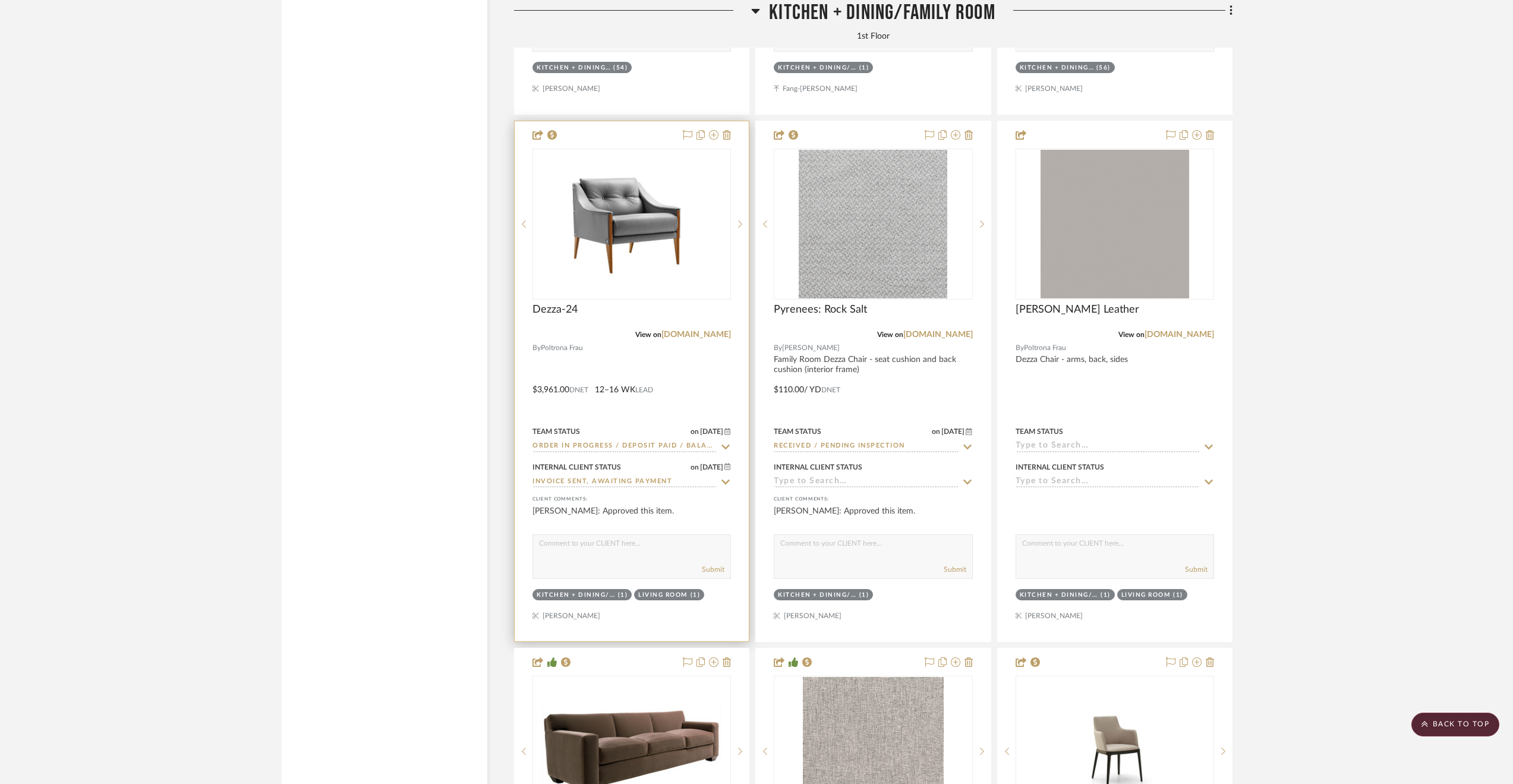
click at [608, 485] on input "Invoice Sent, Awaiting Payment" at bounding box center [624, 481] width 184 height 11
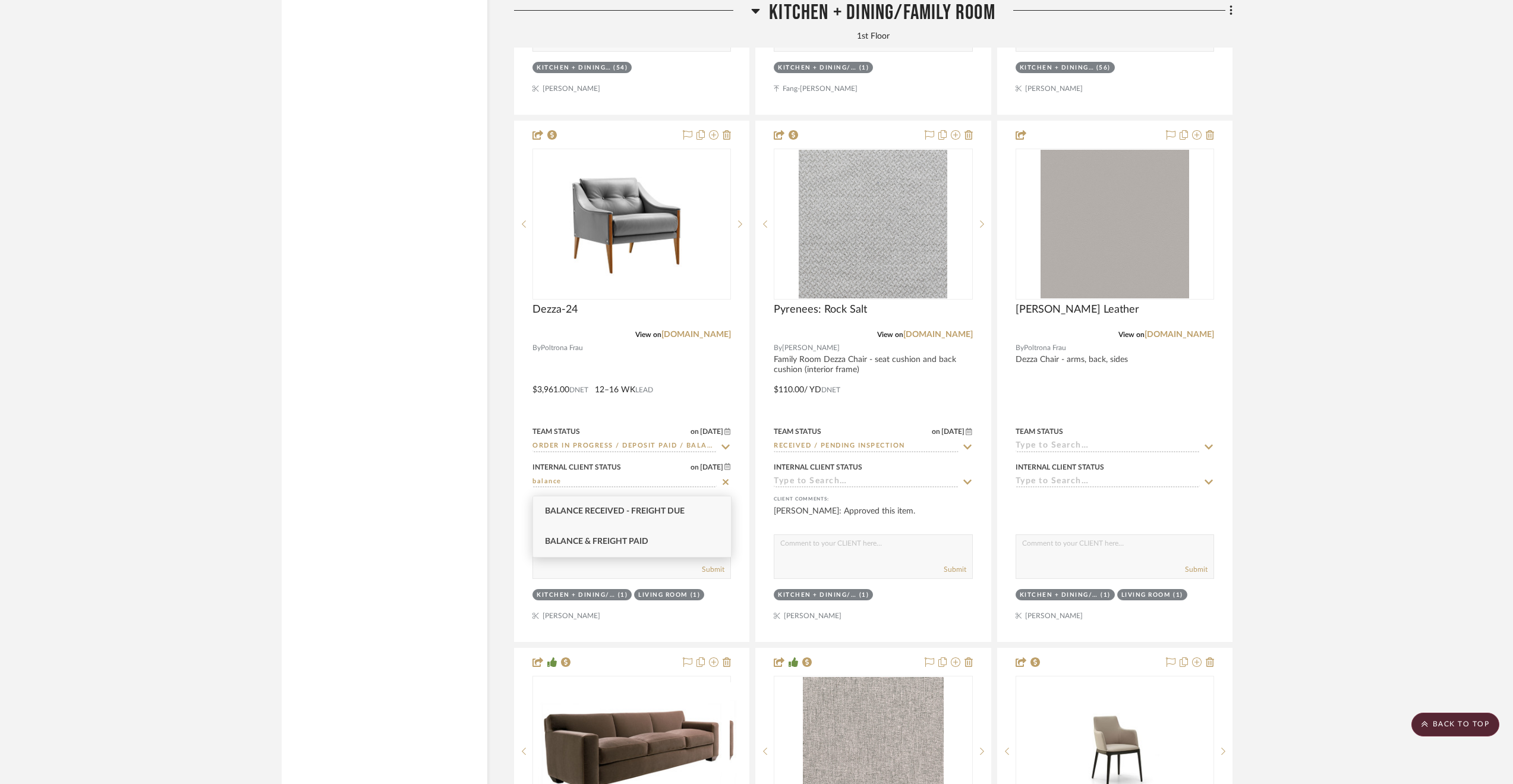
type input "balance"
click at [595, 537] on span "Balance & Freight Paid" at bounding box center [597, 541] width 103 height 8
type input "8/14/2025"
type input "Balance & Freight Paid"
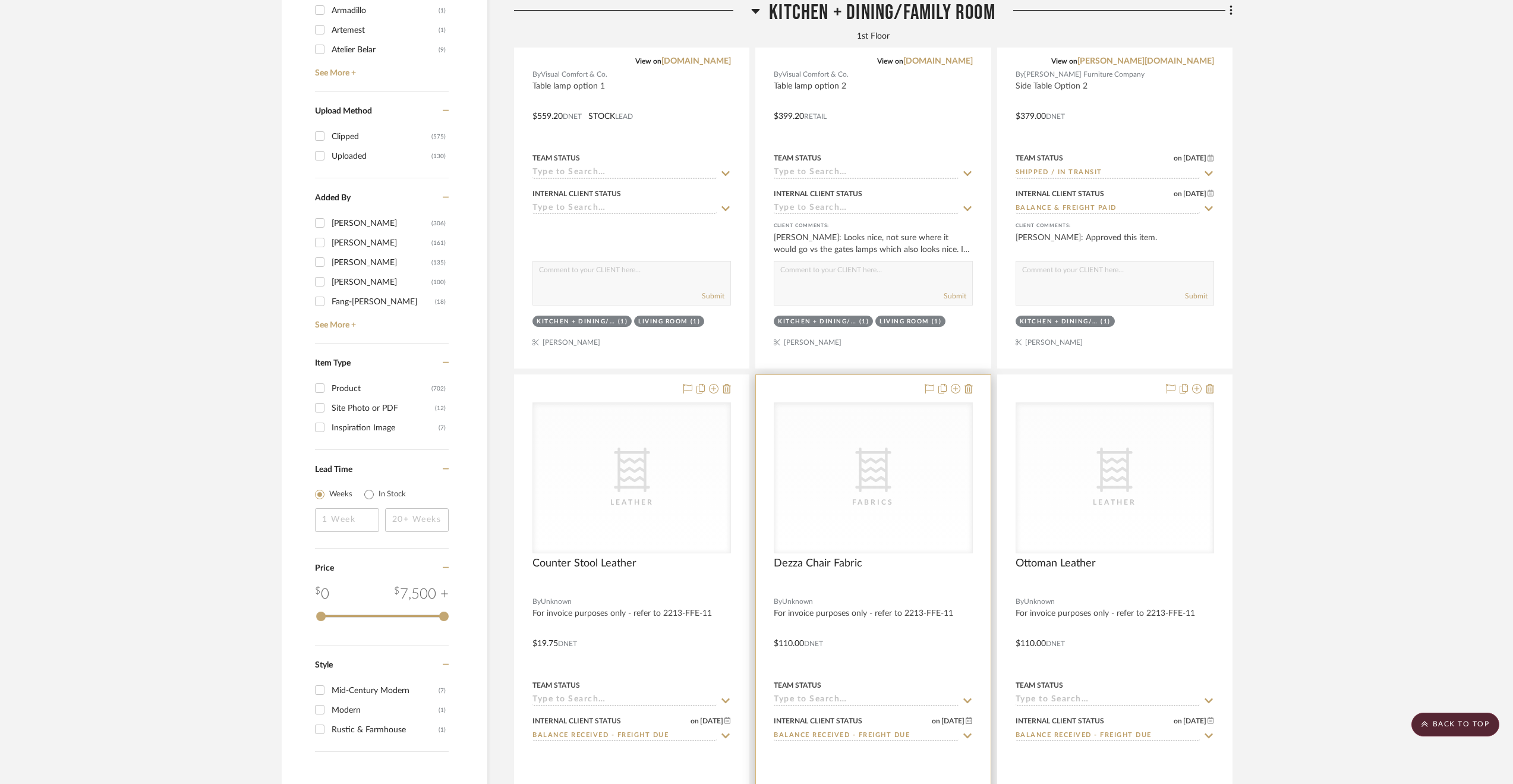
scroll to position [1961, 0]
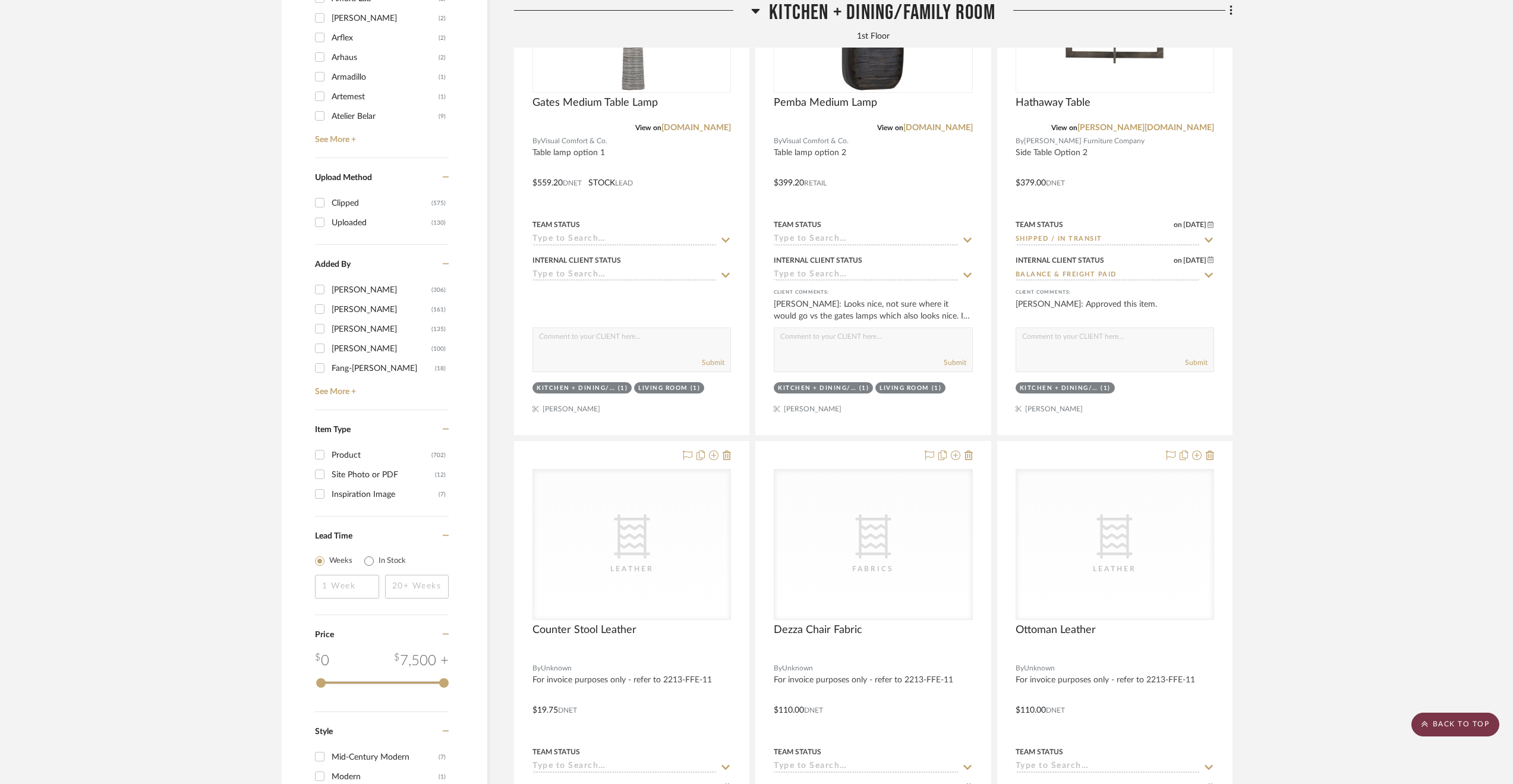
click at [1433, 726] on scroll-to-top-button "BACK TO TOP" at bounding box center [1455, 724] width 88 height 24
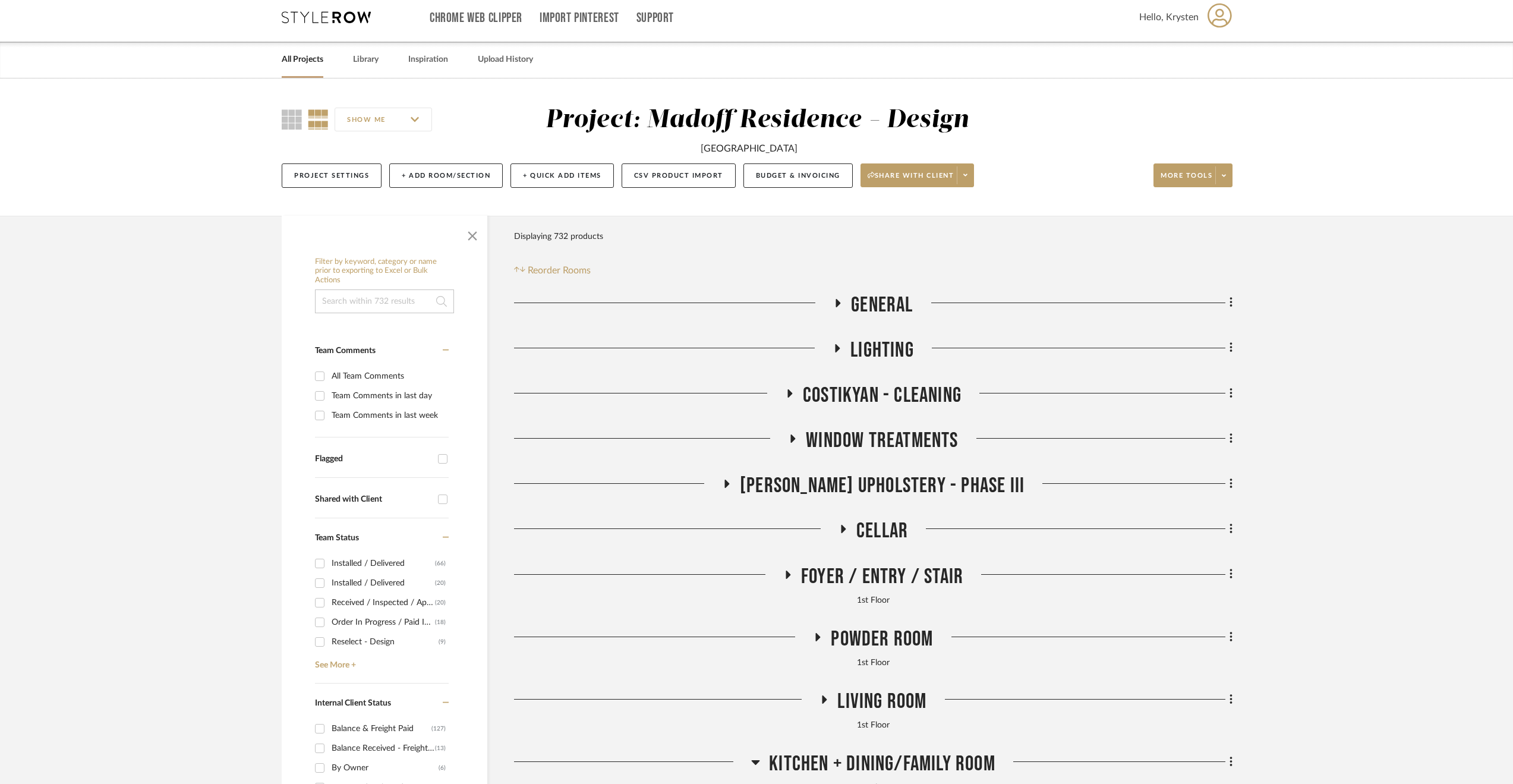
scroll to position [0, 0]
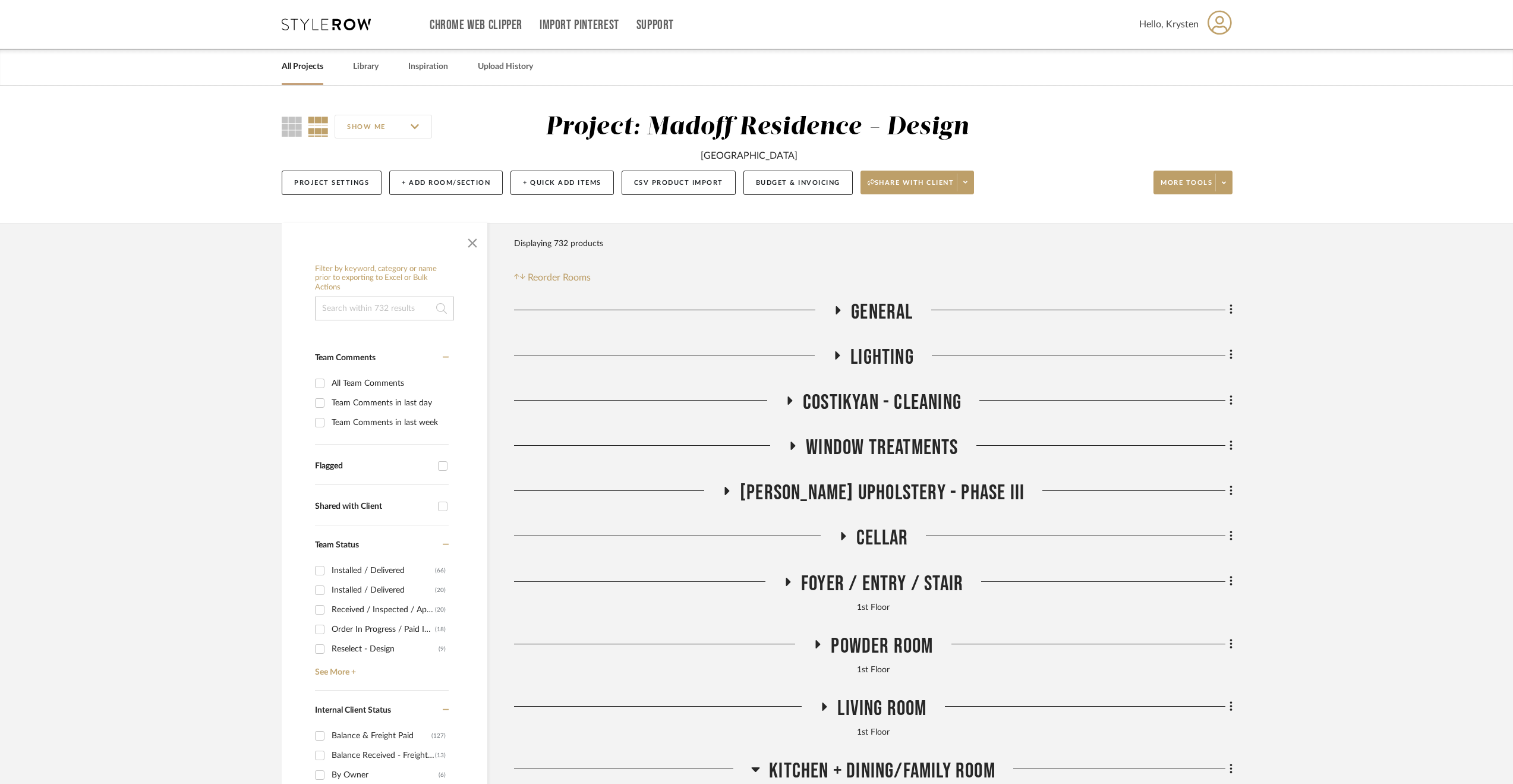
click at [891, 350] on span "Lighting" at bounding box center [882, 358] width 64 height 26
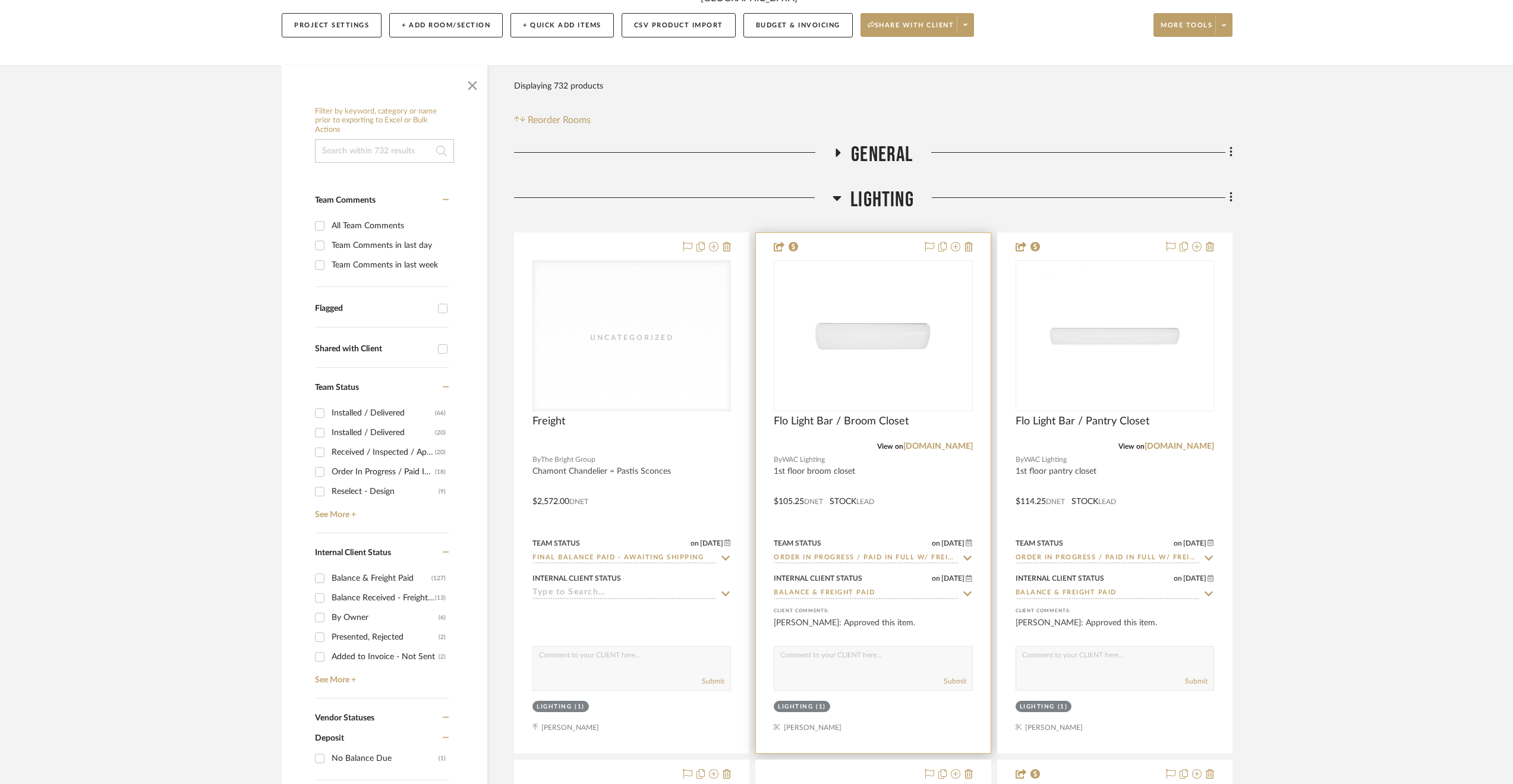
scroll to position [297, 0]
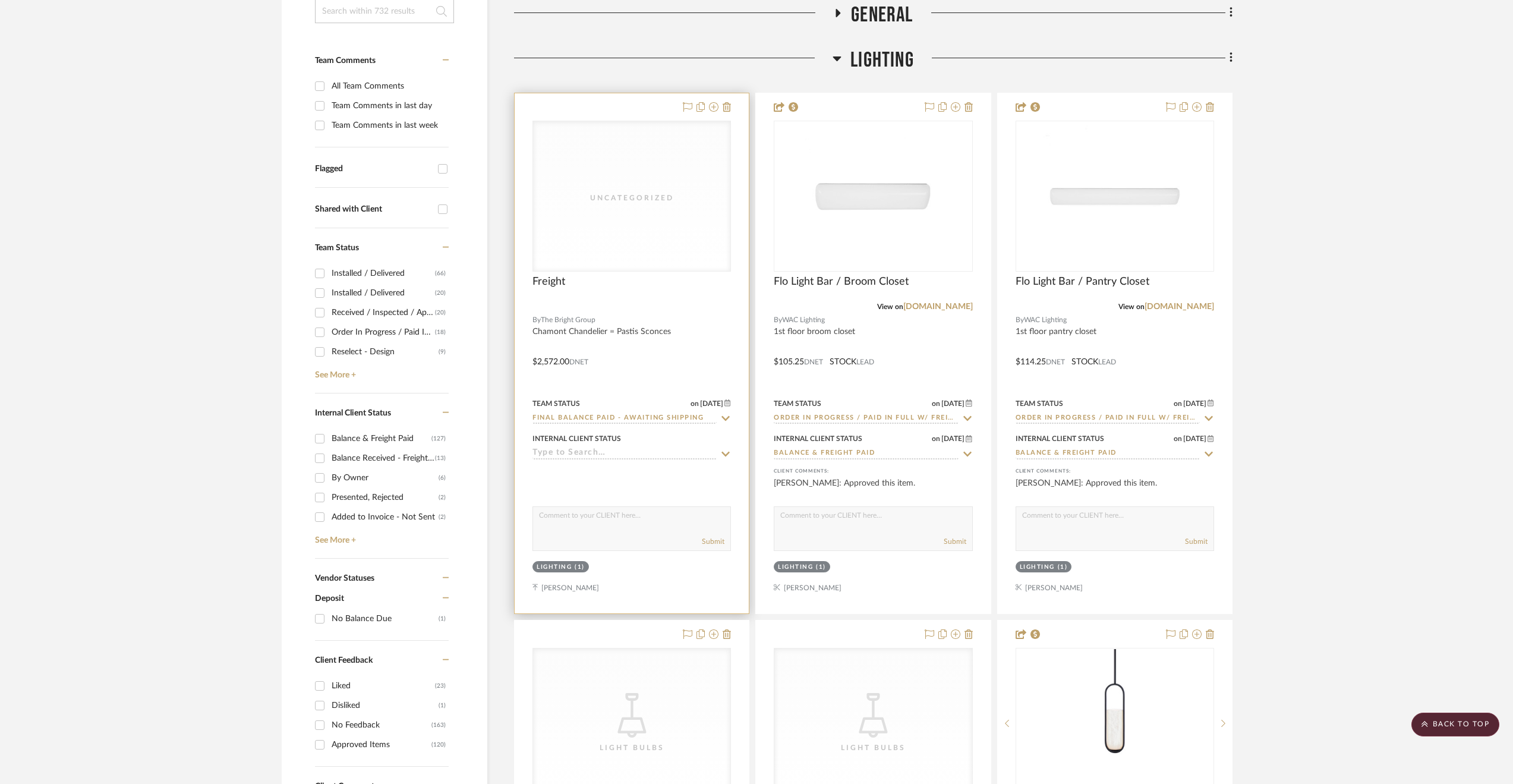
click at [647, 460] on div at bounding box center [632, 353] width 234 height 520
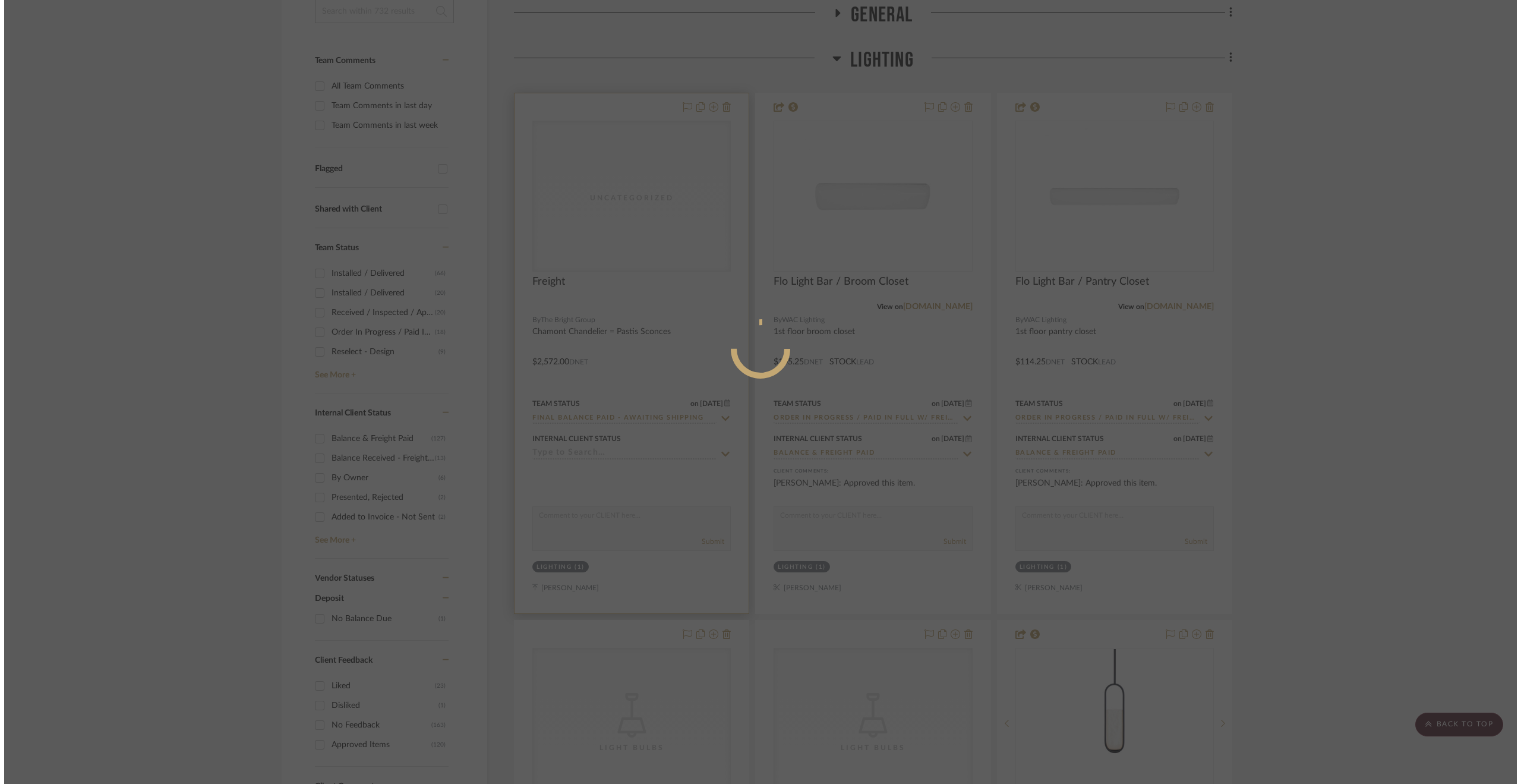
scroll to position [0, 0]
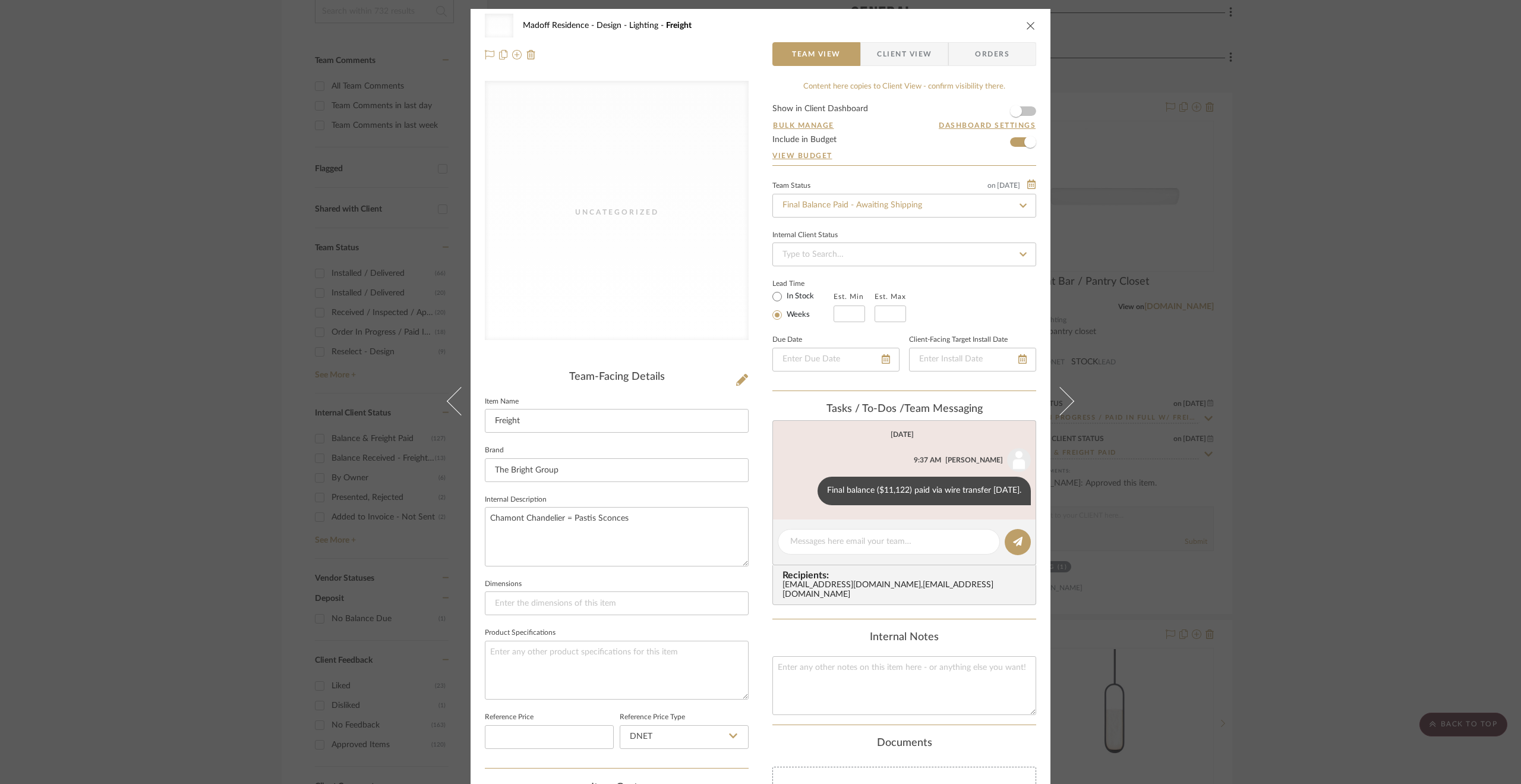
click at [1212, 401] on div "Uncategorized Madoff Residence - Design Lighting Freight Team View Client View …" at bounding box center [760, 392] width 1521 height 784
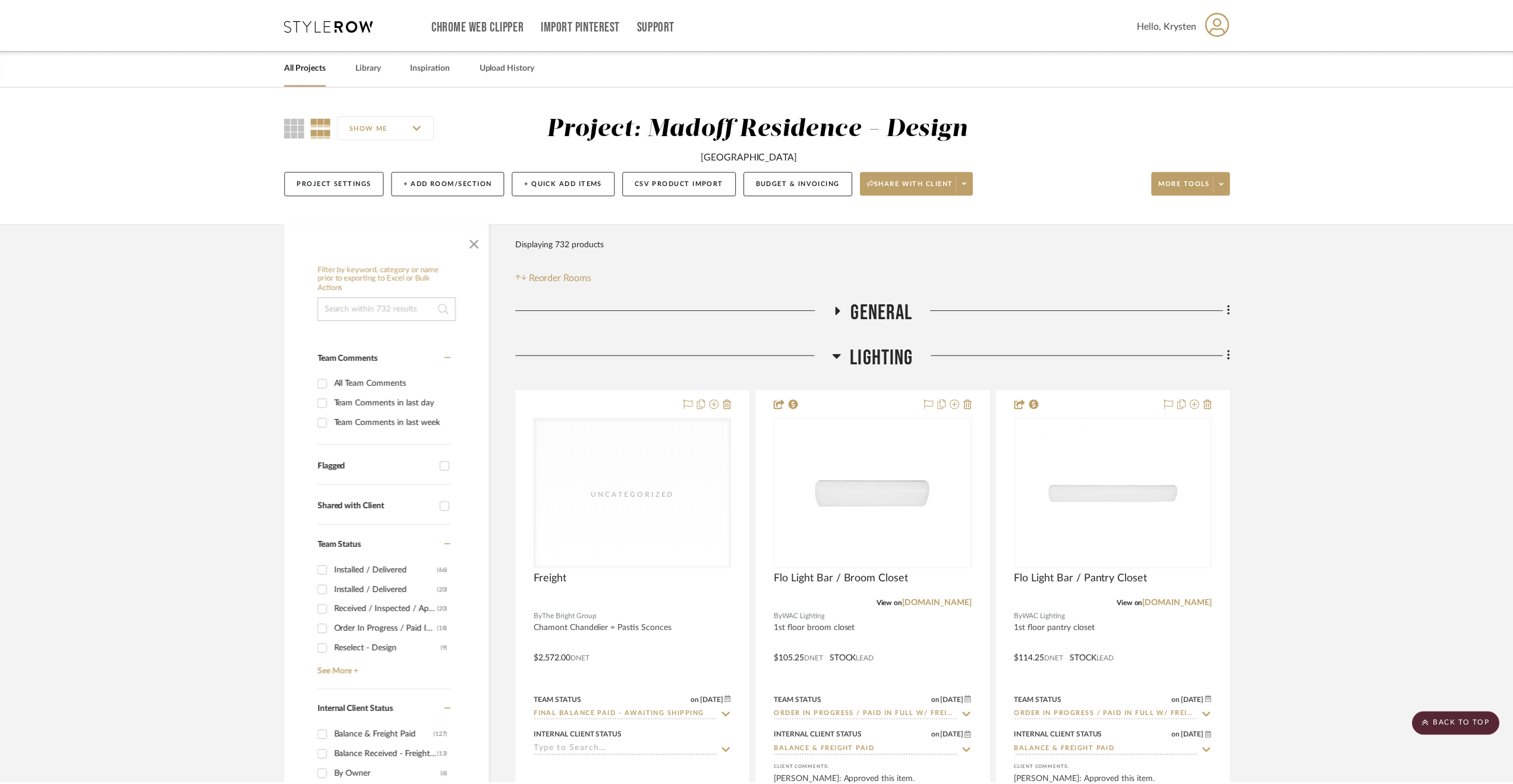
scroll to position [297, 0]
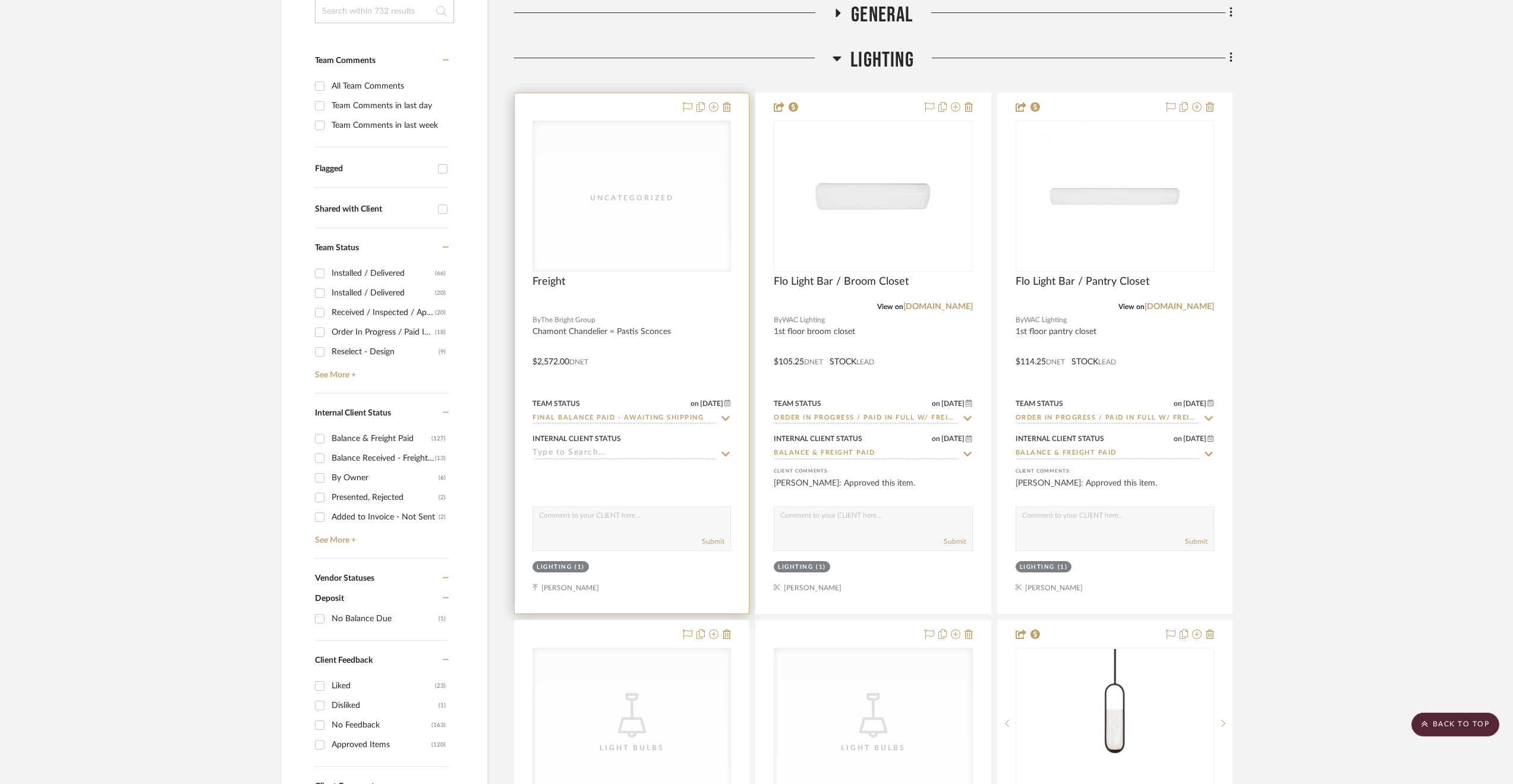
click at [566, 450] on input at bounding box center [624, 453] width 184 height 11
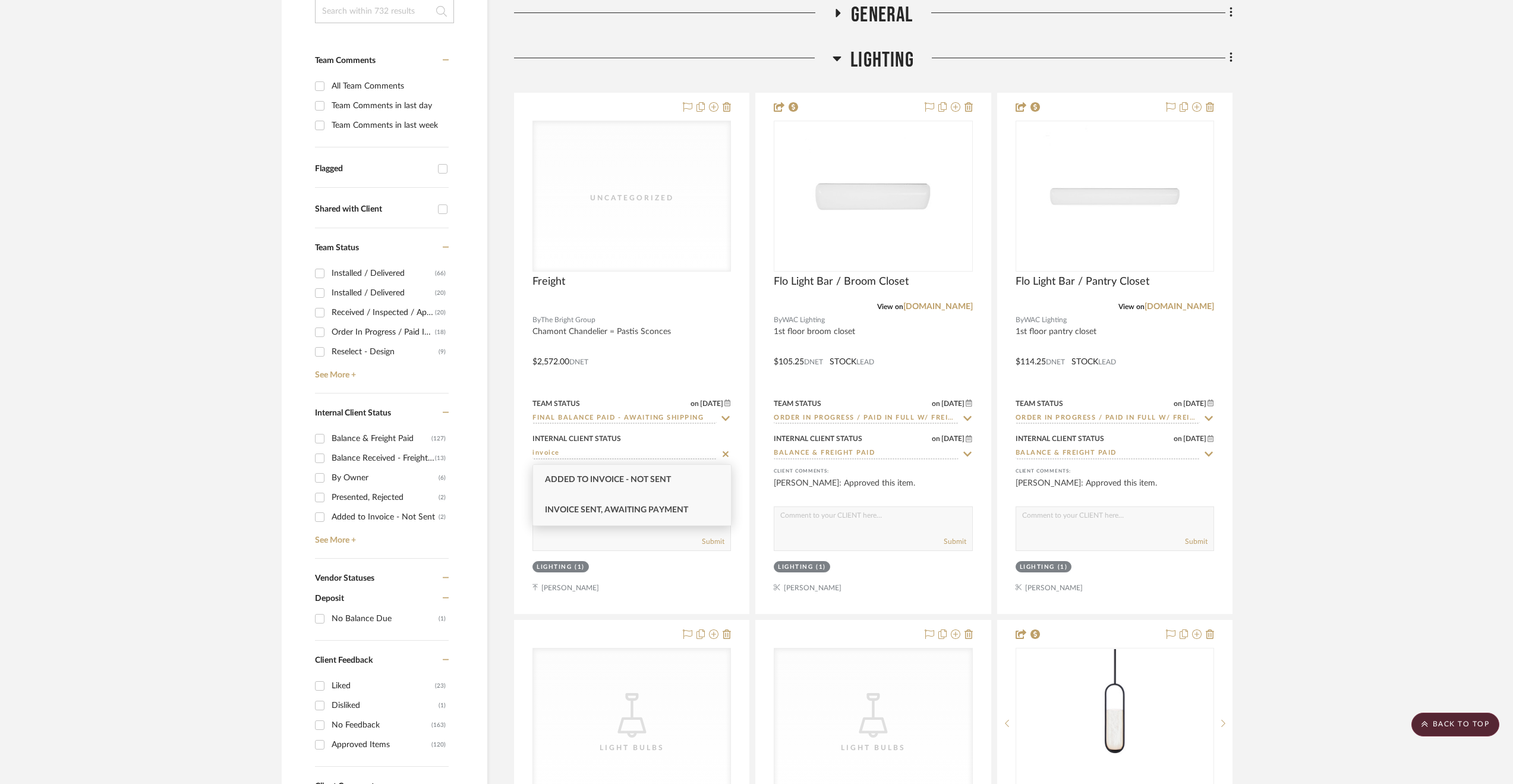
type input "invoice"
click at [642, 510] on span "Invoice Sent, Awaiting Payment" at bounding box center [617, 510] width 143 height 8
type input "8/14/2025"
type input "Invoice Sent, Awaiting Payment"
click at [867, 68] on span "Lighting" at bounding box center [882, 61] width 64 height 26
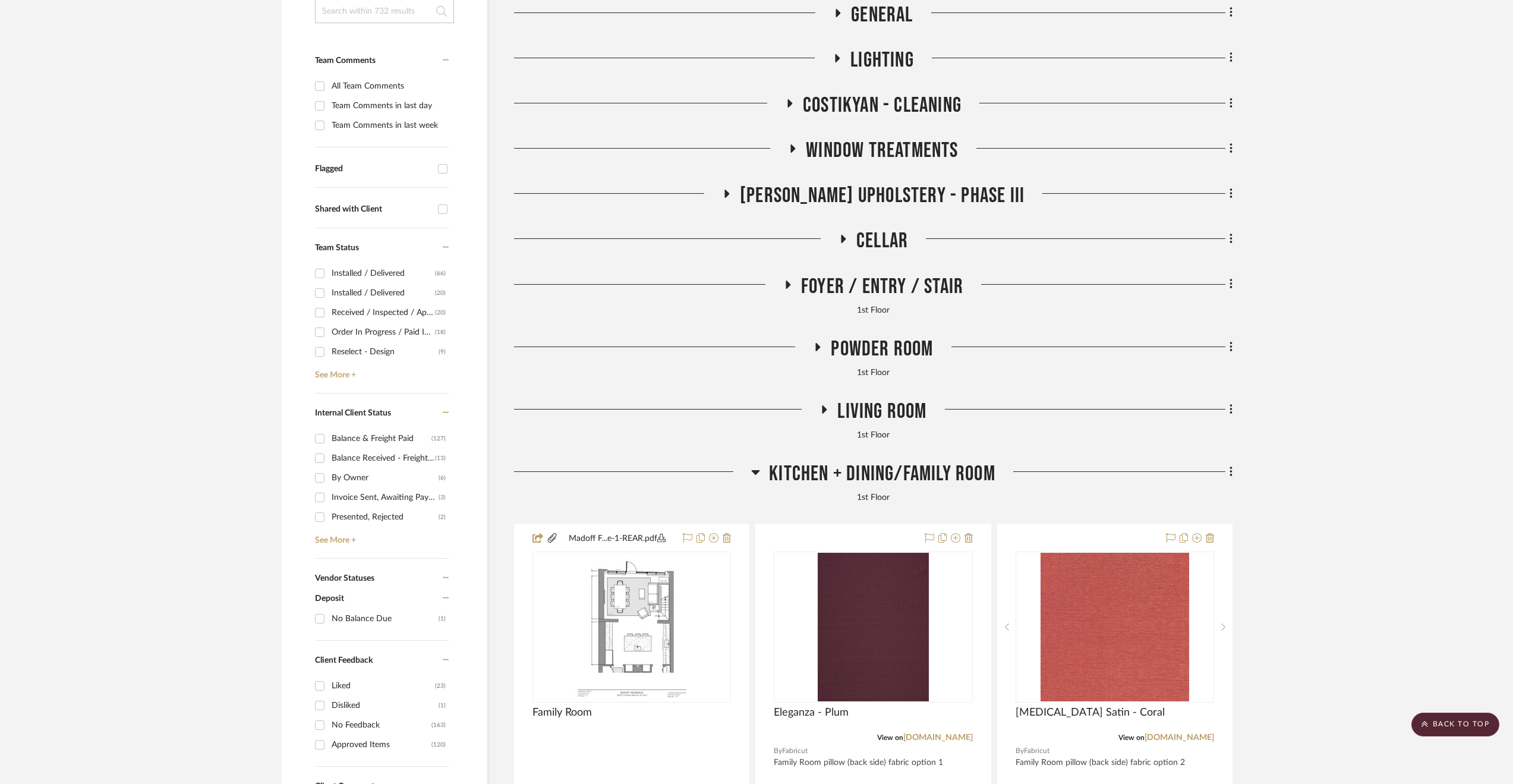
click at [892, 403] on span "Living Room" at bounding box center [882, 412] width 89 height 26
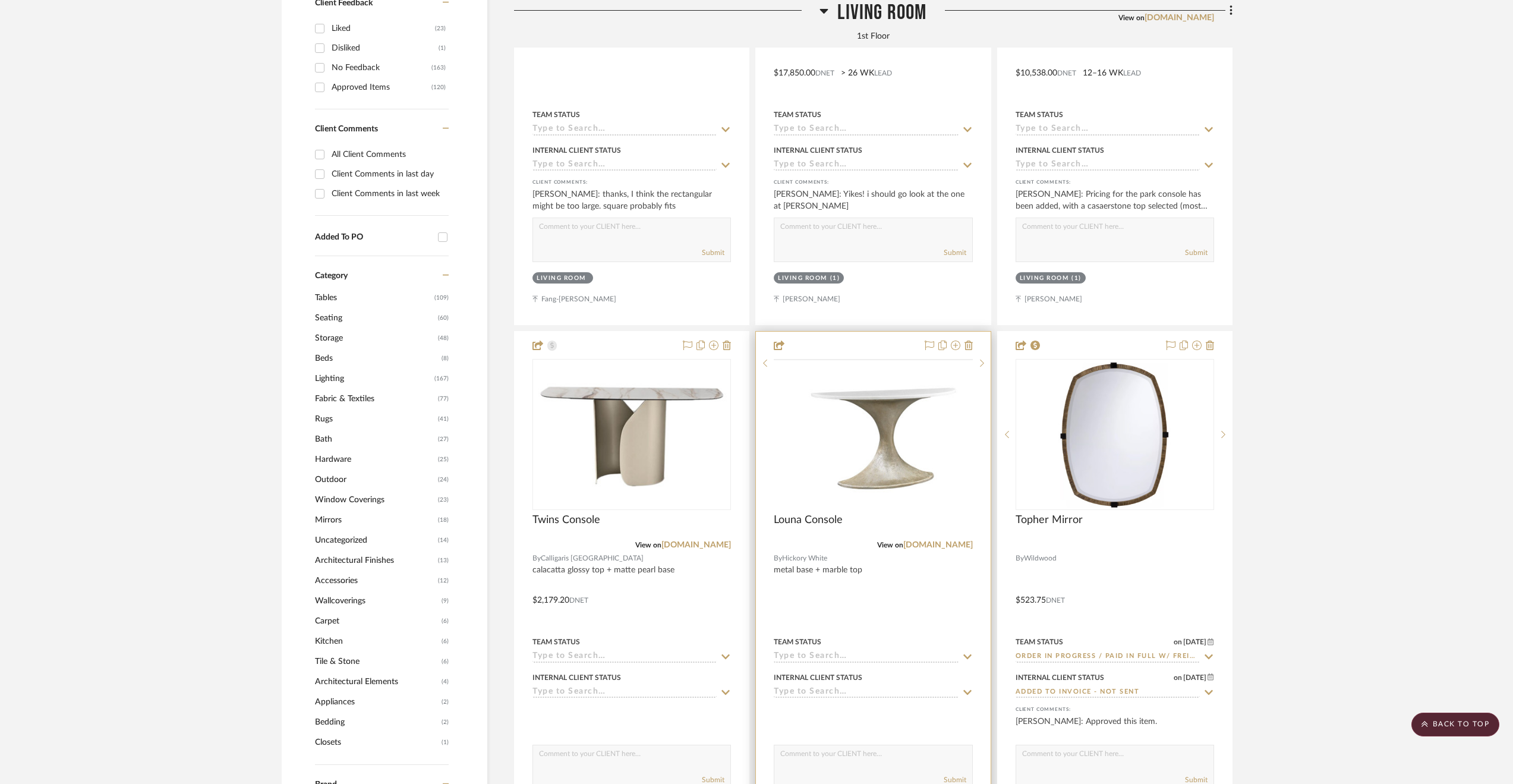
scroll to position [1070, 0]
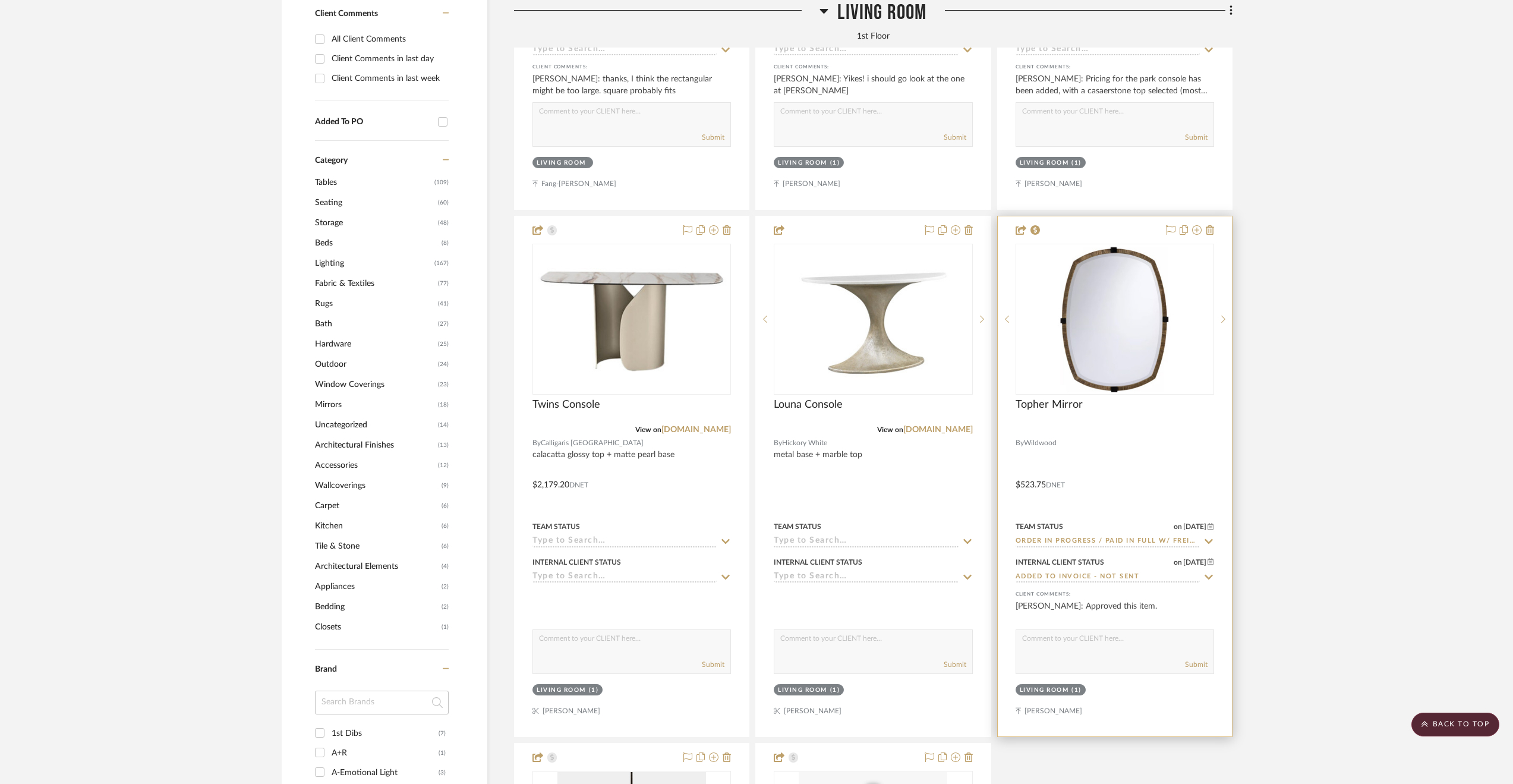
click at [1138, 583] on input "Added to Invoice - Not Sent" at bounding box center [1107, 577] width 184 height 11
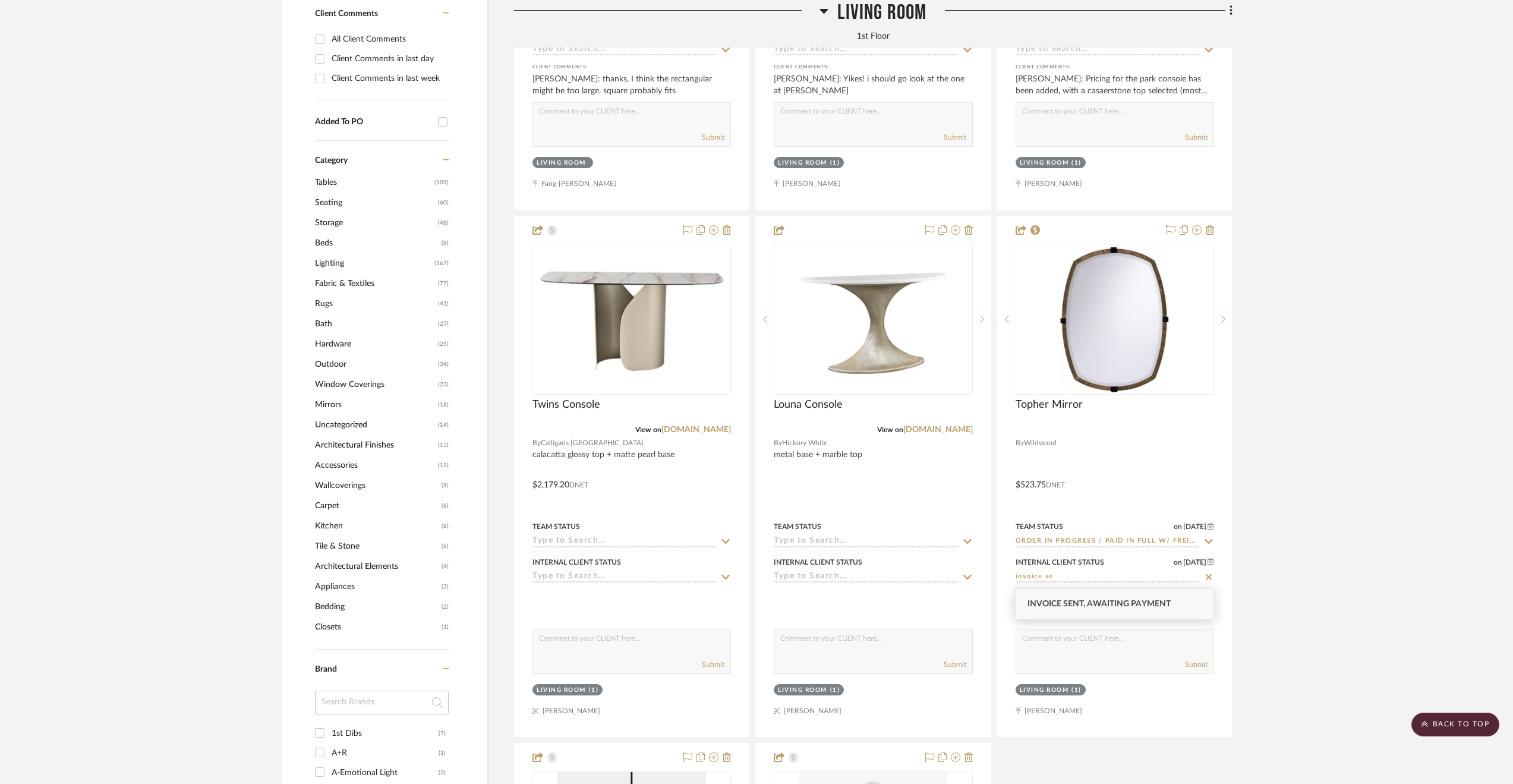
type input "invoice se"
click at [1066, 604] on span "Invoice Sent, Awaiting Payment" at bounding box center [1099, 604] width 143 height 8
type input "8/14/2025"
type input "Invoice Sent, Awaiting Payment"
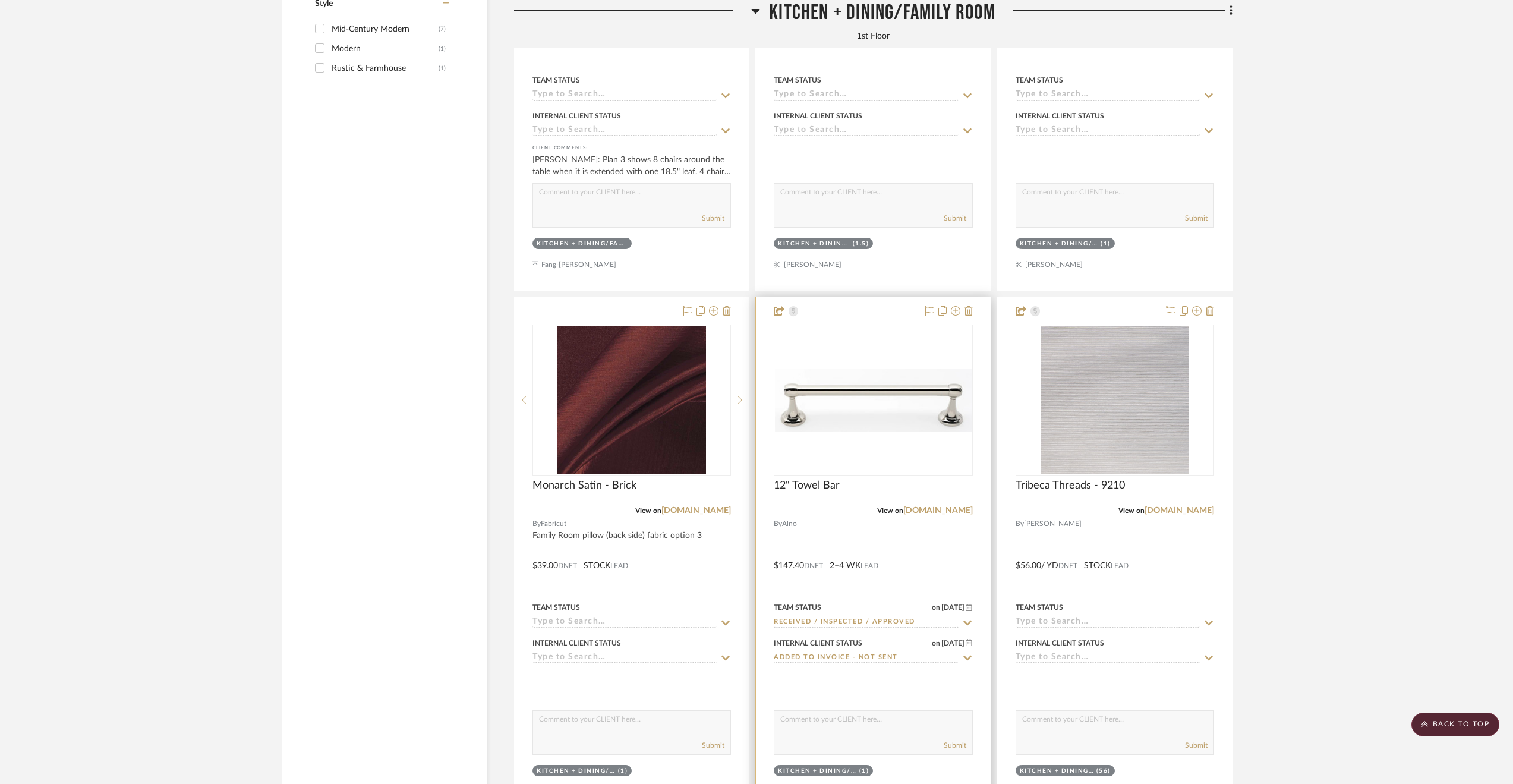
scroll to position [2912, 0]
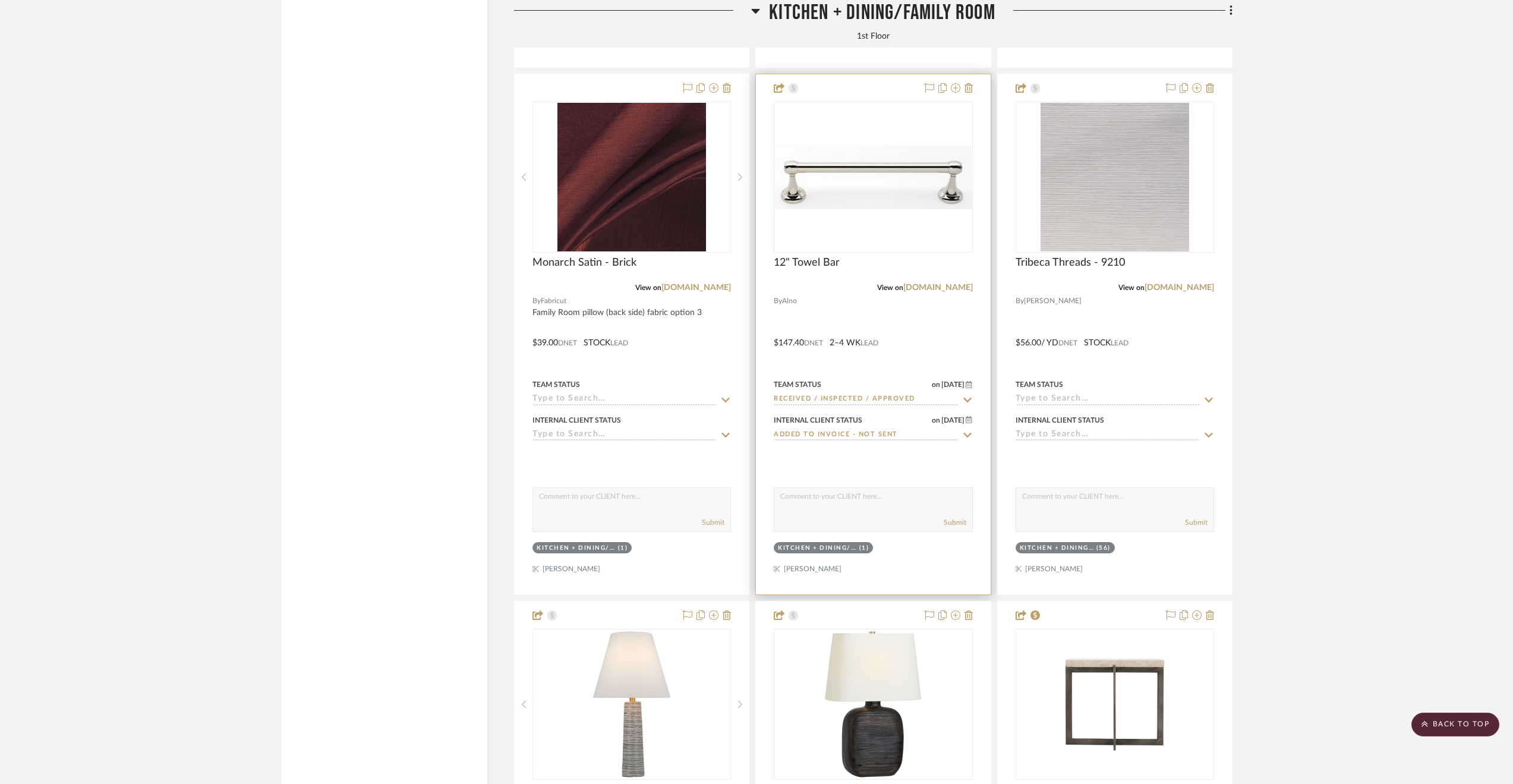
click at [872, 438] on input "Added to Invoice - Not Sent" at bounding box center [865, 435] width 184 height 11
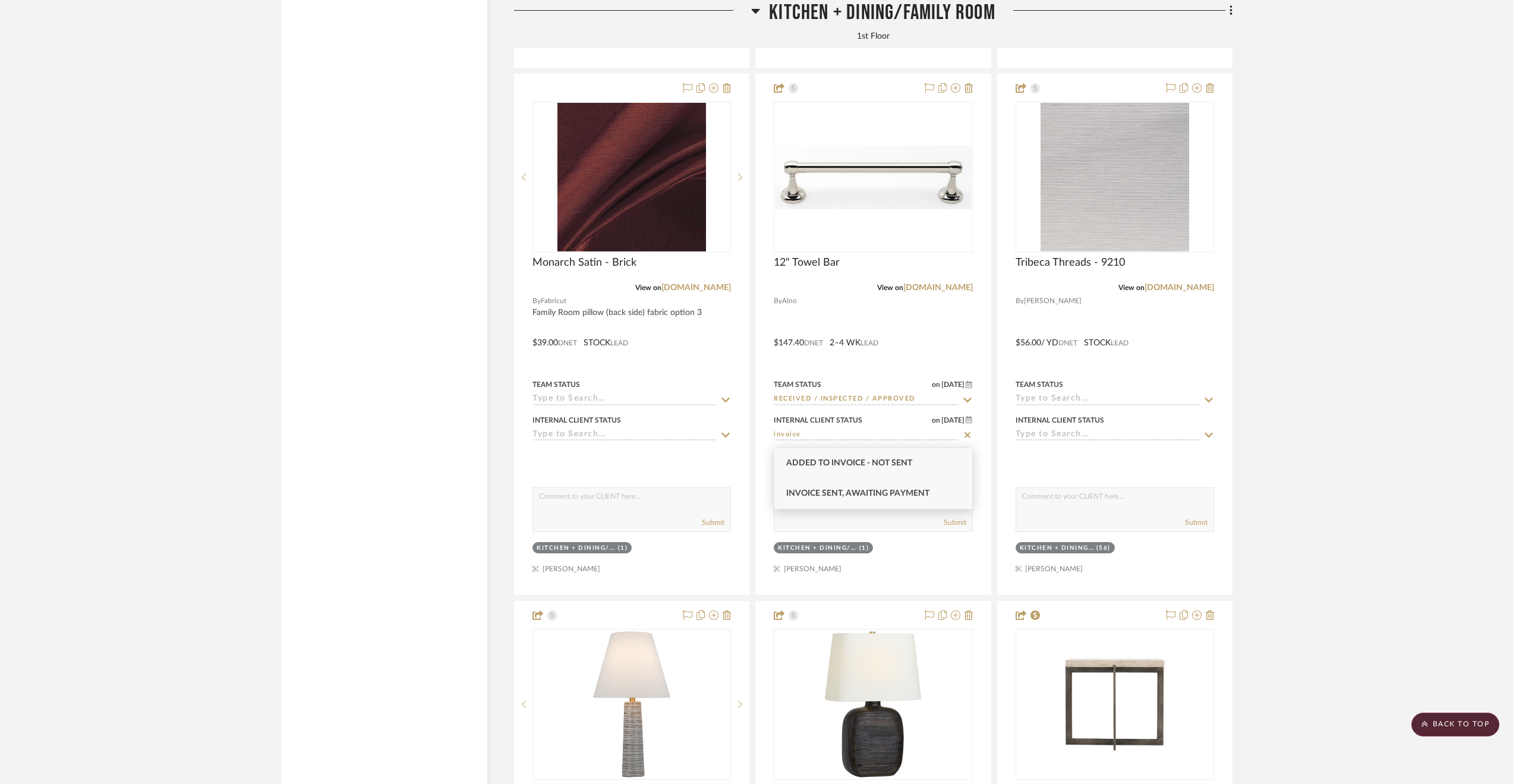
type input "invoice"
click at [900, 493] on span "Invoice Sent, Awaiting Payment" at bounding box center [858, 493] width 143 height 8
type input "8/14/2025"
type input "Invoice Sent, Awaiting Payment"
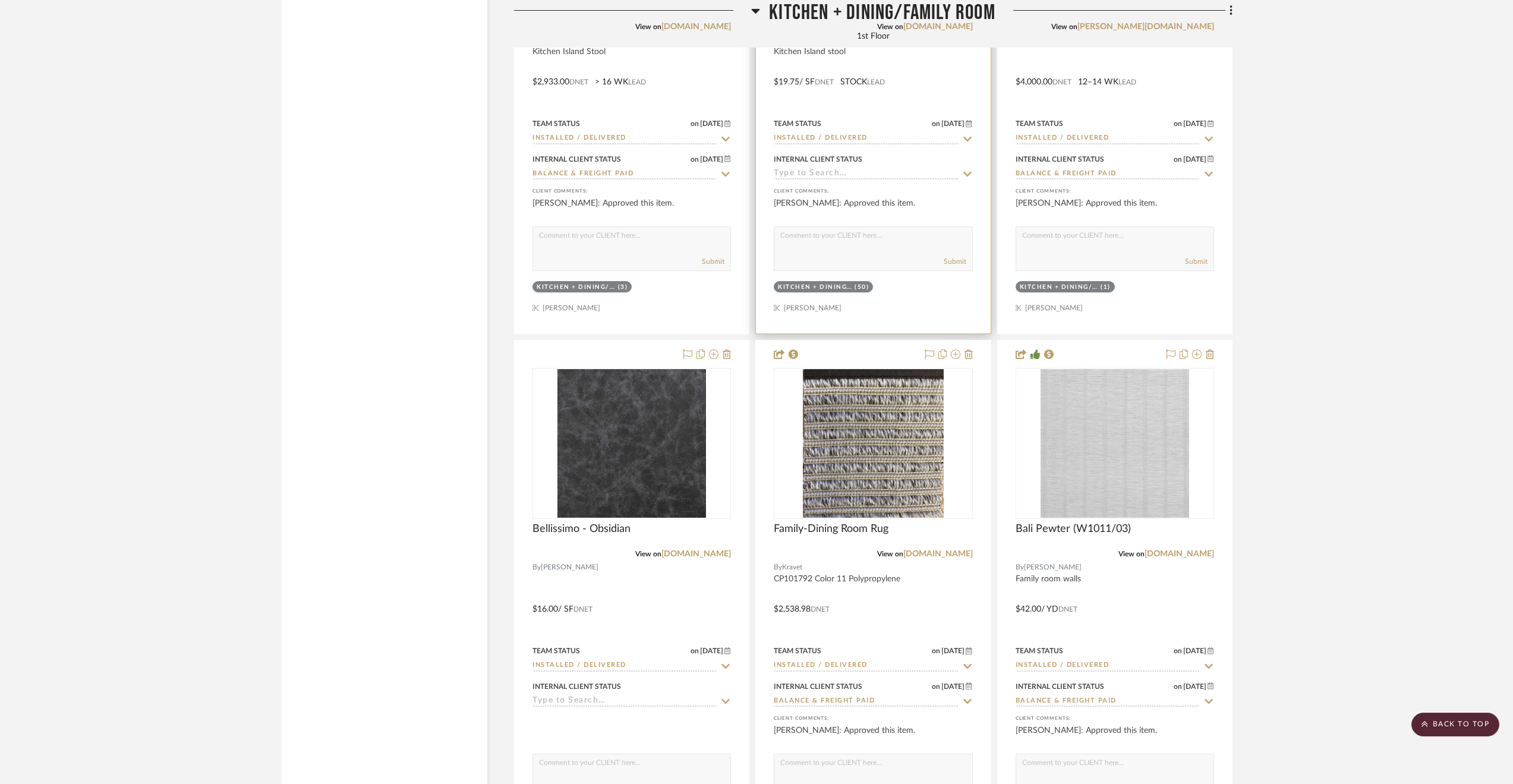
scroll to position [5051, 0]
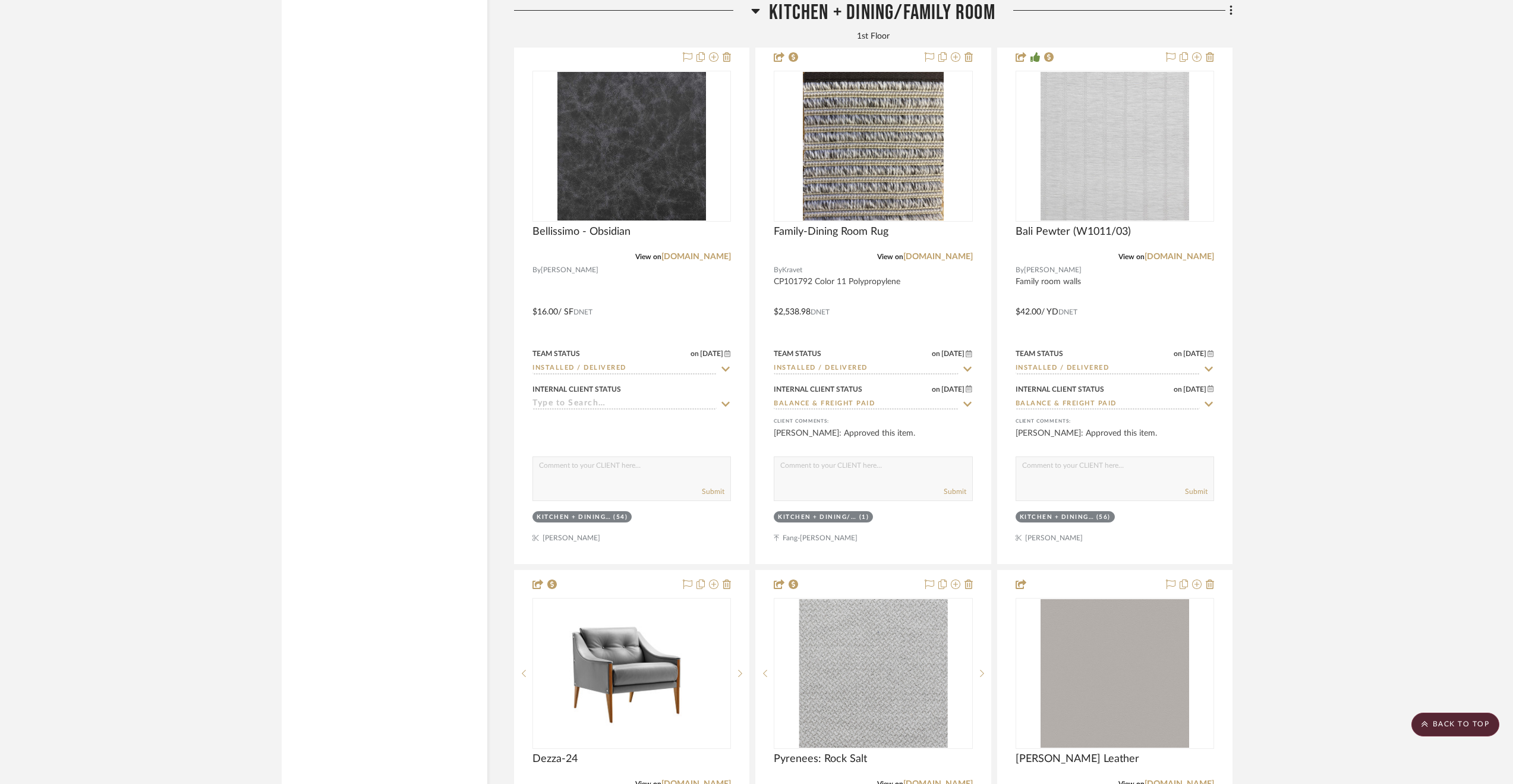
click at [804, 12] on span "Kitchen + Dining/Family Room" at bounding box center [882, 13] width 227 height 26
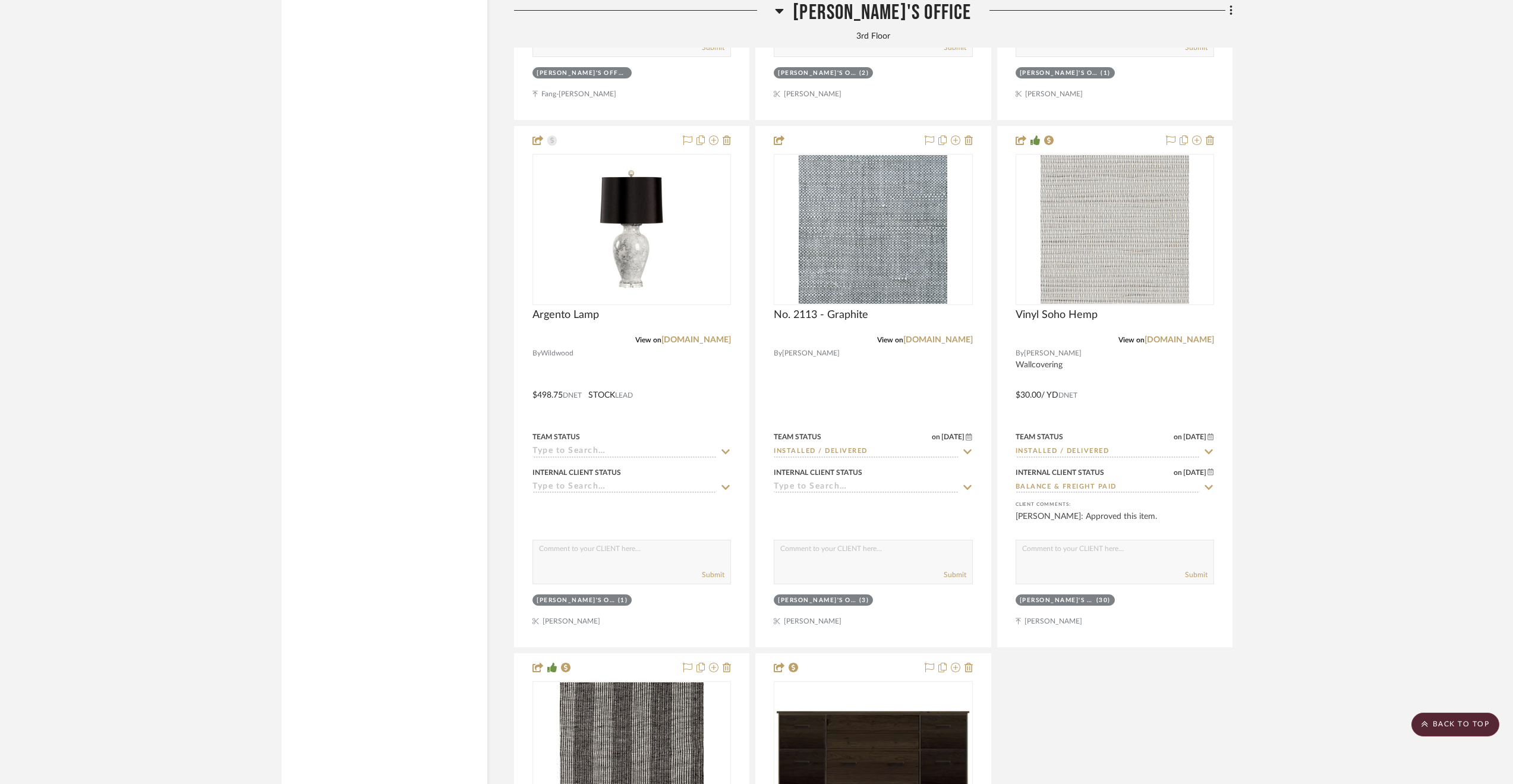
click at [876, 11] on span "Eric's Office" at bounding box center [881, 13] width 178 height 26
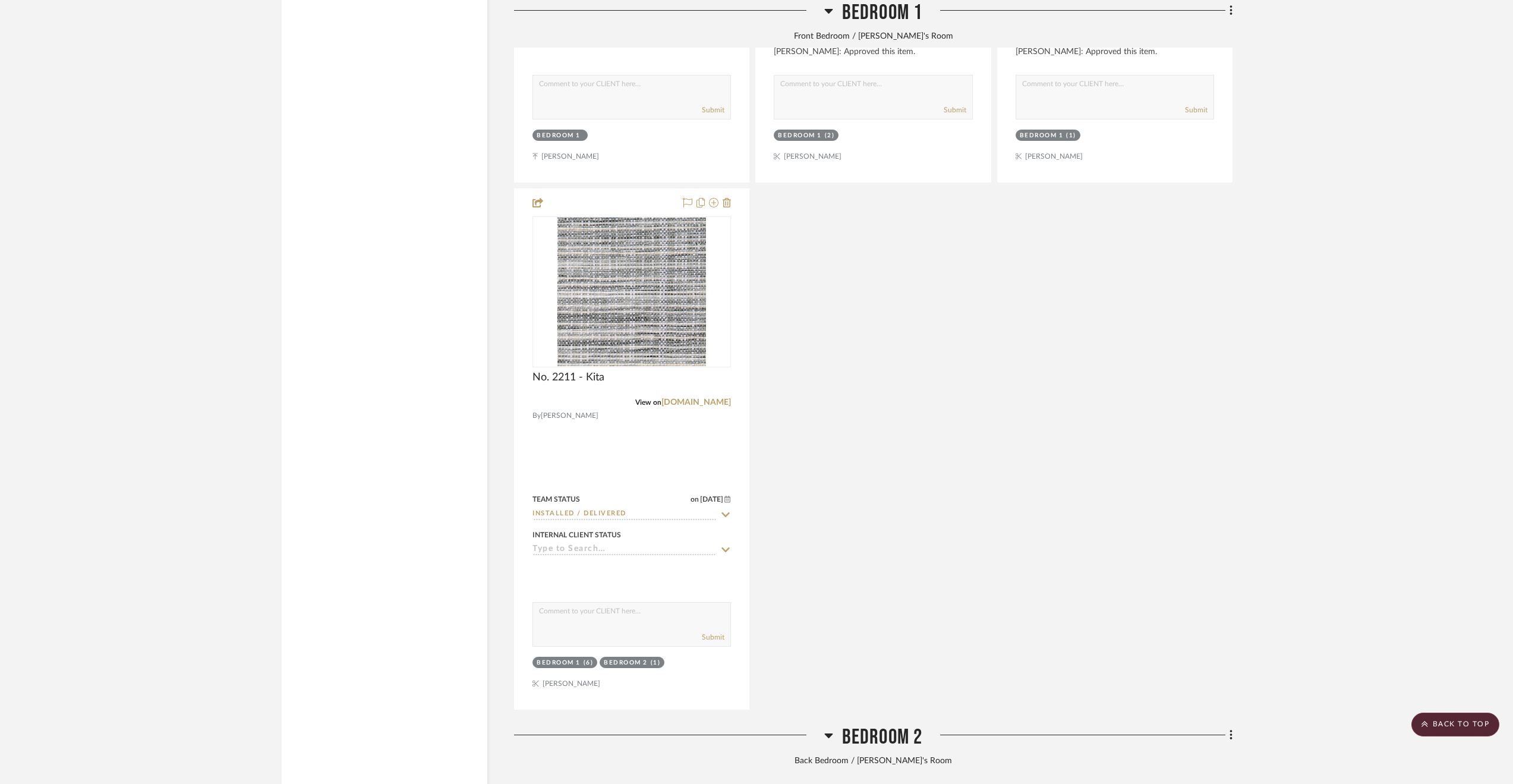
click at [859, 14] on span "Bedroom 1" at bounding box center [882, 13] width 81 height 26
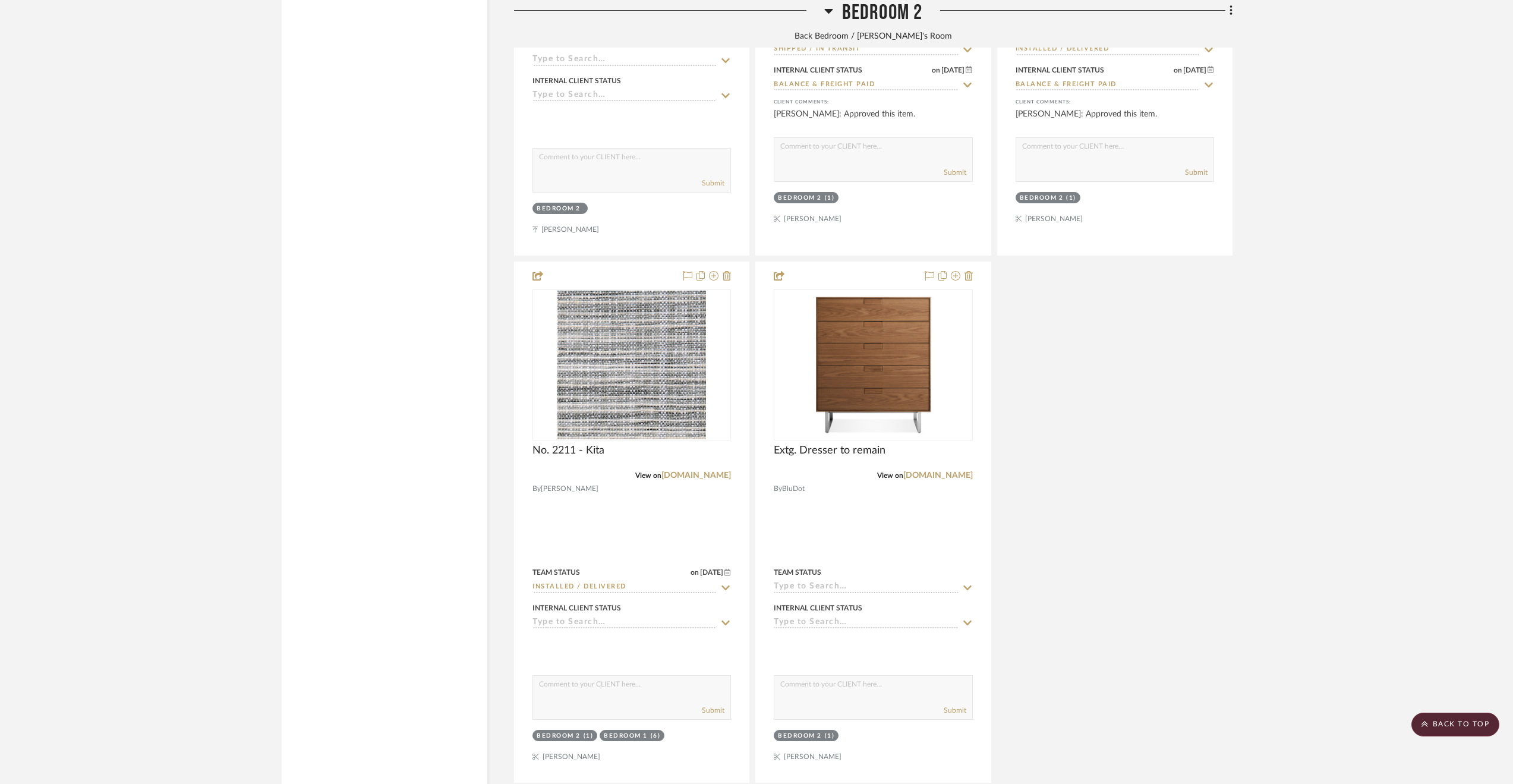
click at [859, 14] on span "Bedroom 2" at bounding box center [882, 13] width 81 height 26
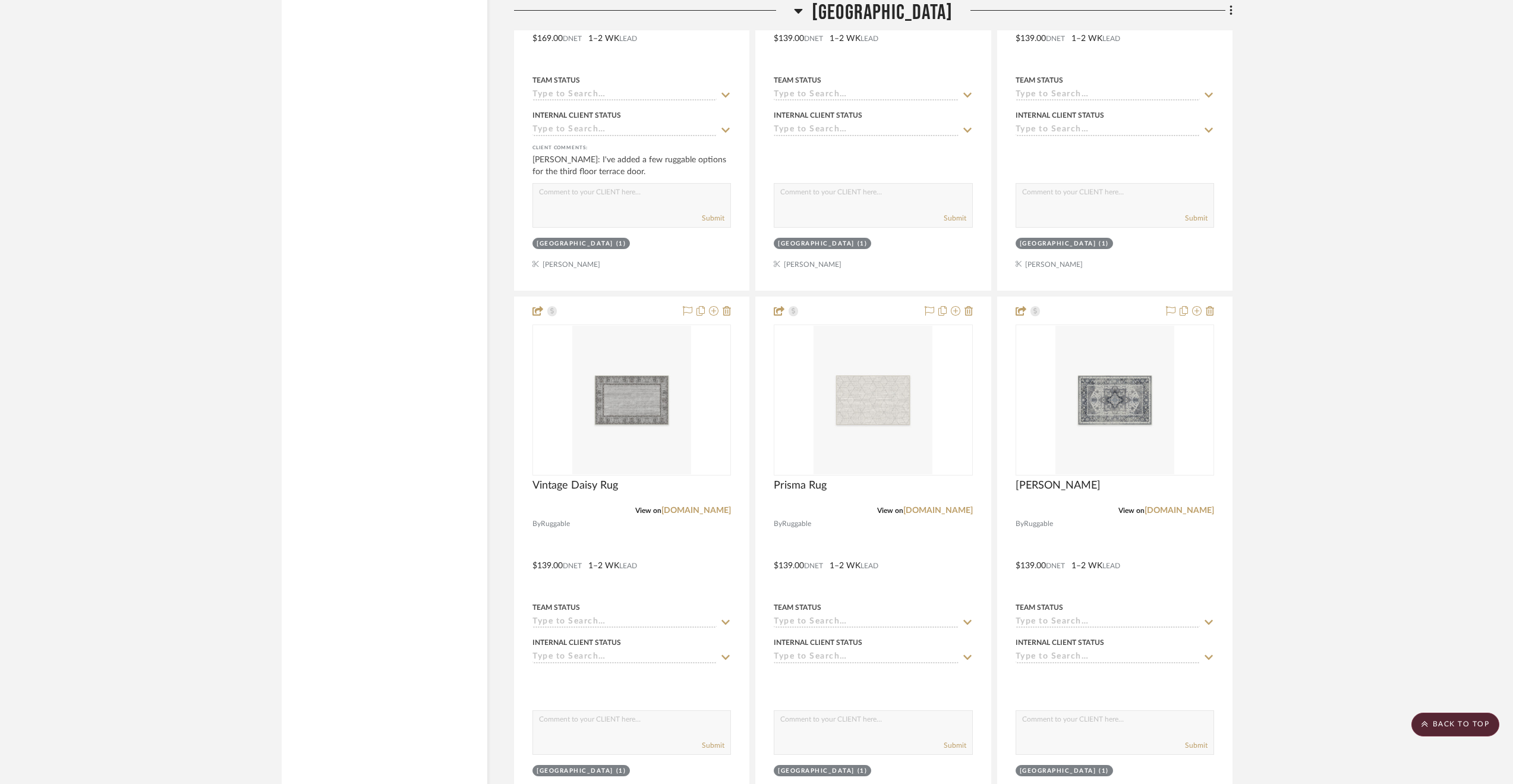
click at [859, 14] on span "3rd Floor Stair Hall" at bounding box center [882, 13] width 141 height 26
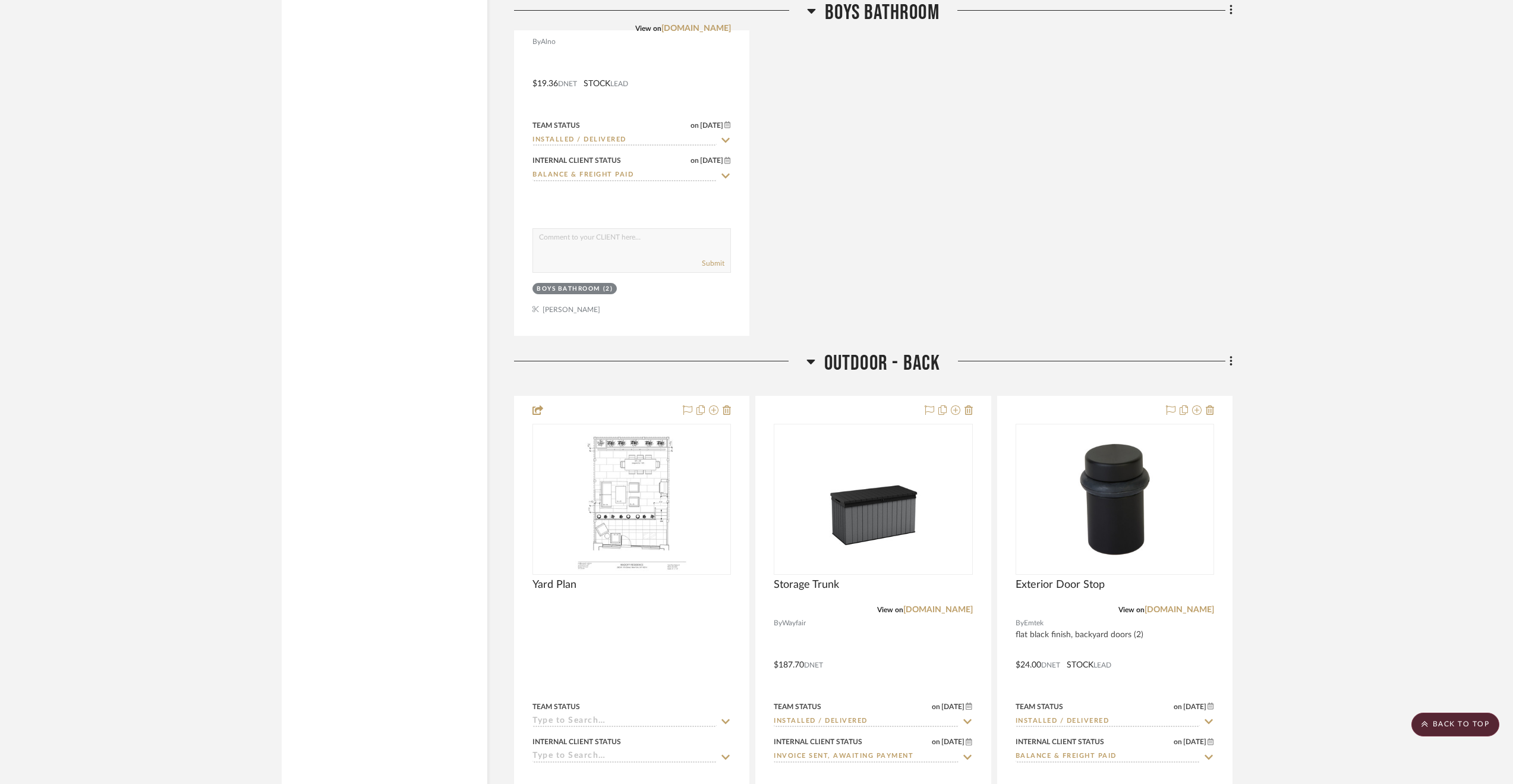
click at [859, 14] on span "Boys Bathroom" at bounding box center [882, 13] width 115 height 26
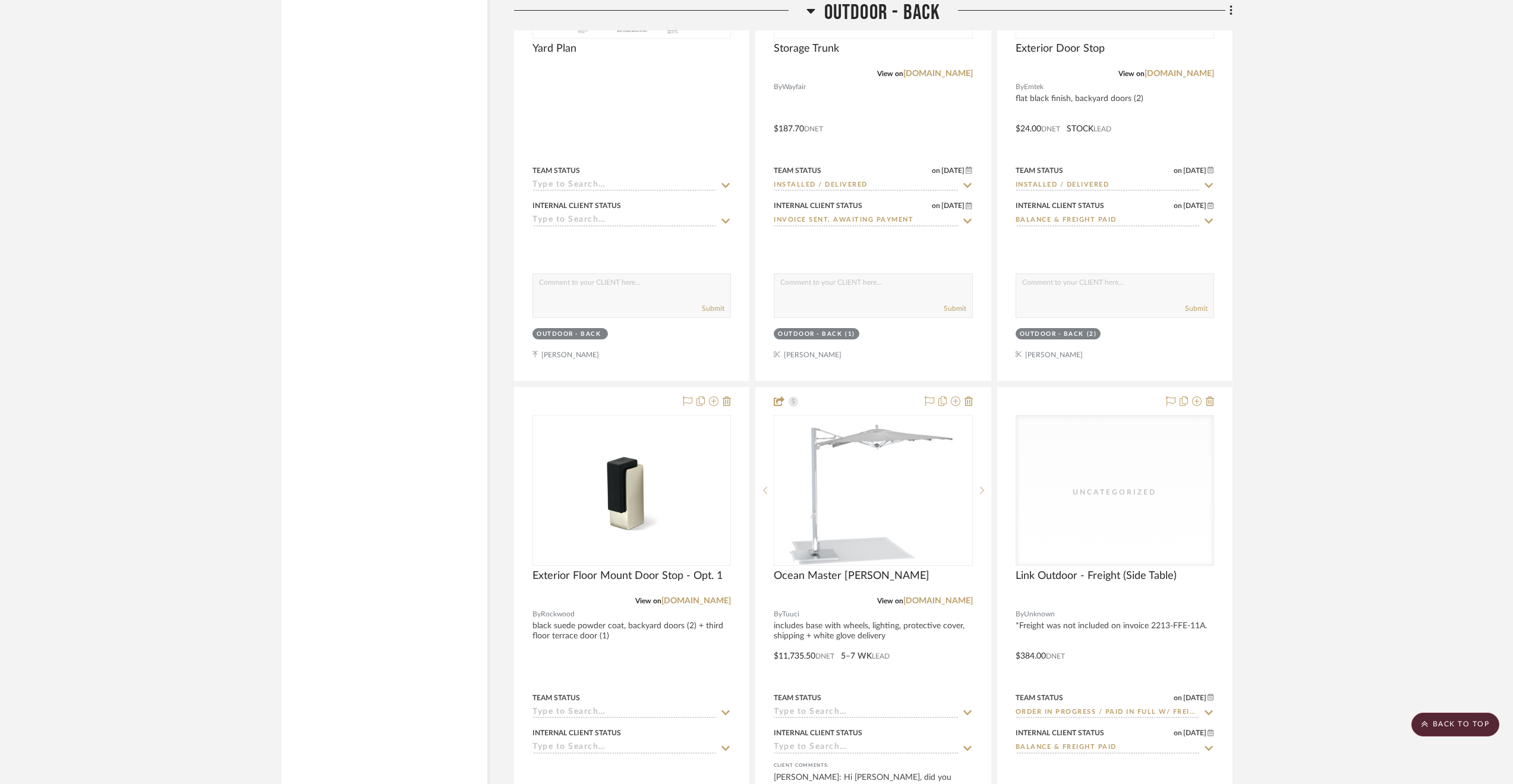
click at [859, 14] on span "Outdoor - Back" at bounding box center [883, 13] width 117 height 26
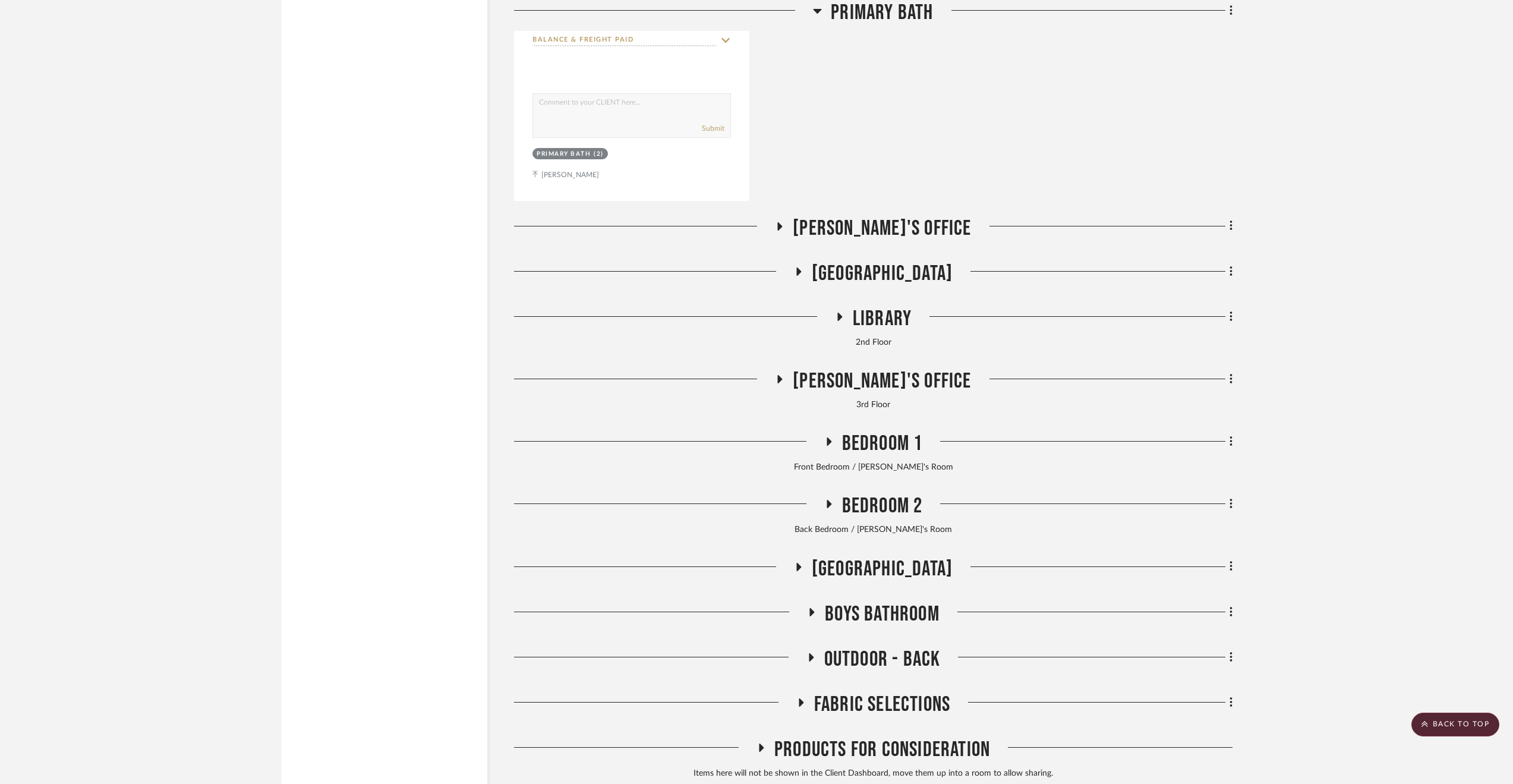
click at [859, 14] on span "Primary Bath" at bounding box center [882, 13] width 102 height 26
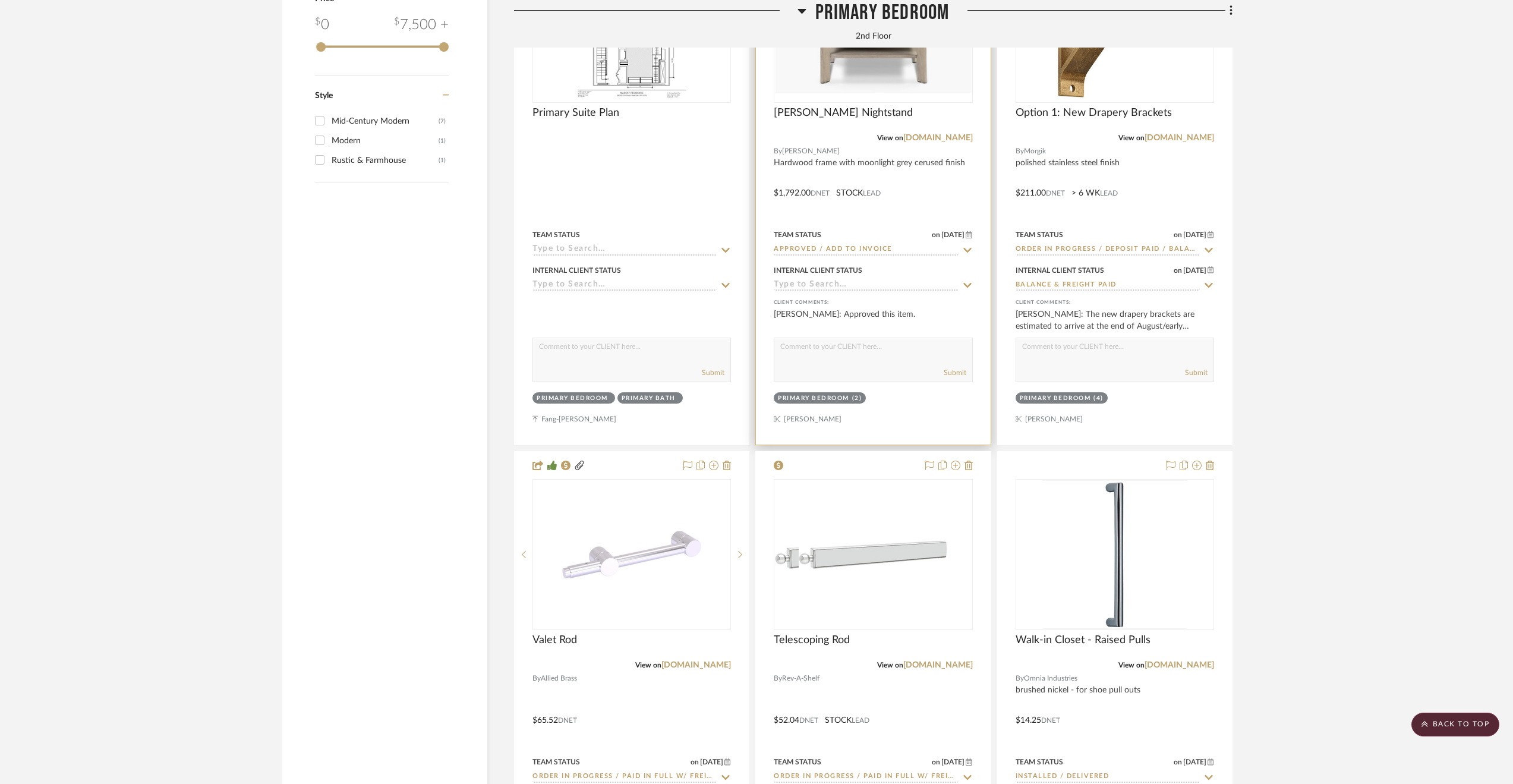
scroll to position [2363, 0]
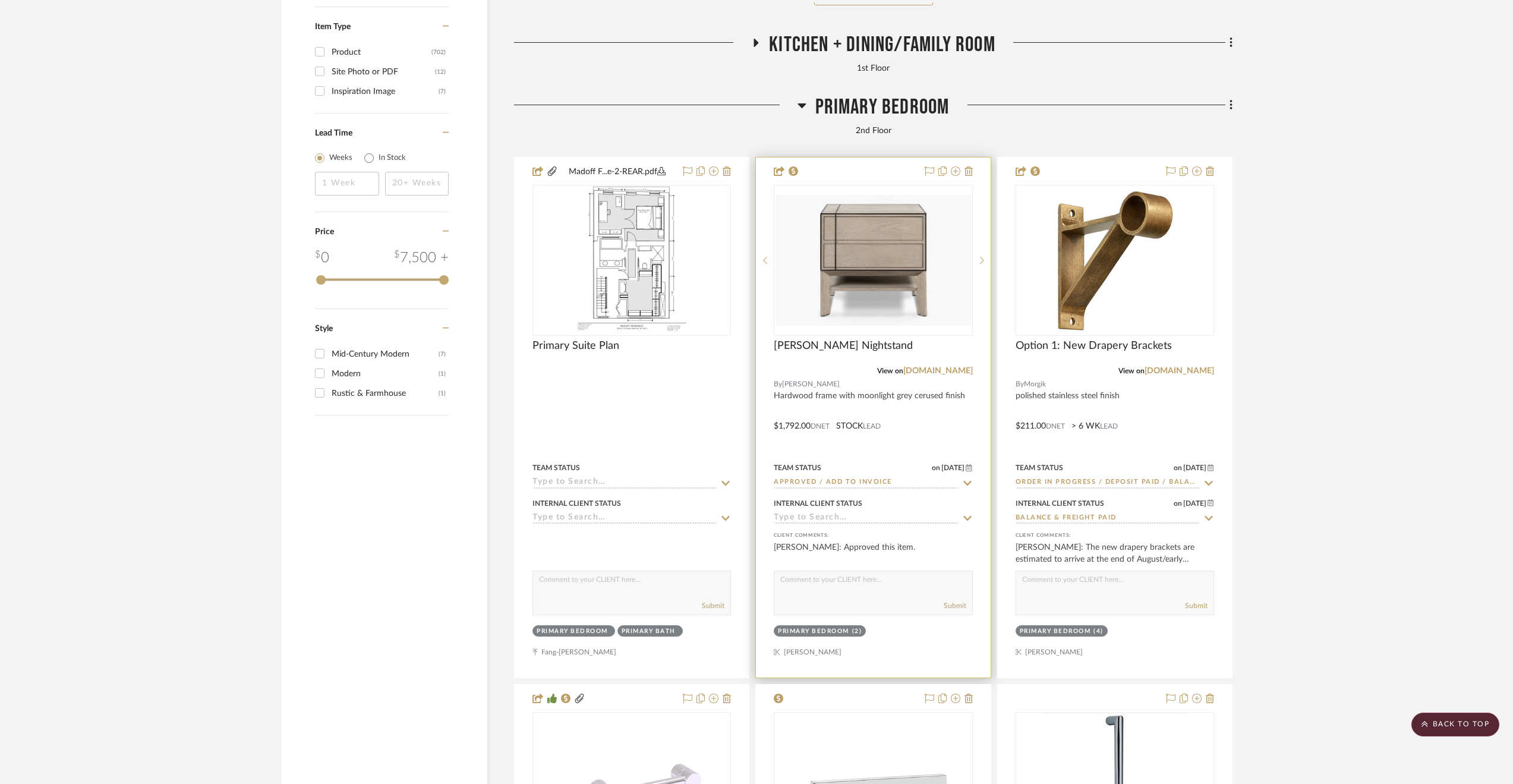
click at [882, 524] on input at bounding box center [865, 518] width 184 height 11
type input "invoice sen"
click at [886, 539] on div "Invoice Sent, Awaiting Payment" at bounding box center [873, 547] width 198 height 30
type input "8/14/2025"
type input "Invoice Sent, Awaiting Payment"
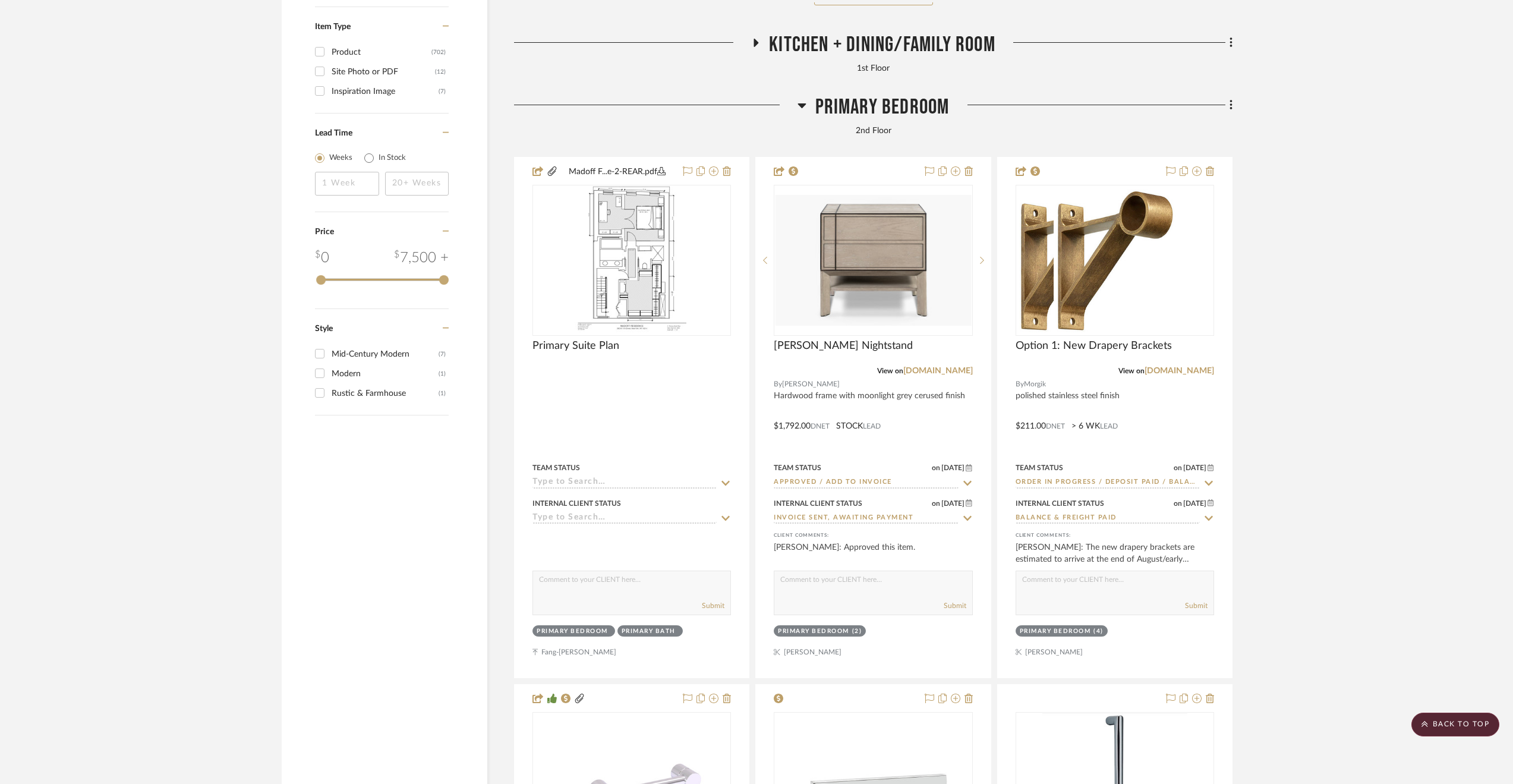
click at [876, 105] on span "Primary Bedroom" at bounding box center [882, 108] width 134 height 26
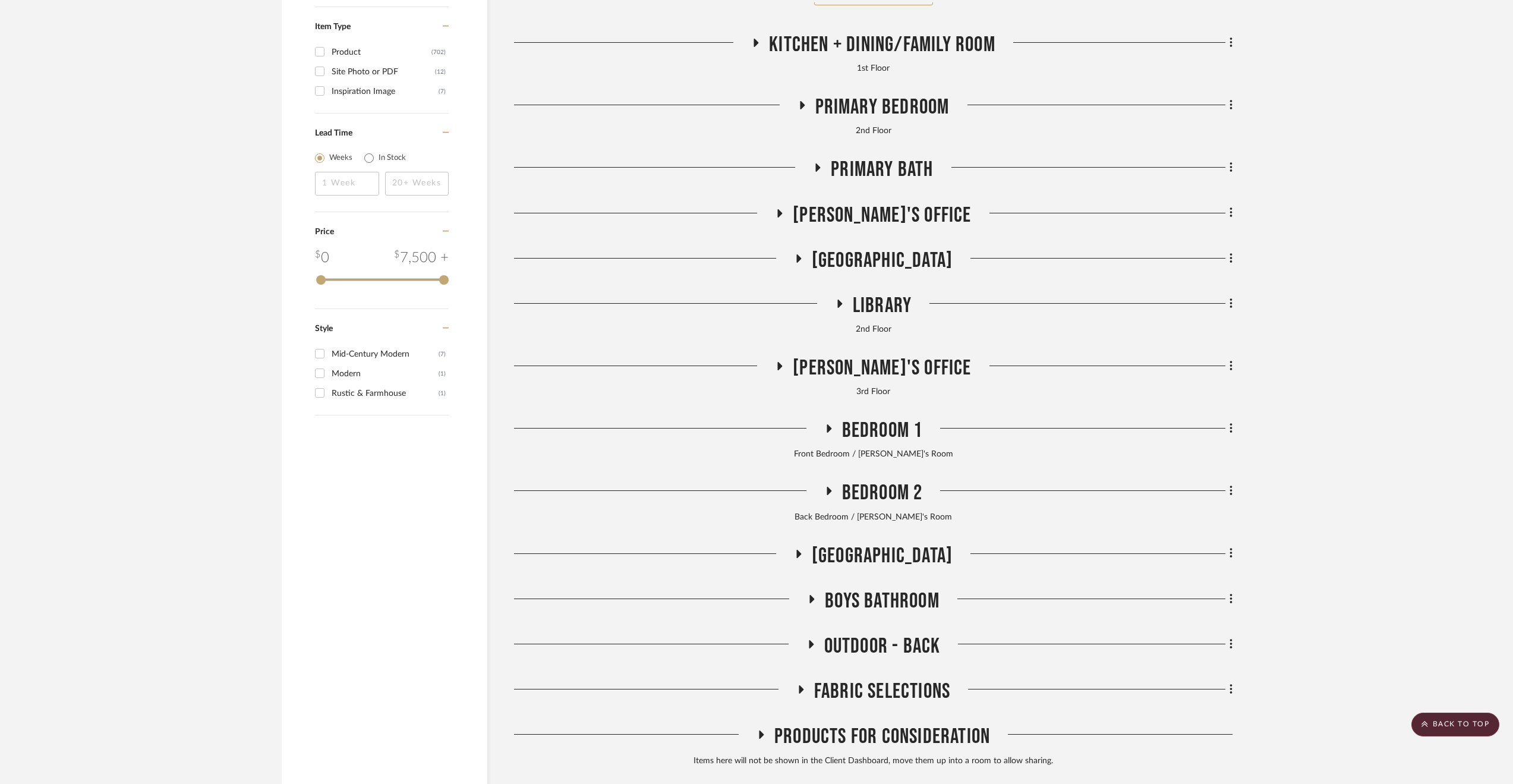
click at [912, 373] on span "Eric's Office" at bounding box center [881, 368] width 178 height 26
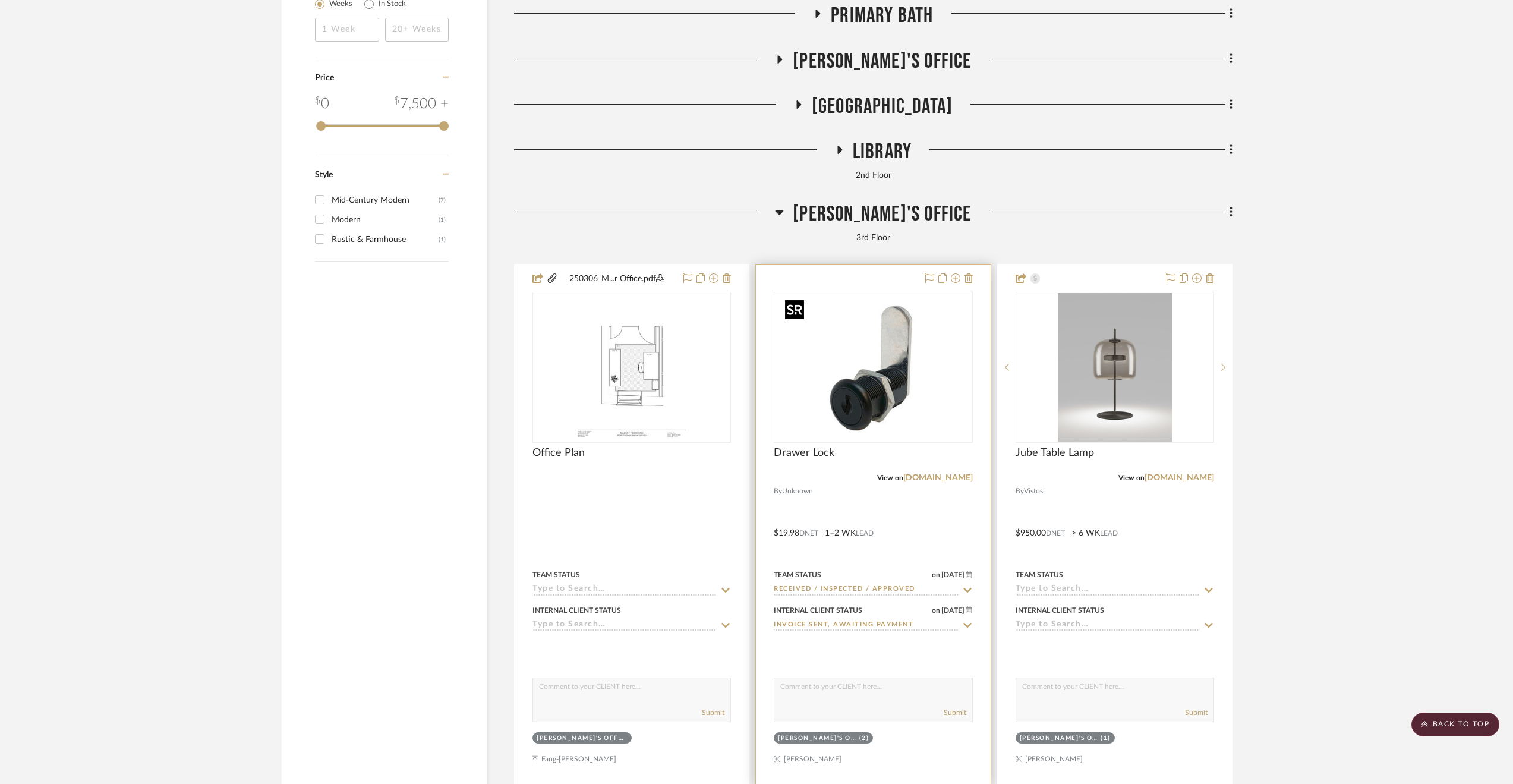
scroll to position [2601, 0]
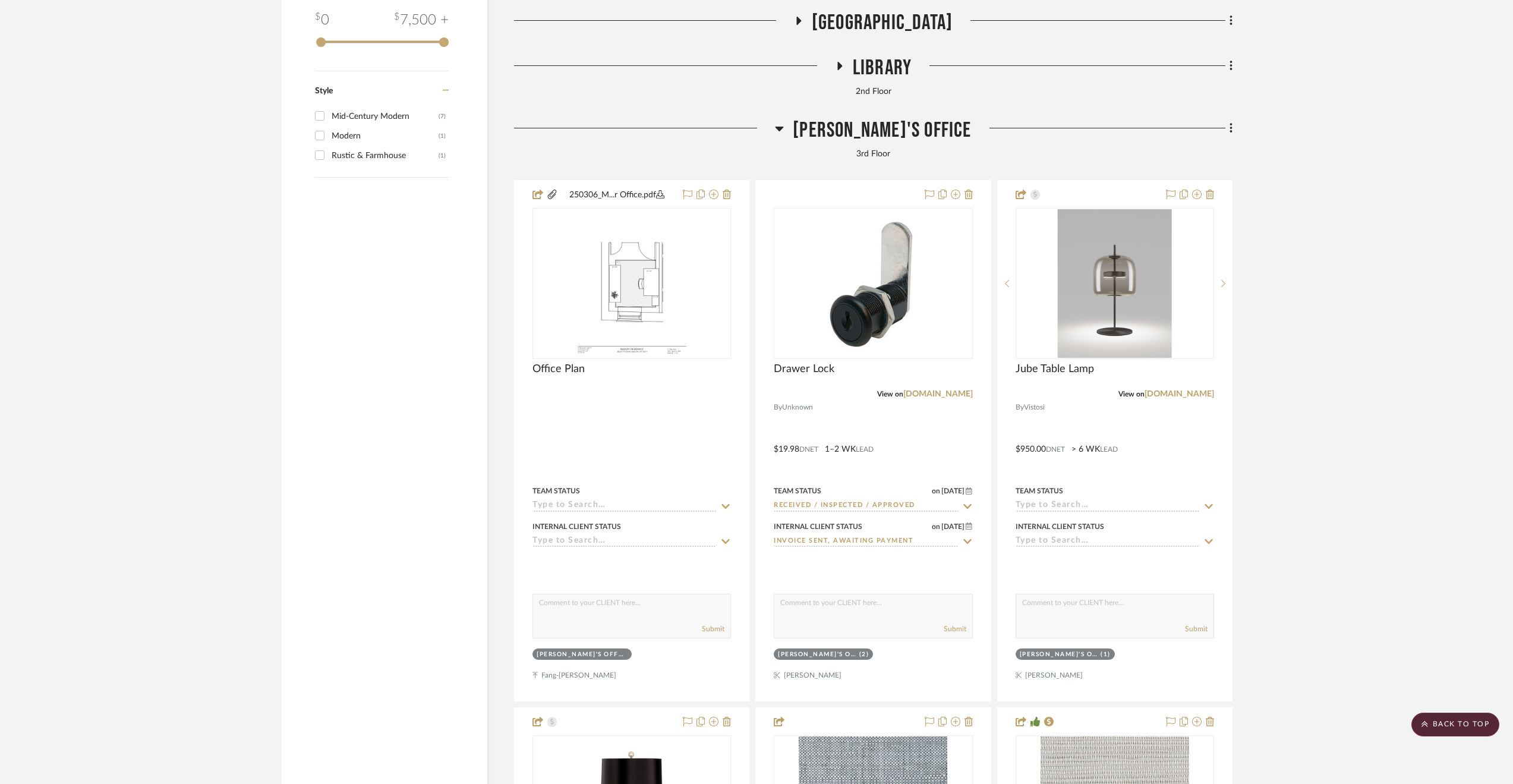
click at [871, 133] on span "Eric's Office" at bounding box center [881, 130] width 178 height 26
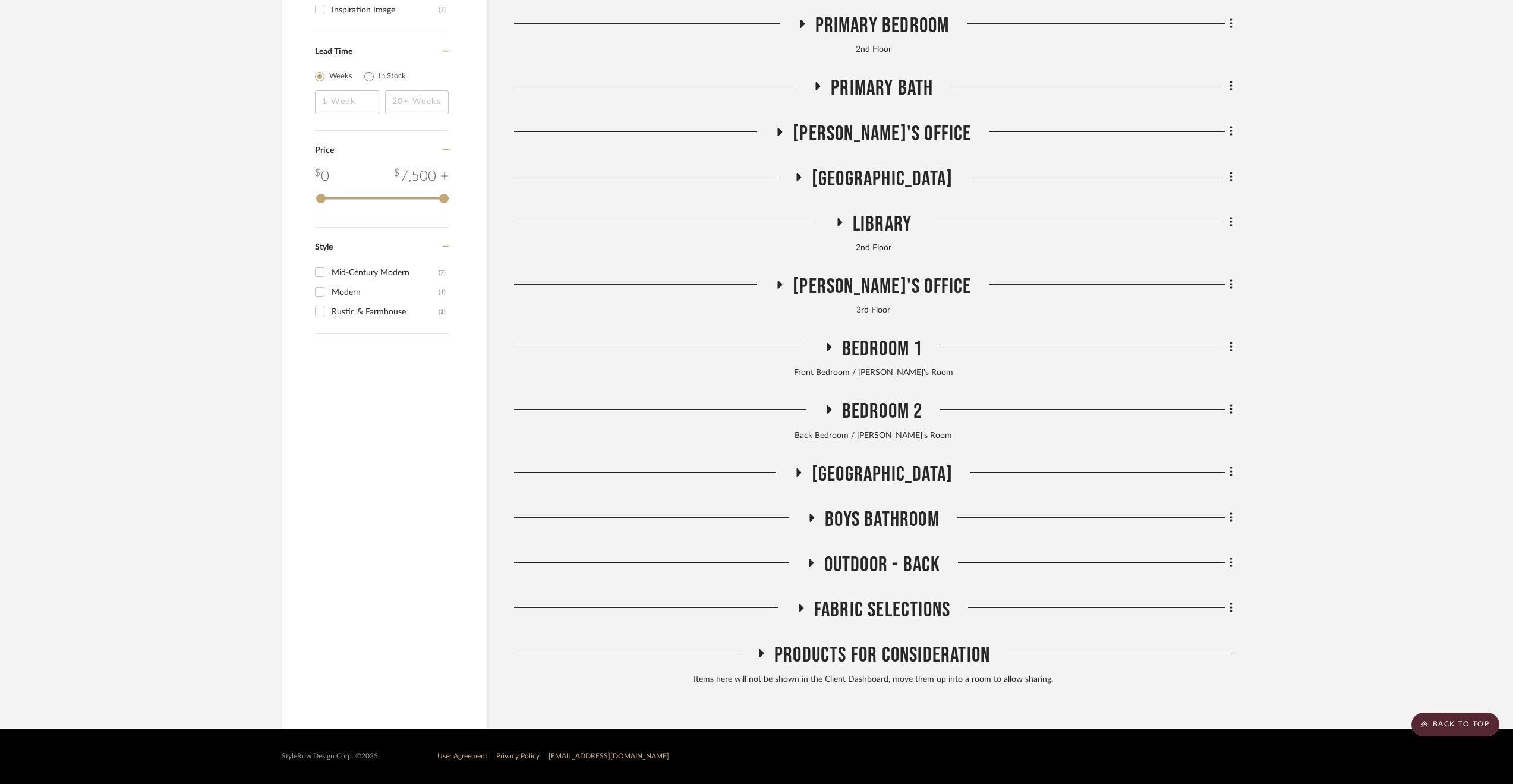
click at [857, 565] on span "Outdoor - Back" at bounding box center [883, 565] width 117 height 26
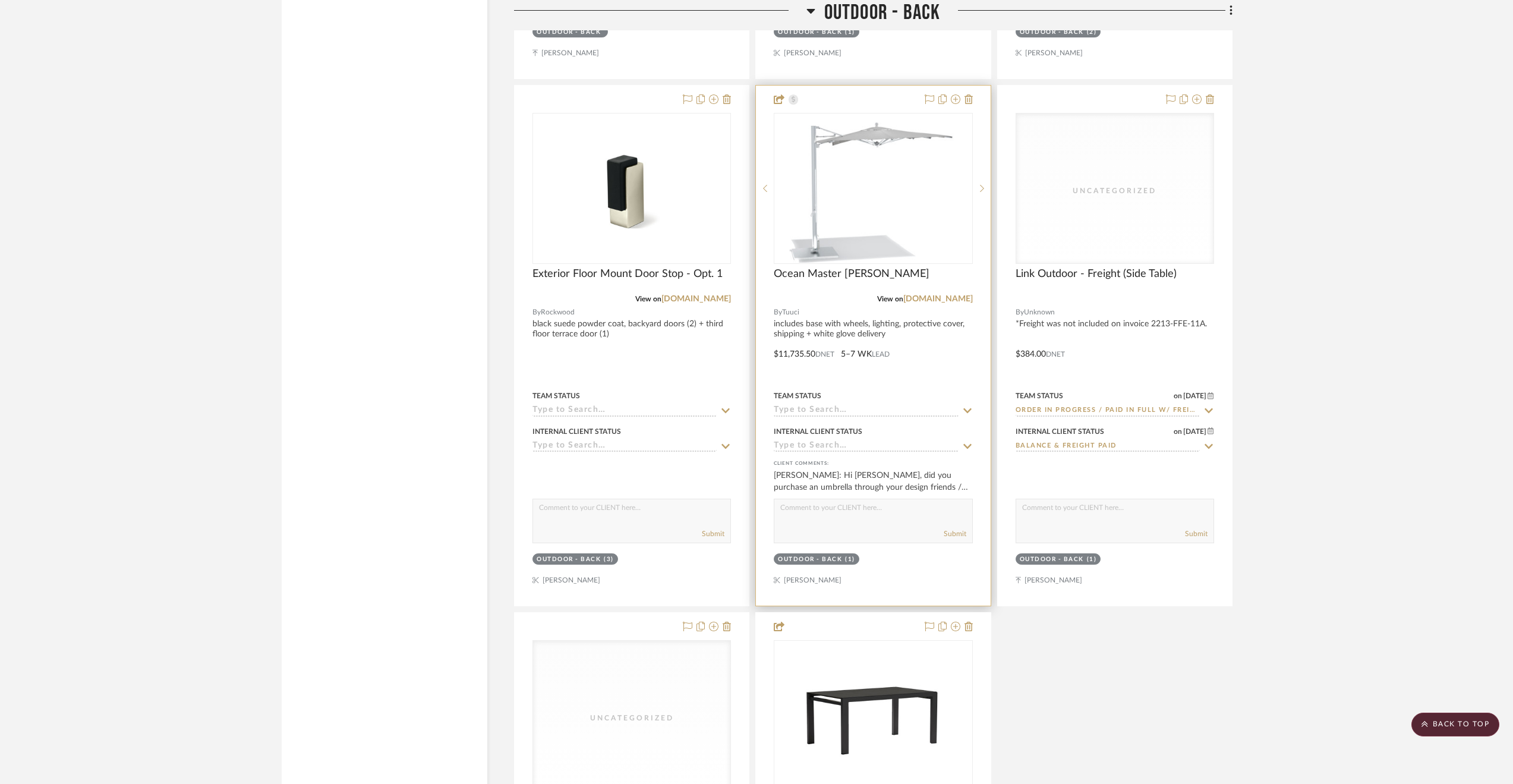
scroll to position [3492, 0]
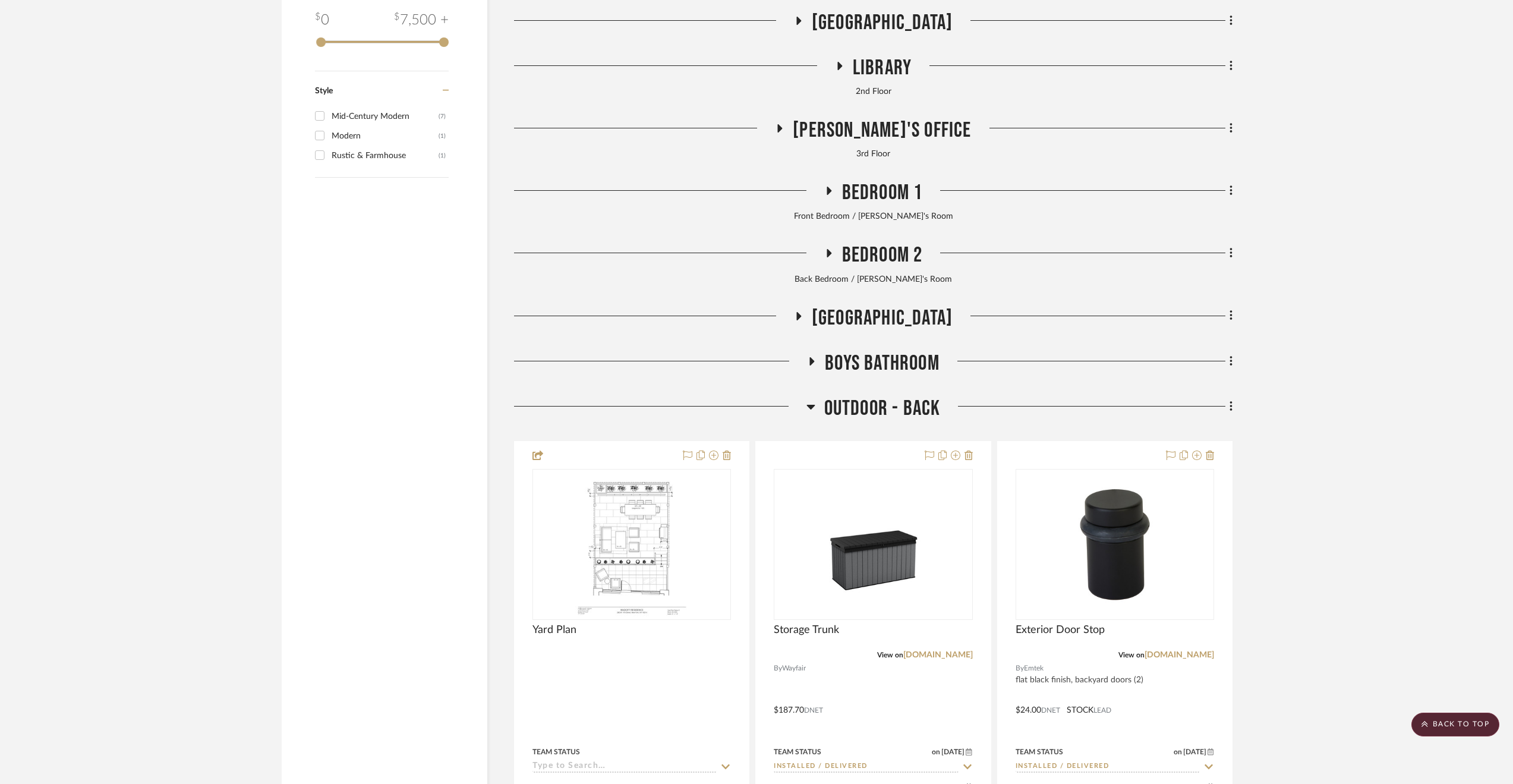
click at [865, 402] on span "Outdoor - Back" at bounding box center [883, 409] width 117 height 26
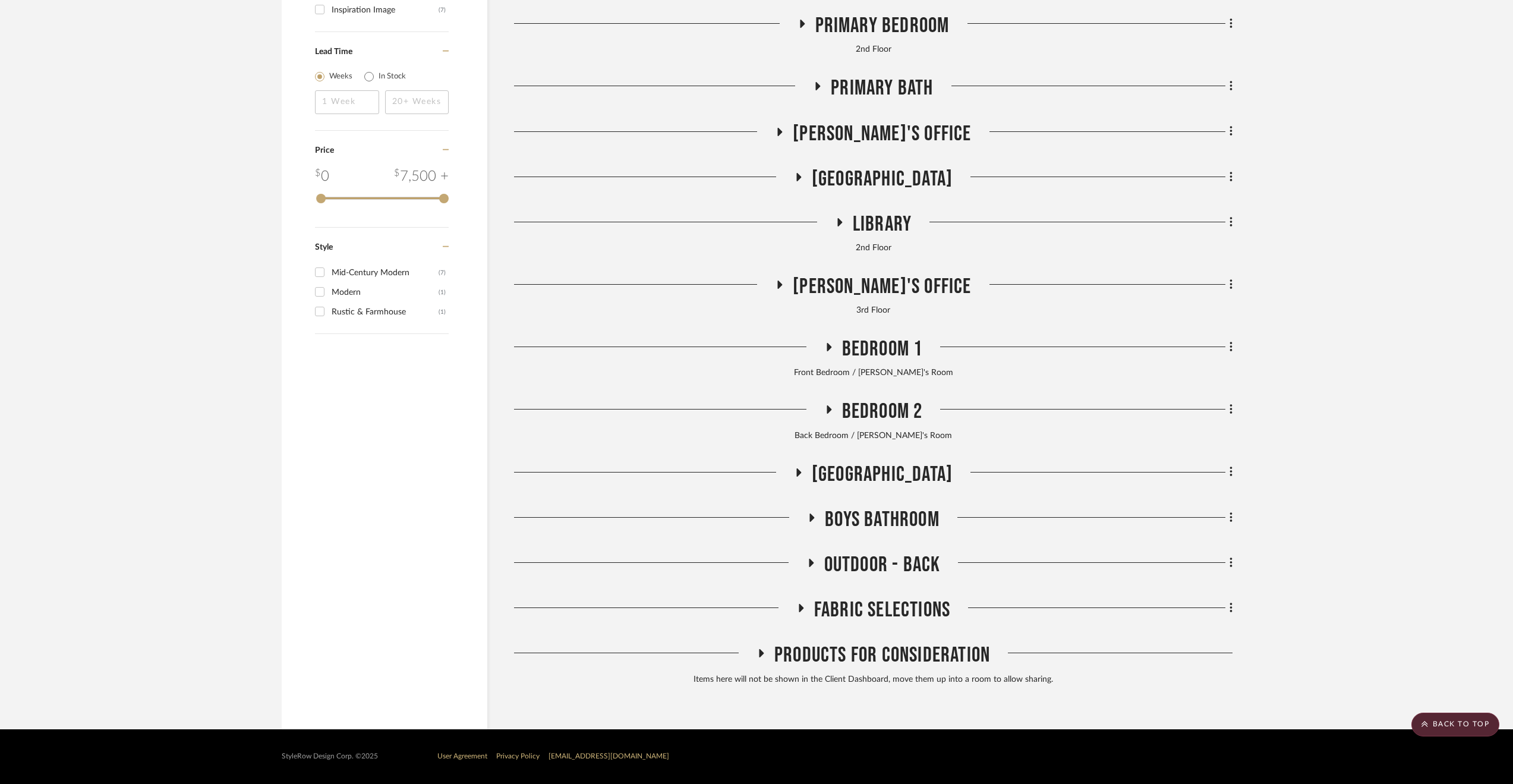
scroll to position [2448, 0]
click at [869, 287] on span "Eric's Office" at bounding box center [881, 287] width 178 height 26
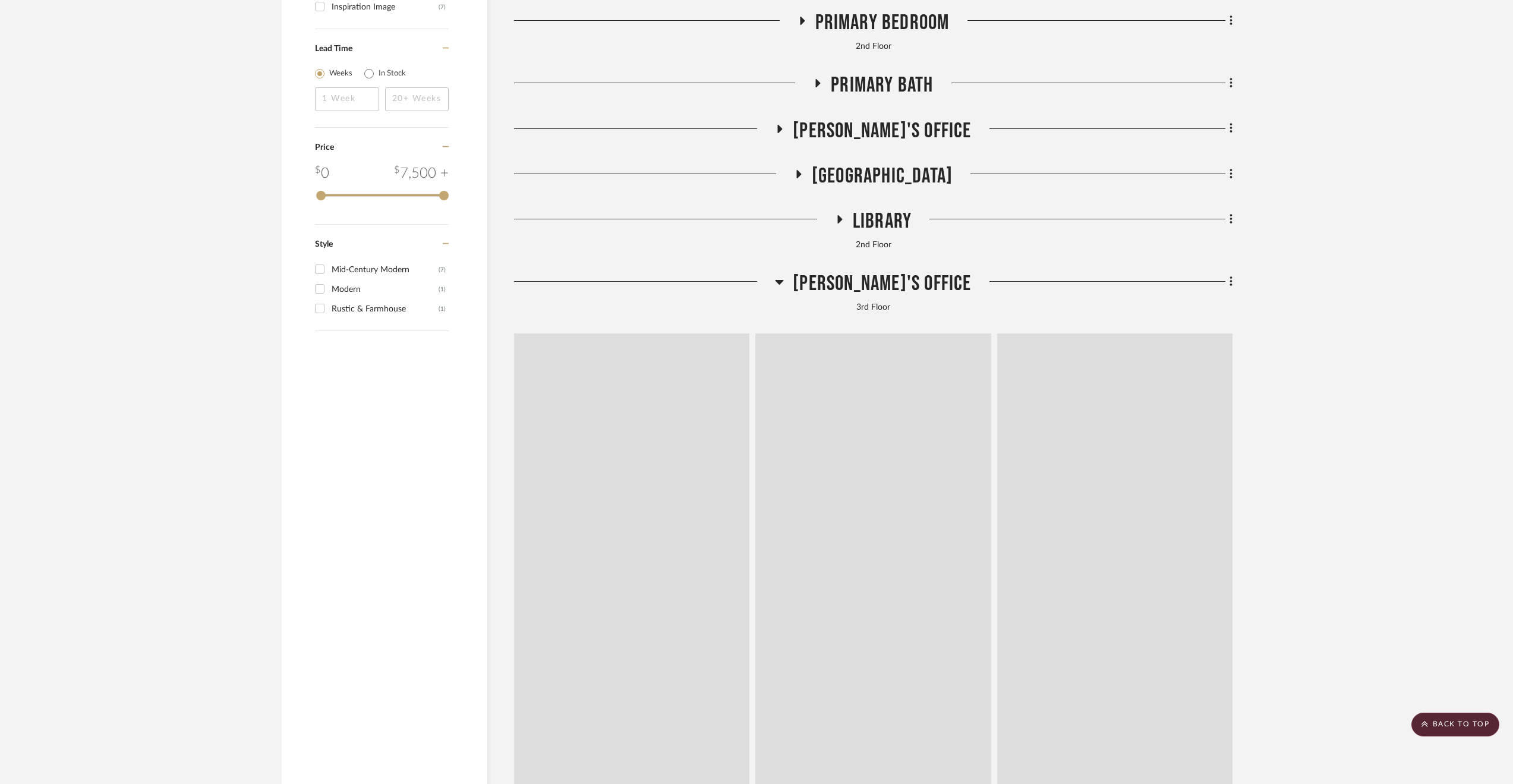
scroll to position [2601, 0]
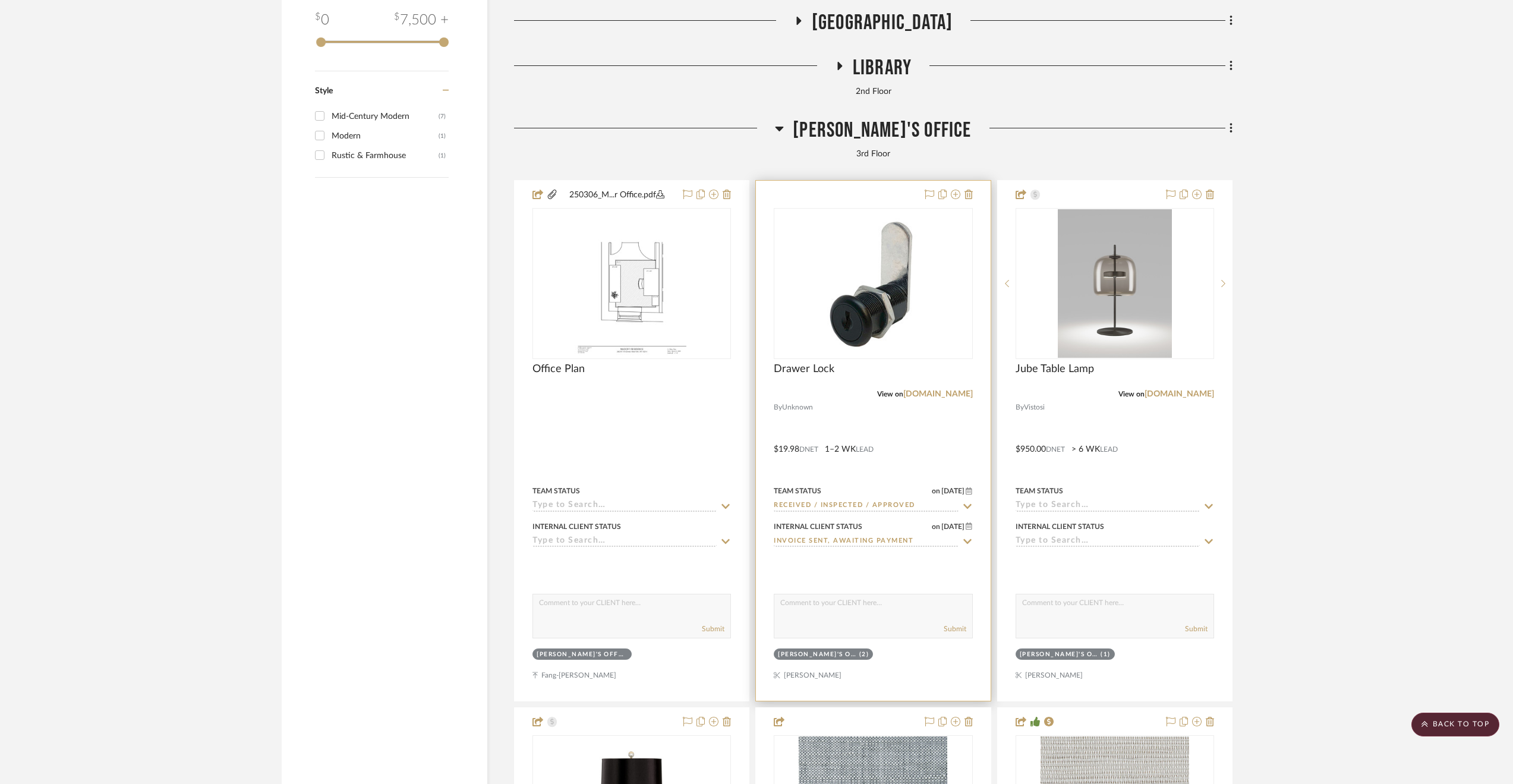
click at [934, 447] on div at bounding box center [873, 441] width 234 height 520
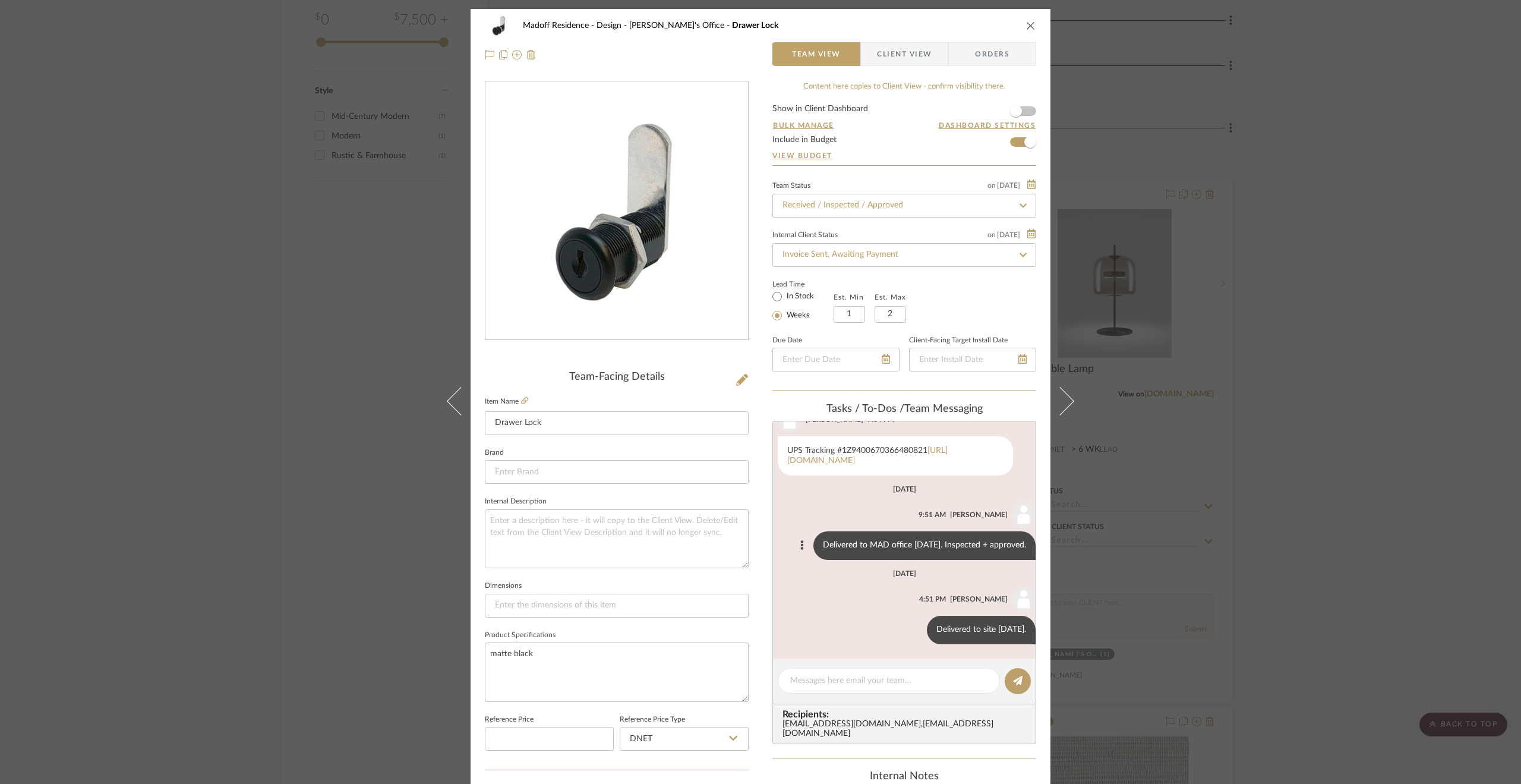
scroll to position [81, 0]
click at [908, 622] on button at bounding box center [915, 629] width 14 height 14
click at [851, 623] on button "Edit Message" at bounding box center [855, 614] width 82 height 29
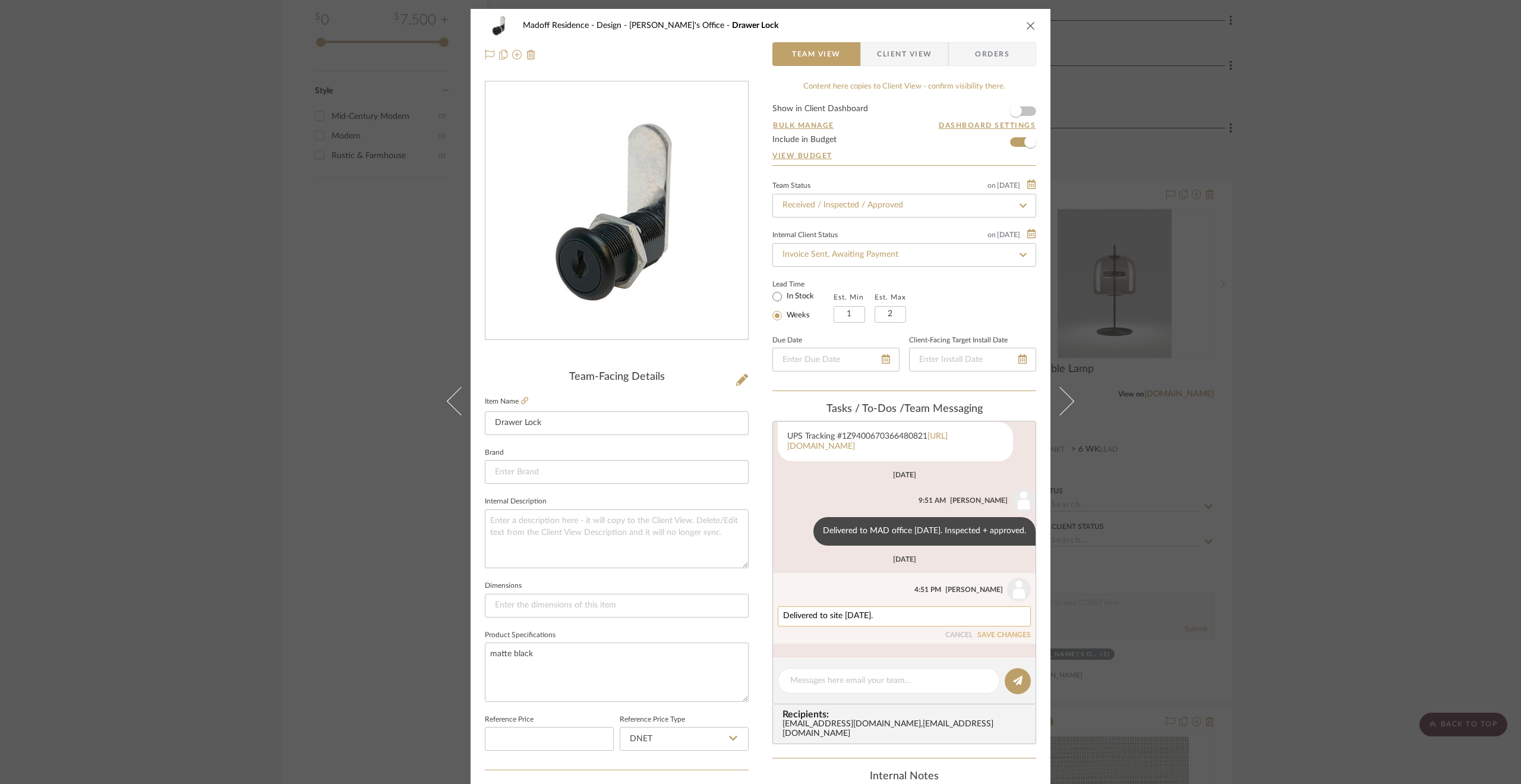
click at [839, 621] on textarea "Delivered to site 8.14.25." at bounding box center [905, 616] width 243 height 10
type textarea "Delivered to site (left in Eric's Office) 8.14.25."
click at [996, 639] on button "SAVE CHANGES" at bounding box center [1004, 635] width 54 height 8
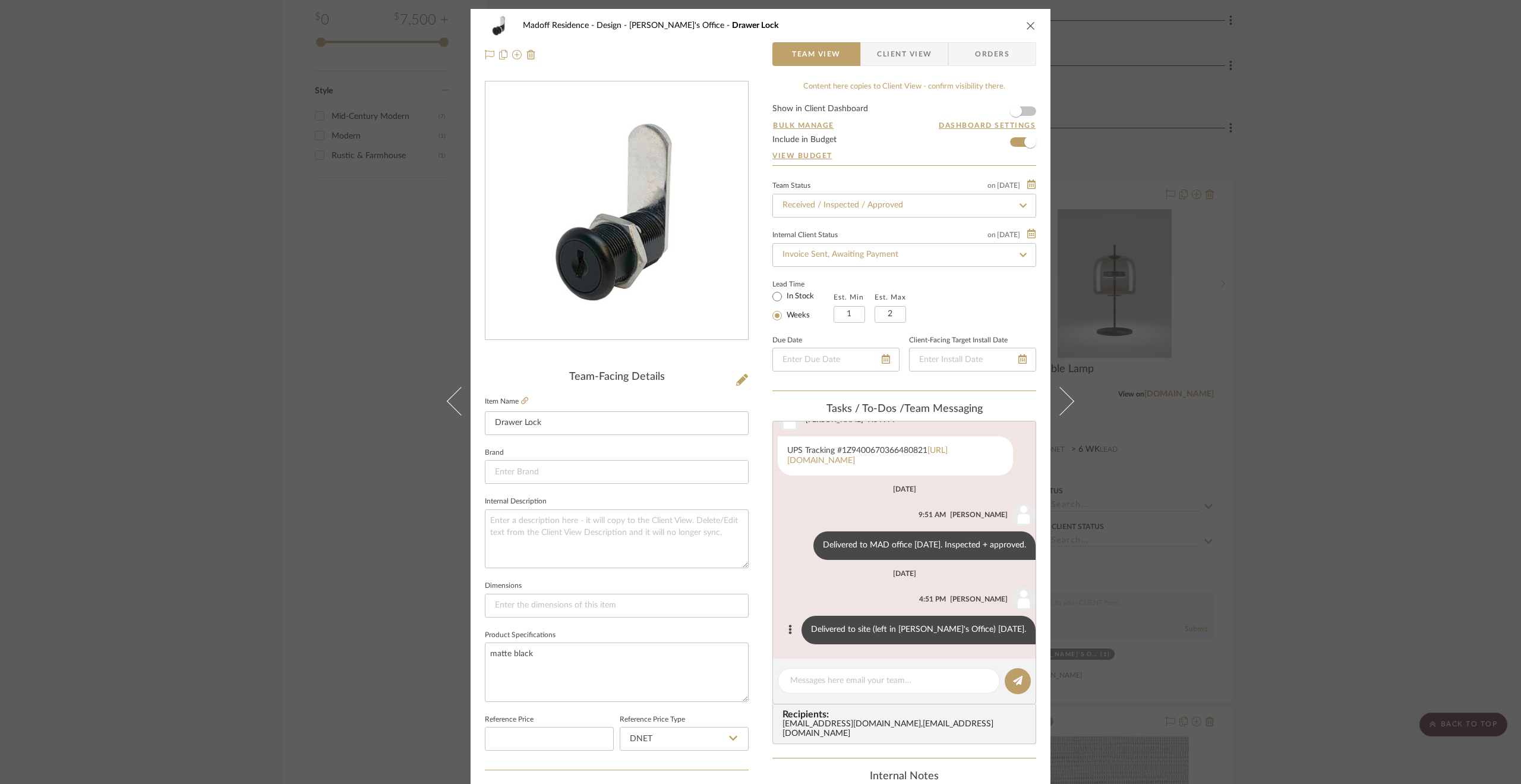
click at [1385, 554] on div "Madoff Residence - Design Eric's Office Drawer Lock Team View Client View Order…" at bounding box center [760, 392] width 1521 height 784
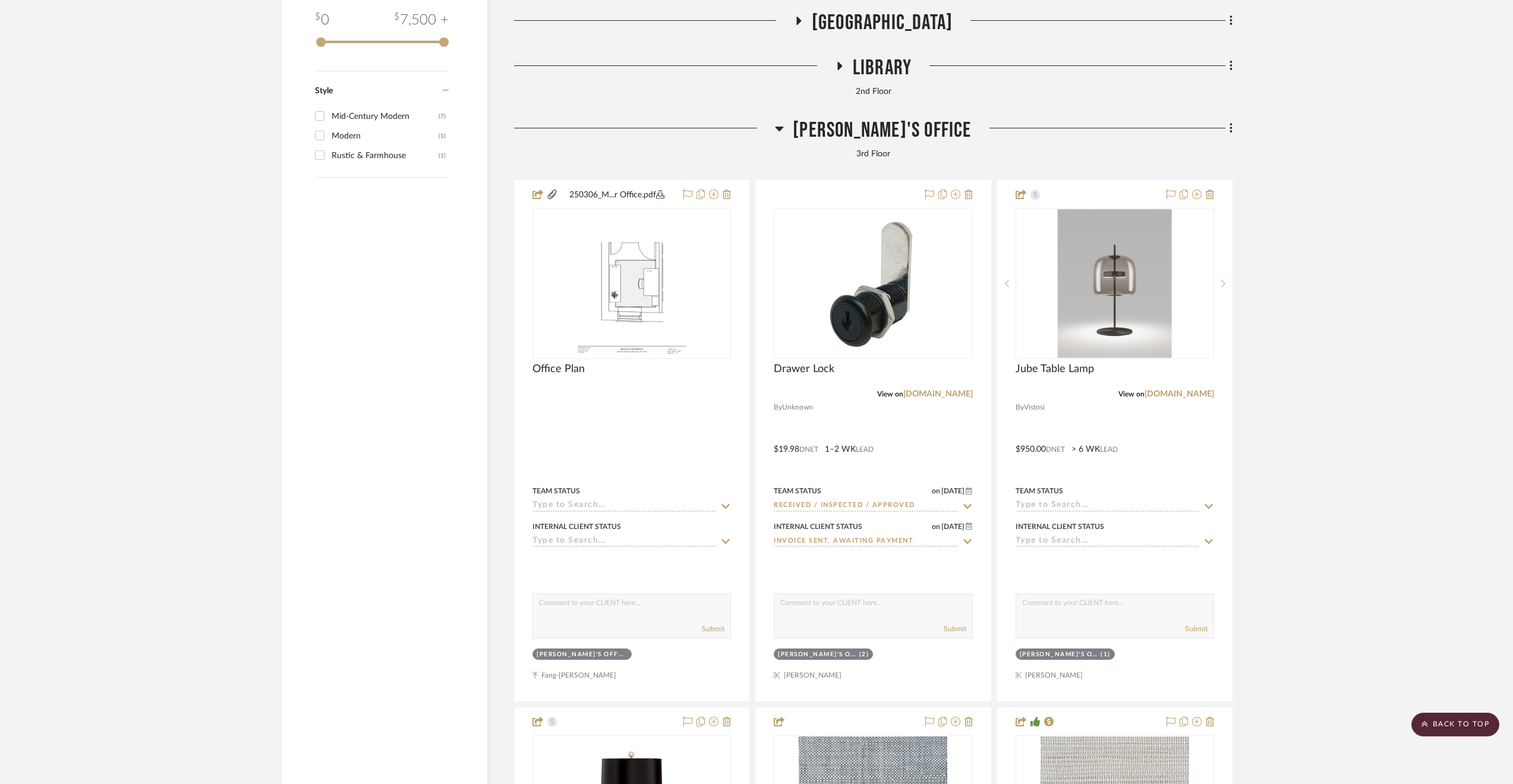
click at [895, 129] on span "Eric's Office" at bounding box center [881, 130] width 178 height 26
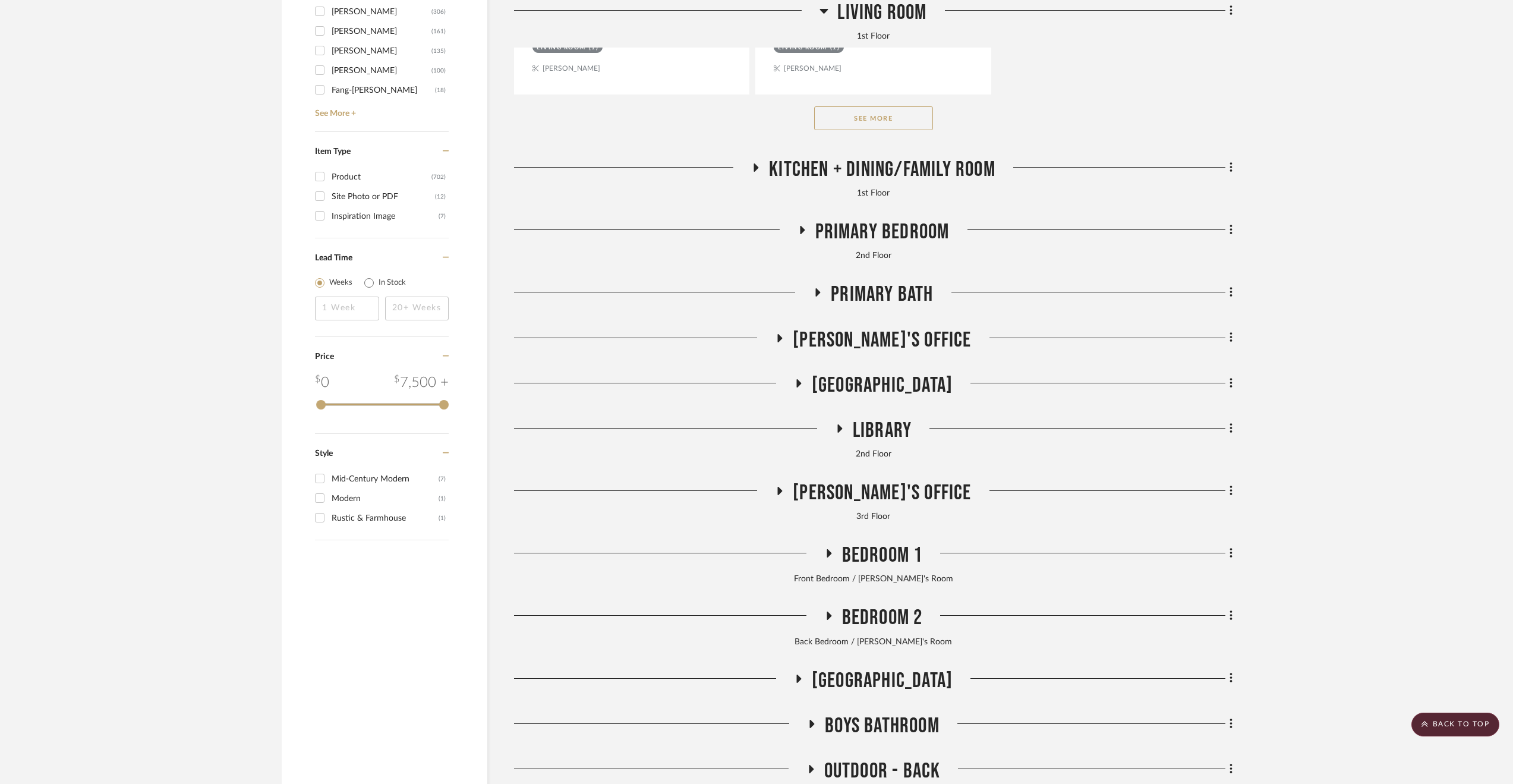
scroll to position [2091, 0]
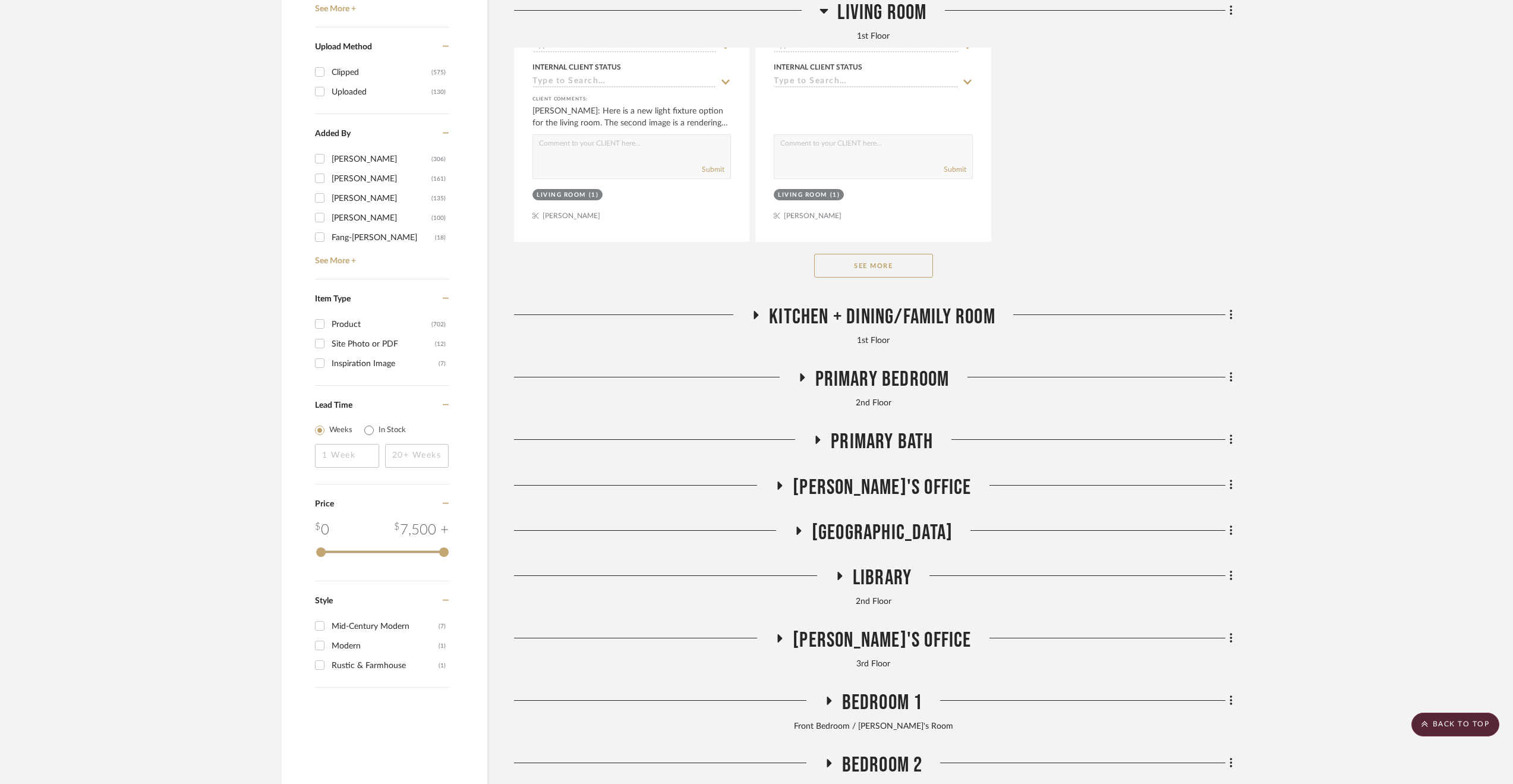
click at [874, 313] on span "Kitchen + Dining/Family Room" at bounding box center [882, 317] width 227 height 26
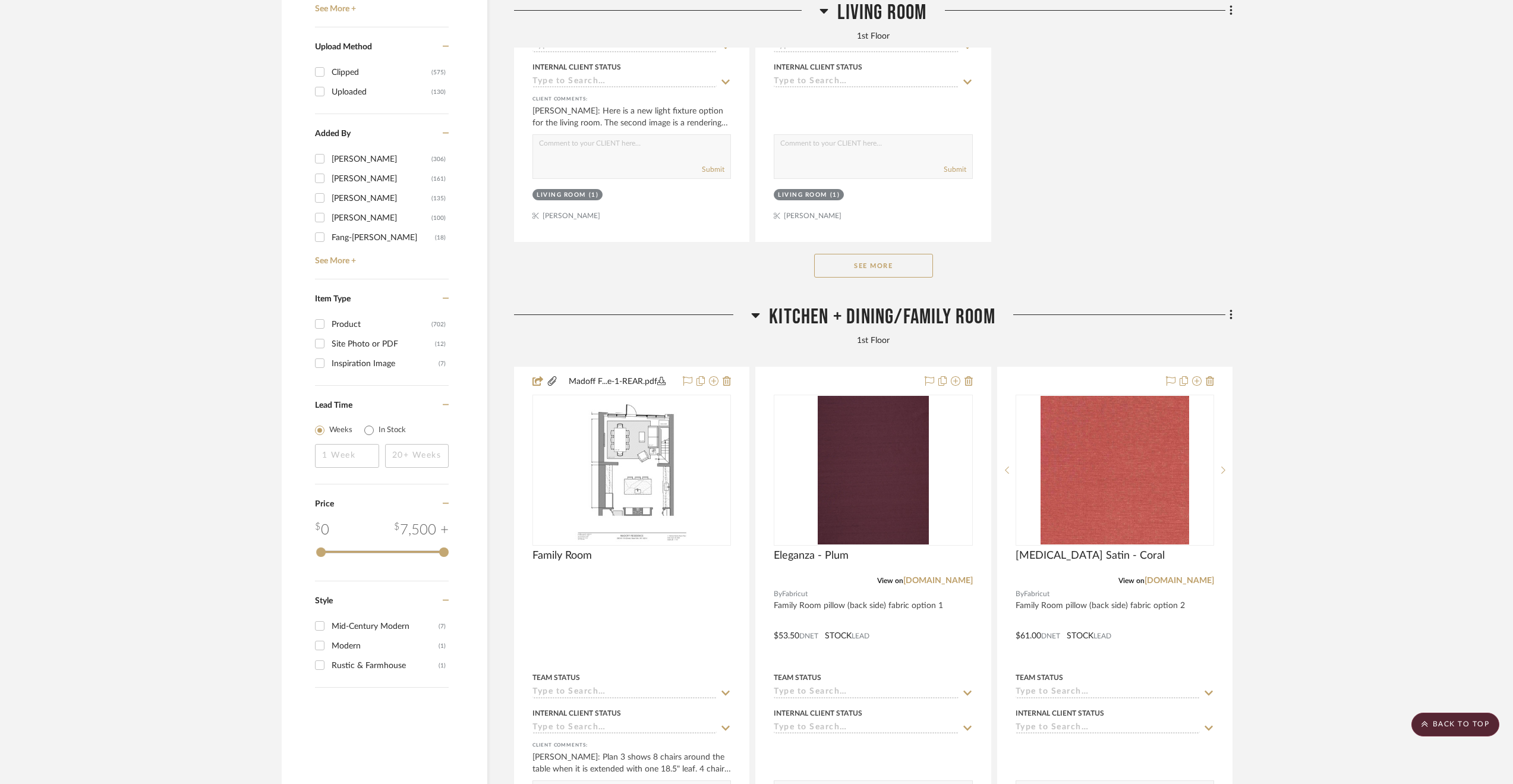
click at [877, 325] on span "Kitchen + Dining/Family Room" at bounding box center [882, 317] width 227 height 26
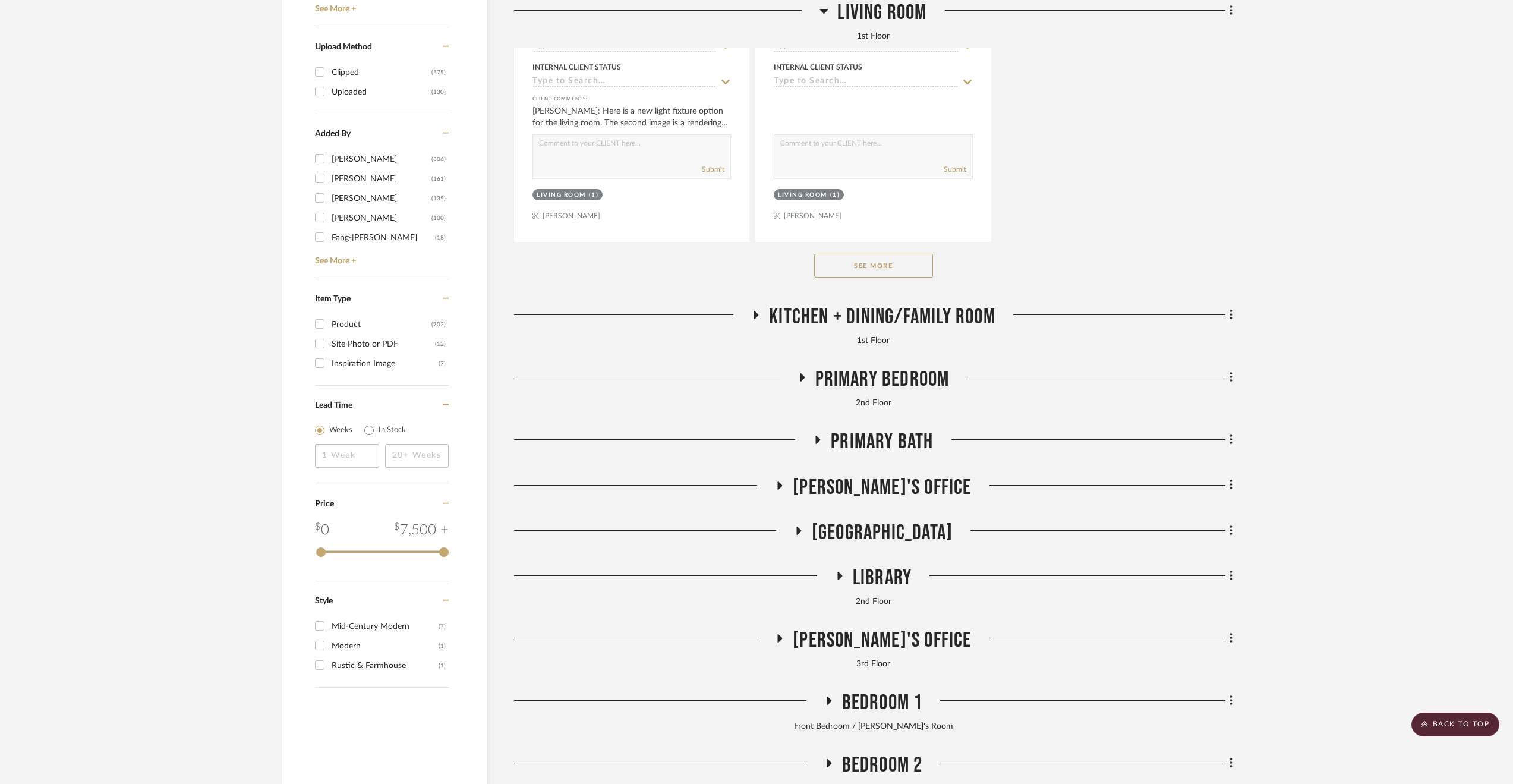
click at [875, 323] on span "Kitchen + Dining/Family Room" at bounding box center [882, 317] width 227 height 26
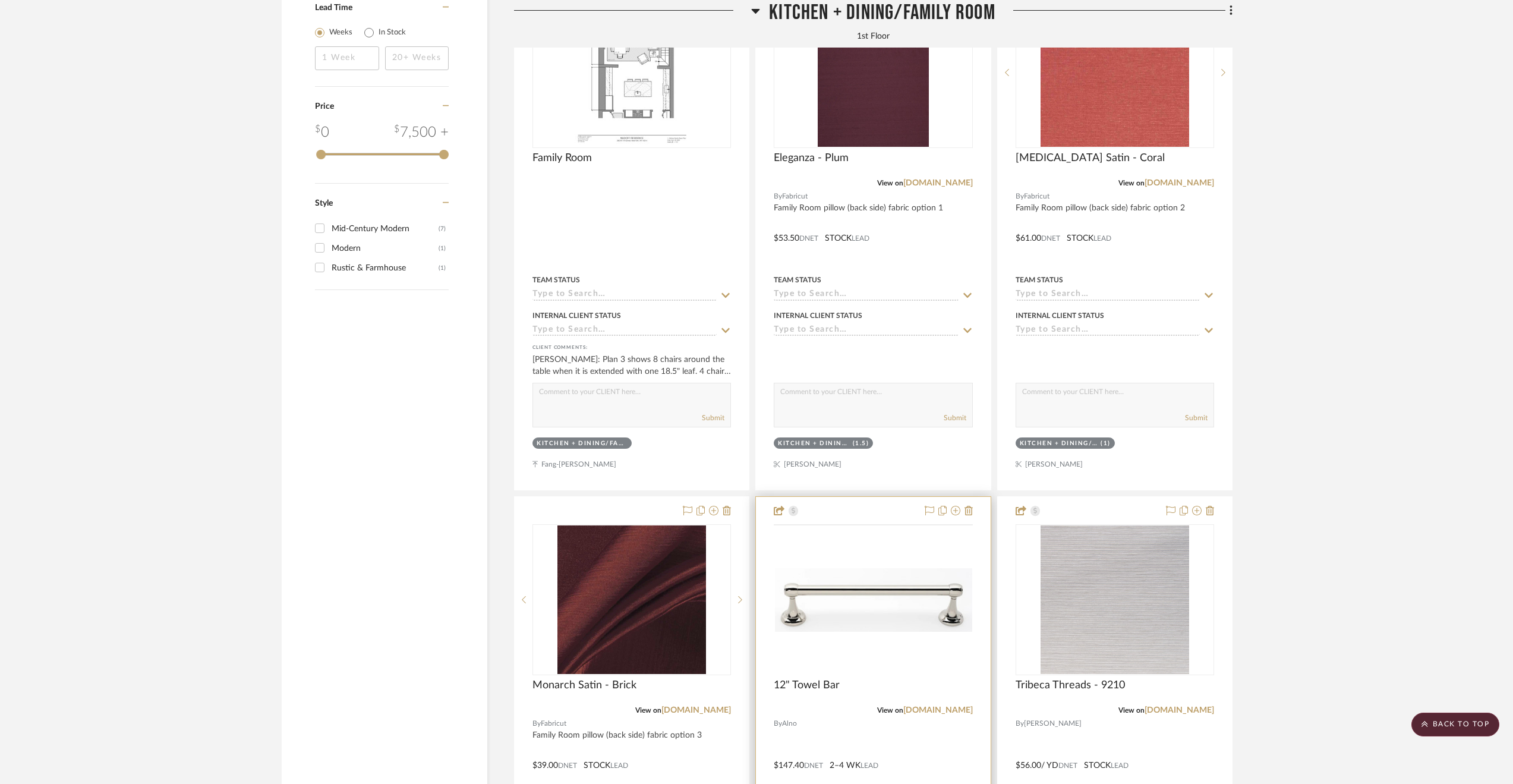
scroll to position [2567, 0]
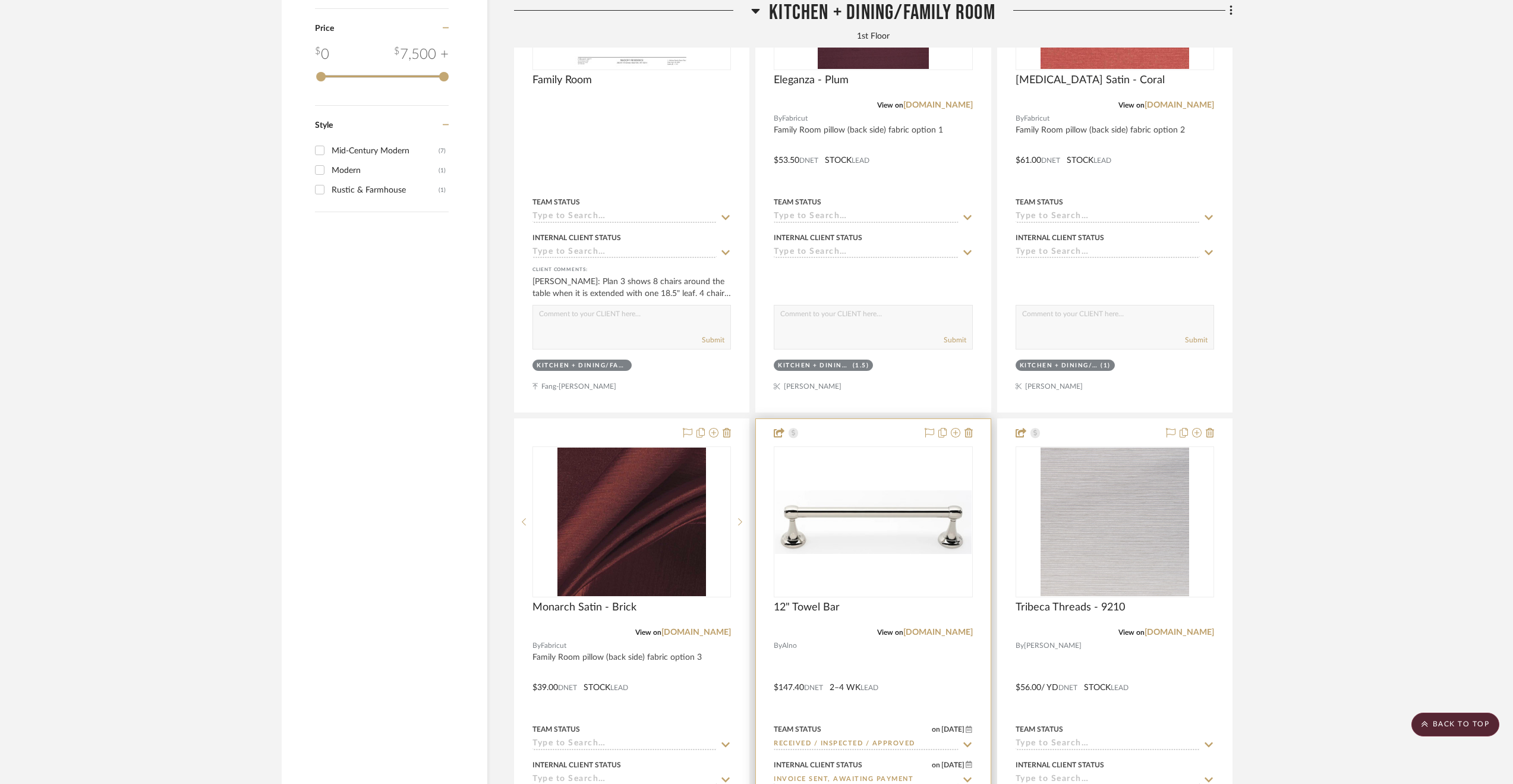
click at [924, 693] on div at bounding box center [873, 679] width 234 height 520
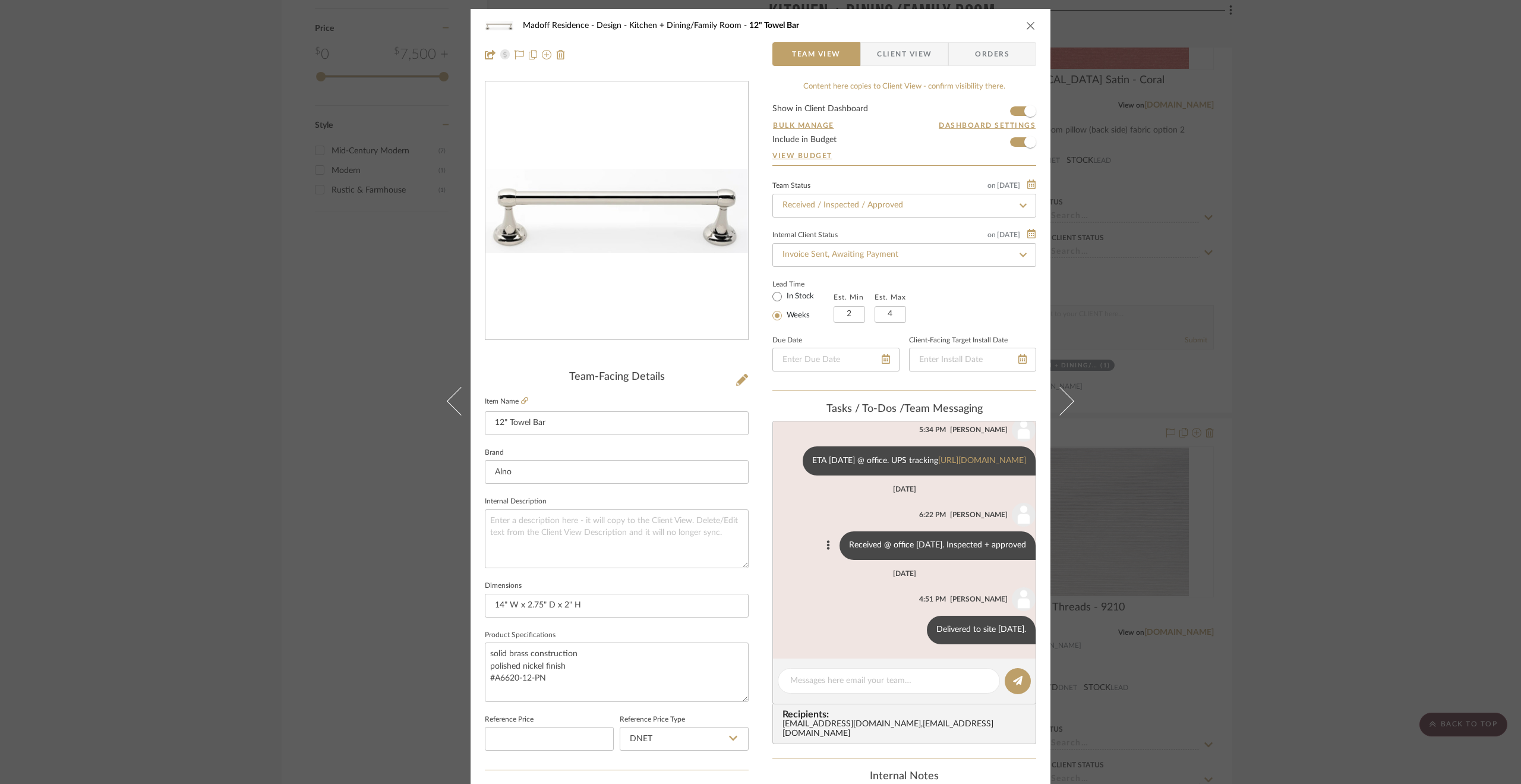
scroll to position [146, 0]
click at [914, 625] on icon at bounding box center [916, 629] width 3 height 10
click at [858, 614] on span "Edit Message" at bounding box center [848, 614] width 49 height 10
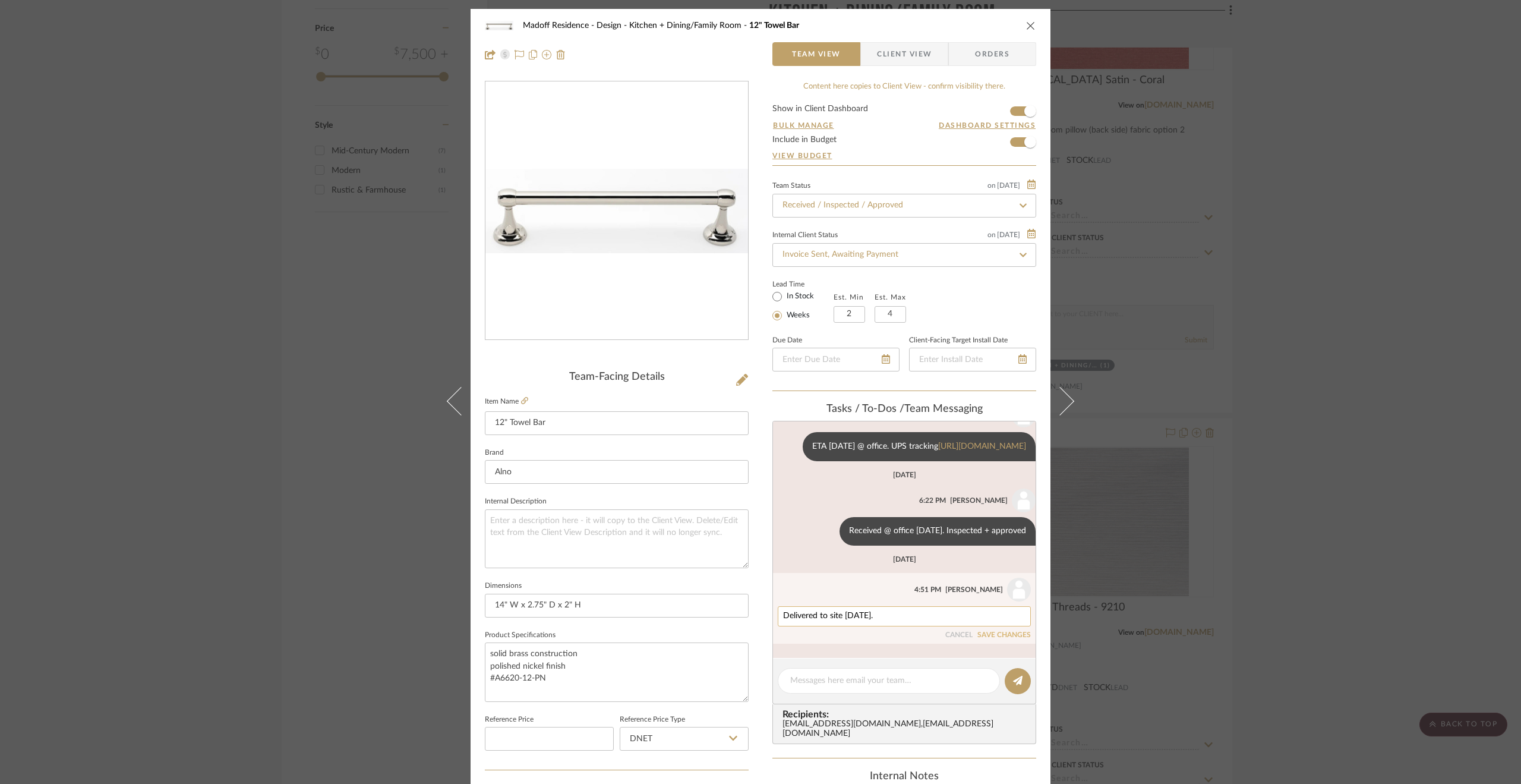
click at [838, 621] on textarea "Delivered to site 8.14.25." at bounding box center [905, 616] width 243 height 10
type textarea "Delivered to site (left in Kitchen) 8.14.25."
click at [1005, 639] on button "SAVE CHANGES" at bounding box center [1004, 635] width 54 height 8
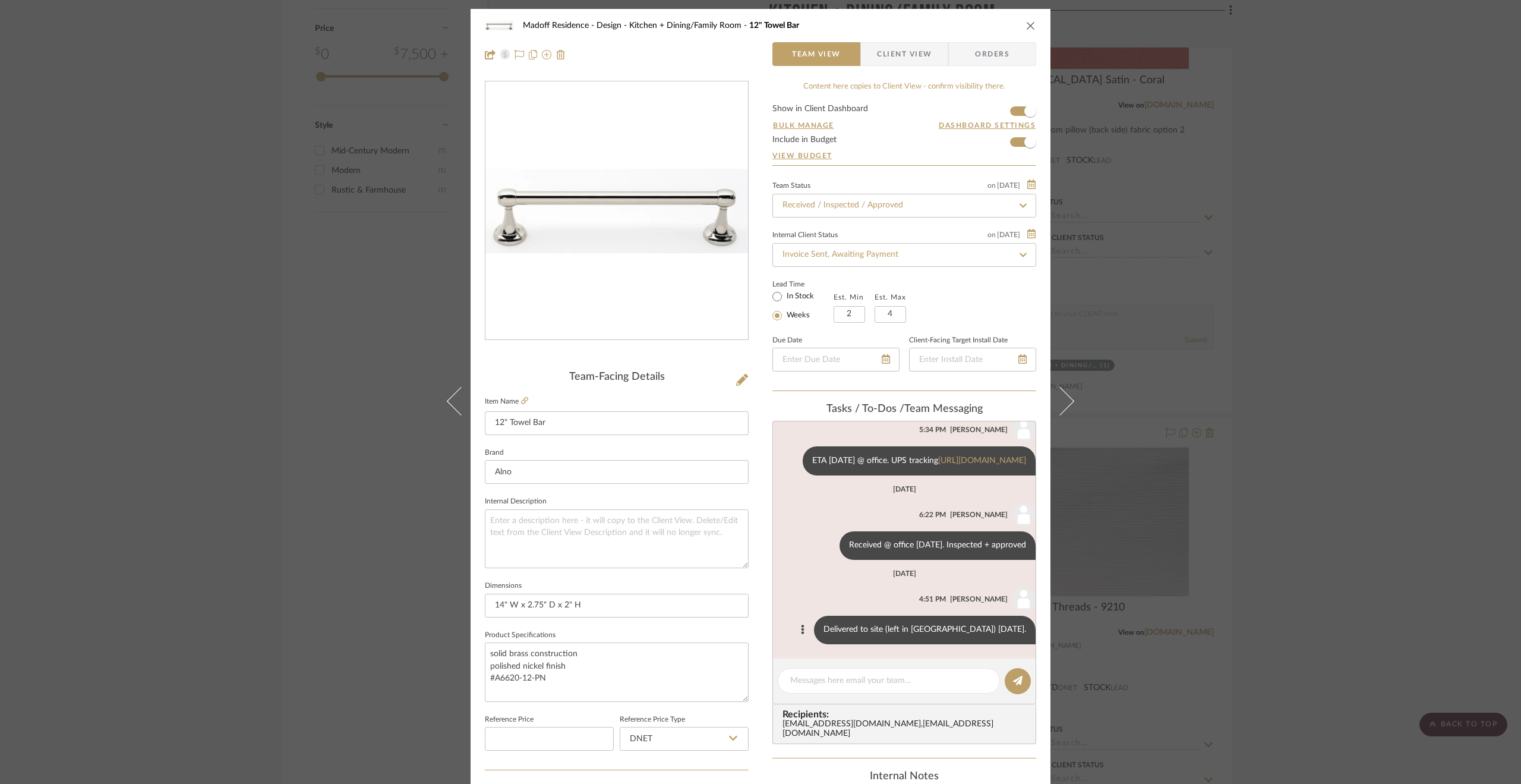
click at [1254, 550] on div "Madoff Residence - Design Kitchen + Dining/Family Room 12" Towel Bar Team View …" at bounding box center [760, 392] width 1521 height 784
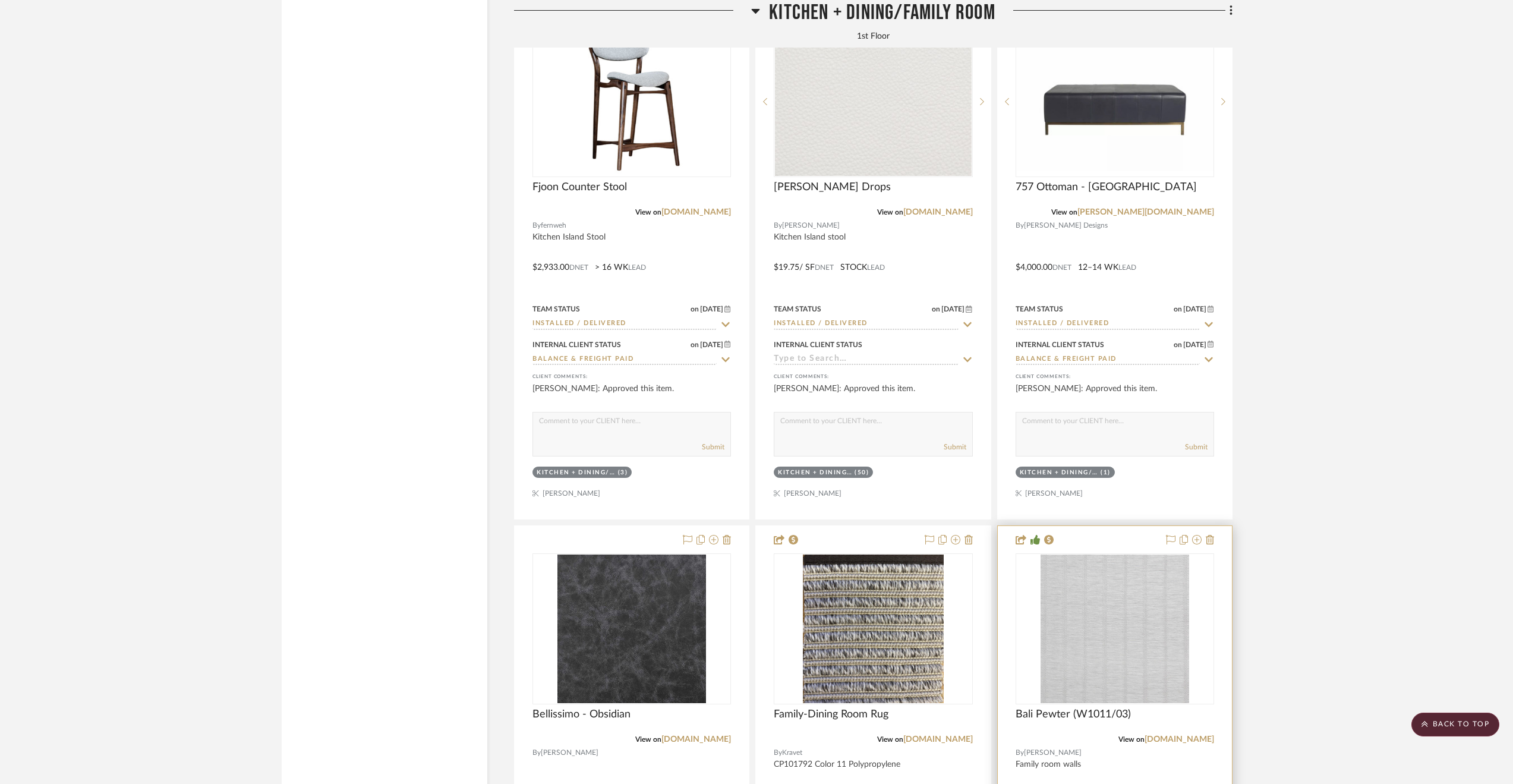
scroll to position [4587, 0]
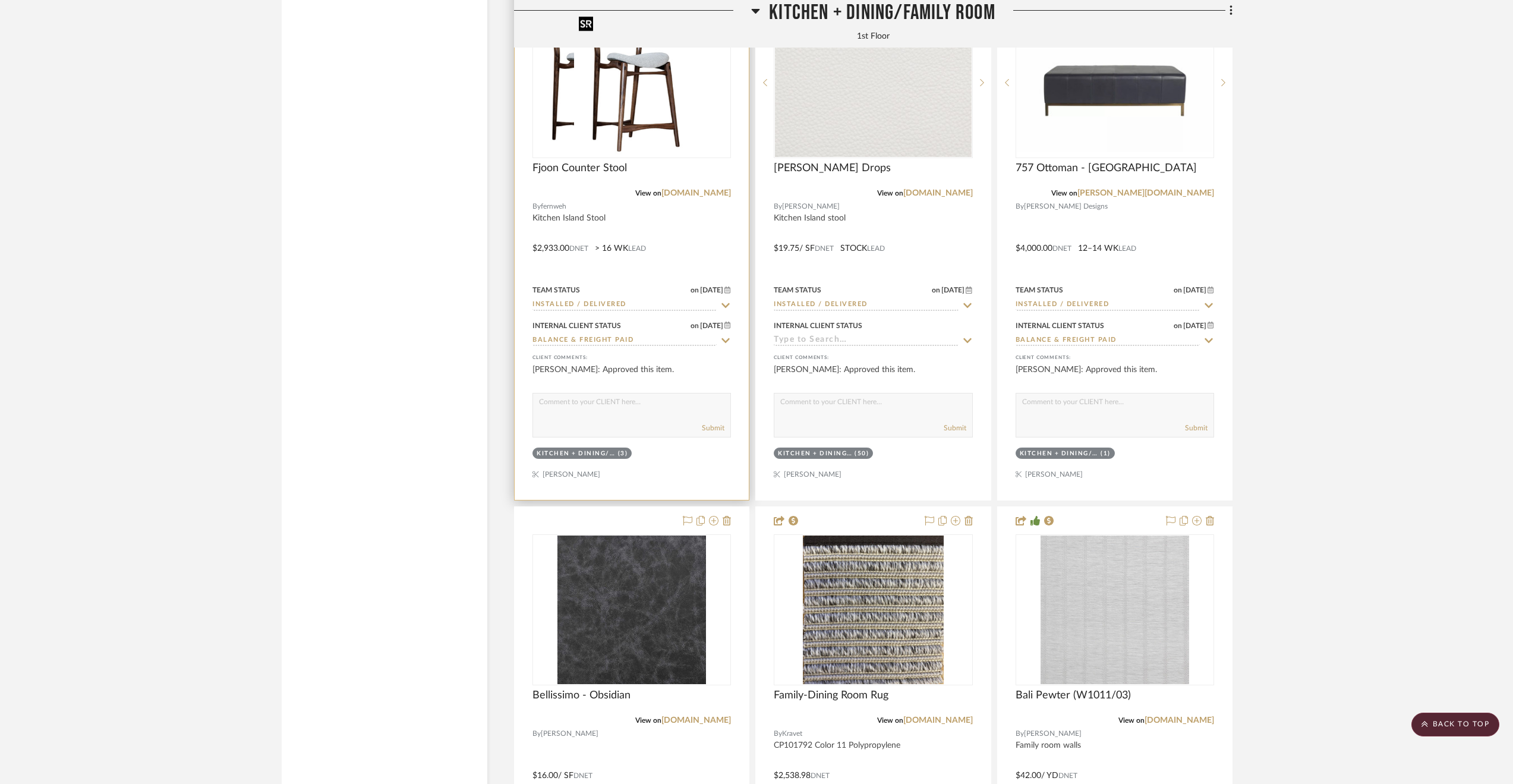
click at [685, 110] on div at bounding box center [632, 82] width 199 height 151
click at [648, 212] on div at bounding box center [632, 240] width 234 height 520
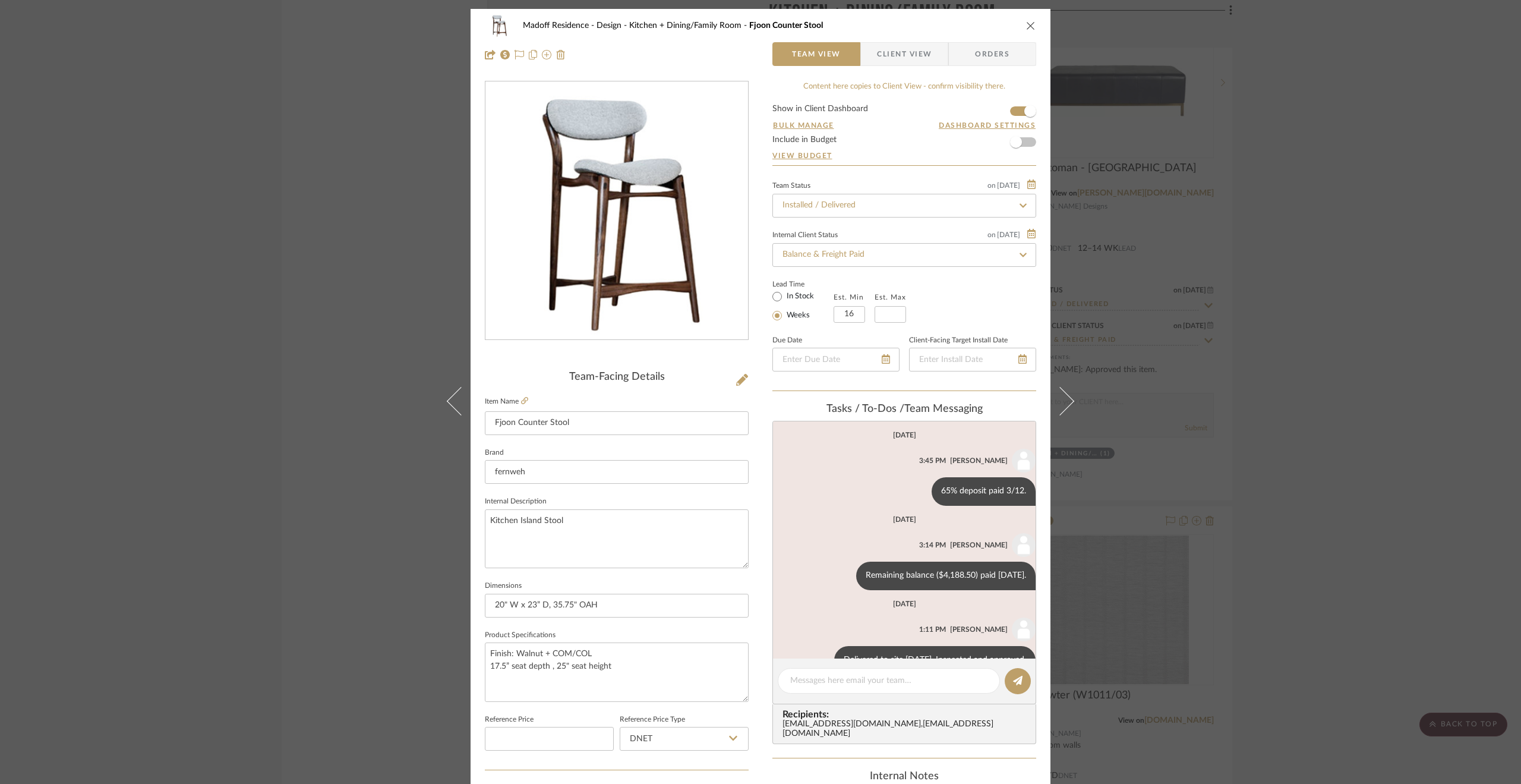
scroll to position [31, 0]
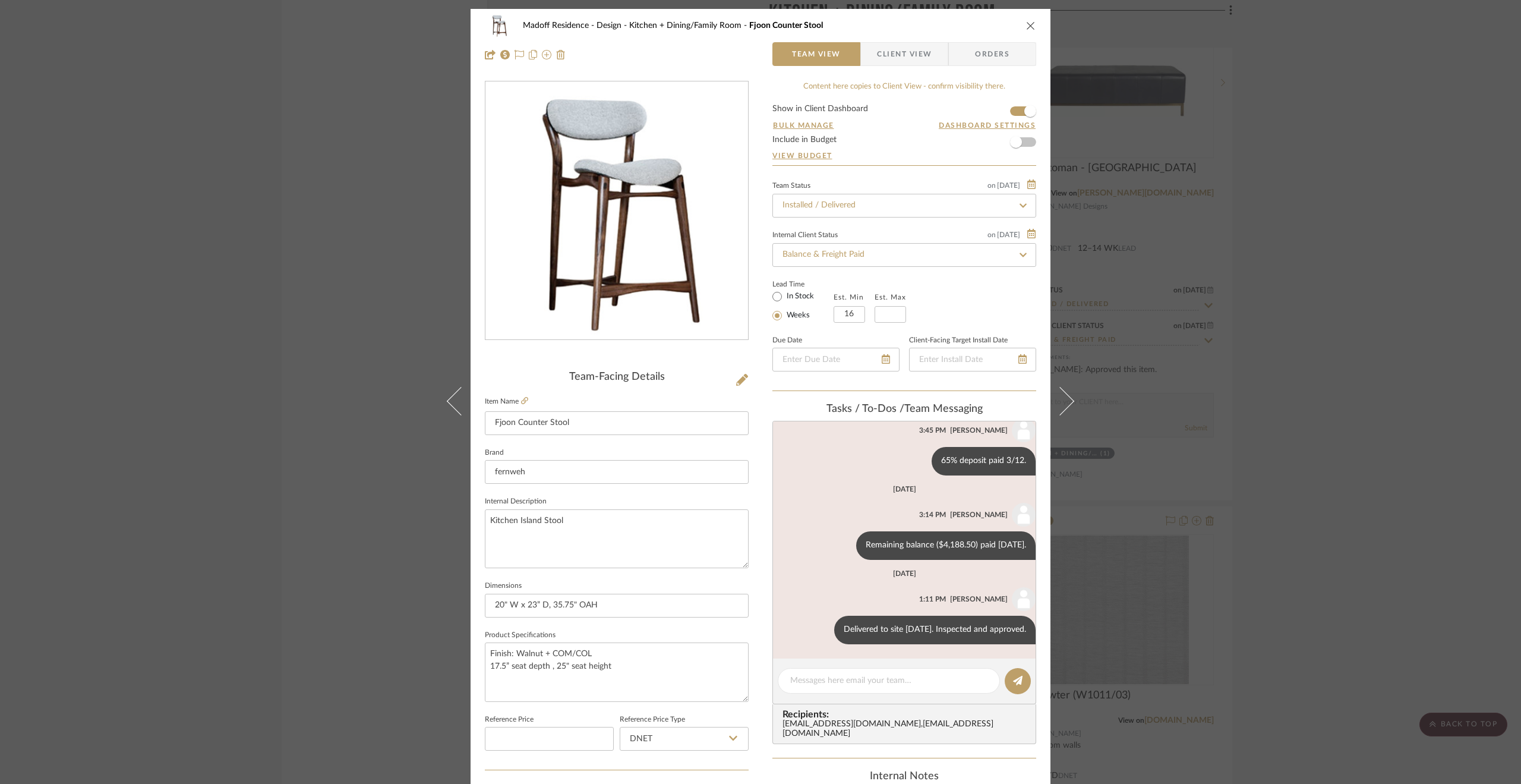
click at [1367, 434] on div "Madoff Residence - Design Kitchen + Dining/Family Room Fjoon Counter Stool Team…" at bounding box center [760, 392] width 1521 height 784
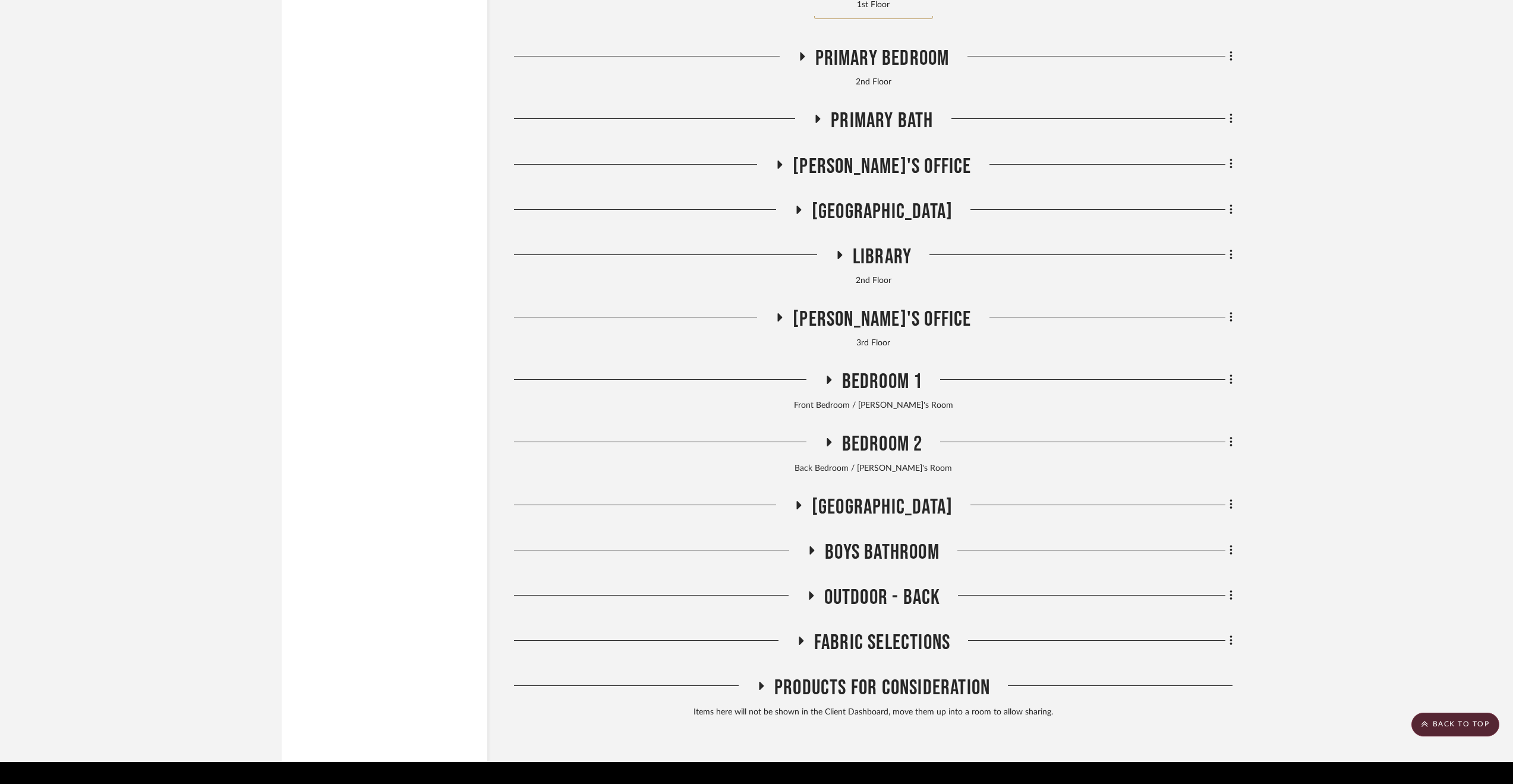
scroll to position [7251, 0]
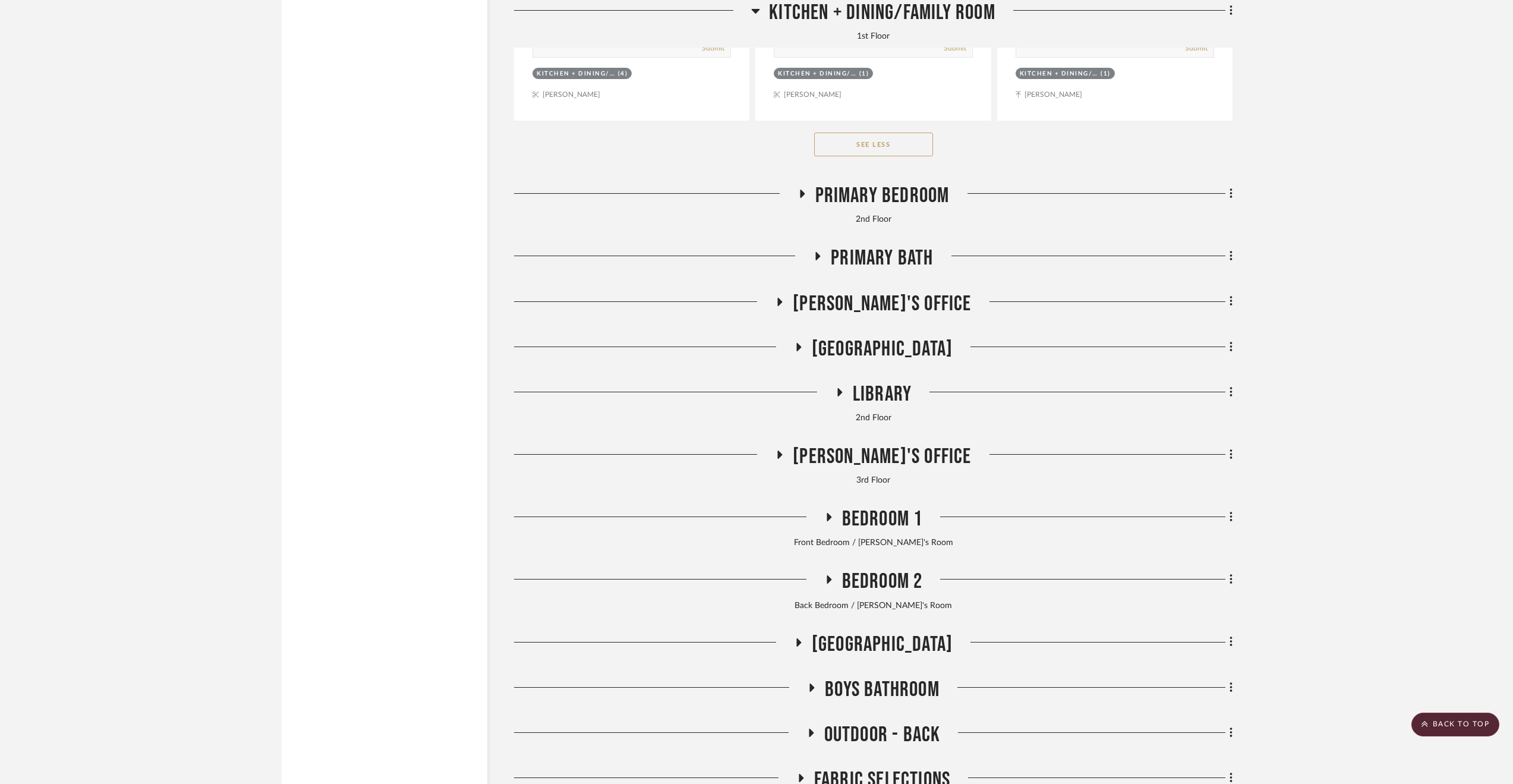
scroll to position [7014, 0]
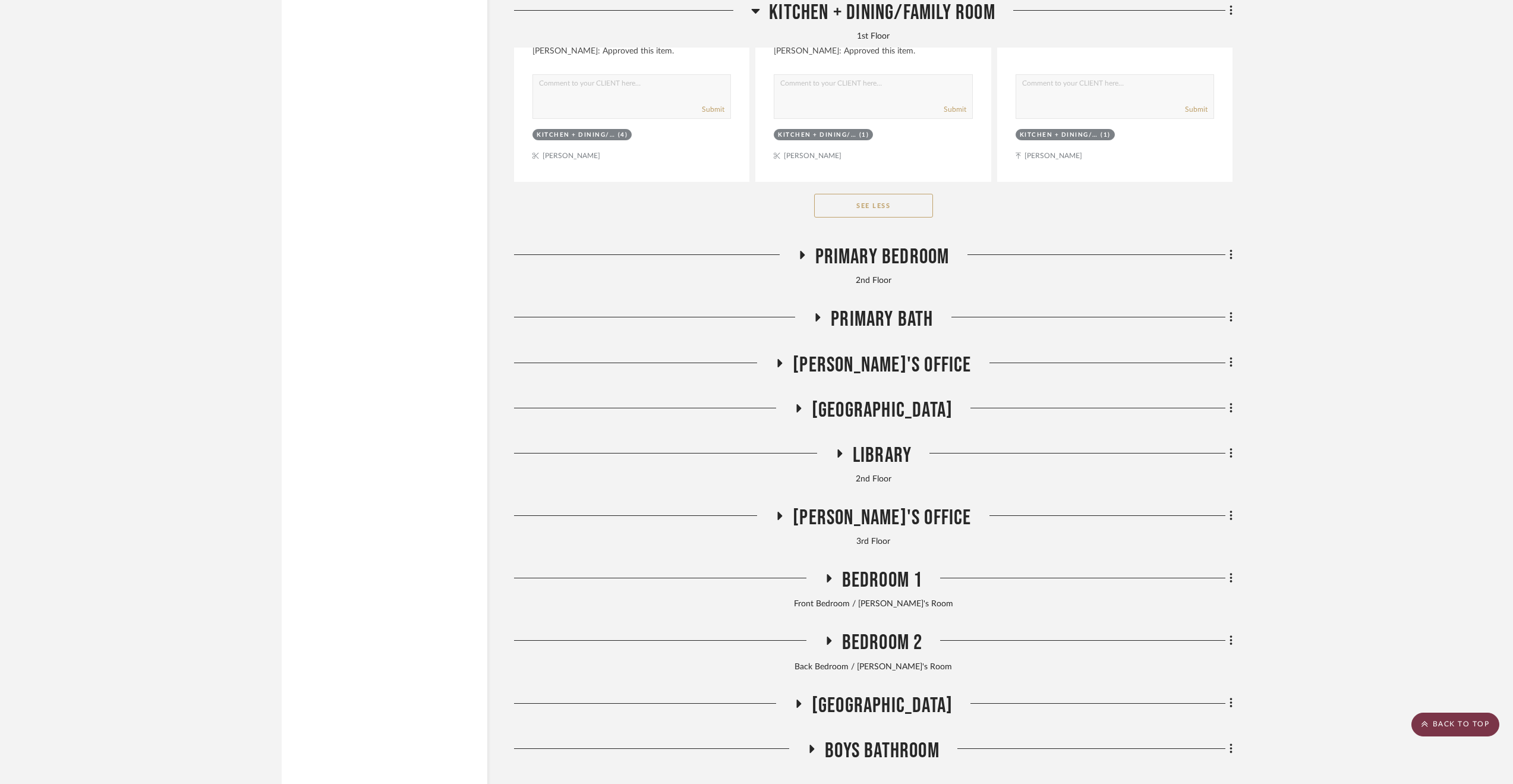
click at [1422, 718] on scroll-to-top-button "BACK TO TOP" at bounding box center [1455, 724] width 88 height 24
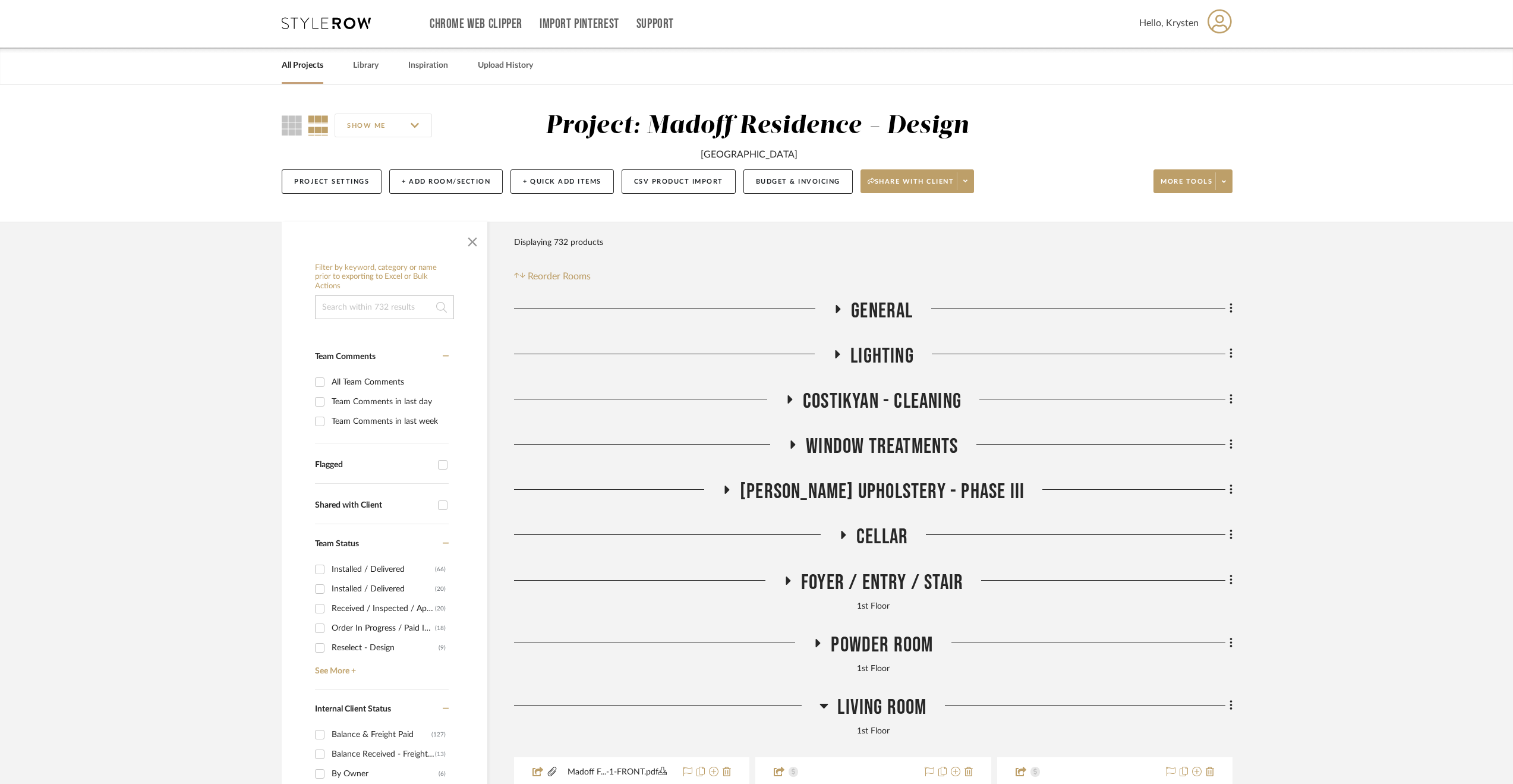
scroll to position [0, 0]
click at [924, 497] on span "Walter's Upholstery - Phase III" at bounding box center [882, 493] width 284 height 26
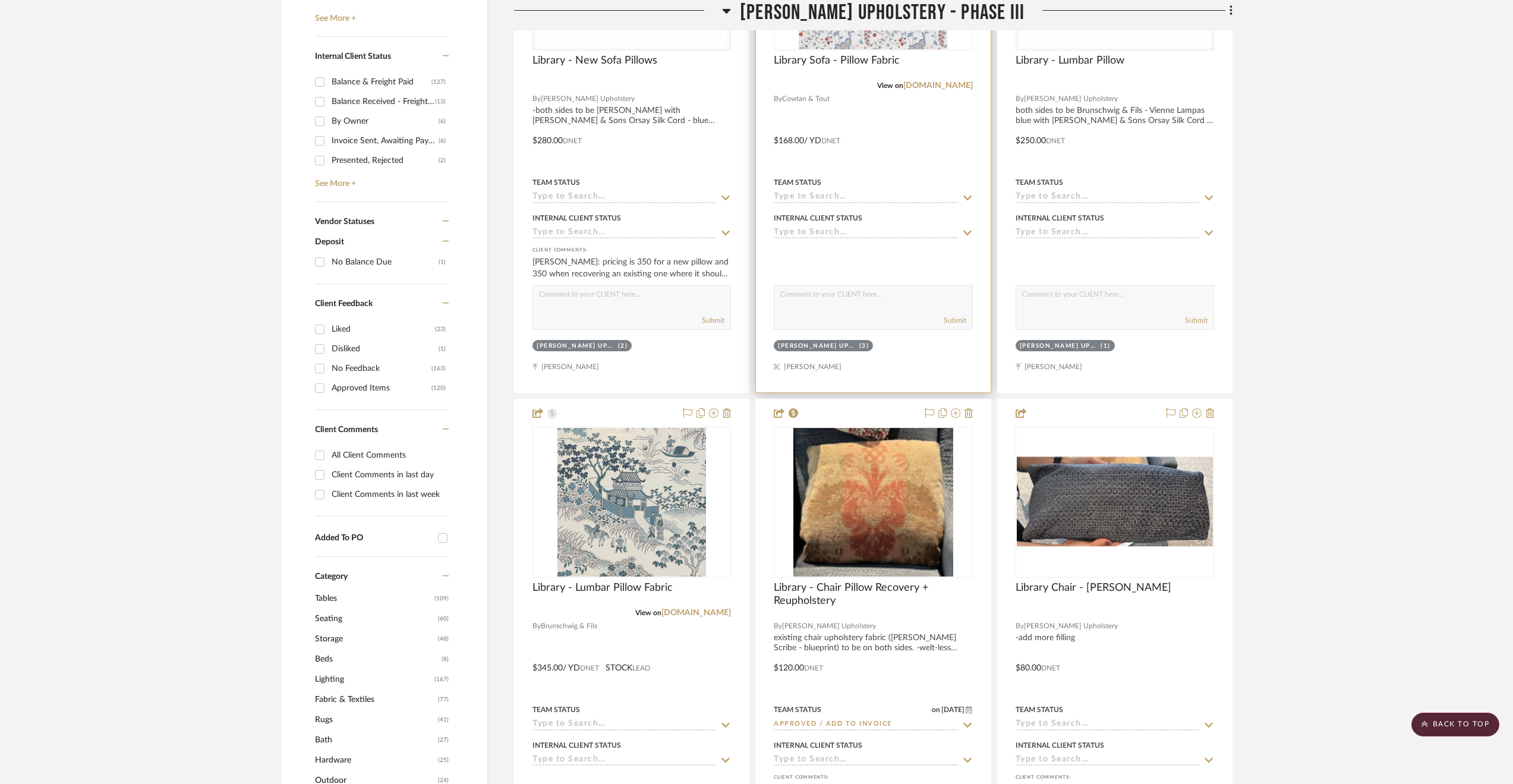
scroll to position [891, 0]
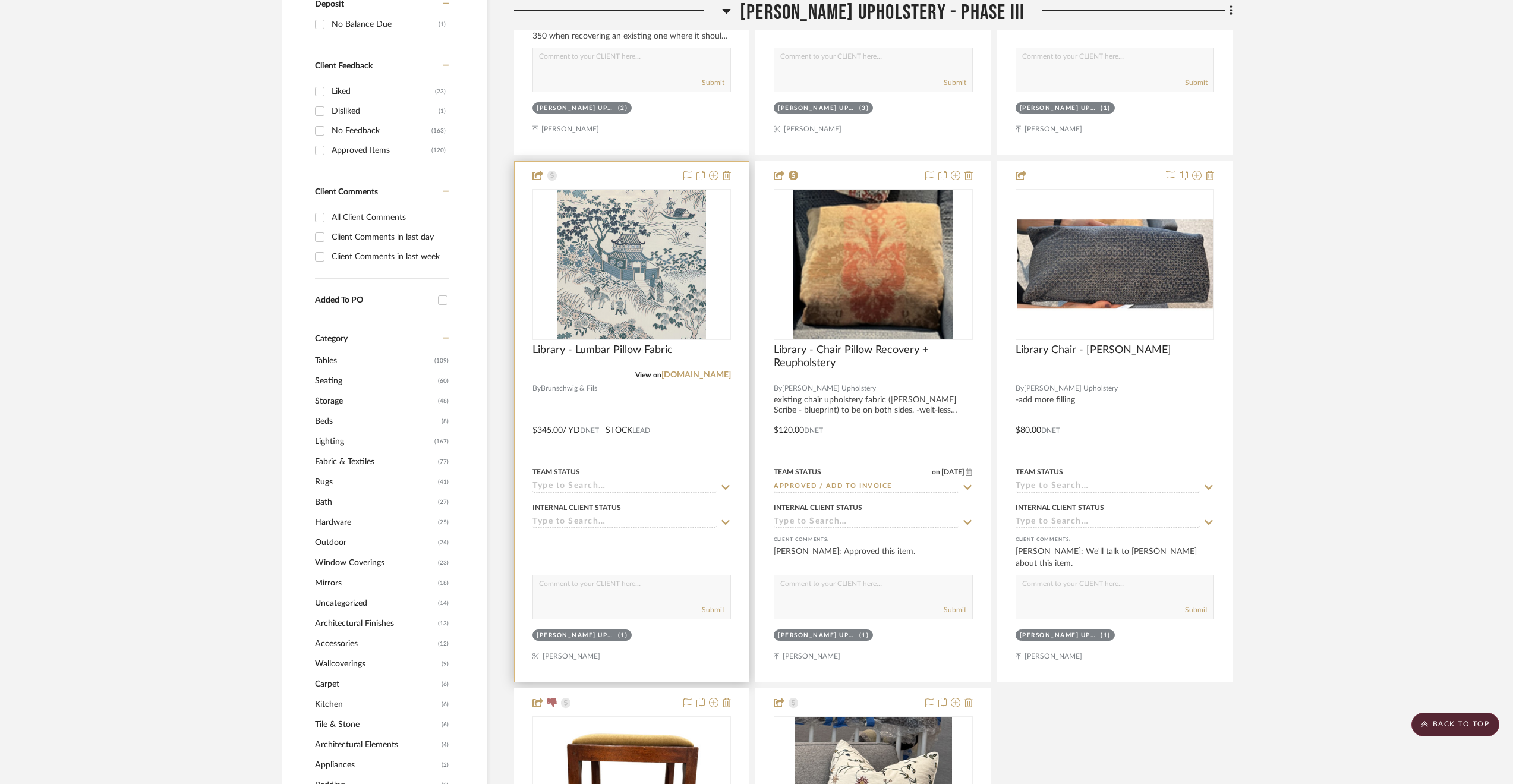
click at [647, 413] on div at bounding box center [632, 422] width 234 height 520
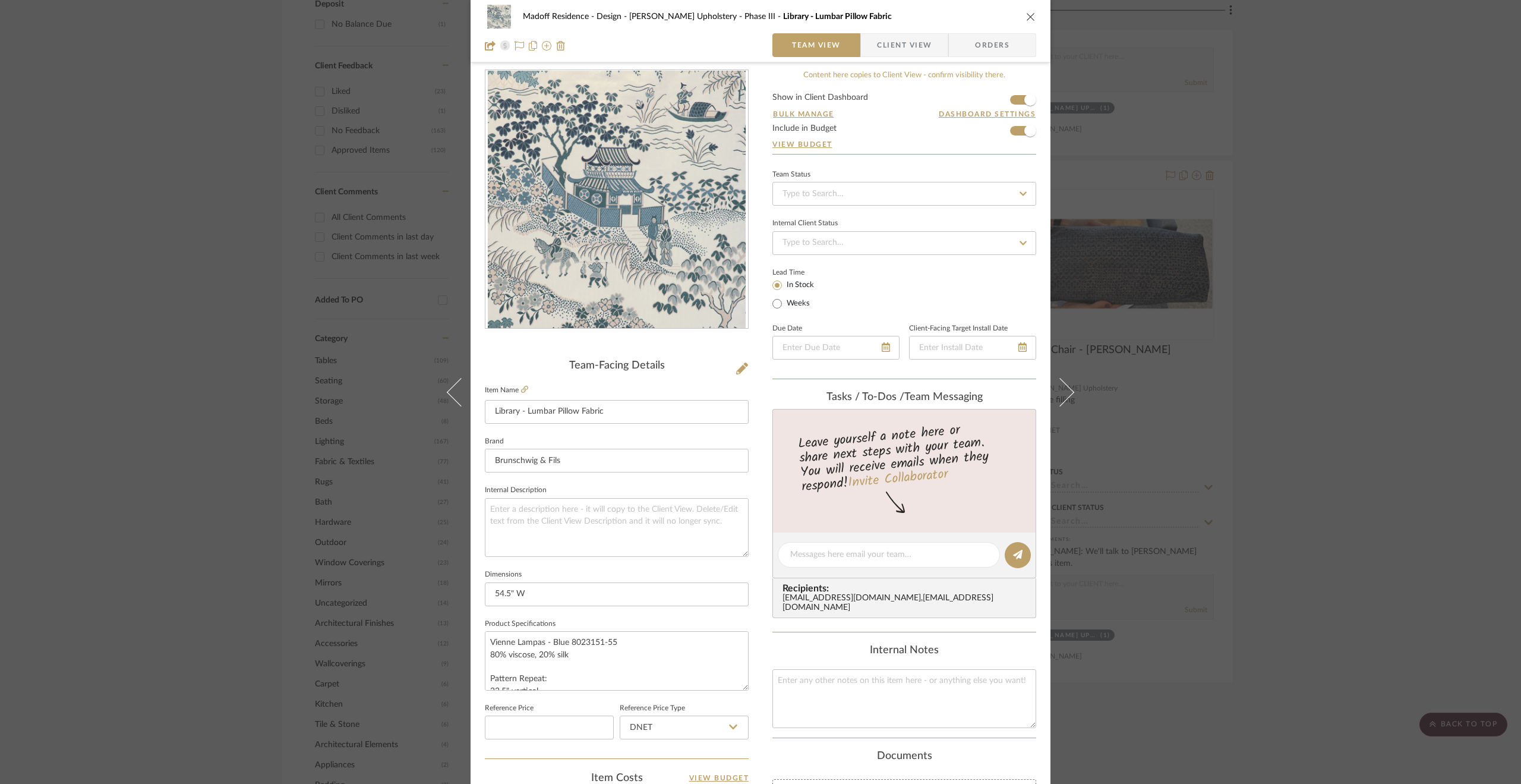
scroll to position [0, 0]
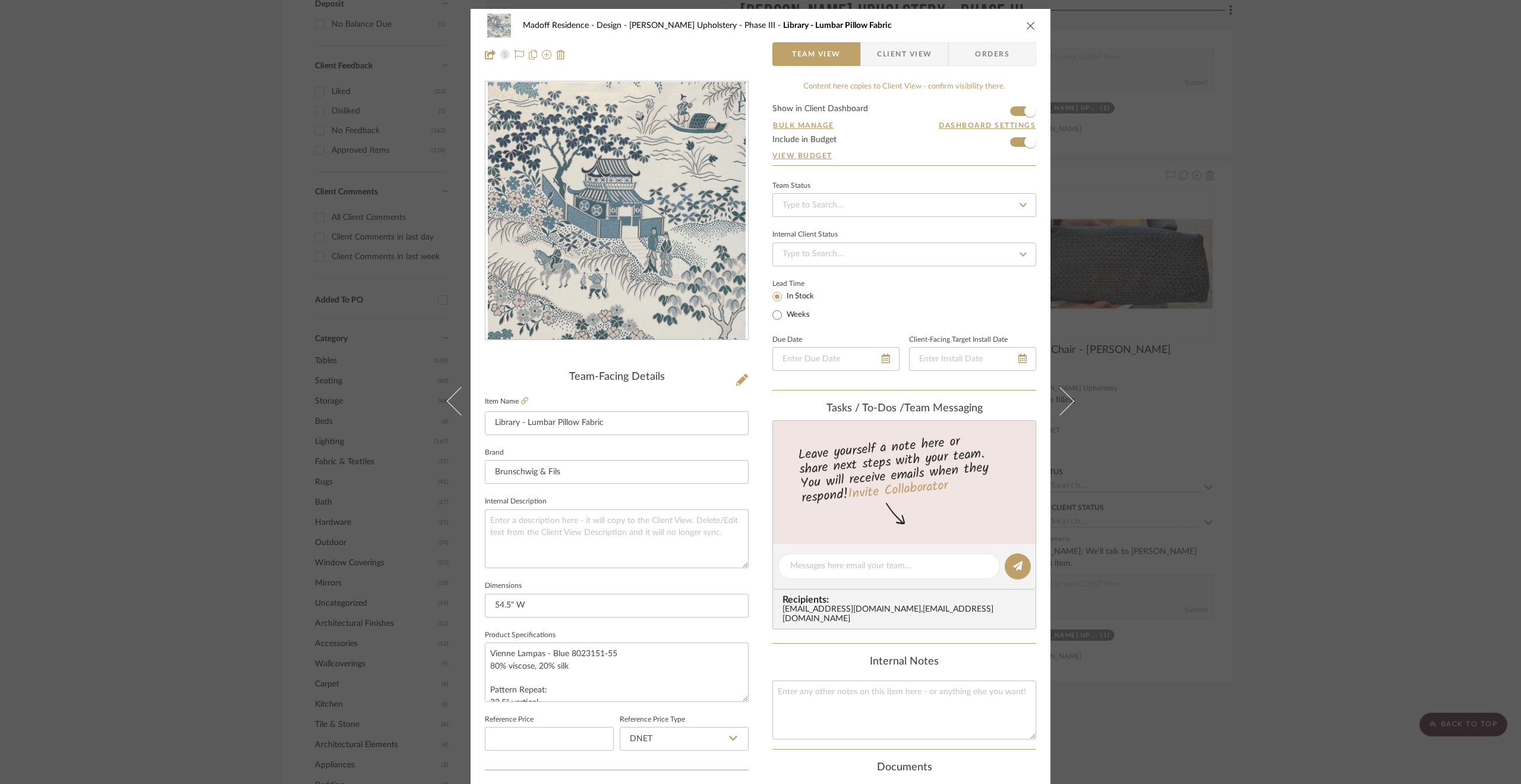
click at [1314, 368] on div "Madoff Residence - Design Walter's Upholstery - Phase III Library - Lumbar Pill…" at bounding box center [760, 392] width 1521 height 784
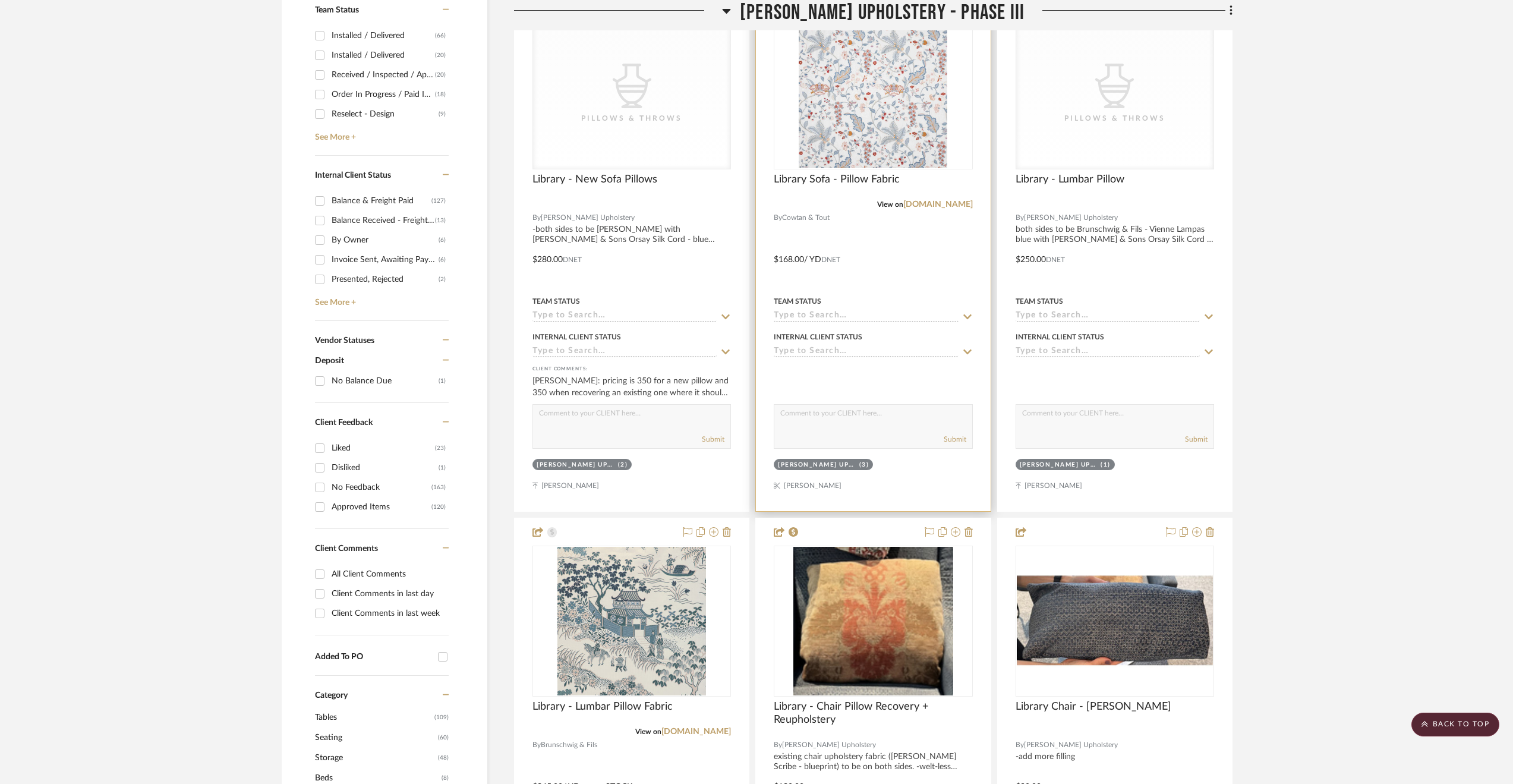
scroll to position [356, 0]
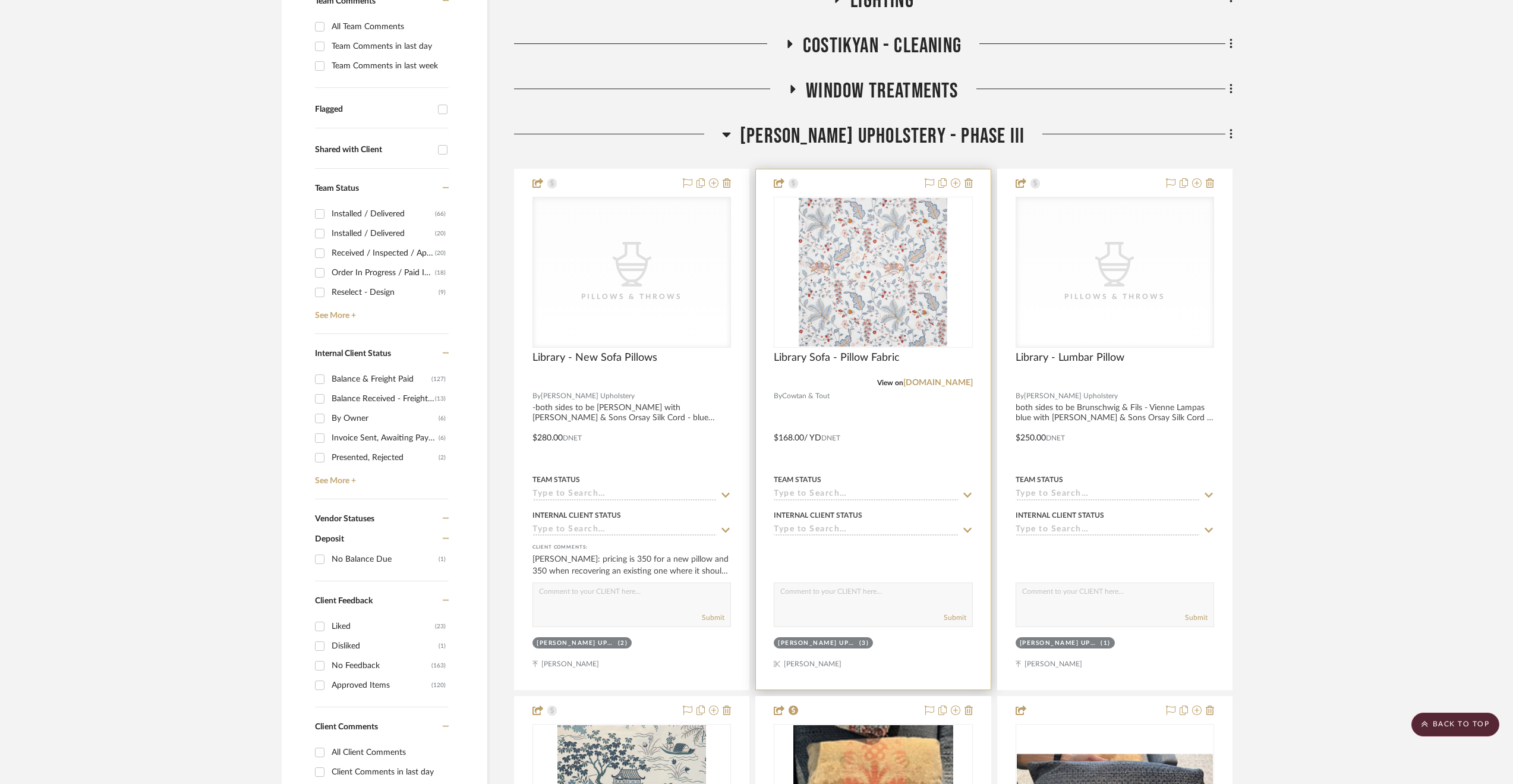
click at [923, 419] on div at bounding box center [873, 429] width 234 height 520
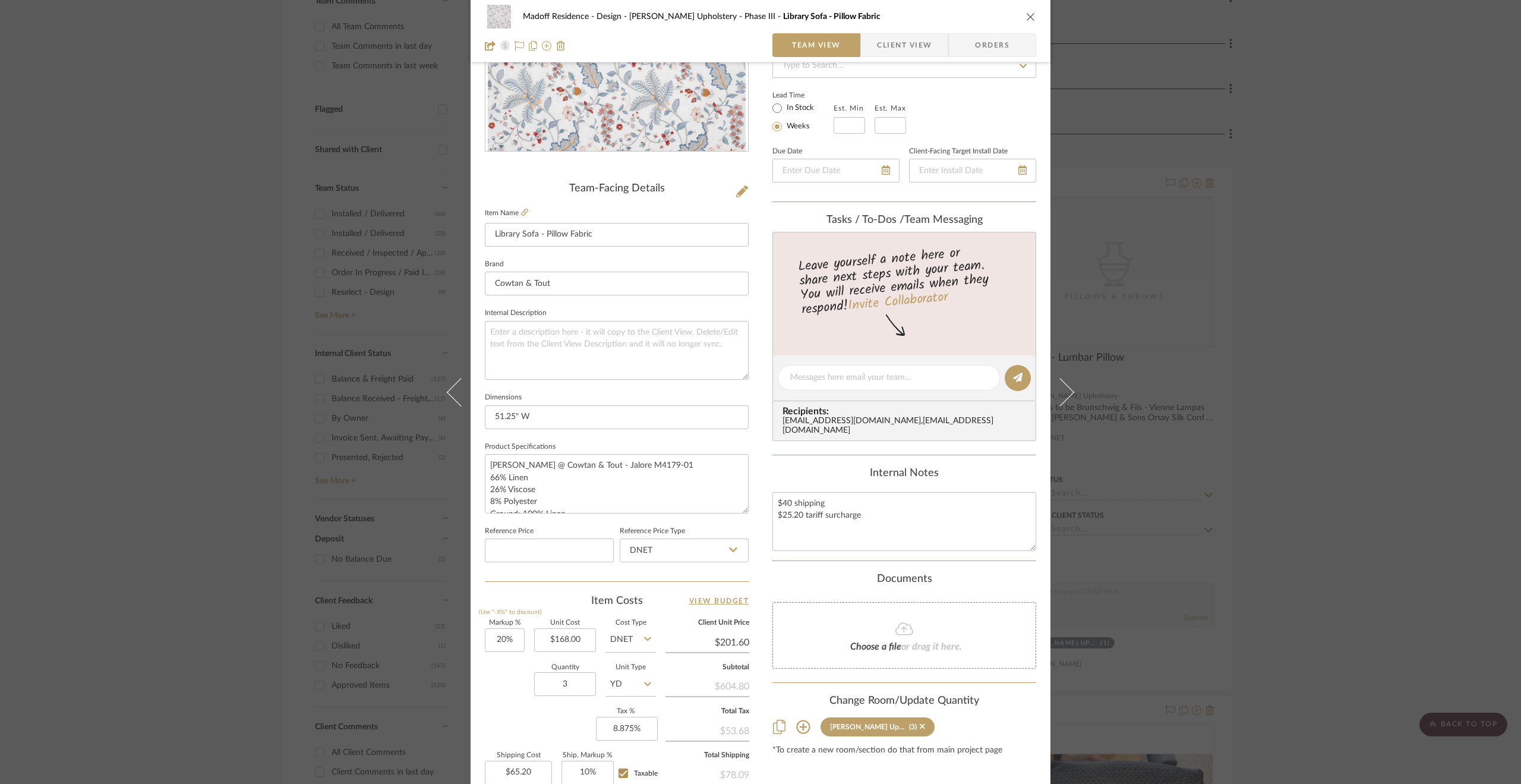
scroll to position [297, 0]
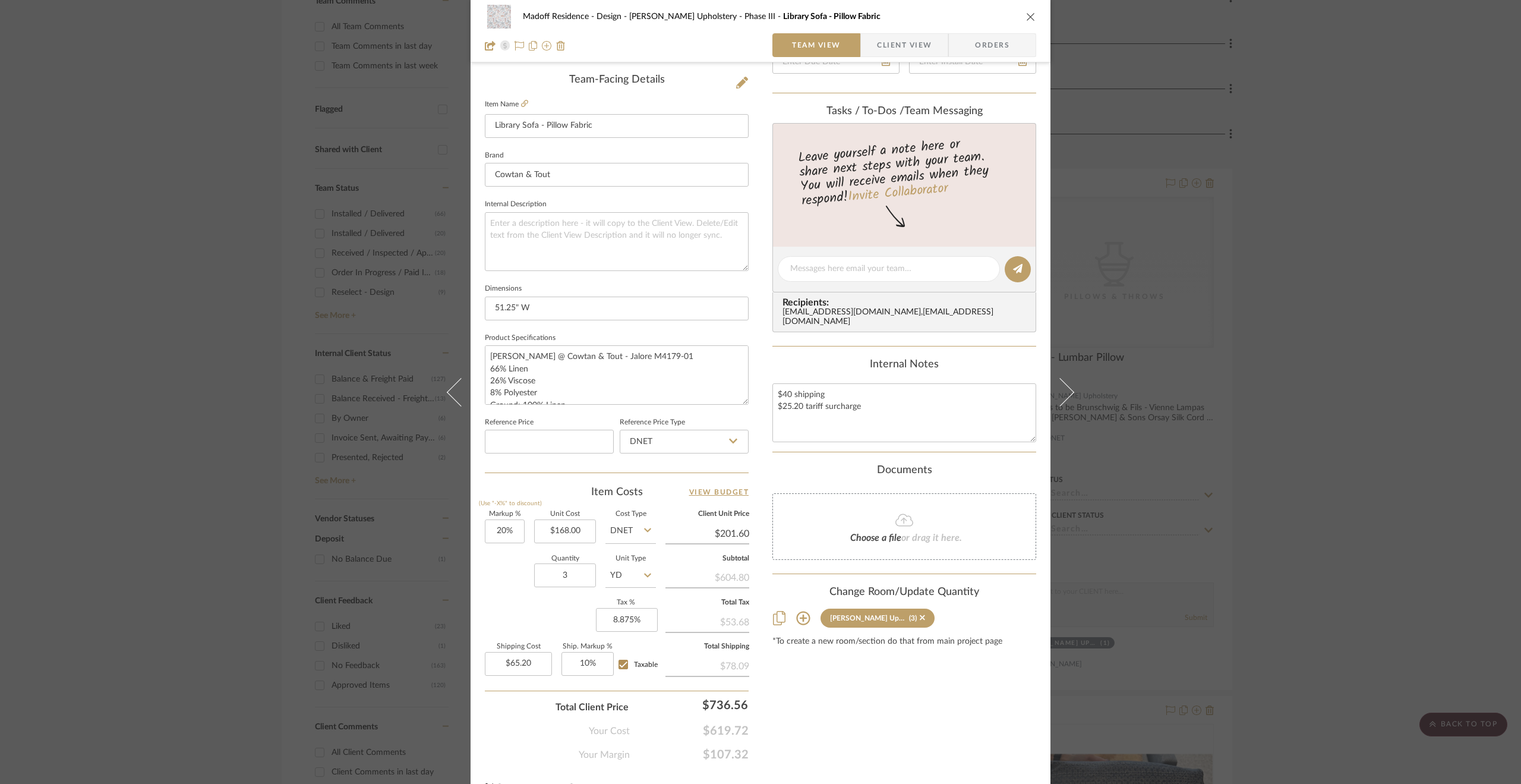
click at [1314, 574] on div "Madoff Residence - Design Walter's Upholstery - Phase III Library Sofa - Pillow…" at bounding box center [760, 392] width 1521 height 784
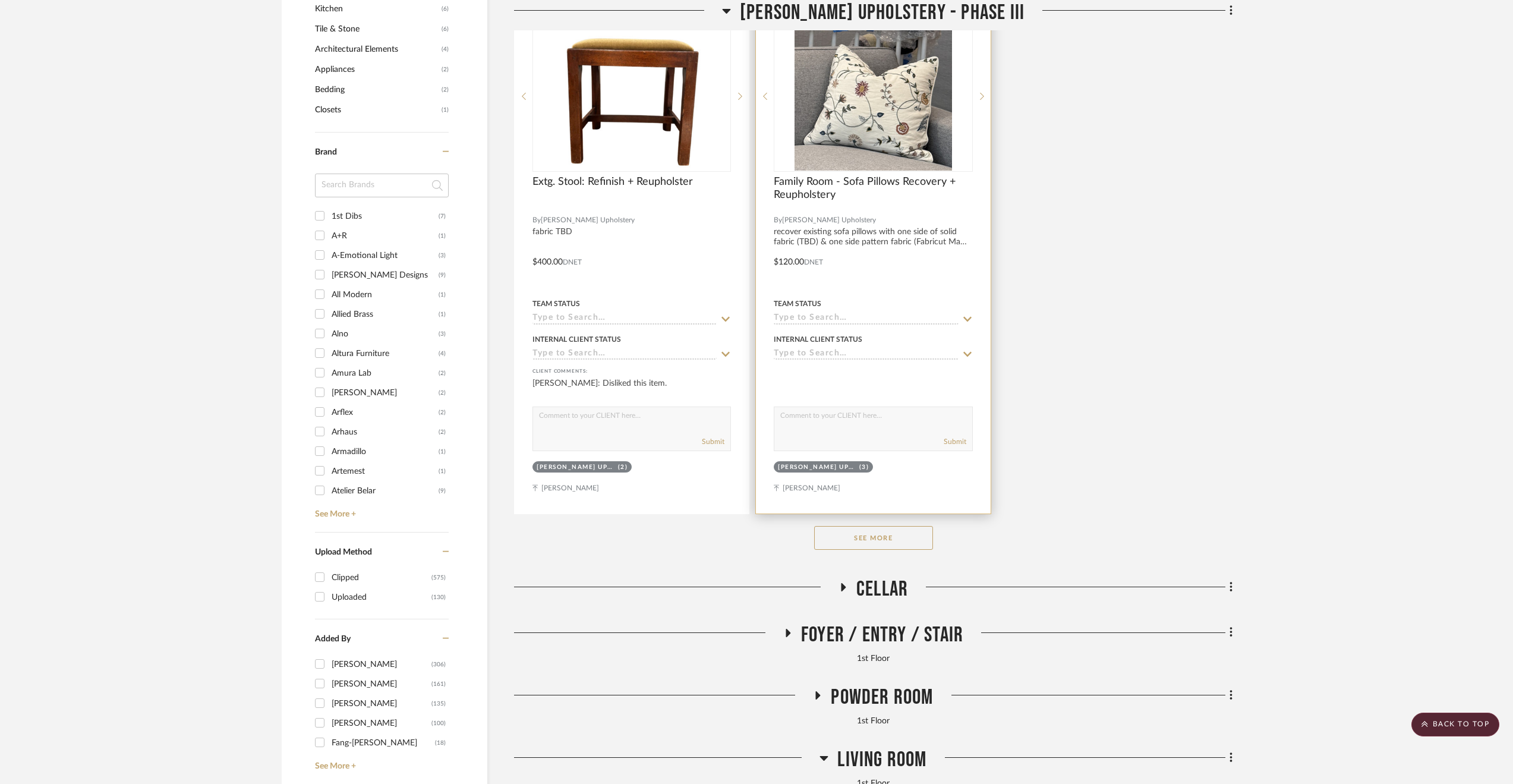
scroll to position [1604, 0]
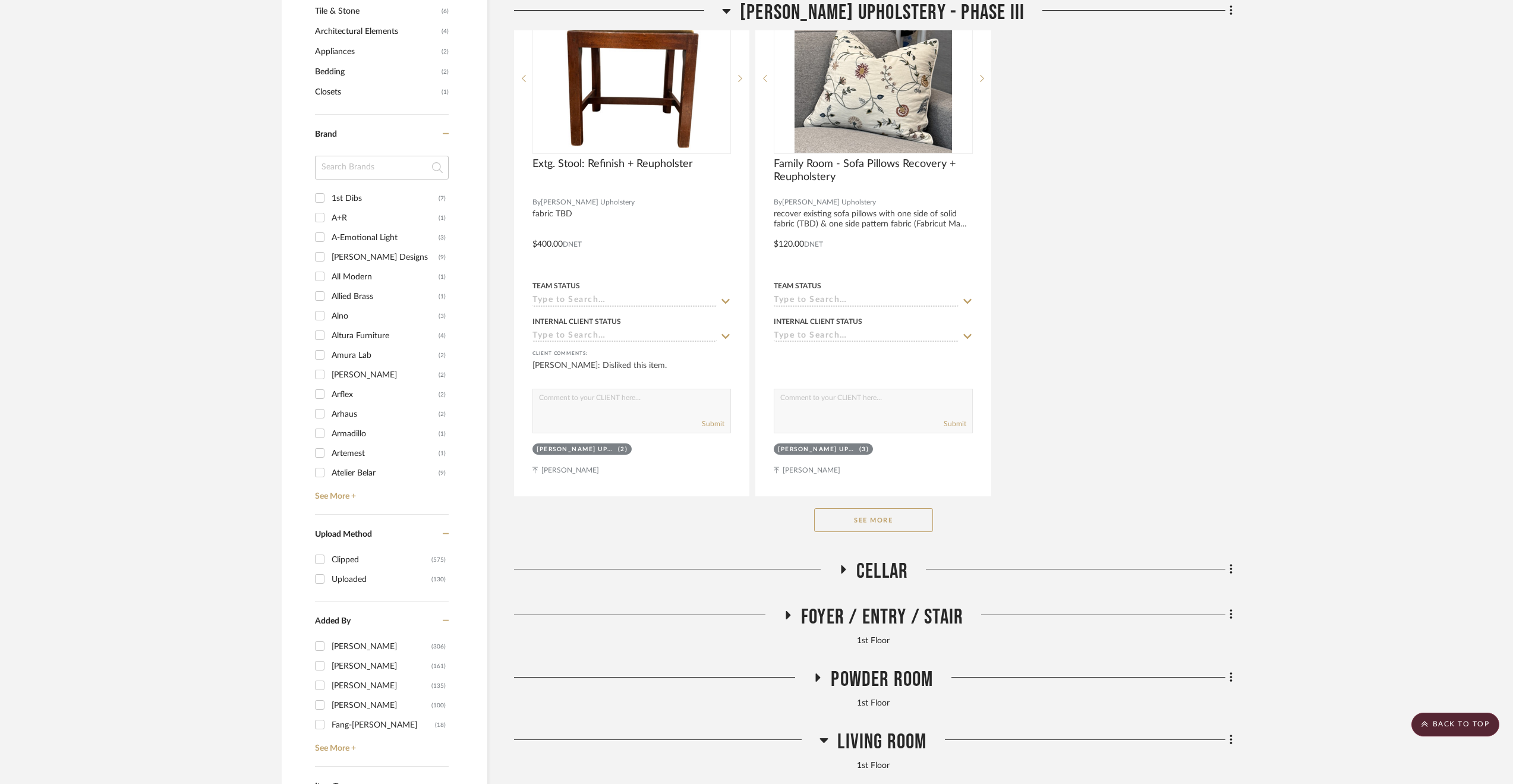
click at [885, 532] on button "See More" at bounding box center [874, 519] width 119 height 24
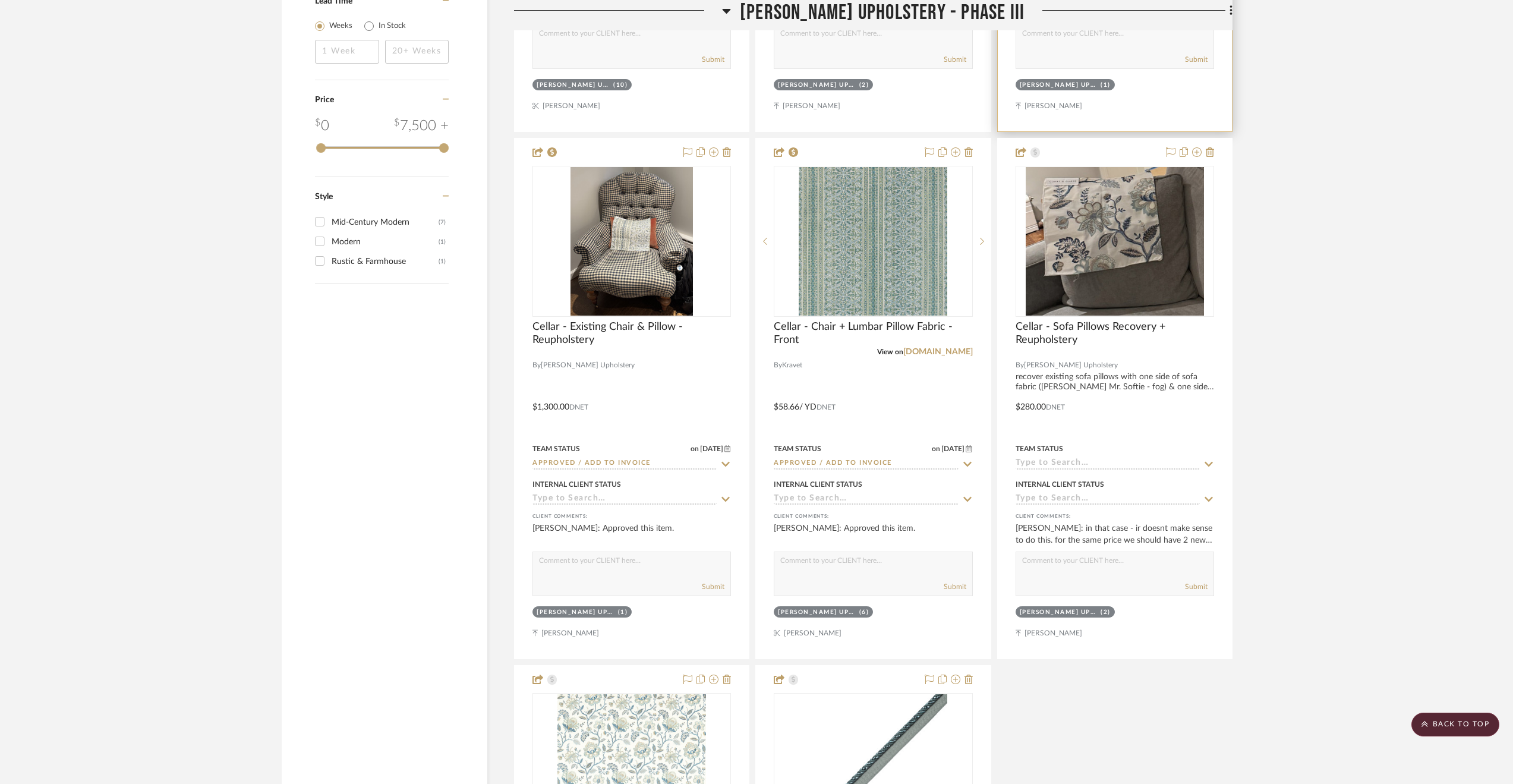
scroll to position [2793, 0]
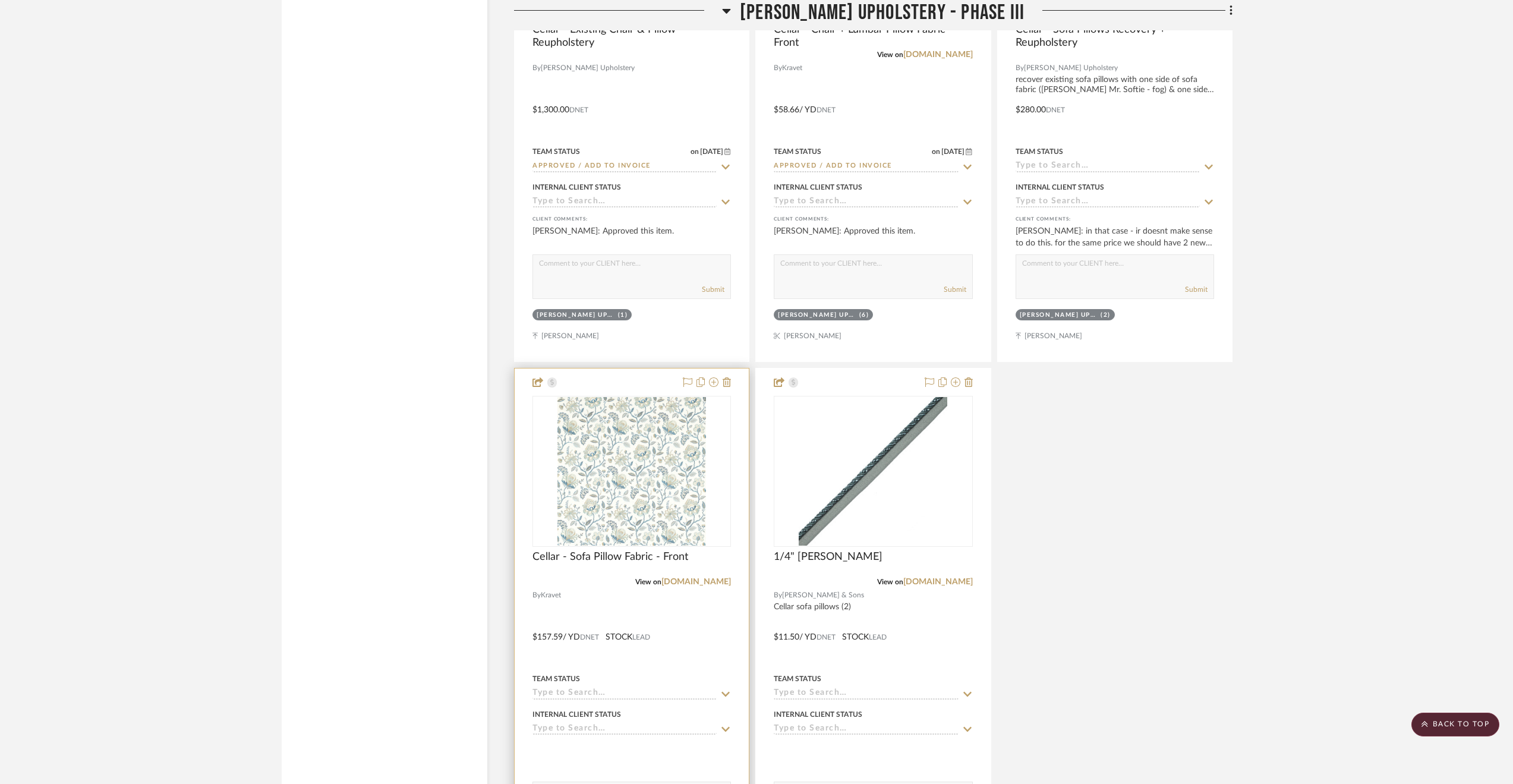
click at [693, 612] on div at bounding box center [632, 629] width 234 height 520
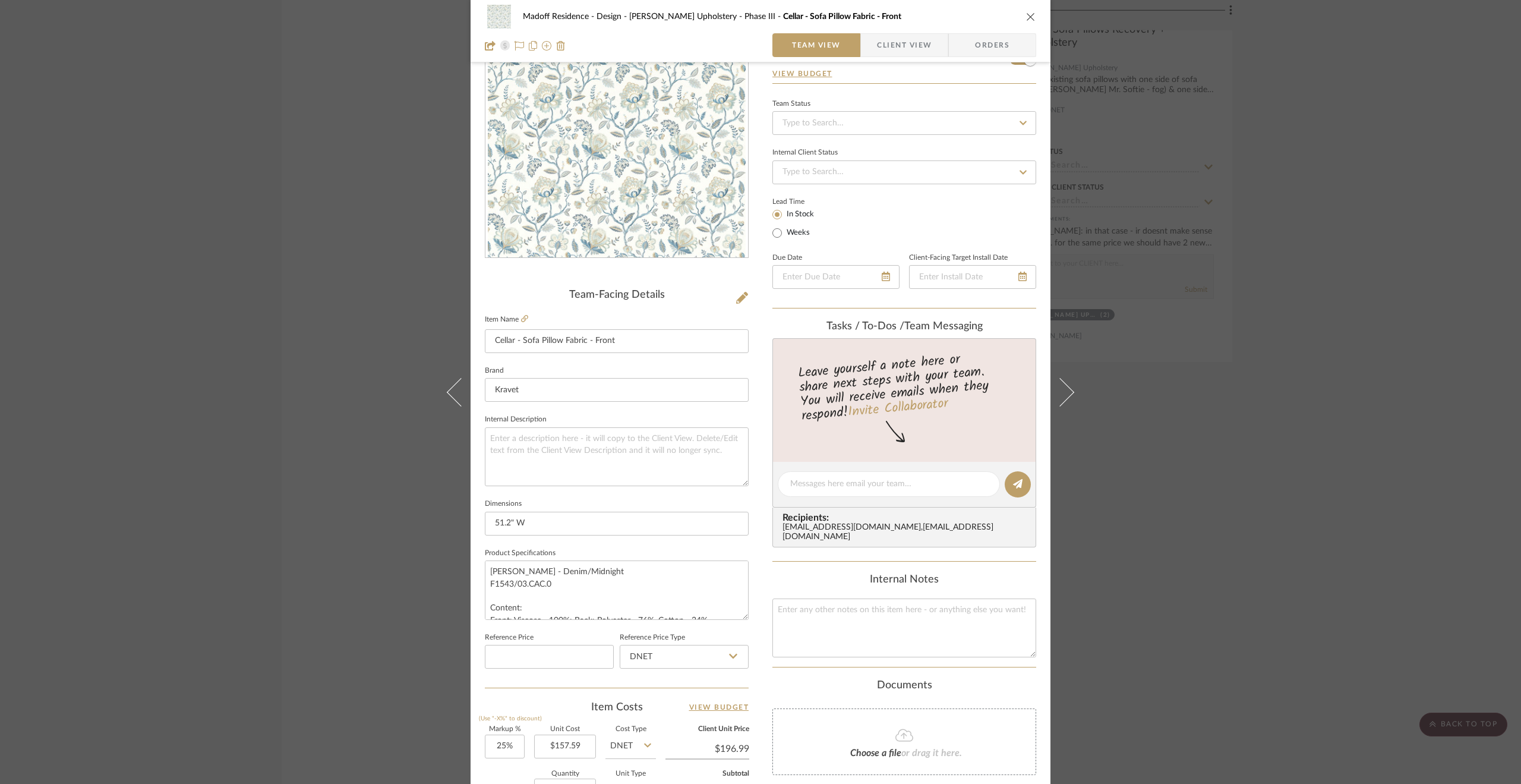
scroll to position [0, 0]
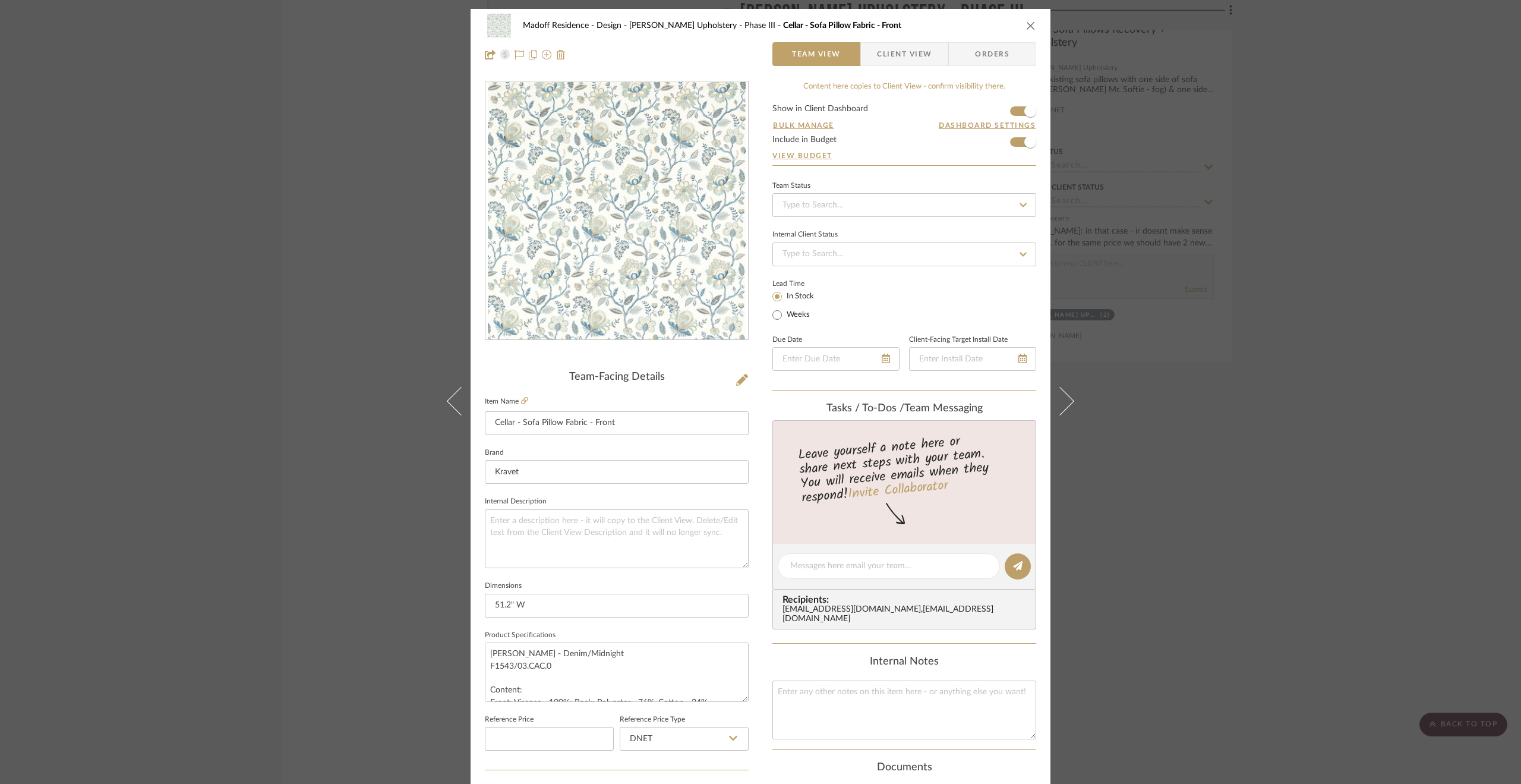
click at [1275, 414] on div "Madoff Residence - Design Walter's Upholstery - Phase III Cellar - Sofa Pillow …" at bounding box center [760, 392] width 1521 height 784
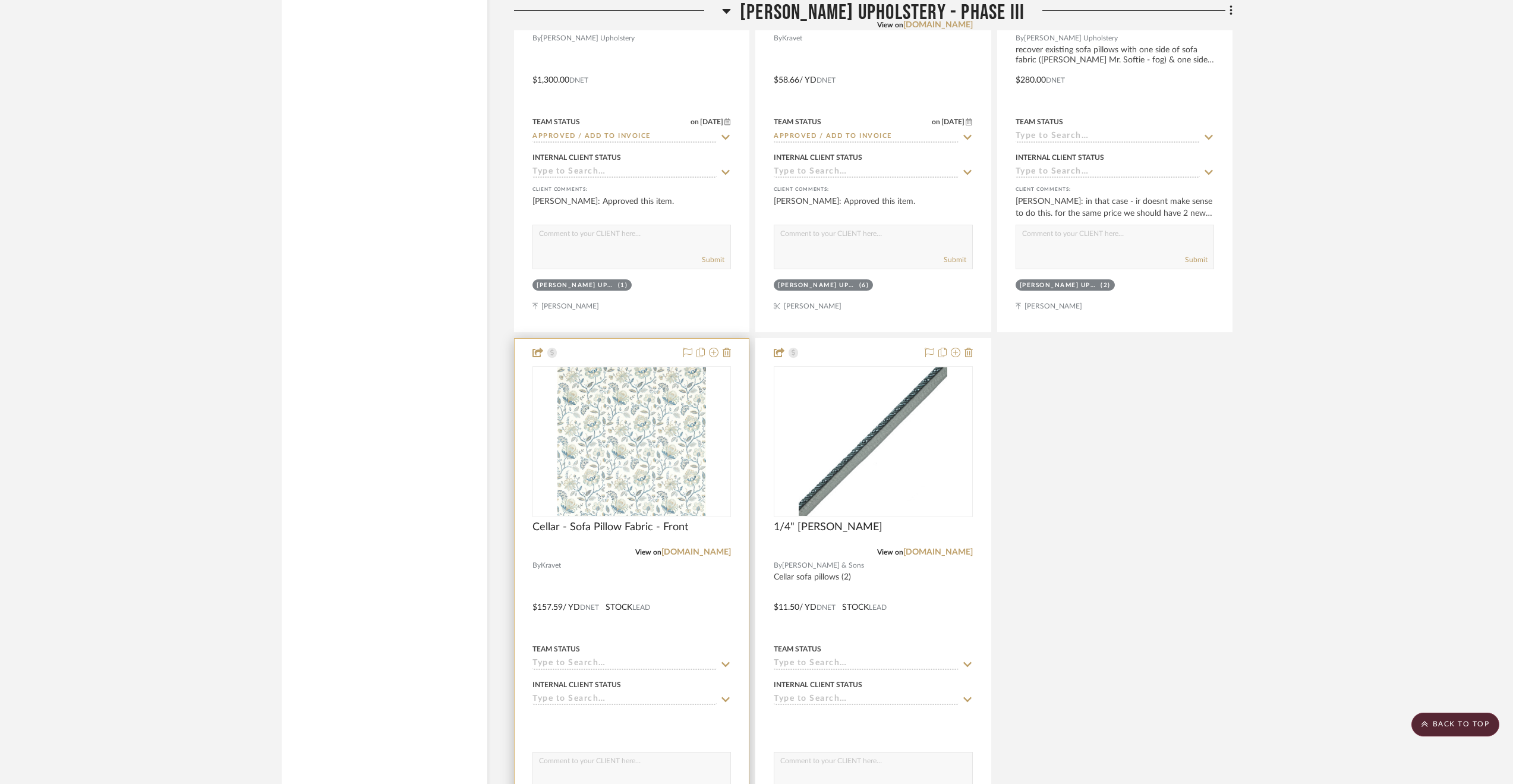
scroll to position [2912, 0]
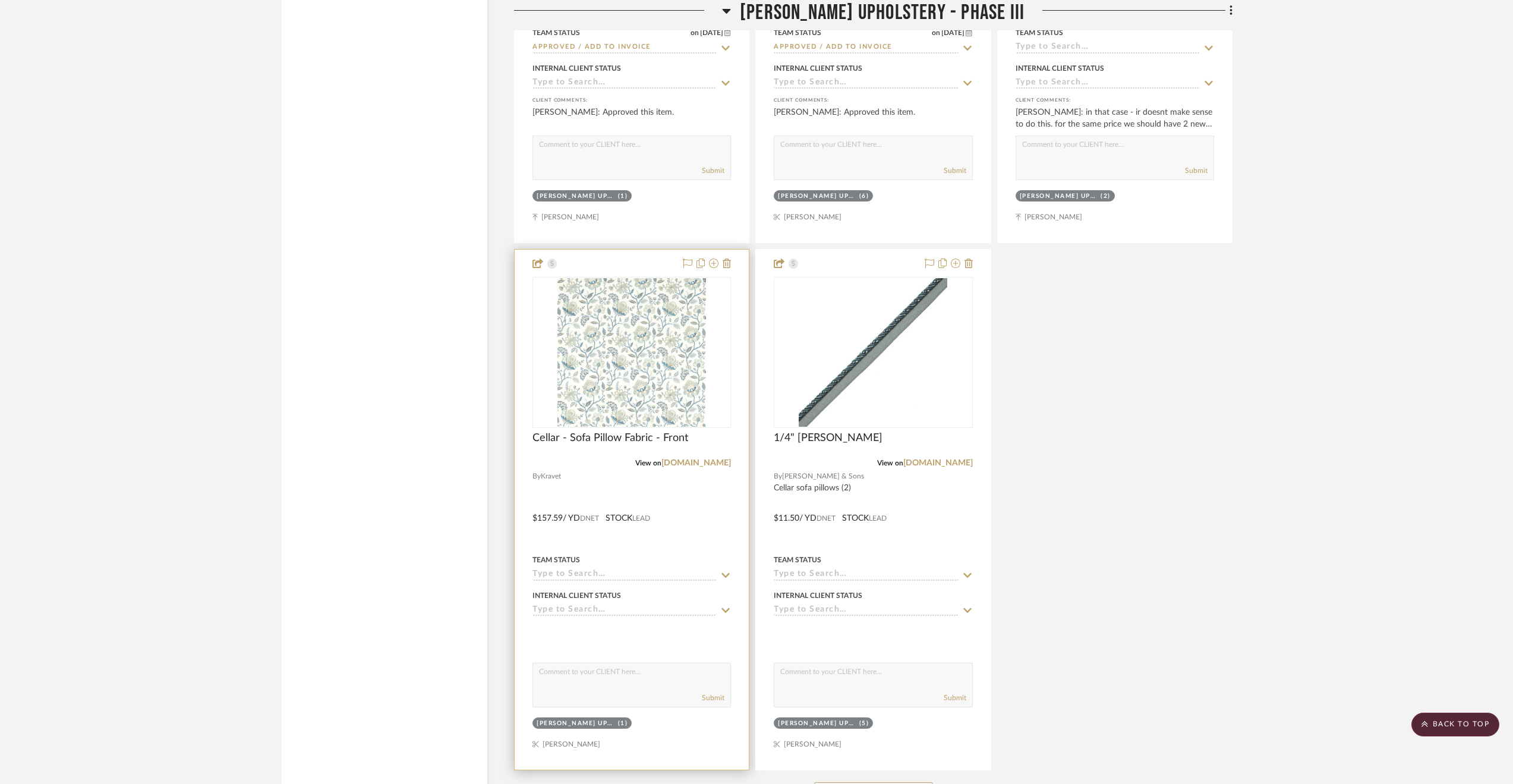
click at [695, 549] on div at bounding box center [632, 510] width 234 height 520
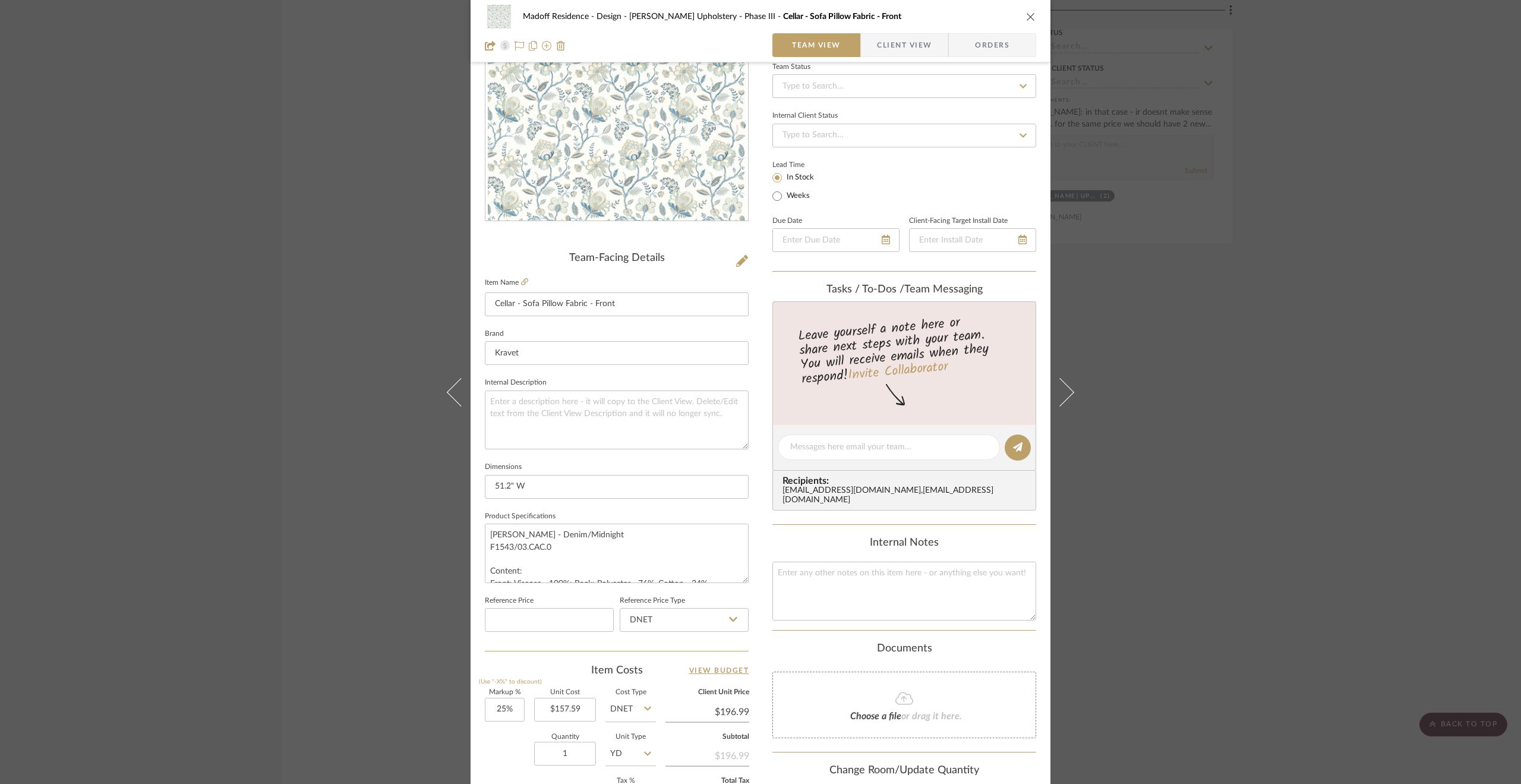
scroll to position [0, 0]
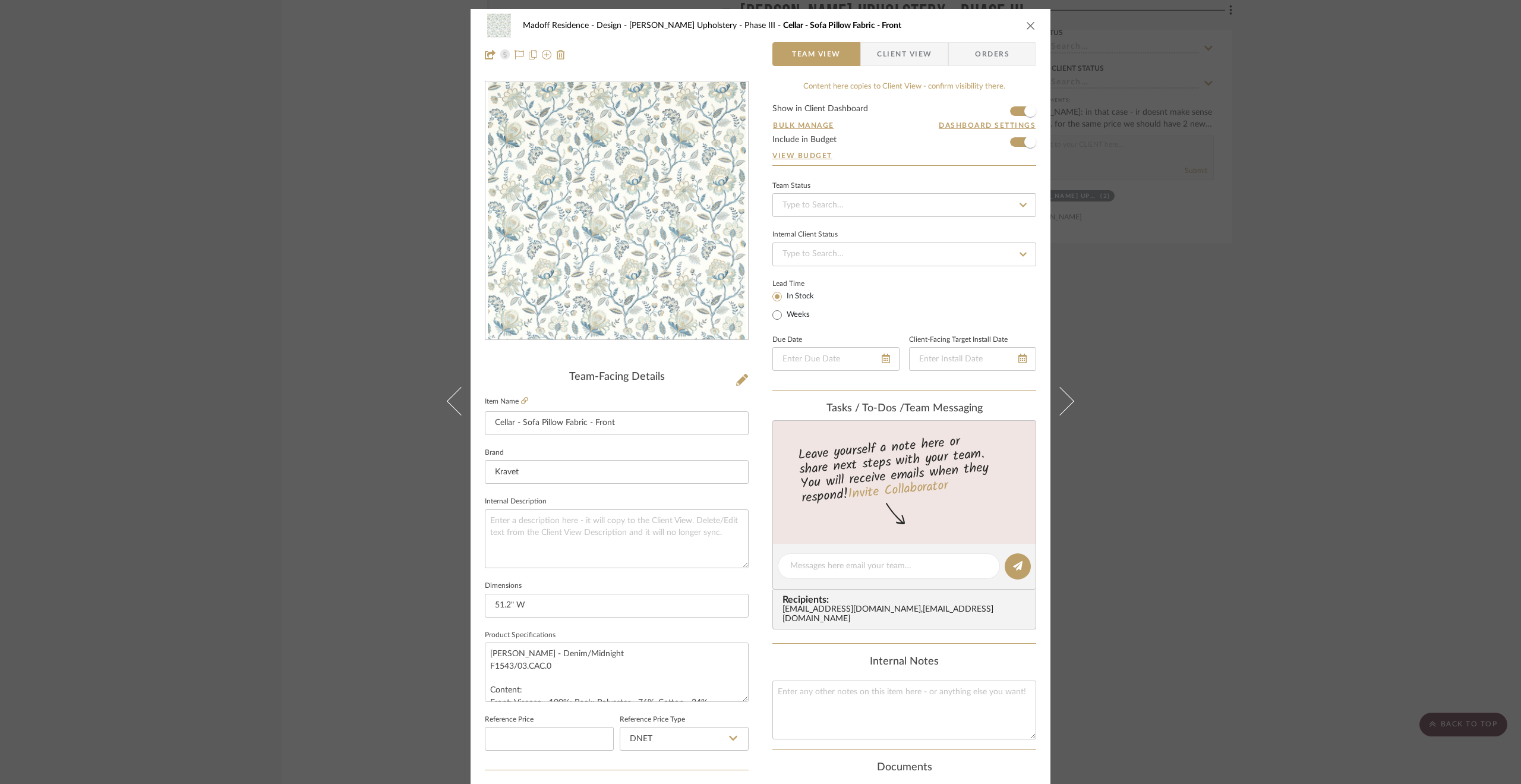
drag, startPoint x: 1337, startPoint y: 634, endPoint x: 1273, endPoint y: 572, distance: 89.1
click at [1337, 634] on div "Madoff Residence - Design Walter's Upholstery - Phase III Cellar - Sofa Pillow …" at bounding box center [760, 392] width 1521 height 784
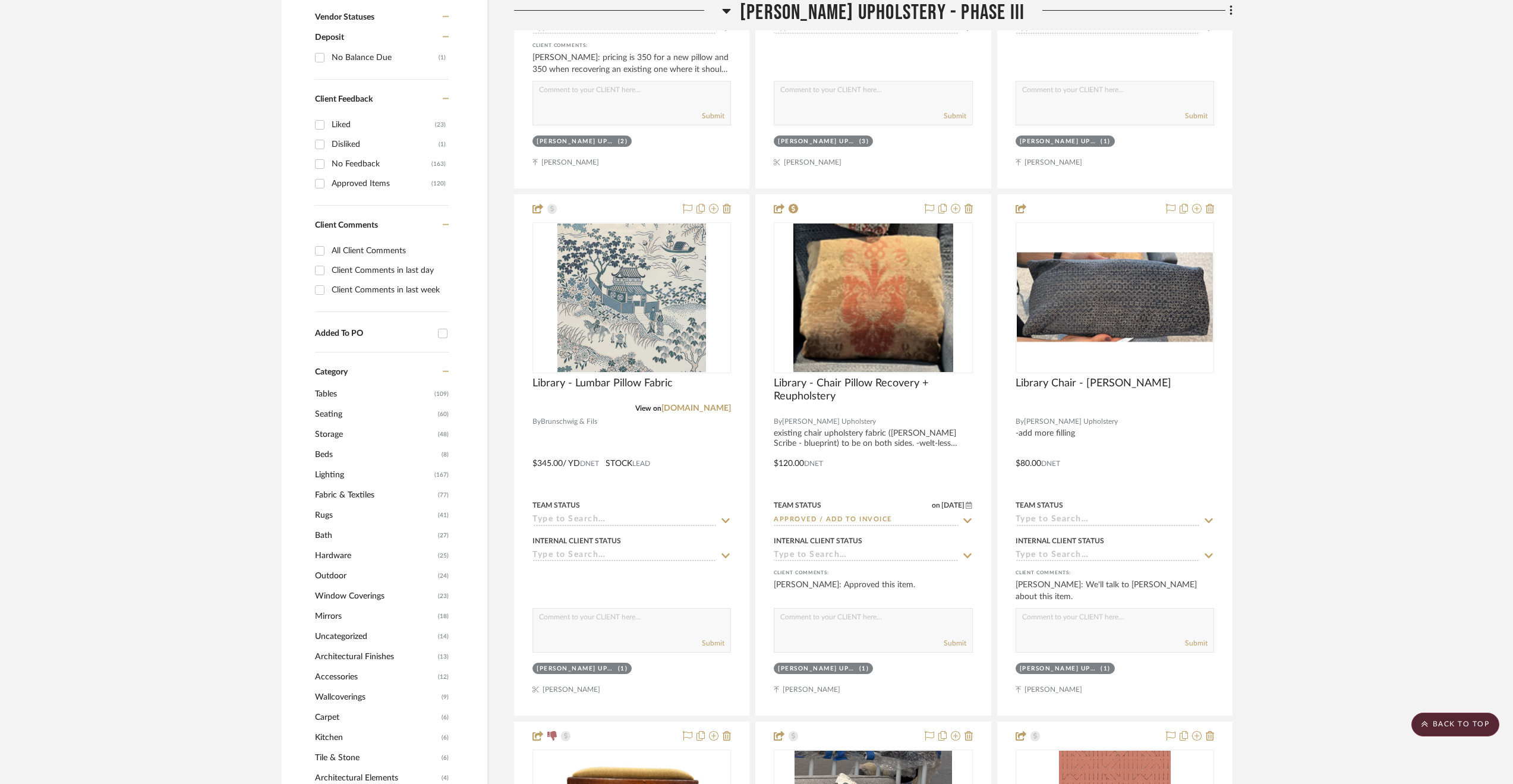
scroll to position [832, 0]
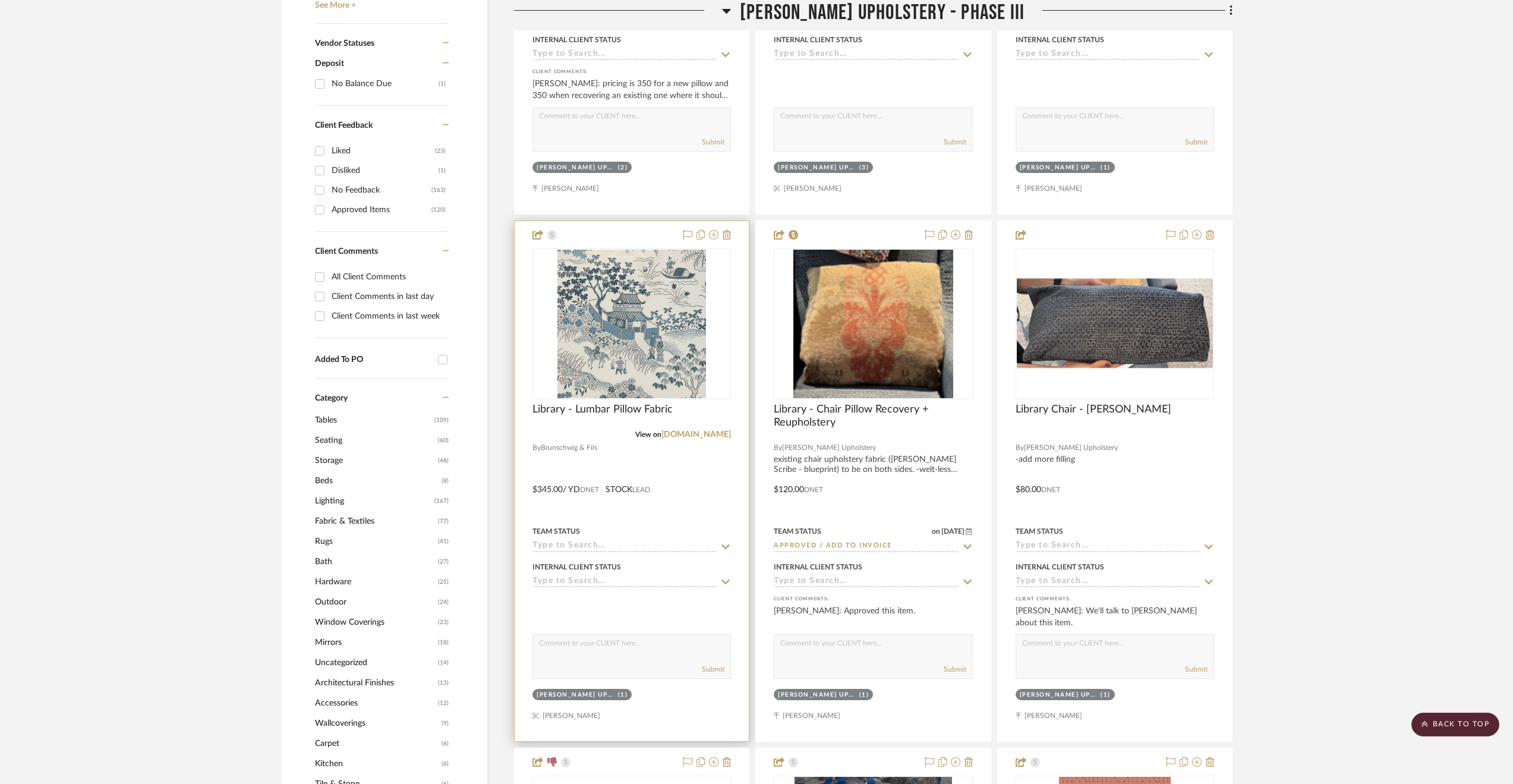
click at [735, 510] on div at bounding box center [632, 481] width 234 height 520
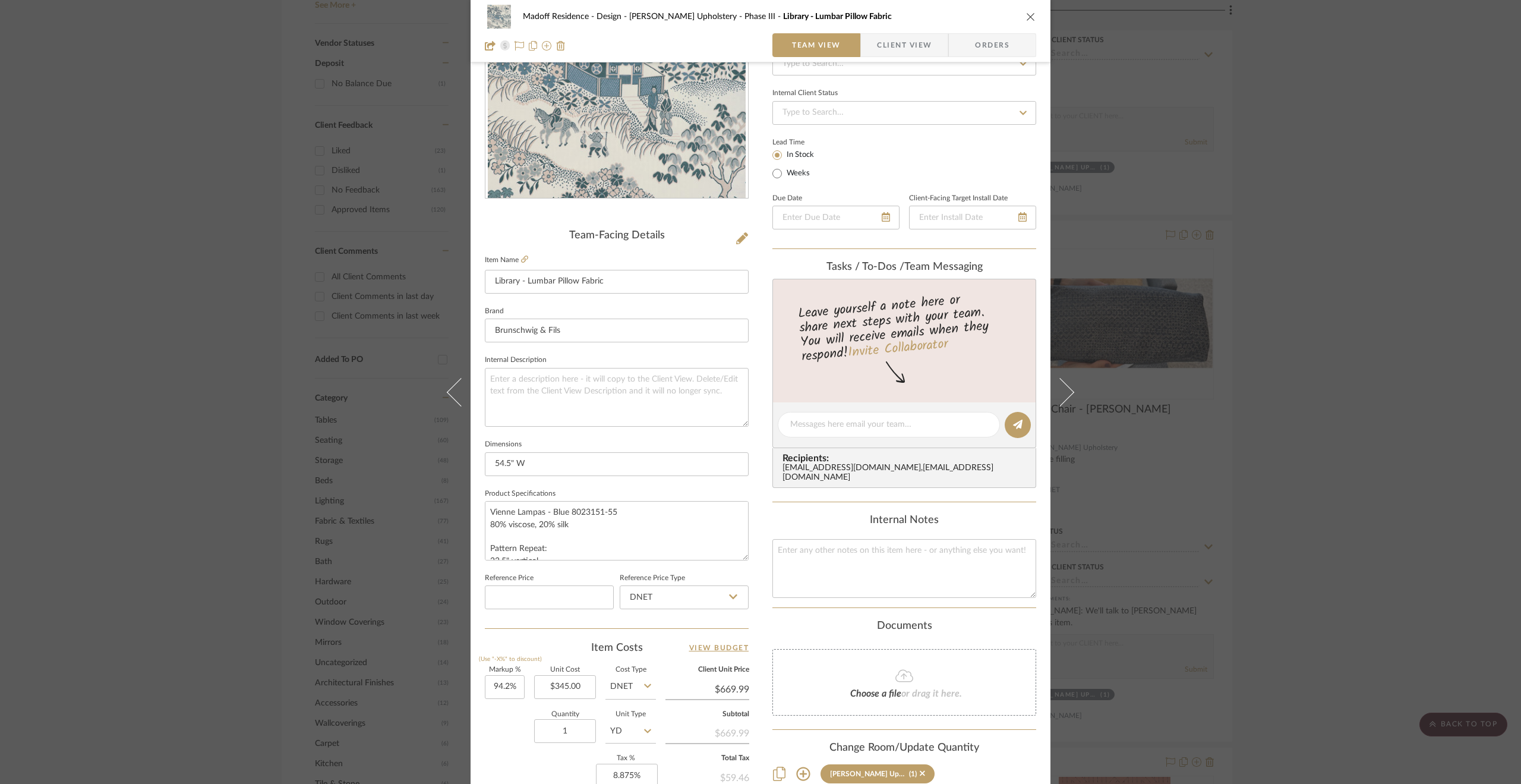
scroll to position [0, 0]
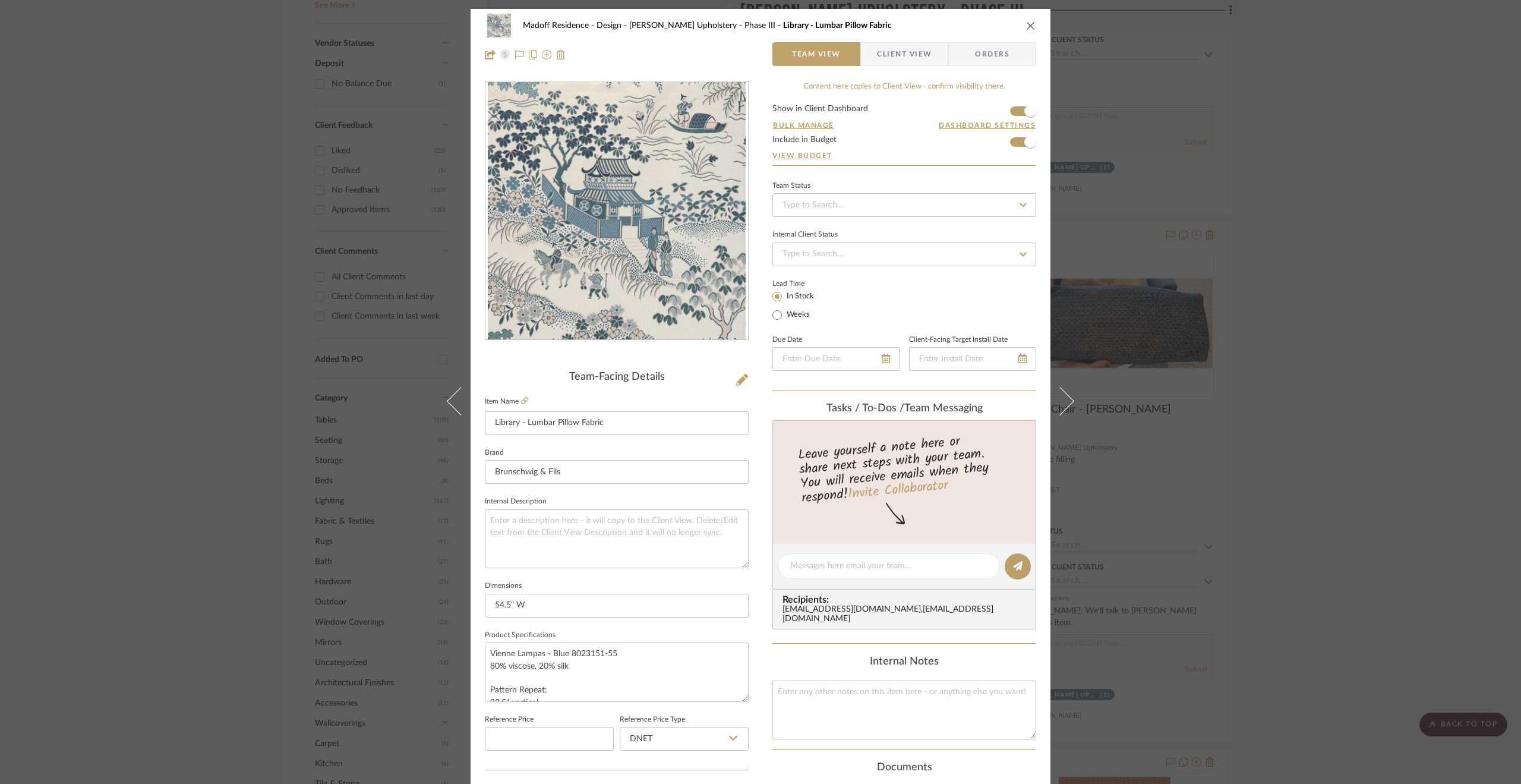
click at [1424, 504] on div "Madoff Residence - Design Walter's Upholstery - Phase III Library - Lumbar Pill…" at bounding box center [760, 392] width 1521 height 784
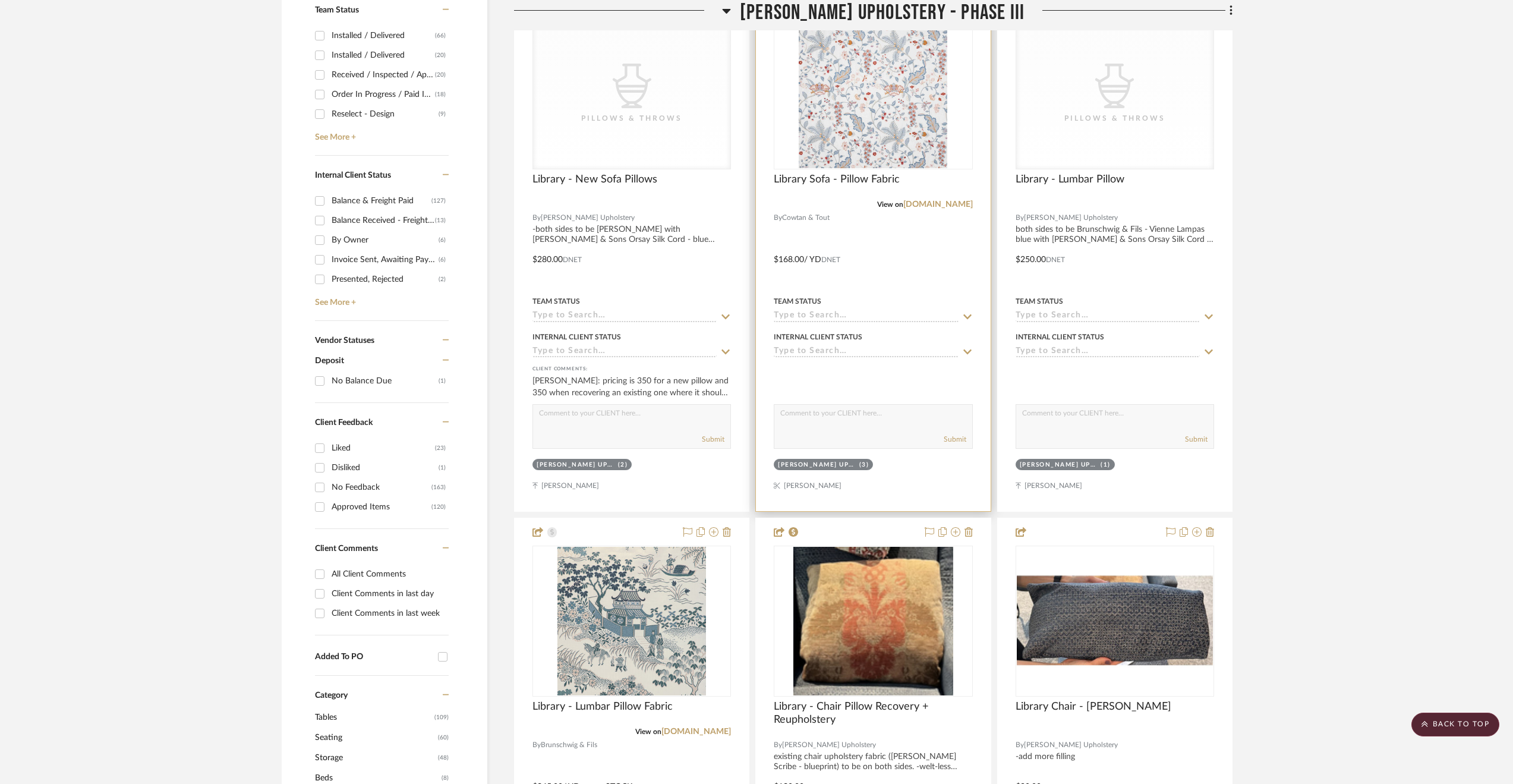
scroll to position [535, 0]
click at [795, 5] on span "Walter's Upholstery - Phase III" at bounding box center [882, 13] width 284 height 26
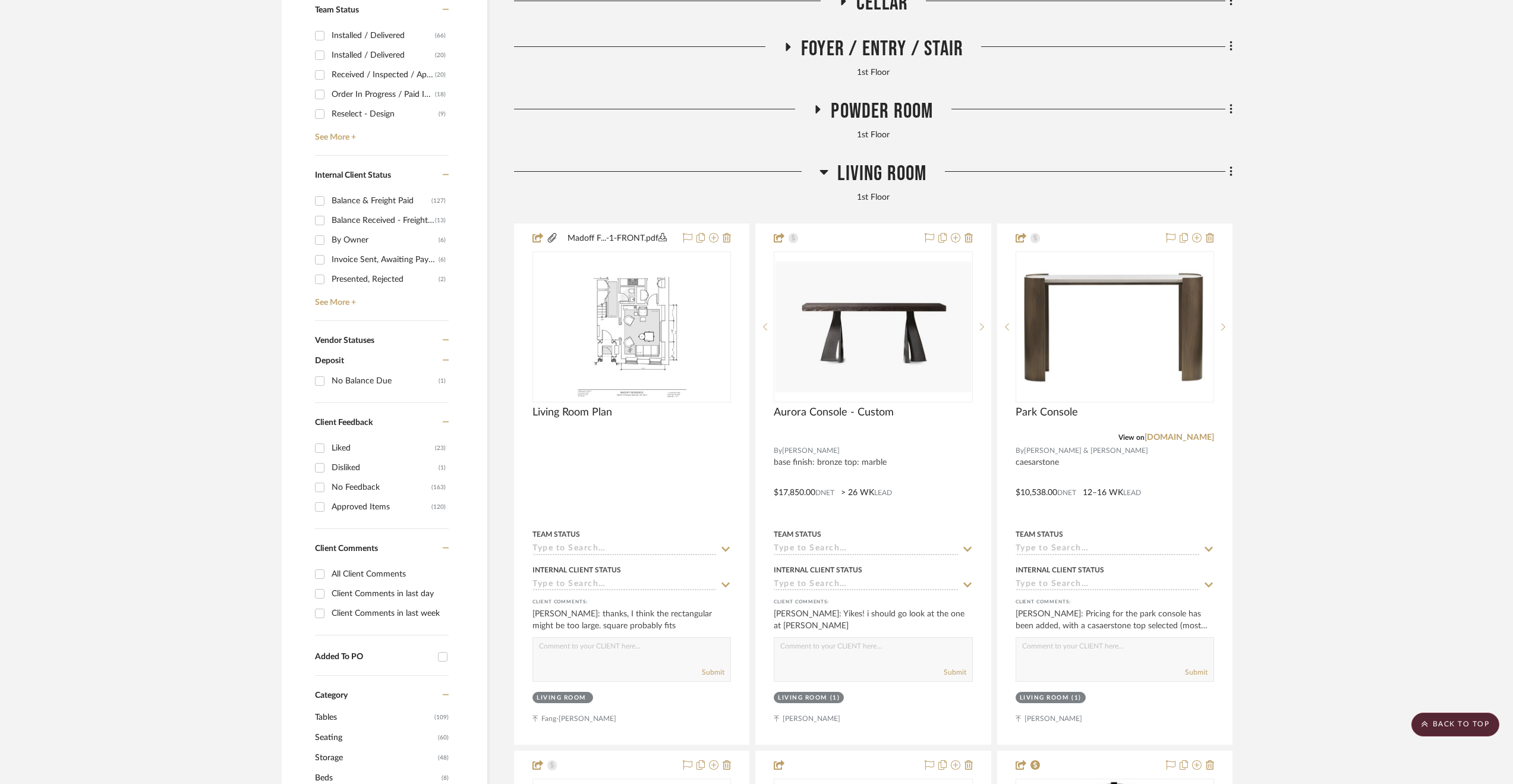
click at [886, 169] on span "Living Room" at bounding box center [882, 174] width 89 height 26
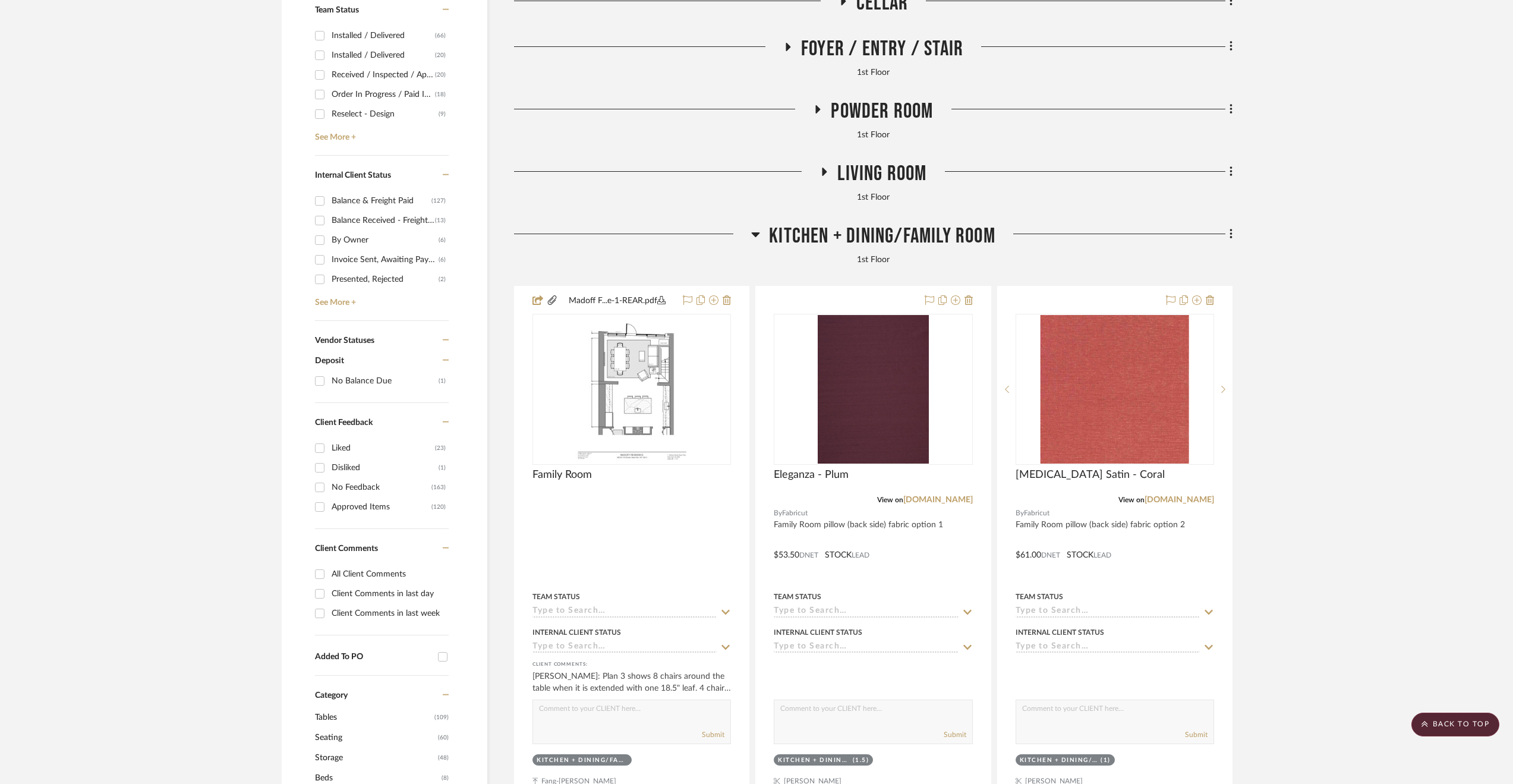
click at [875, 225] on span "Kitchen + Dining/Family Room" at bounding box center [882, 237] width 227 height 26
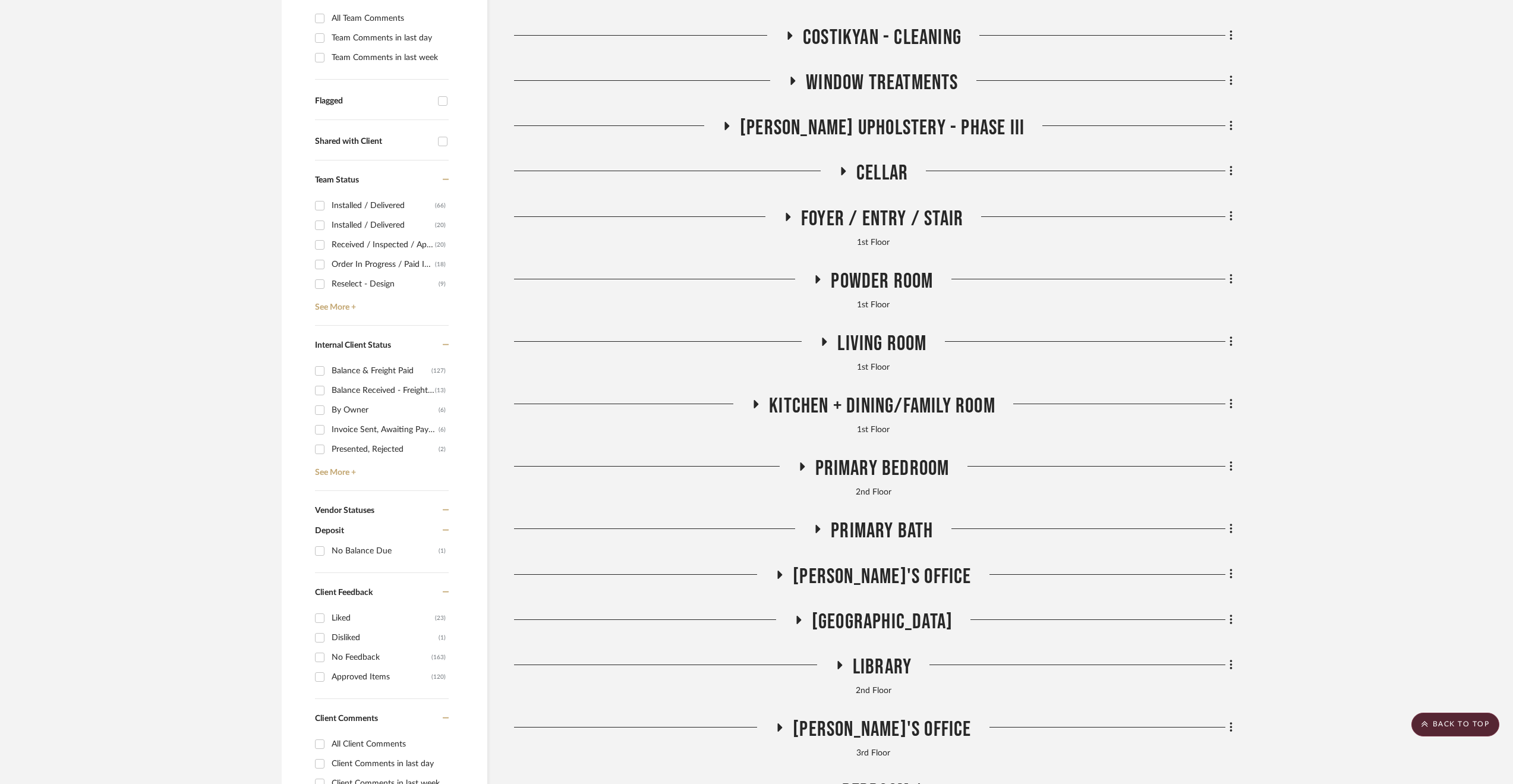
scroll to position [297, 0]
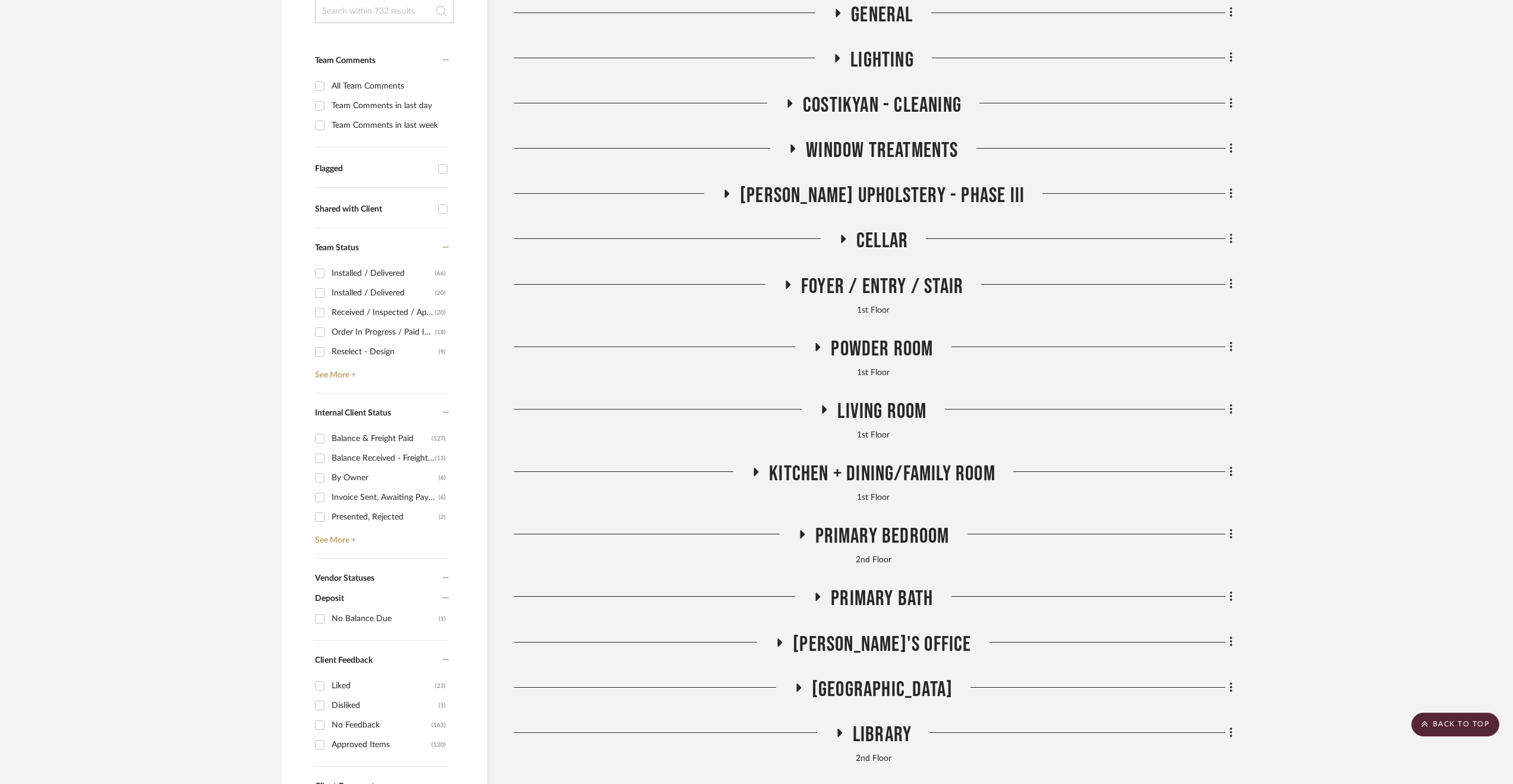
click at [874, 232] on span "Cellar" at bounding box center [882, 241] width 52 height 26
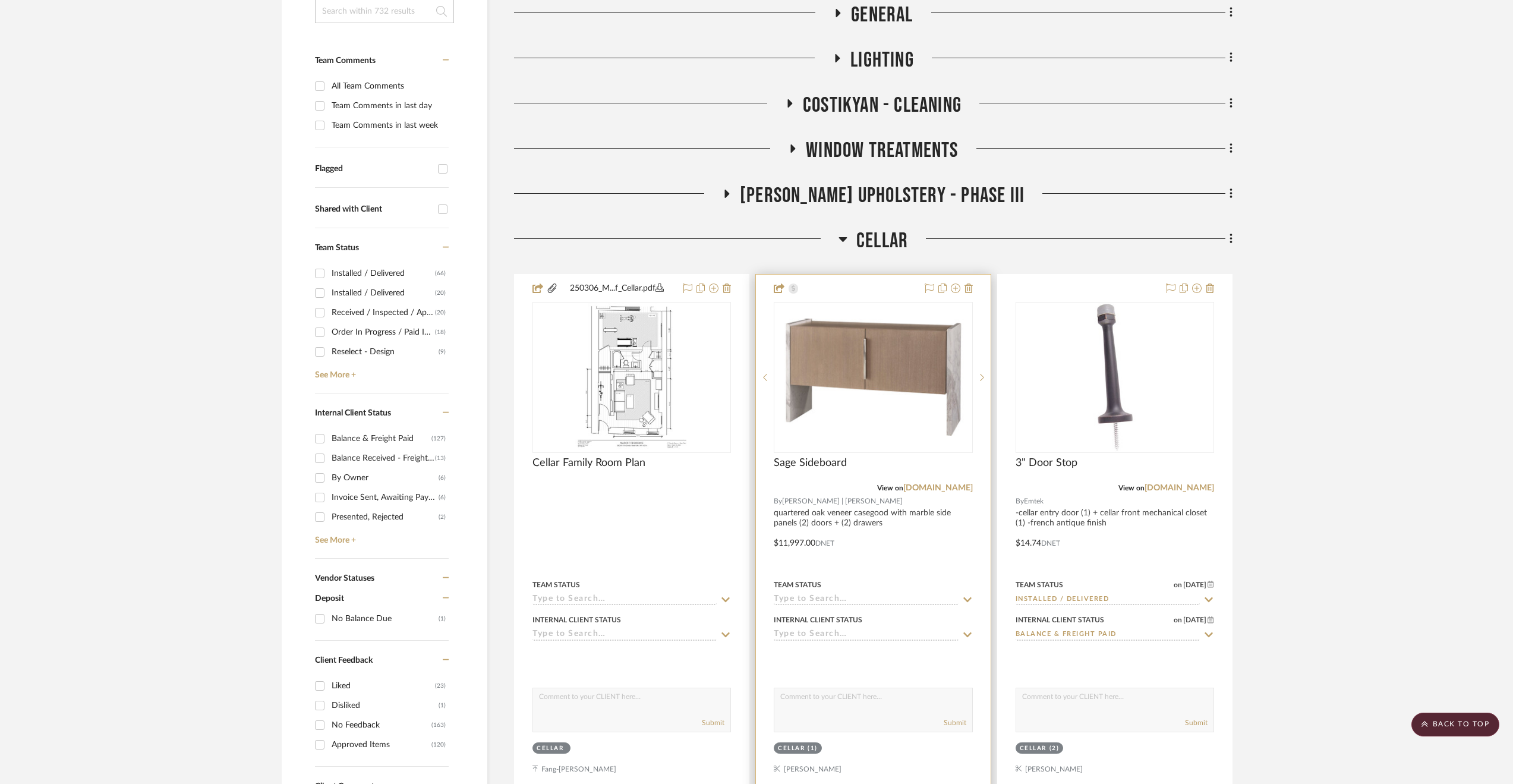
click at [941, 563] on div at bounding box center [873, 535] width 234 height 520
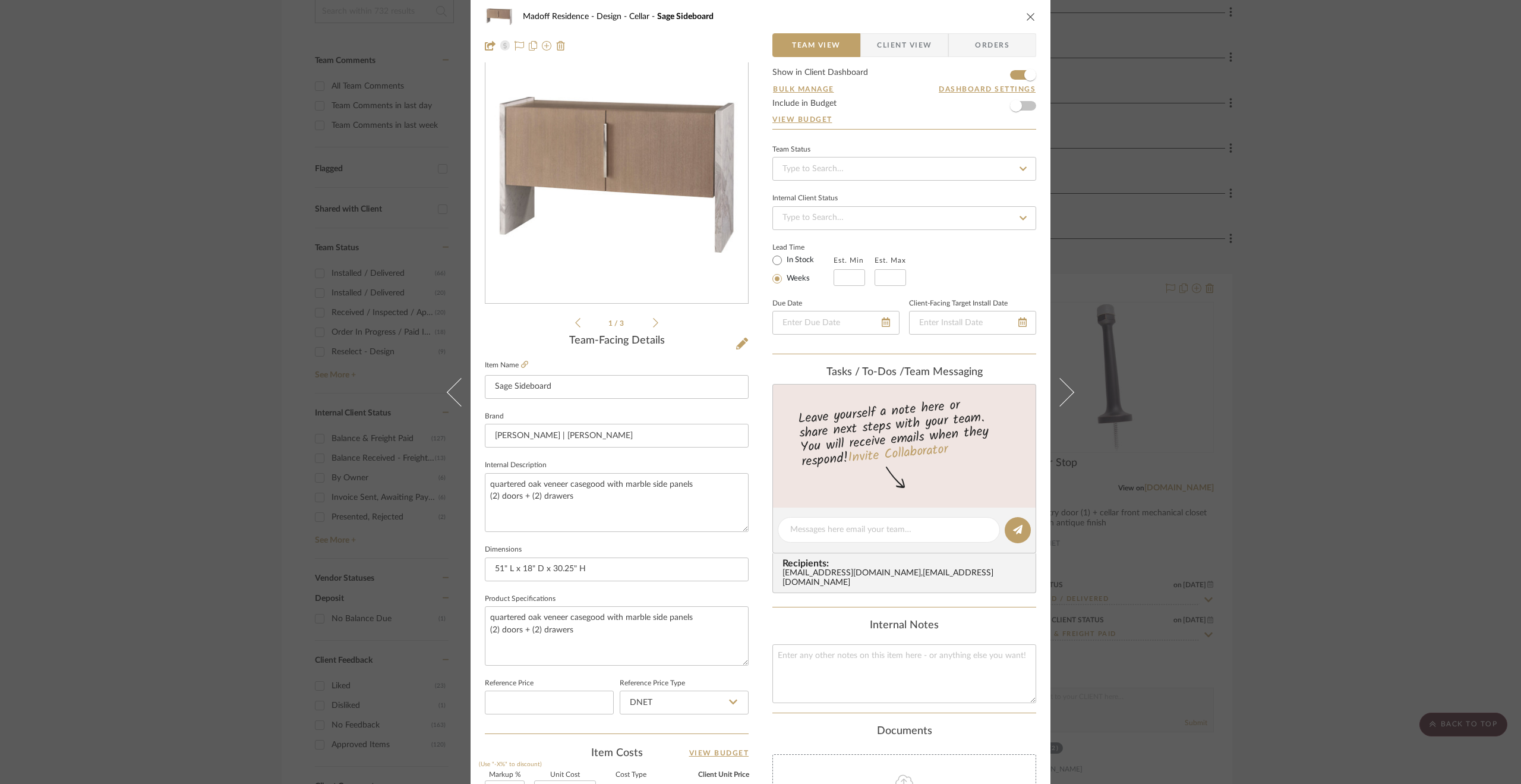
scroll to position [0, 0]
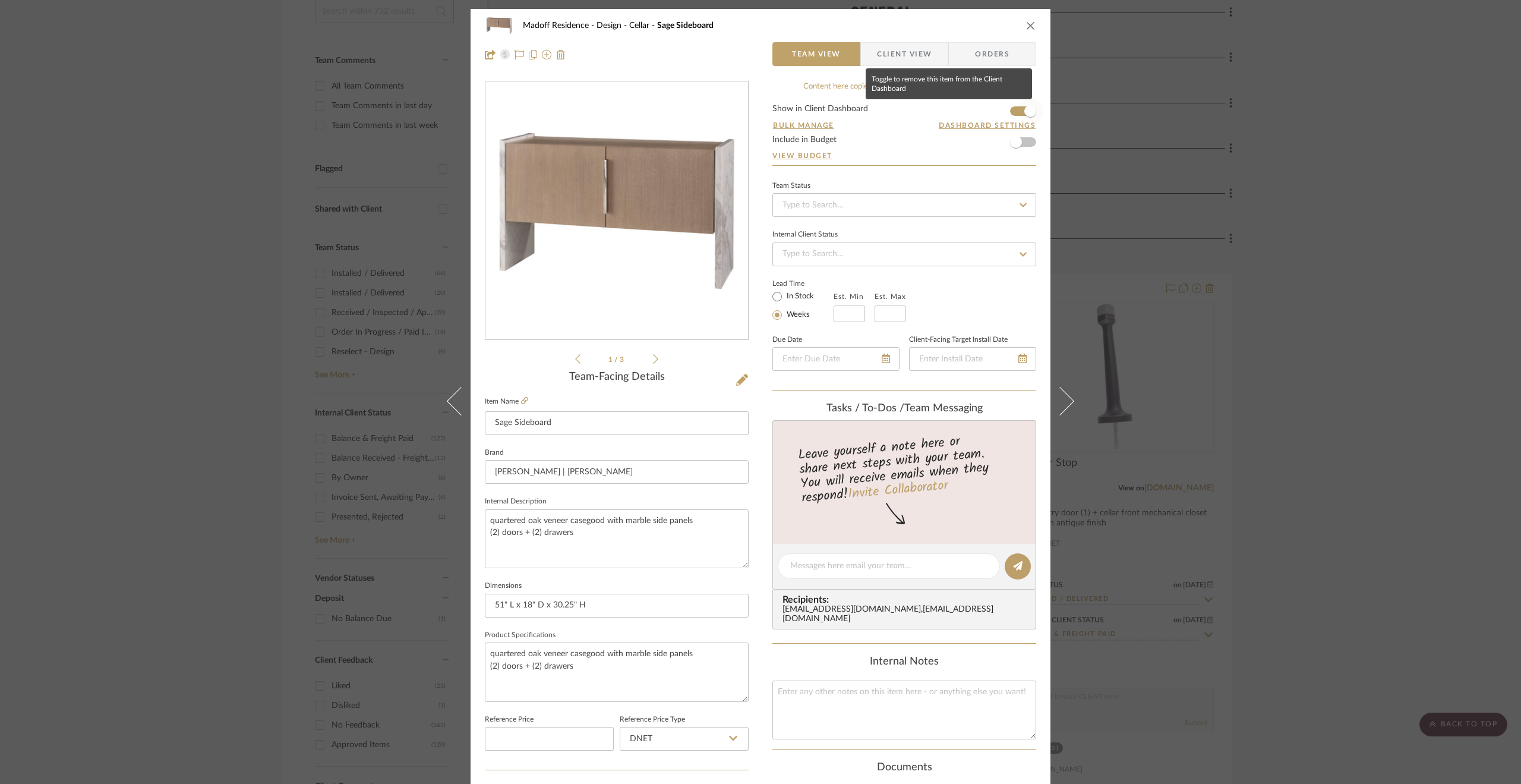
click at [1018, 112] on span "button" at bounding box center [1030, 111] width 26 height 26
click at [653, 356] on icon at bounding box center [655, 359] width 5 height 11
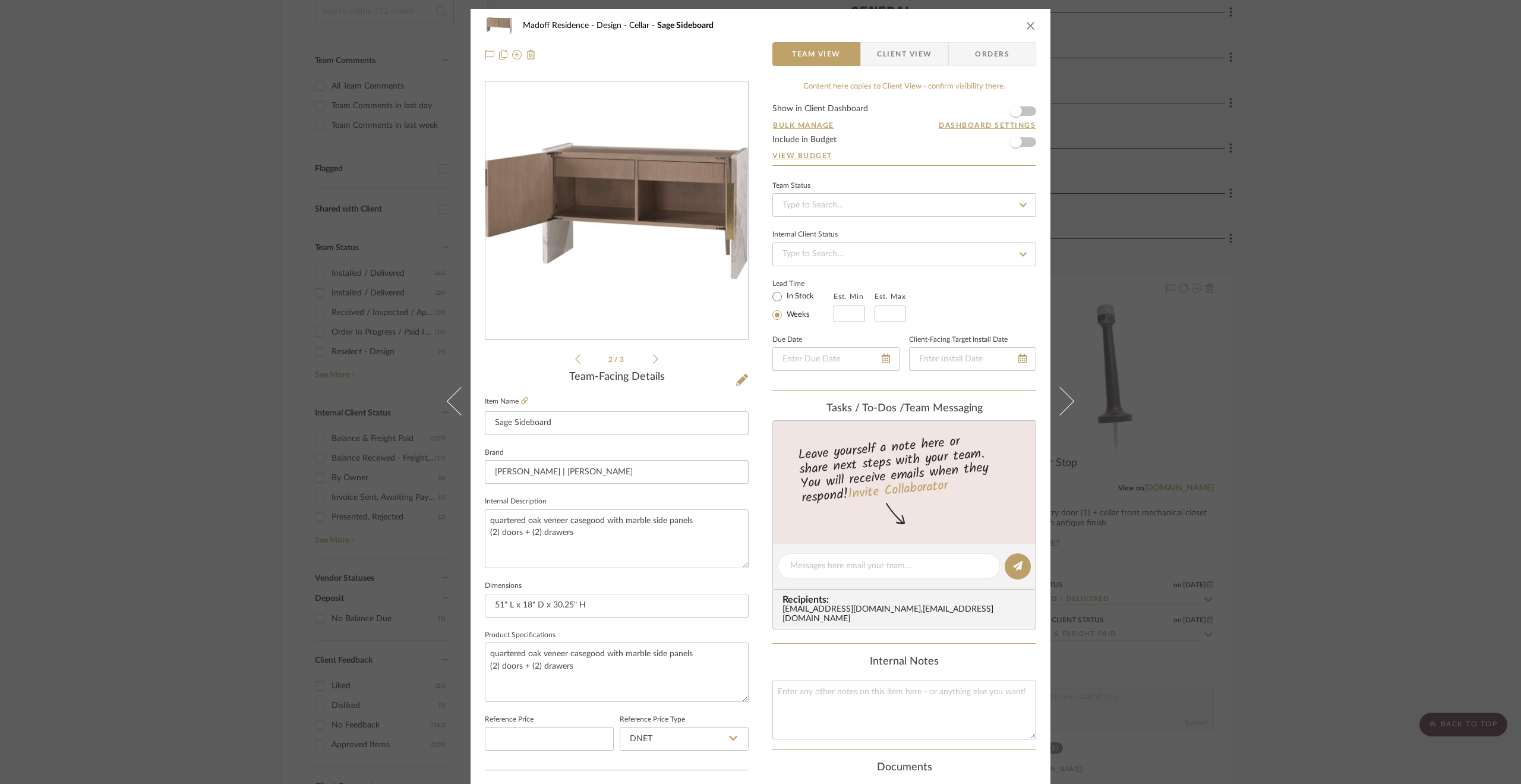
click at [653, 356] on icon at bounding box center [655, 359] width 5 height 11
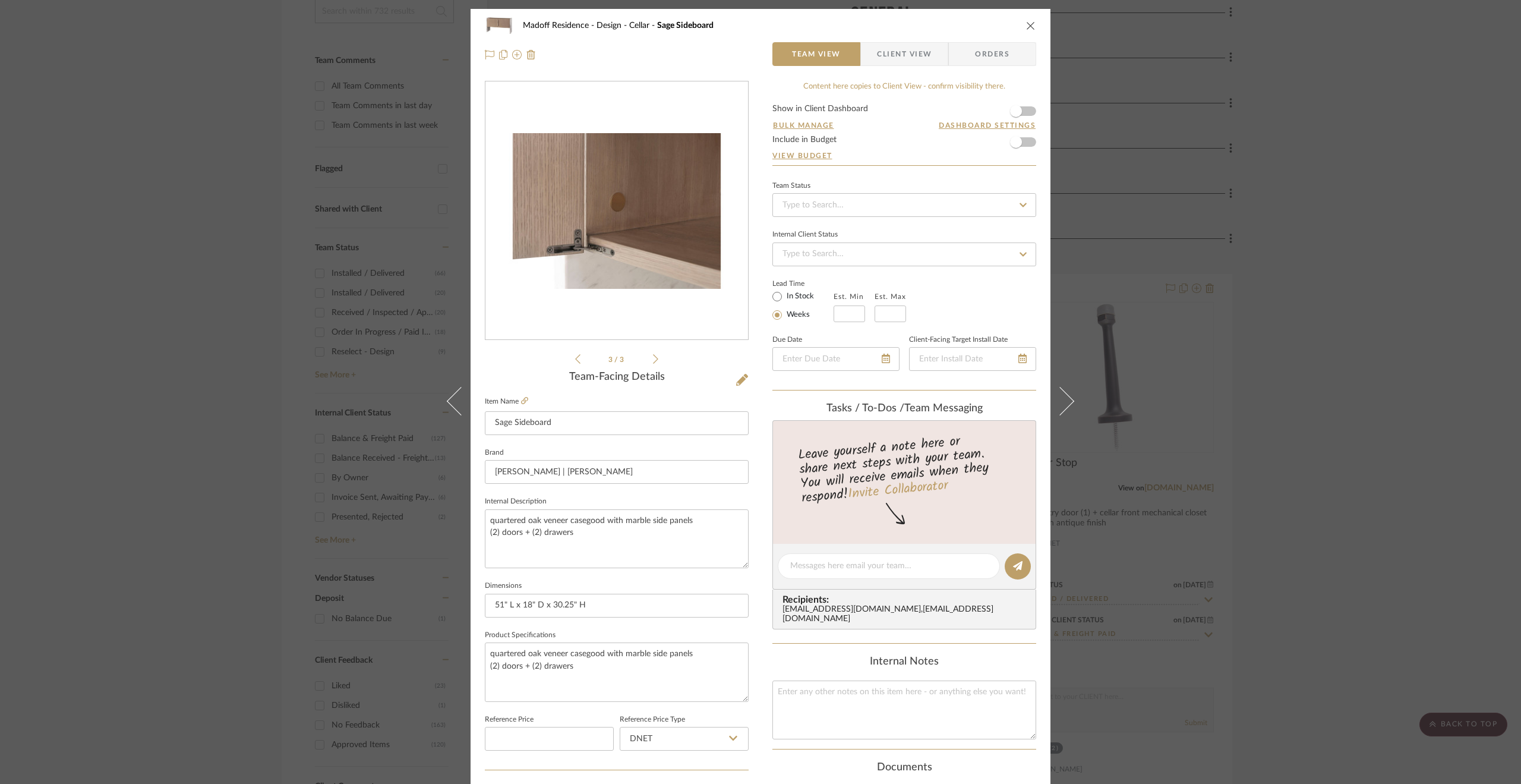
click at [653, 356] on icon at bounding box center [655, 359] width 5 height 11
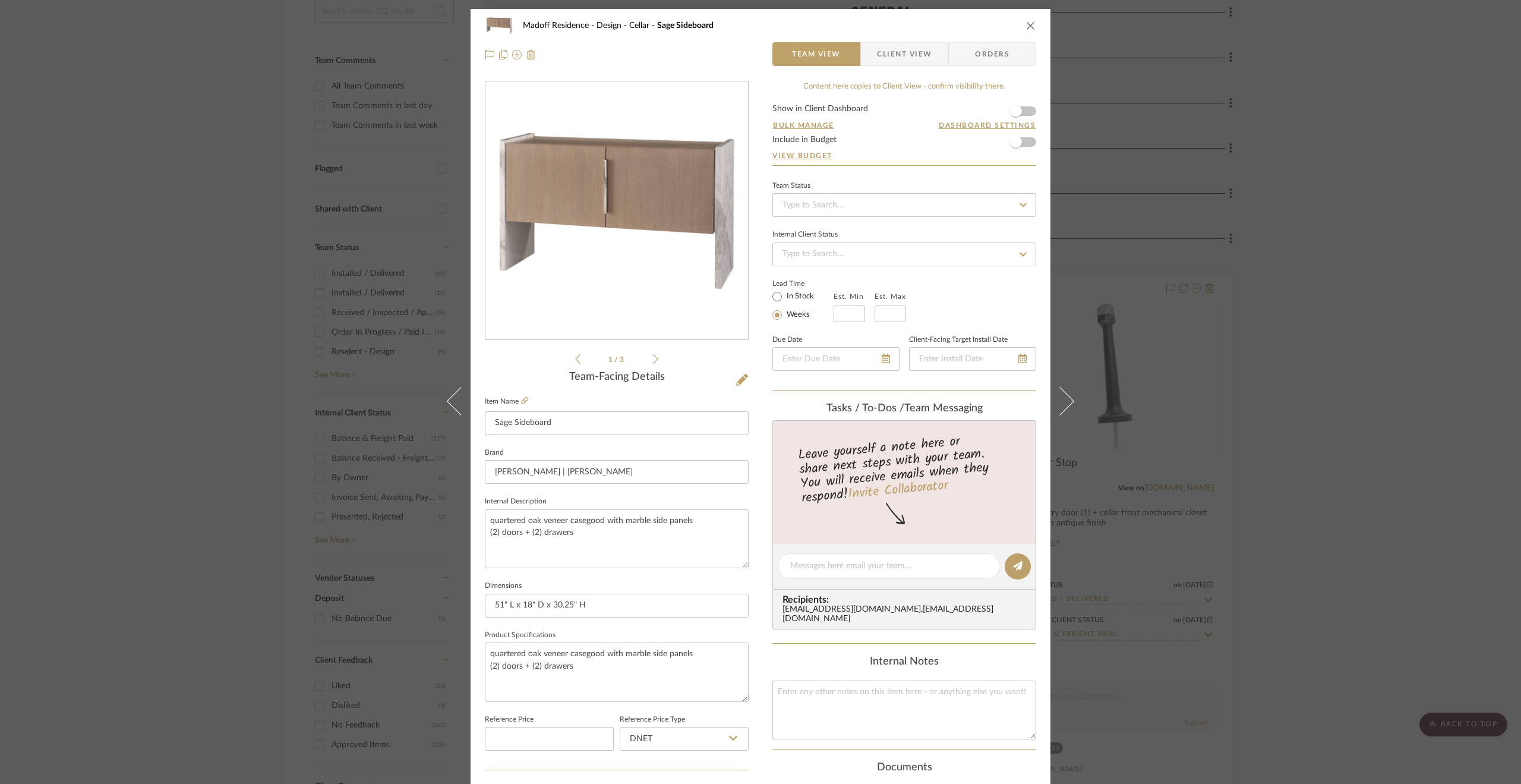
click at [581, 359] on li "1 / 3" at bounding box center [617, 359] width 73 height 14
click at [575, 357] on icon at bounding box center [578, 359] width 5 height 11
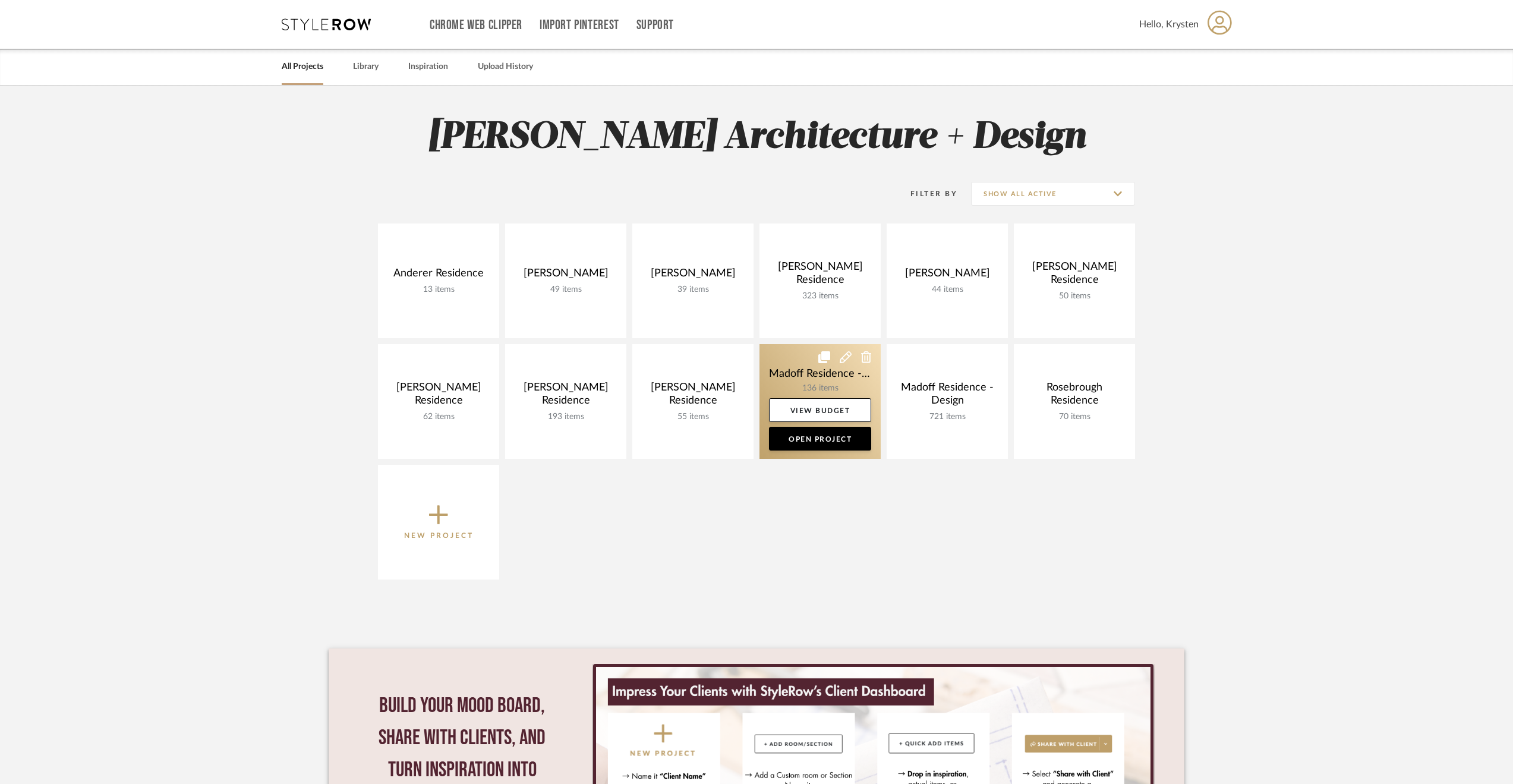
click at [792, 363] on link at bounding box center [820, 401] width 121 height 114
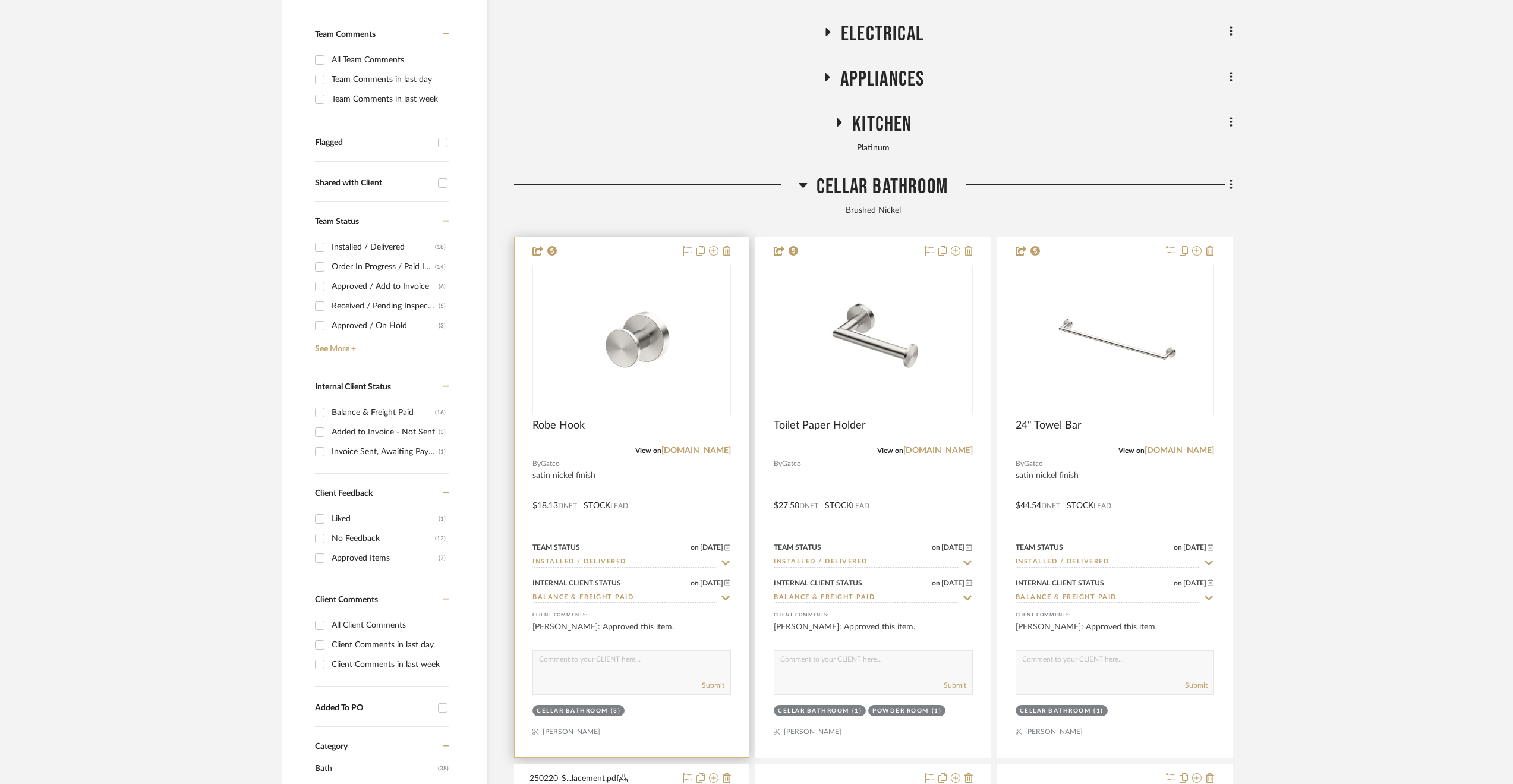
scroll to position [475, 0]
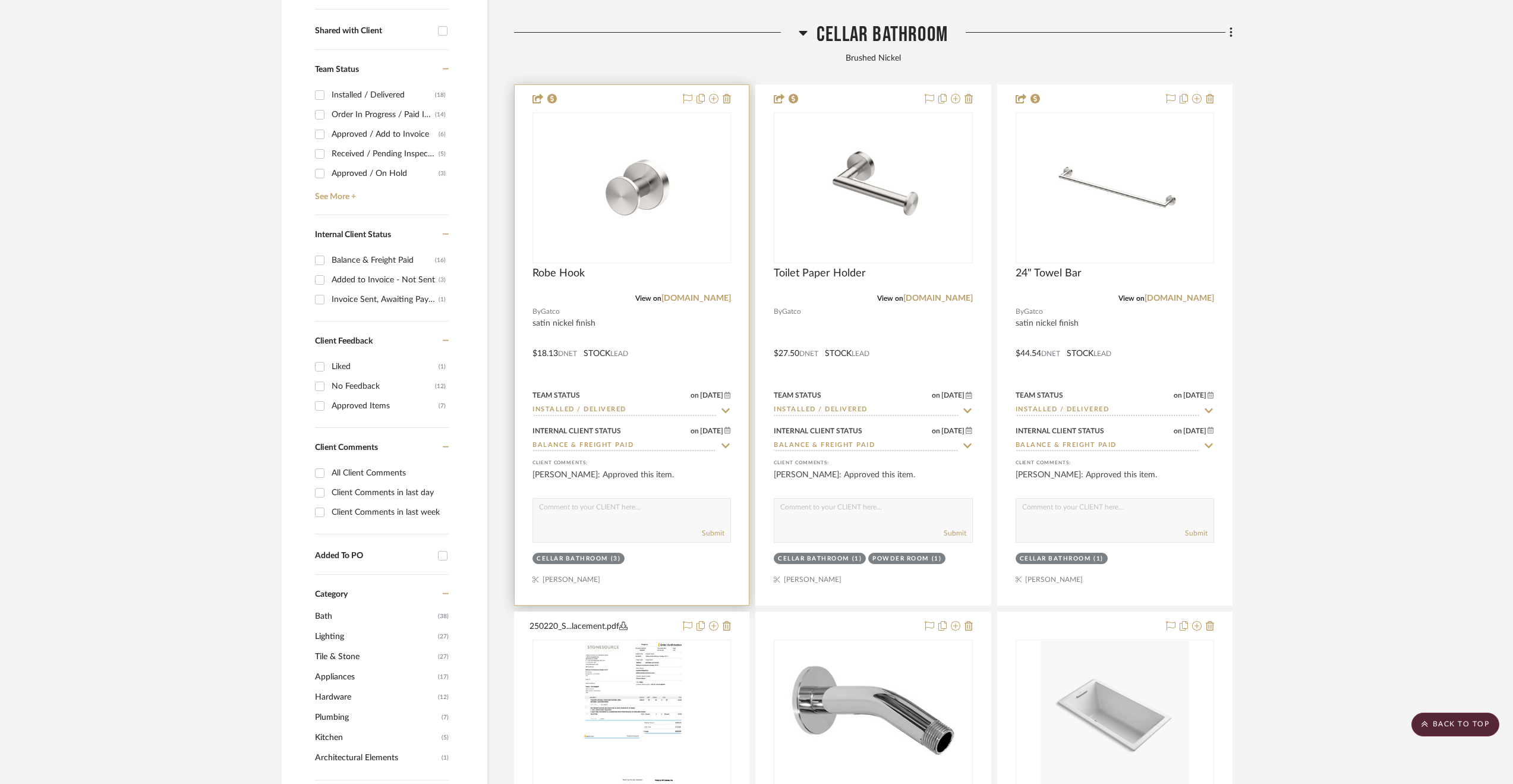
click at [694, 344] on div at bounding box center [632, 345] width 234 height 520
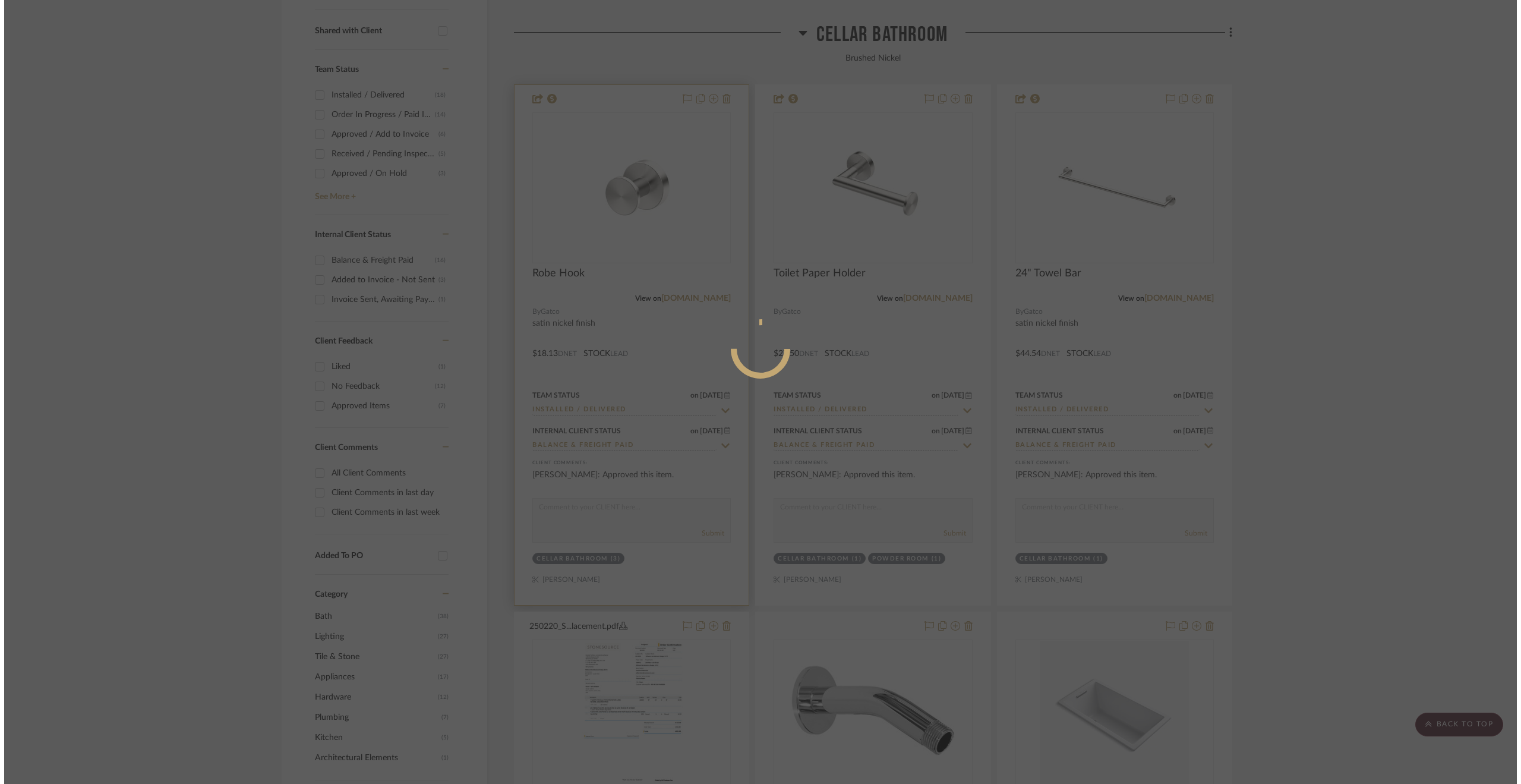
scroll to position [0, 0]
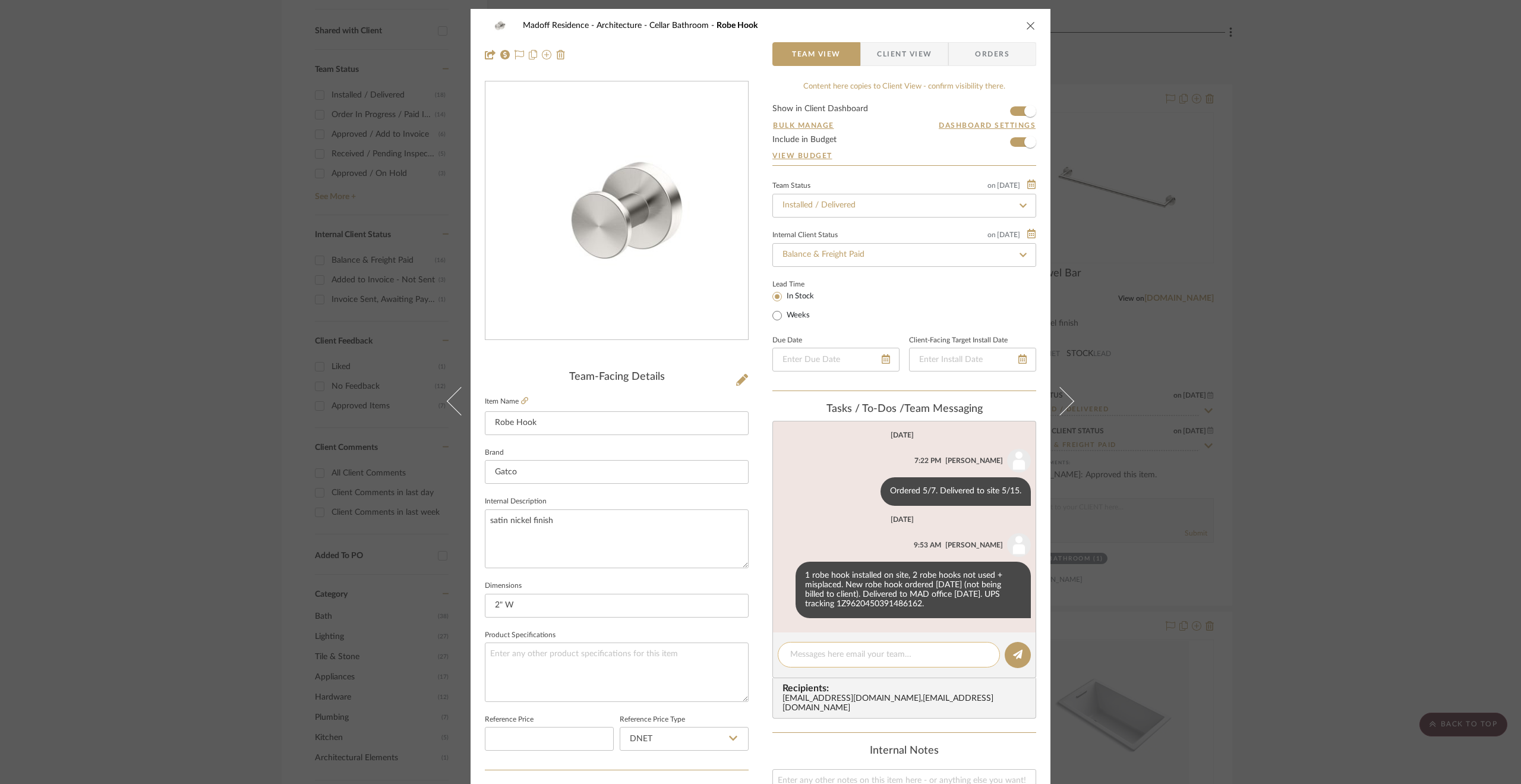
click at [846, 644] on div at bounding box center [889, 654] width 222 height 26
click at [869, 658] on textarea at bounding box center [889, 654] width 197 height 12
click at [948, 649] on textarea "New robe hook delivered to site" at bounding box center [889, 654] width 197 height 12
drag, startPoint x: 826, startPoint y: 669, endPoint x: 751, endPoint y: 634, distance: 82.8
click at [751, 634] on div "Madoff Residence - Architecture Cellar Bathroom Robe Hook Team View Client View…" at bounding box center [760, 557] width 580 height 1097
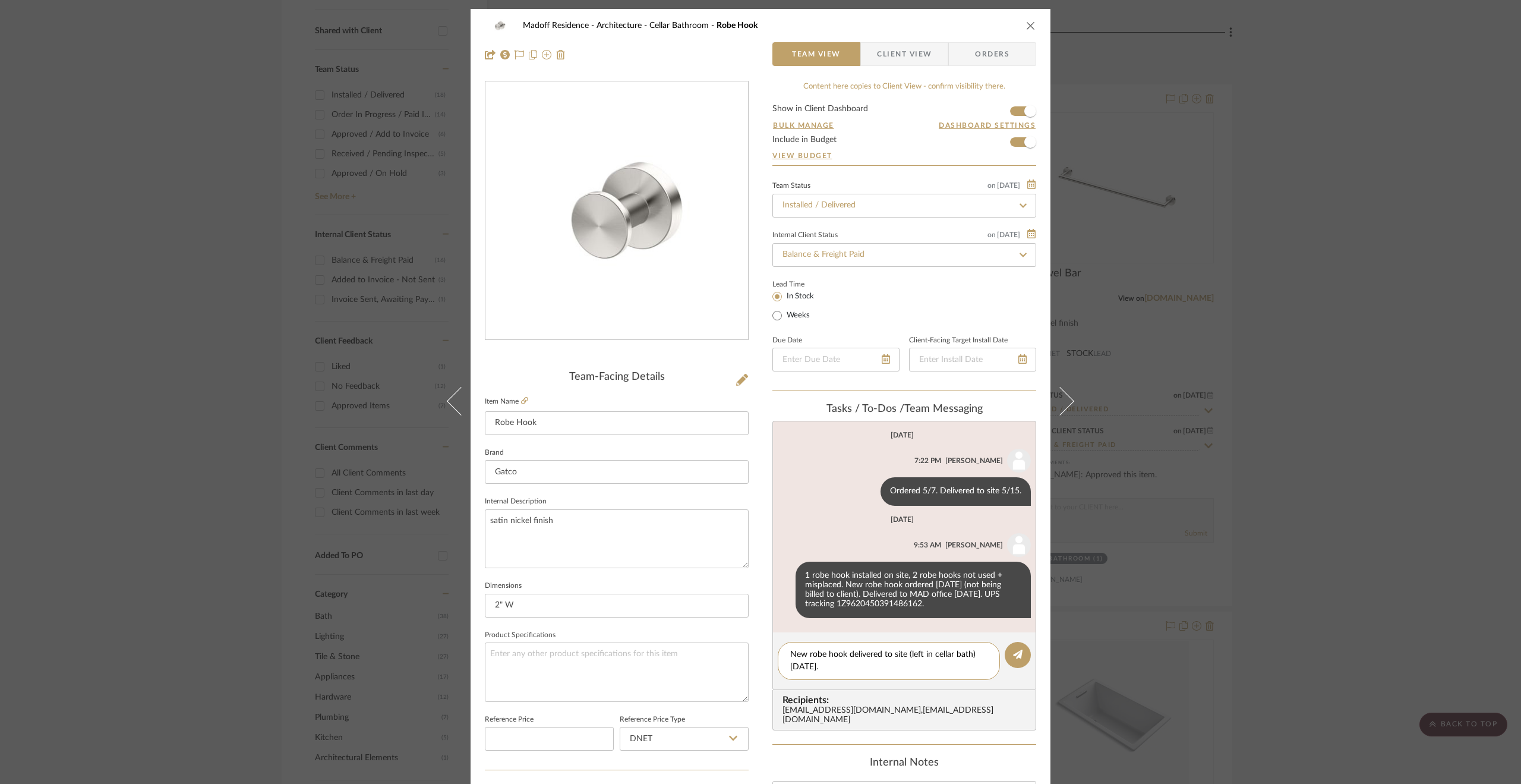
type textarea "New robe hook delivered to site (left in cellar bath) [DATE]."
click at [990, 723] on div "[EMAIL_ADDRESS][DOMAIN_NAME] , [EMAIL_ADDRESS][DOMAIN_NAME]" at bounding box center [907, 715] width 249 height 19
click at [1017, 654] on icon at bounding box center [1018, 654] width 10 height 10
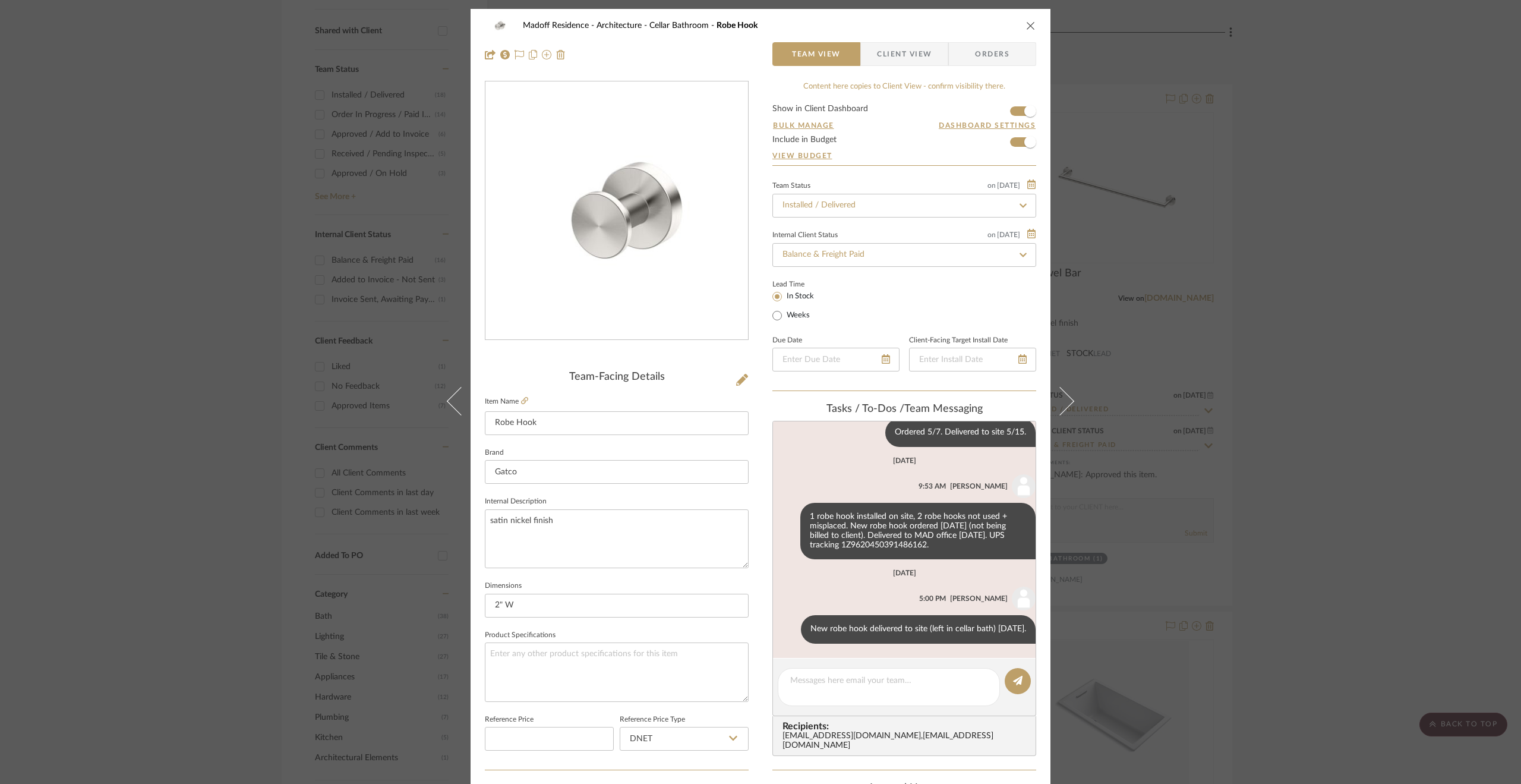
scroll to position [69, 0]
click at [1296, 350] on div "Madoff Residence - Architecture Cellar Bathroom Robe Hook Team View Client View…" at bounding box center [760, 392] width 1521 height 784
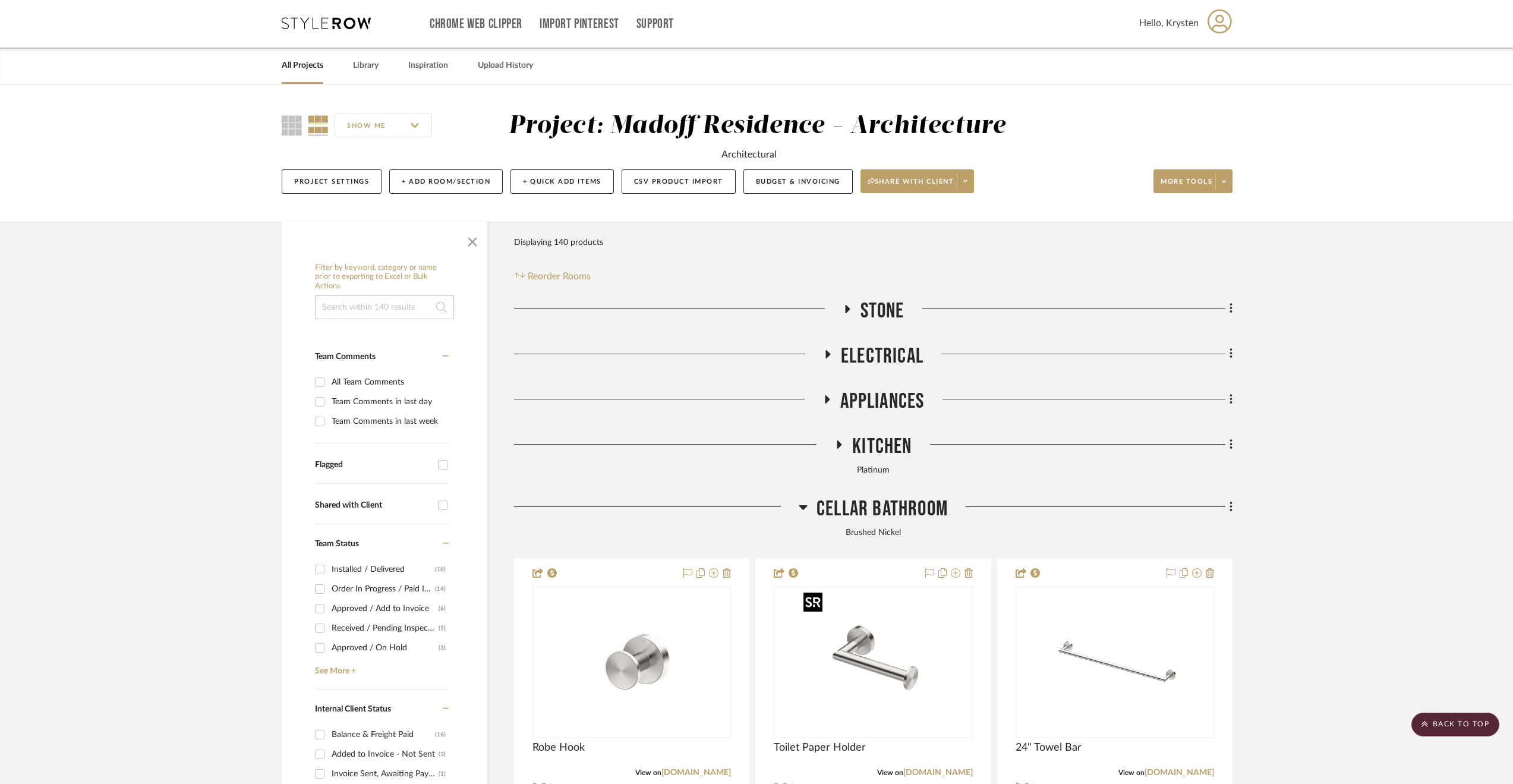
scroll to position [0, 0]
click at [875, 510] on span "Cellar Bathroom" at bounding box center [882, 510] width 131 height 26
